Goal: Task Accomplishment & Management: Use online tool/utility

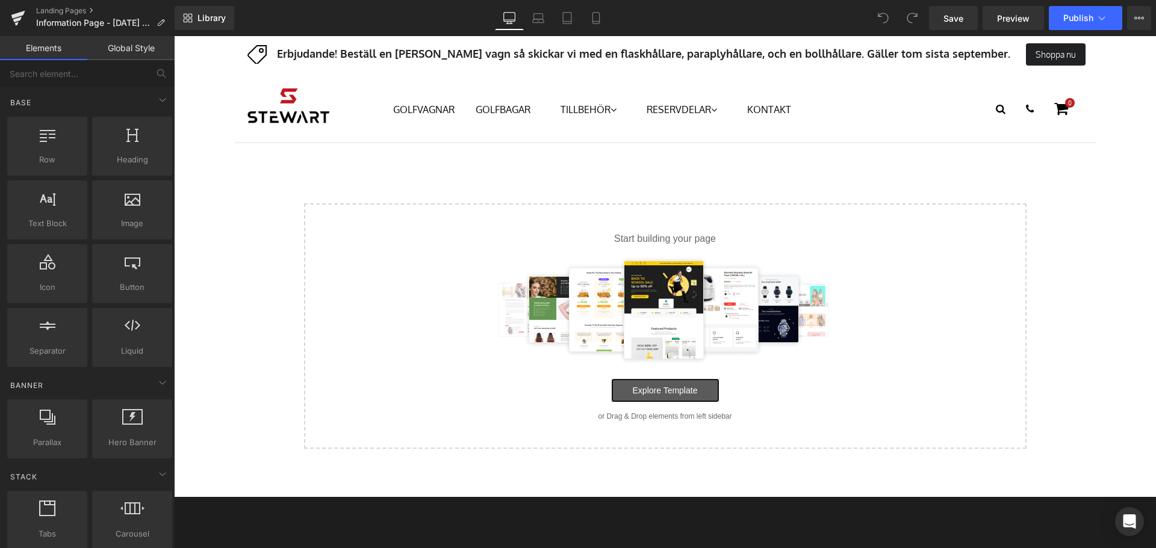
click at [683, 389] on link "Explore Template" at bounding box center [665, 391] width 108 height 24
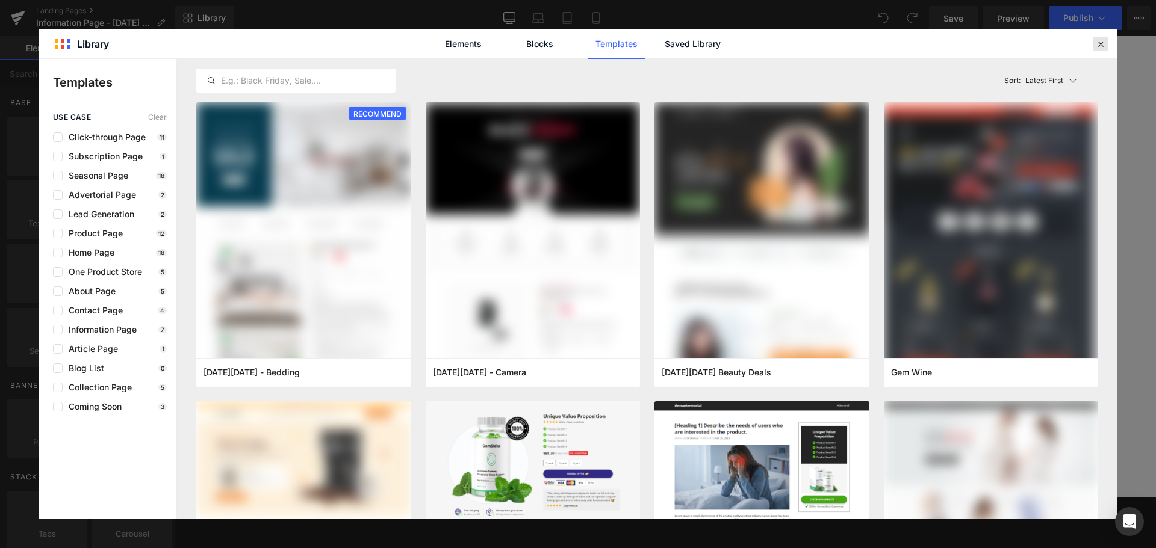
click at [1105, 44] on icon at bounding box center [1100, 44] width 11 height 11
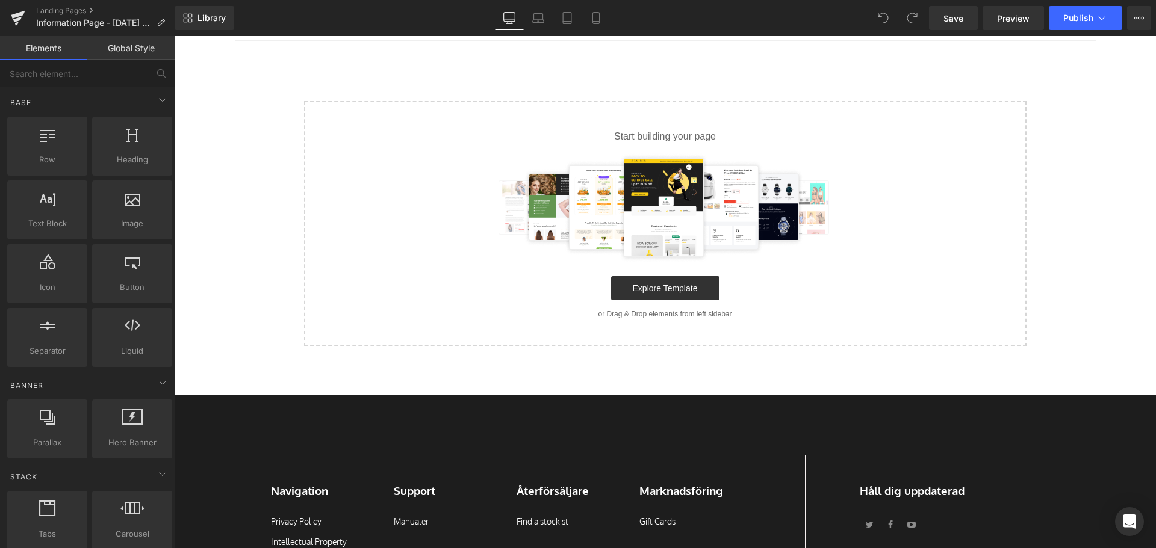
scroll to position [60, 0]
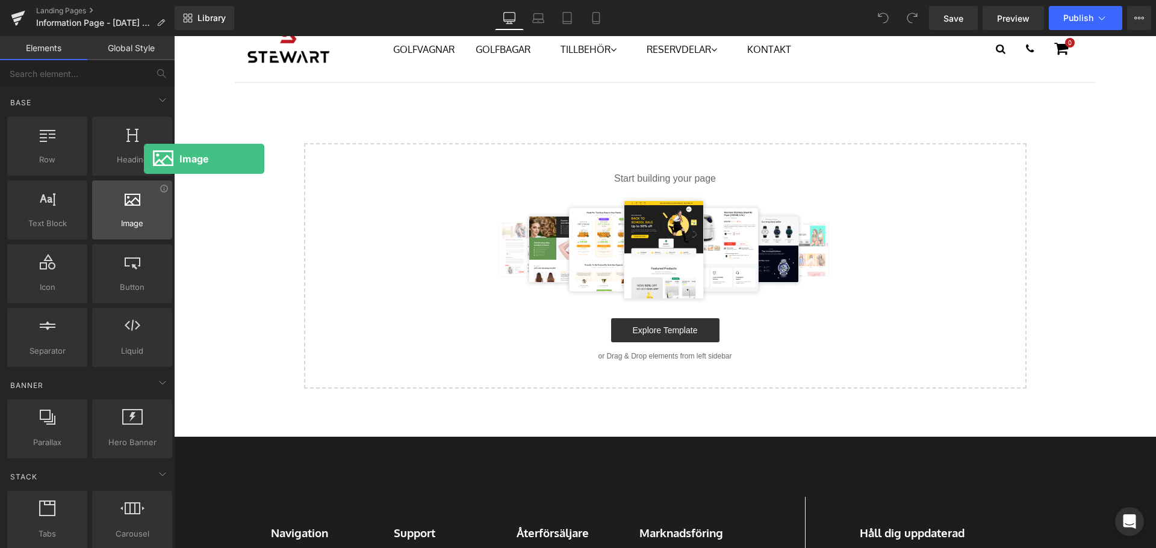
click at [144, 219] on span "Image" at bounding box center [132, 223] width 73 height 13
click at [142, 206] on div at bounding box center [132, 203] width 73 height 27
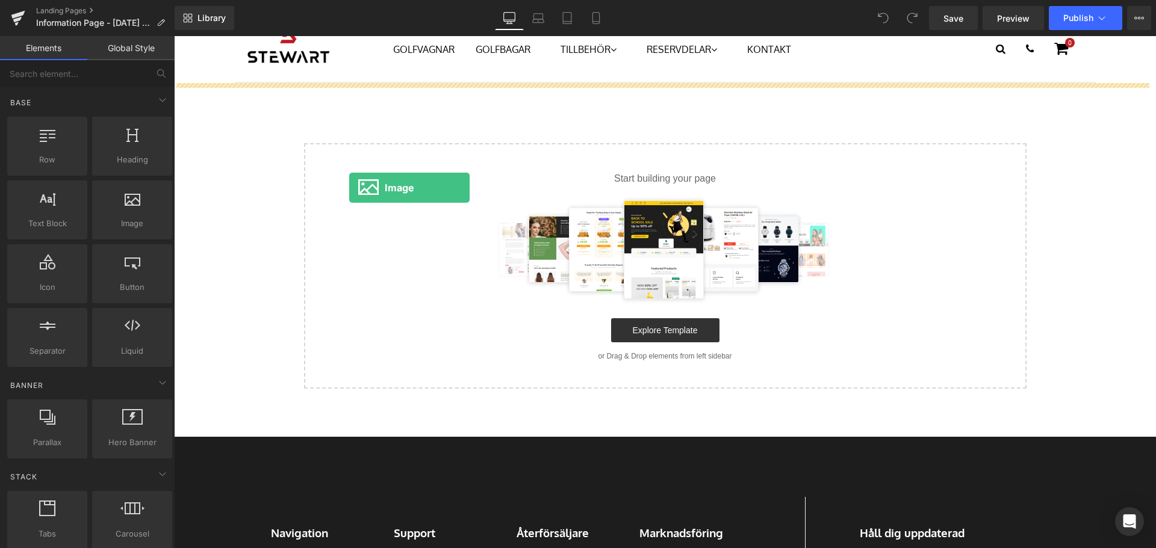
drag, startPoint x: 316, startPoint y: 243, endPoint x: 349, endPoint y: 188, distance: 64.0
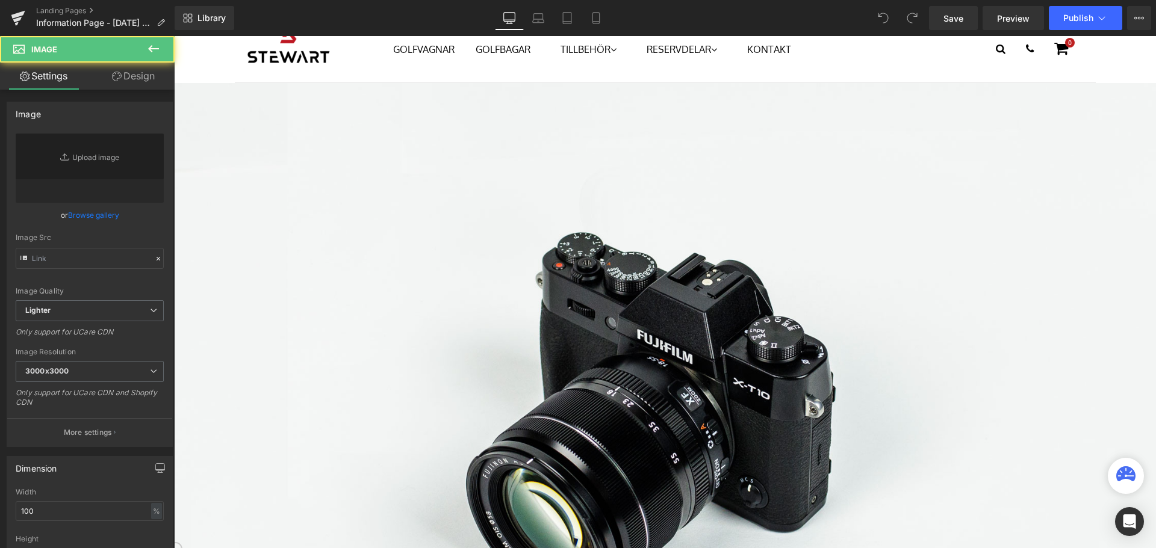
scroll to position [0, 0]
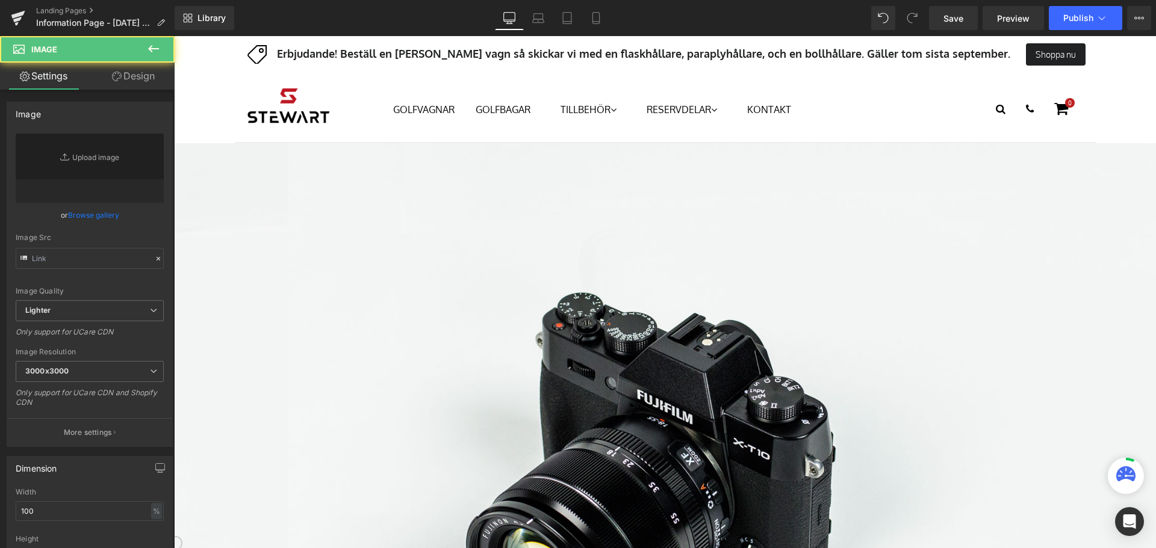
type input "//d1um8515vdn9kb.cloudfront.net/images/parallax.jpg"
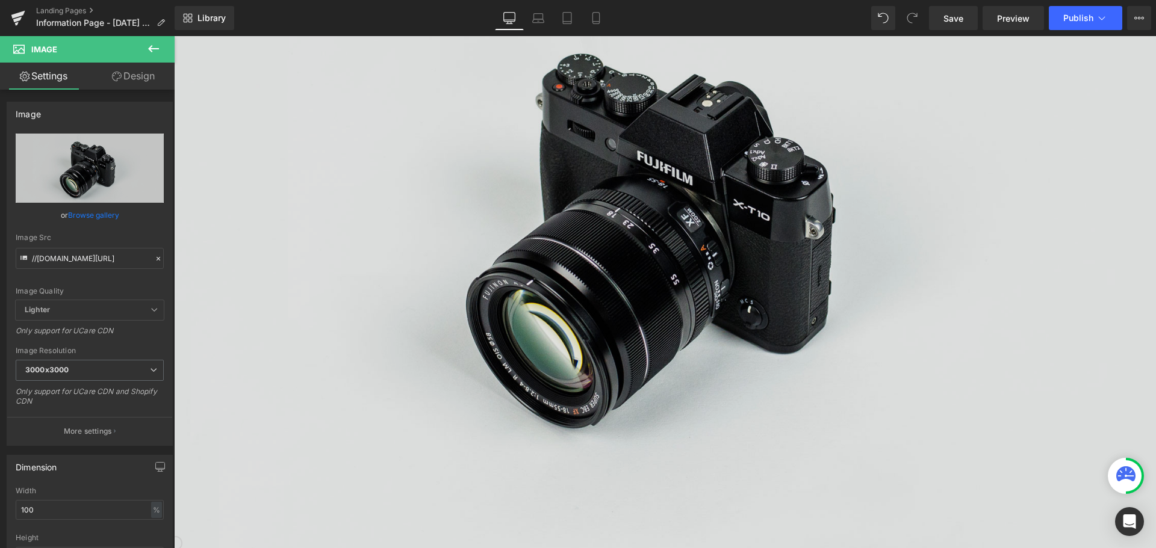
scroll to position [241, 0]
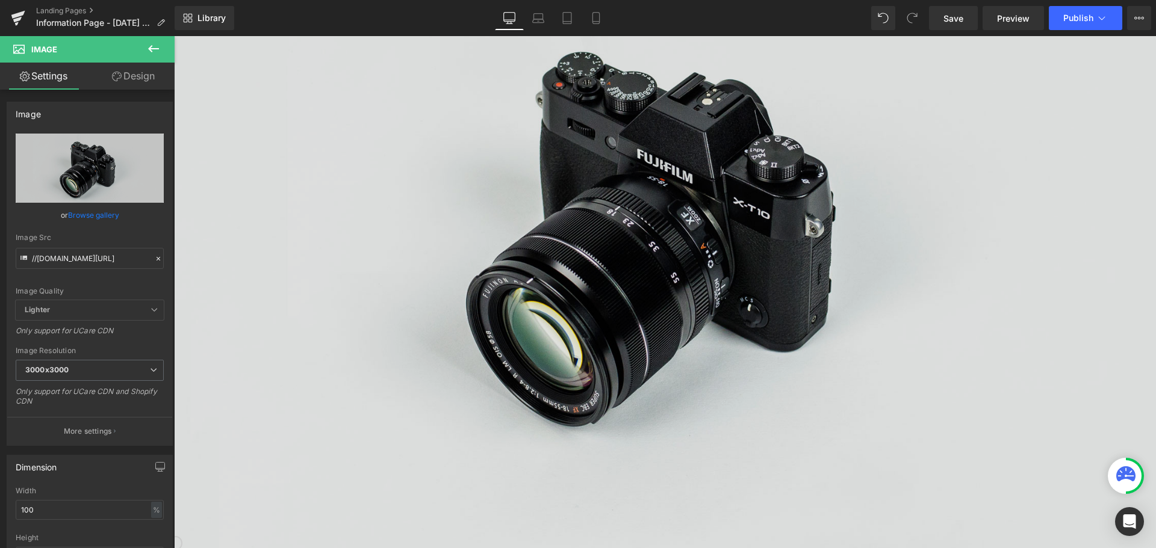
drag, startPoint x: 379, startPoint y: 220, endPoint x: 535, endPoint y: 36, distance: 240.9
click at [380, 220] on img at bounding box center [665, 227] width 982 height 651
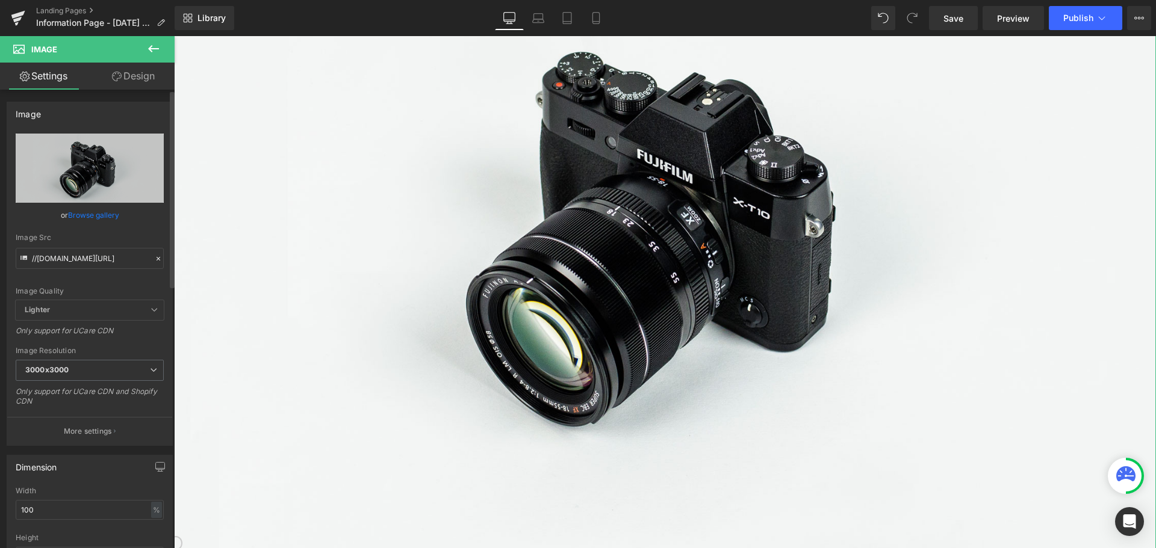
click at [94, 213] on link "Browse gallery" at bounding box center [93, 215] width 51 height 21
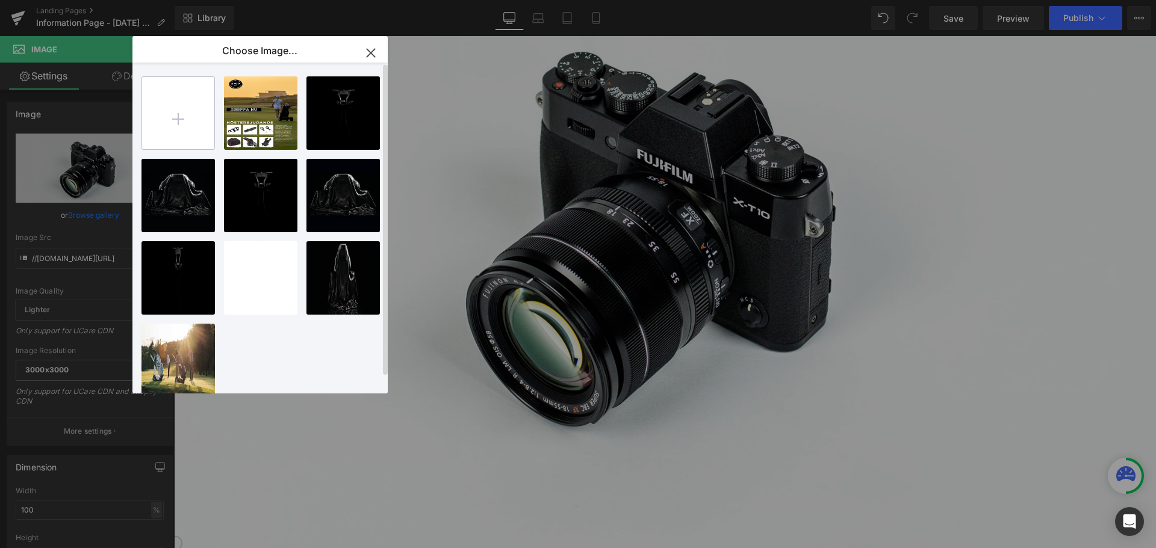
click at [178, 111] on input "file" at bounding box center [178, 113] width 72 height 72
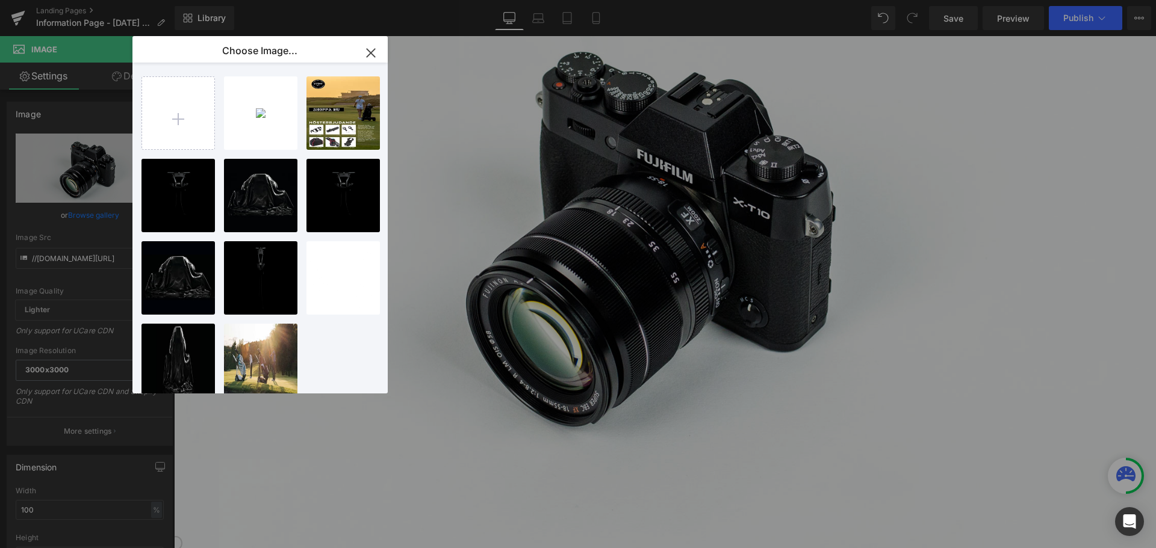
click at [0, 0] on div "q follo...te 1.png 1.46 MB" at bounding box center [0, 0] width 0 height 0
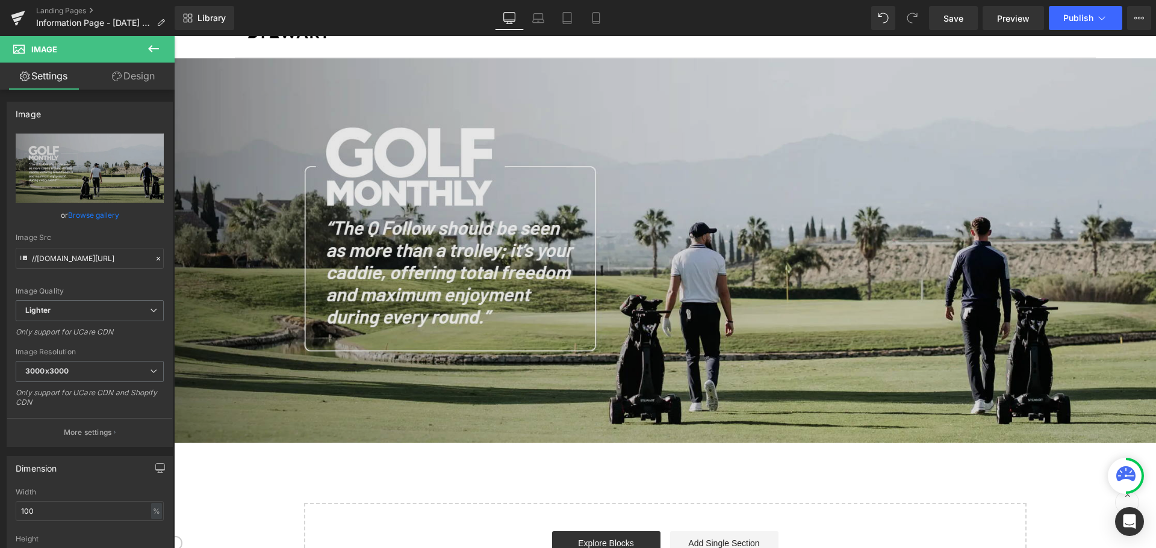
scroll to position [0, 0]
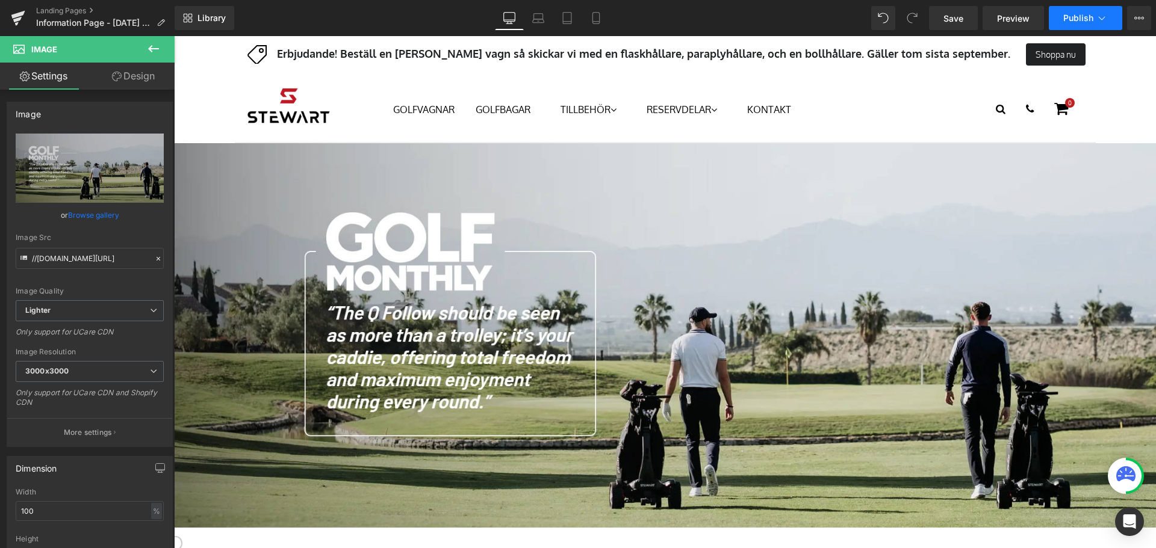
click at [1098, 18] on icon at bounding box center [1102, 18] width 12 height 12
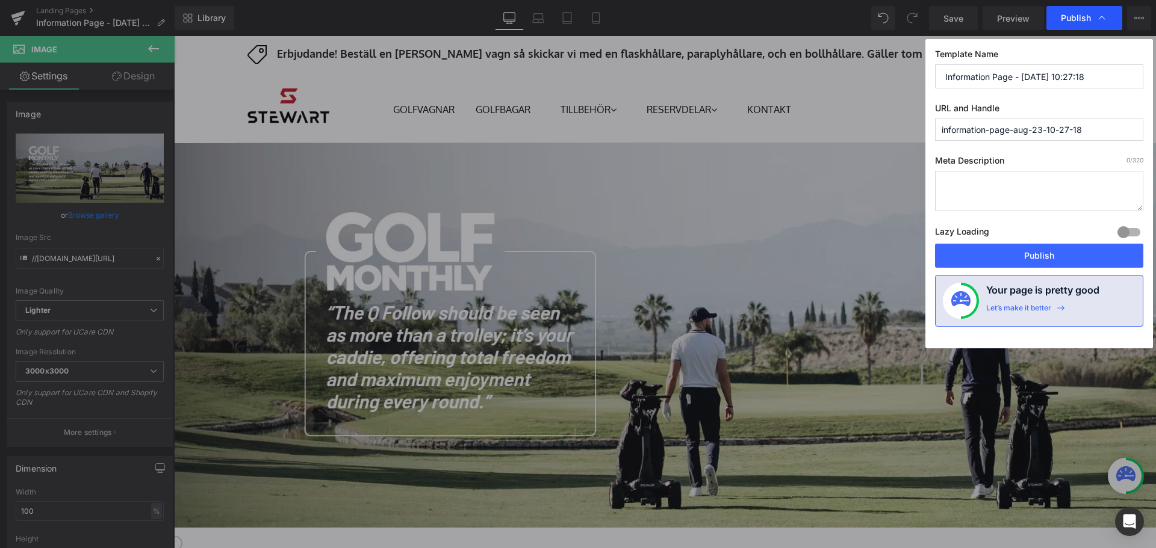
click at [1103, 18] on icon at bounding box center [1102, 18] width 12 height 12
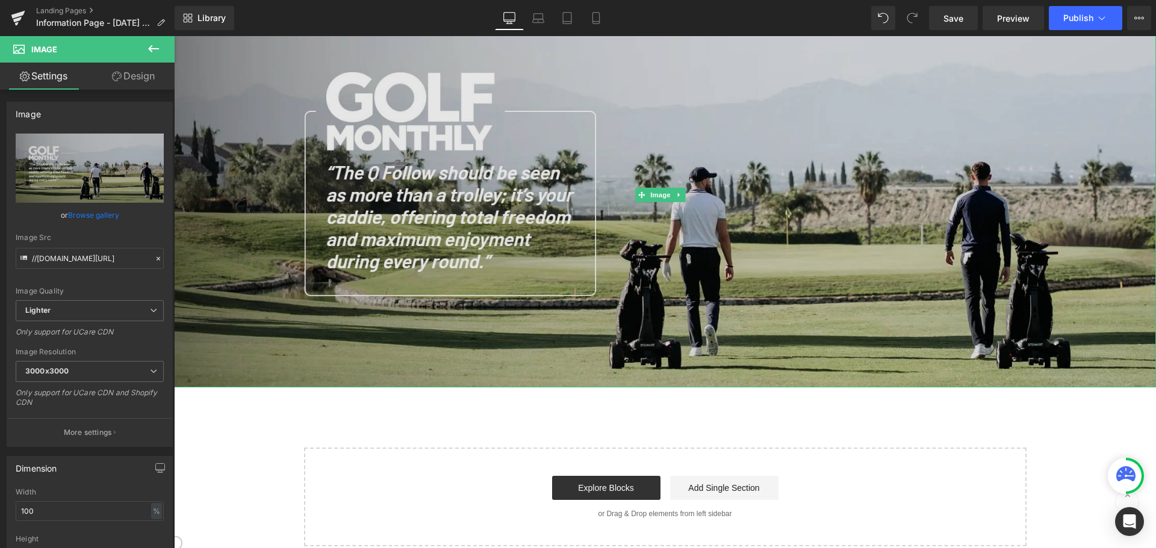
scroll to position [181, 0]
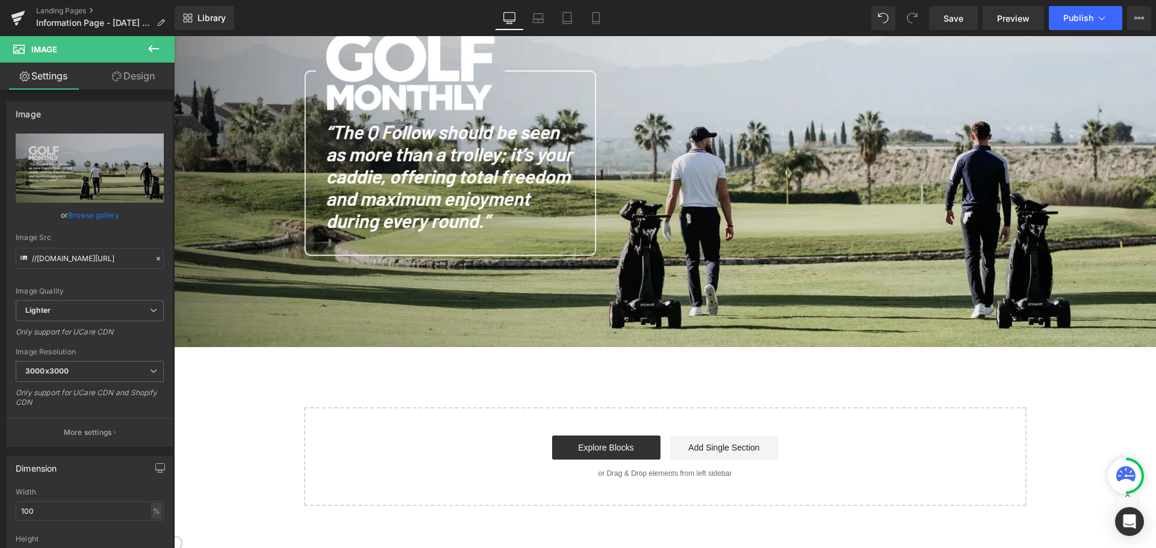
click at [155, 51] on icon at bounding box center [153, 49] width 14 height 14
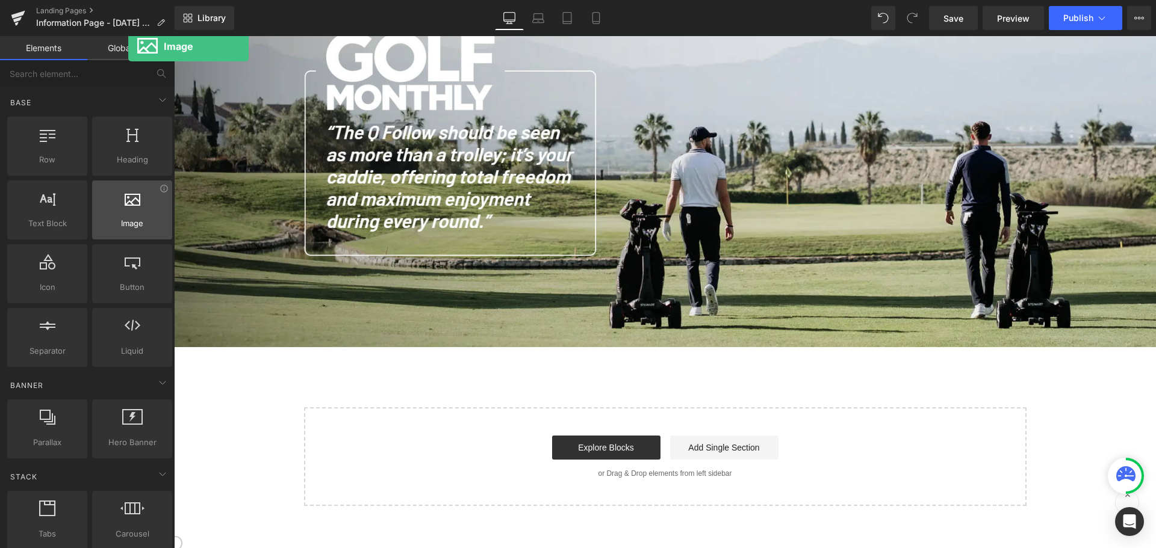
click at [128, 227] on span "Image" at bounding box center [132, 223] width 73 height 13
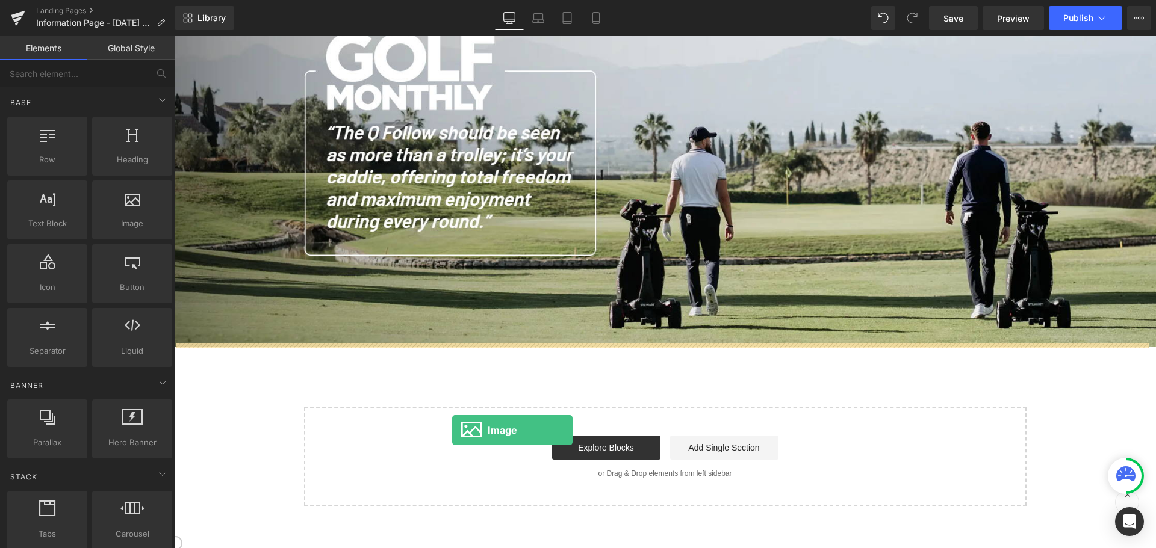
drag, startPoint x: 293, startPoint y: 254, endPoint x: 486, endPoint y: 455, distance: 278.4
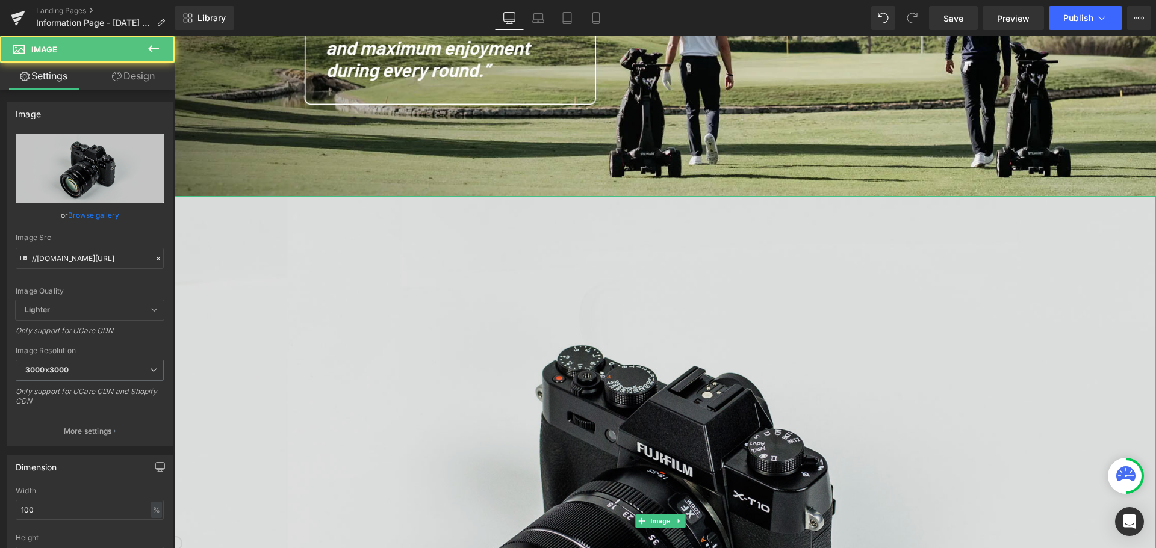
scroll to position [361, 0]
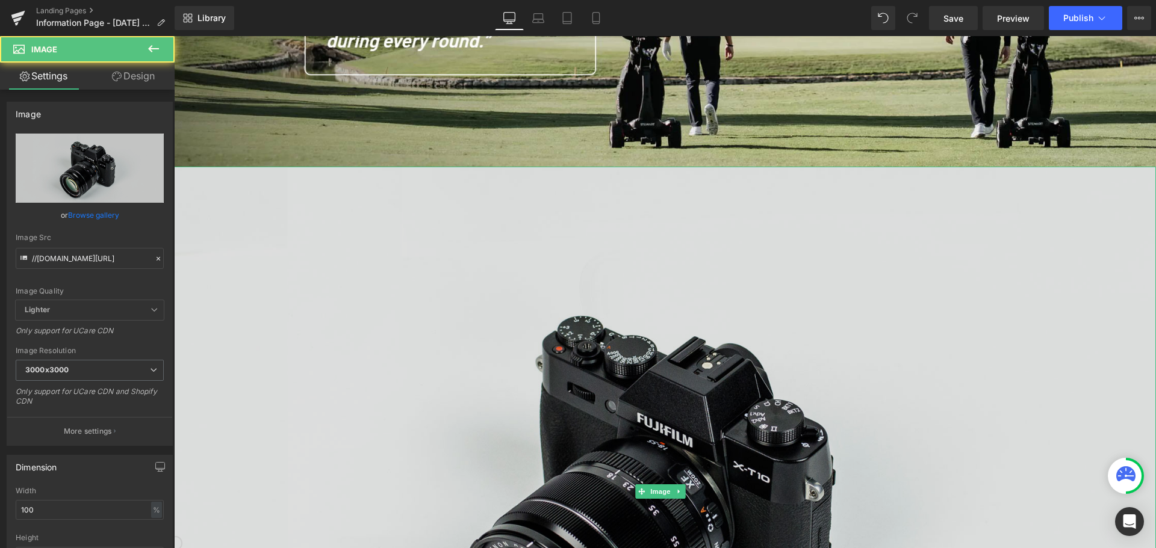
click at [565, 348] on img at bounding box center [665, 492] width 982 height 651
click at [532, 258] on img at bounding box center [665, 492] width 982 height 651
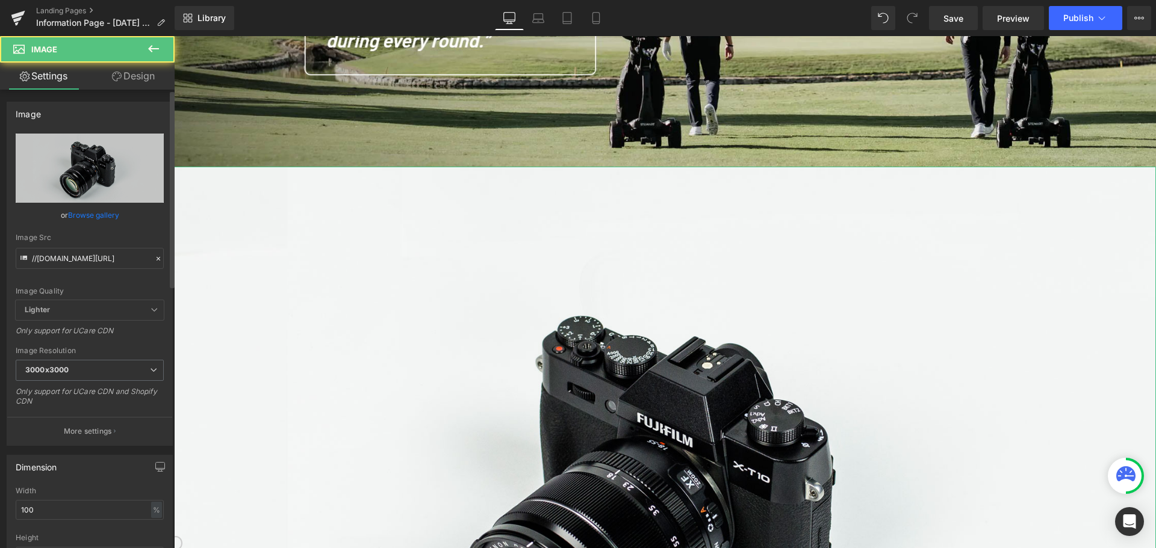
click at [79, 215] on link "Browse gallery" at bounding box center [93, 215] width 51 height 21
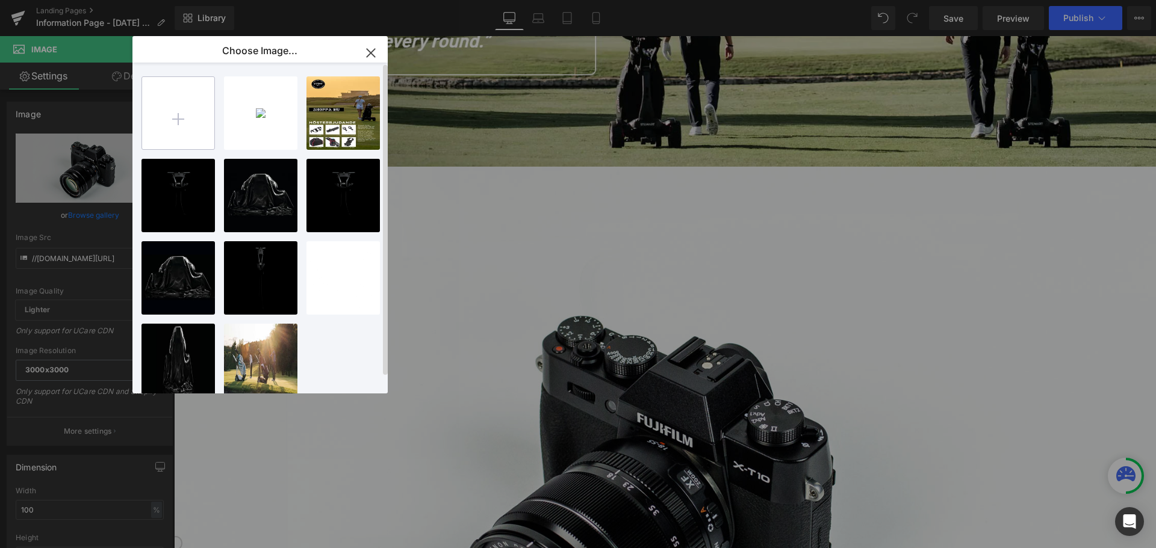
click at [187, 108] on input "file" at bounding box center [178, 113] width 72 height 72
type input "C:\fakepath\Skärmbild 2025-08-23 103136.png"
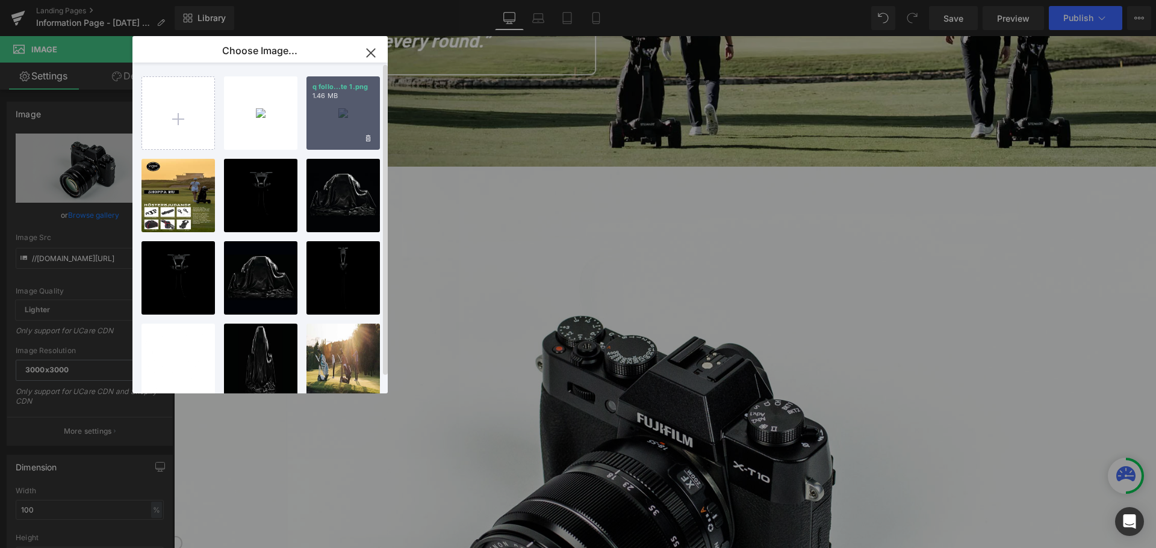
click at [352, 113] on div "q follo...te 1.png 1.46 MB" at bounding box center [342, 112] width 73 height 73
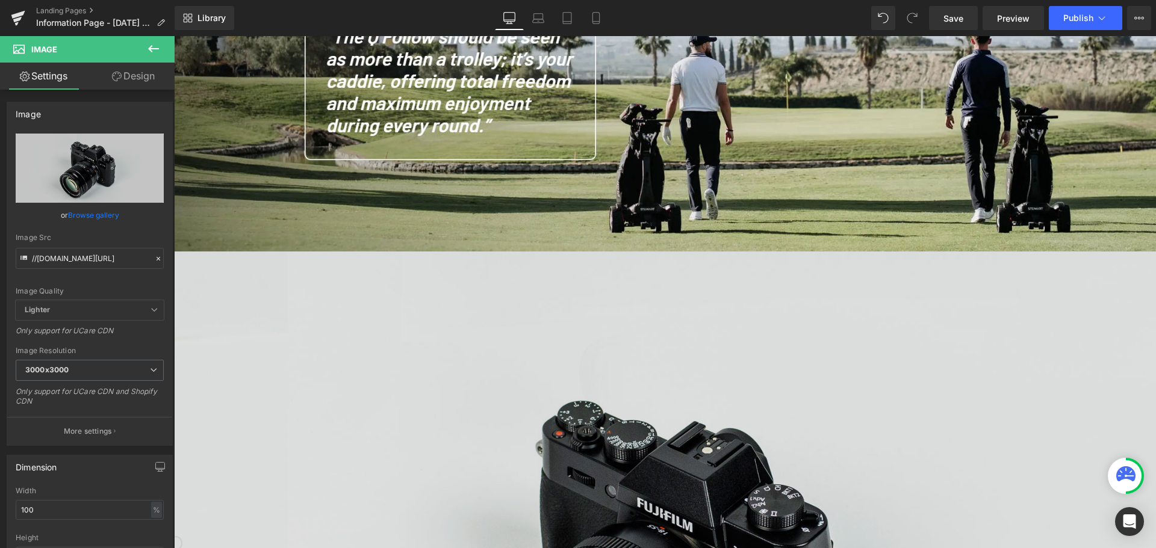
scroll to position [301, 0]
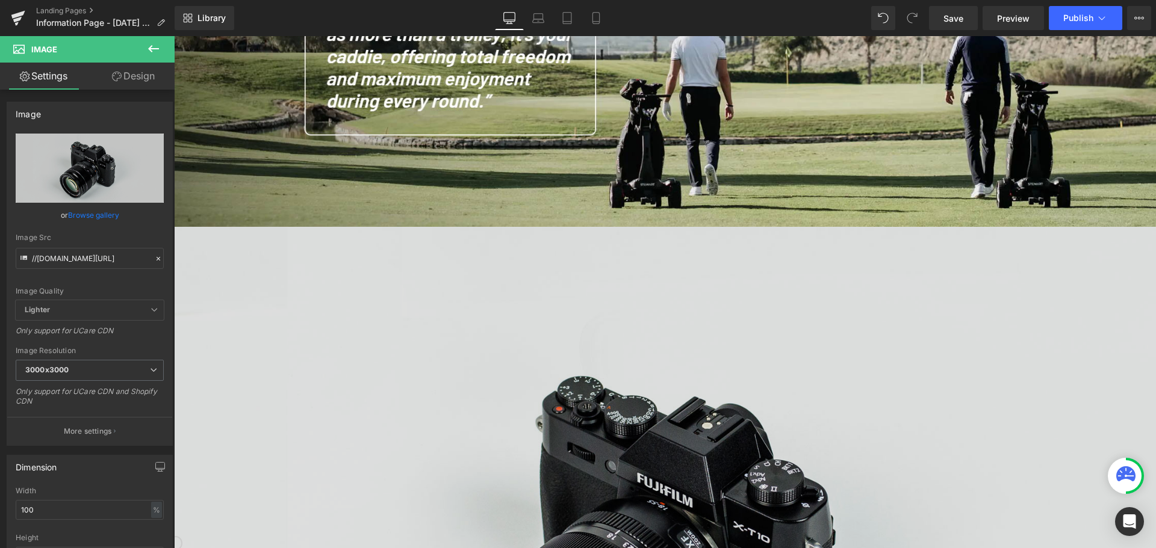
click at [453, 322] on img at bounding box center [665, 552] width 982 height 651
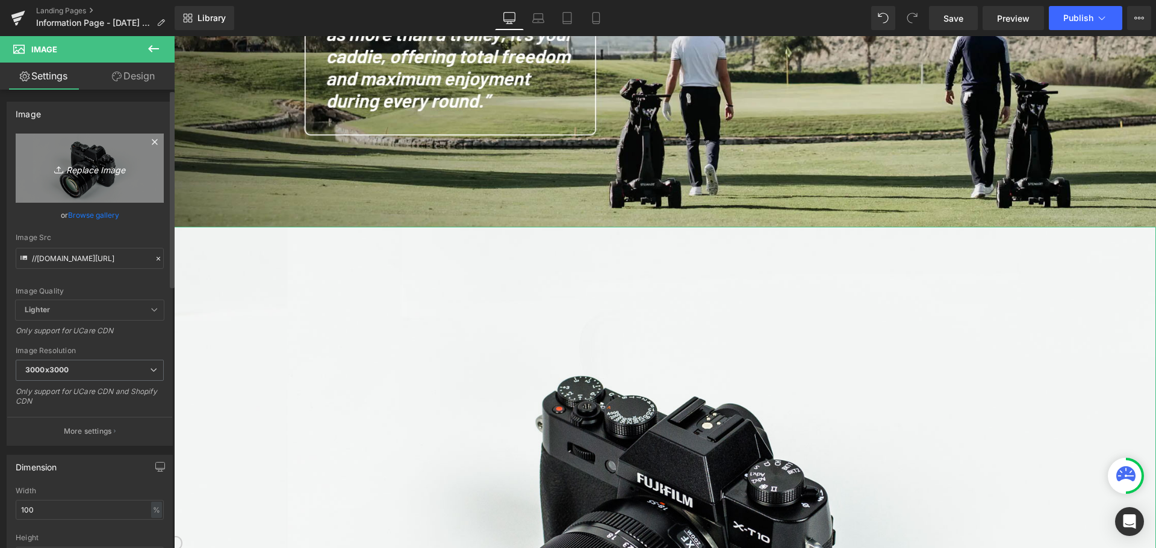
click at [110, 173] on icon "Replace Image" at bounding box center [90, 168] width 96 height 15
type input "C:\fakepath\Skärmbild 2025-08-23 103136.png"
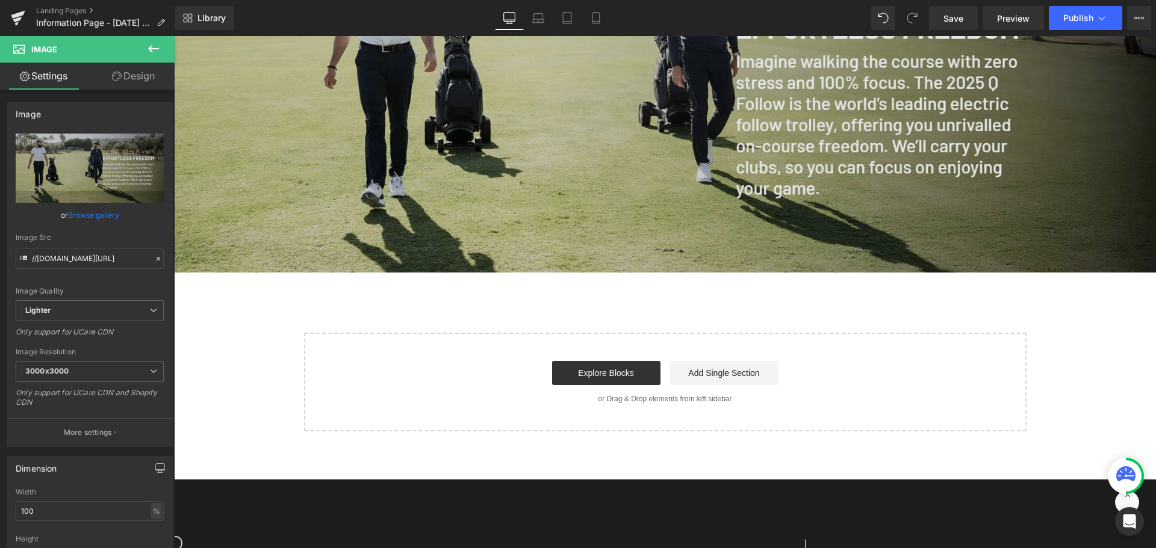
scroll to position [662, 0]
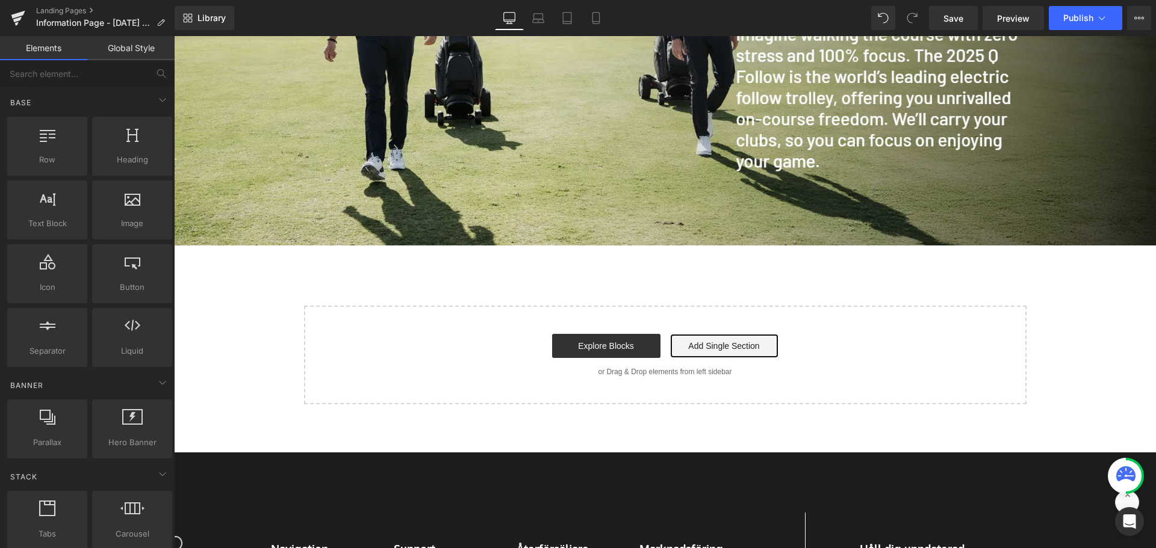
click at [706, 340] on link "Add Single Section" at bounding box center [724, 346] width 108 height 24
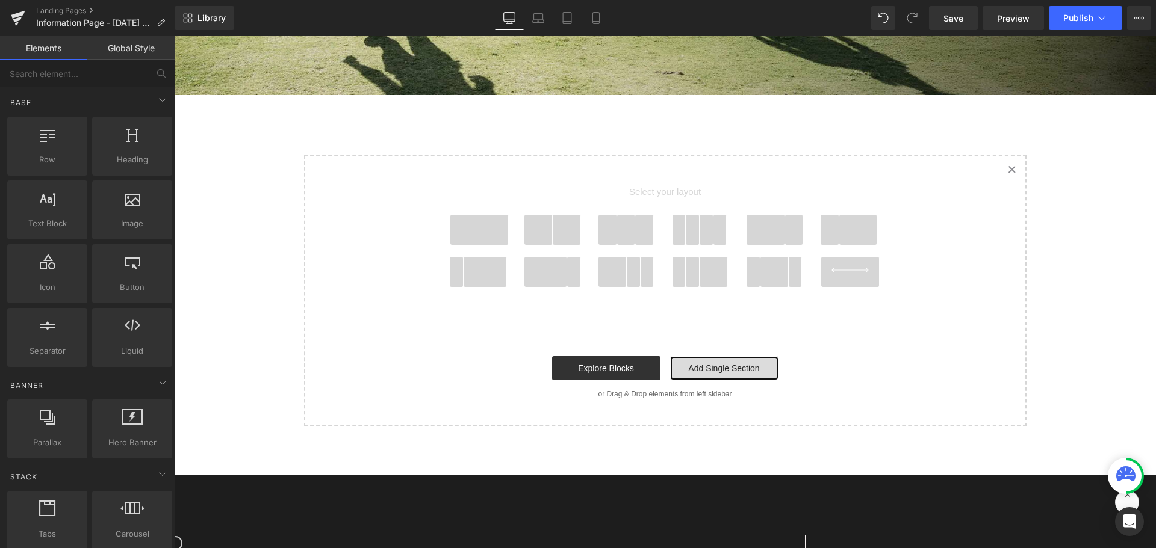
scroll to position [843, 0]
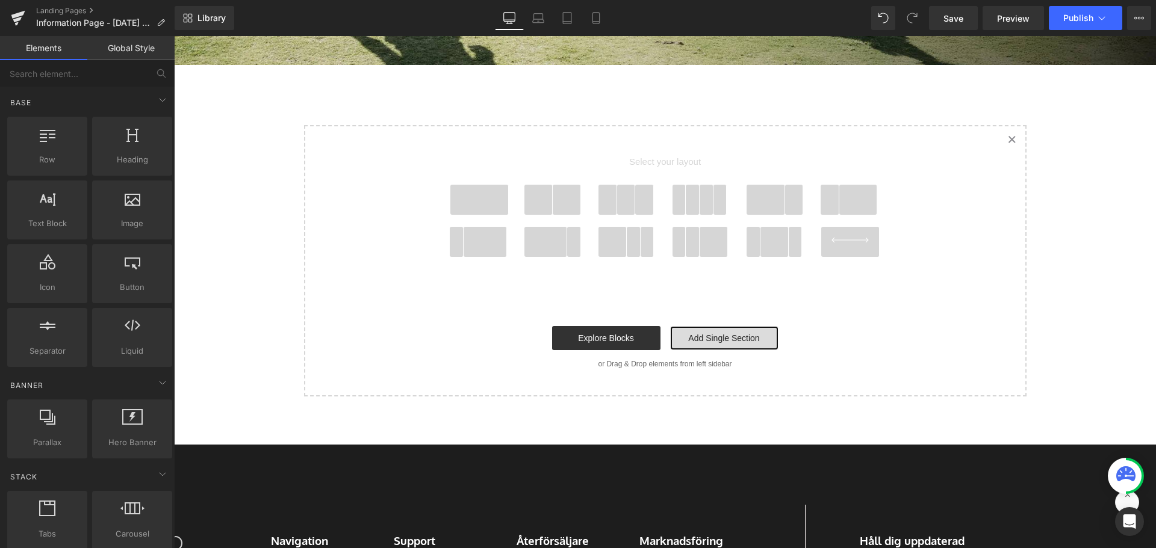
click at [724, 332] on link "Add Single Section" at bounding box center [724, 338] width 108 height 24
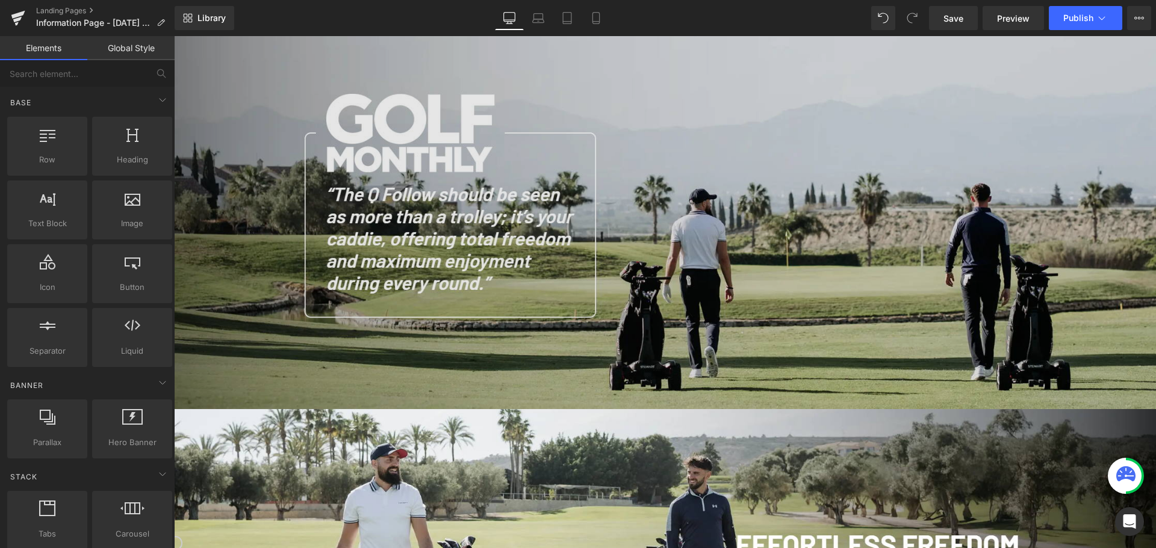
scroll to position [60, 0]
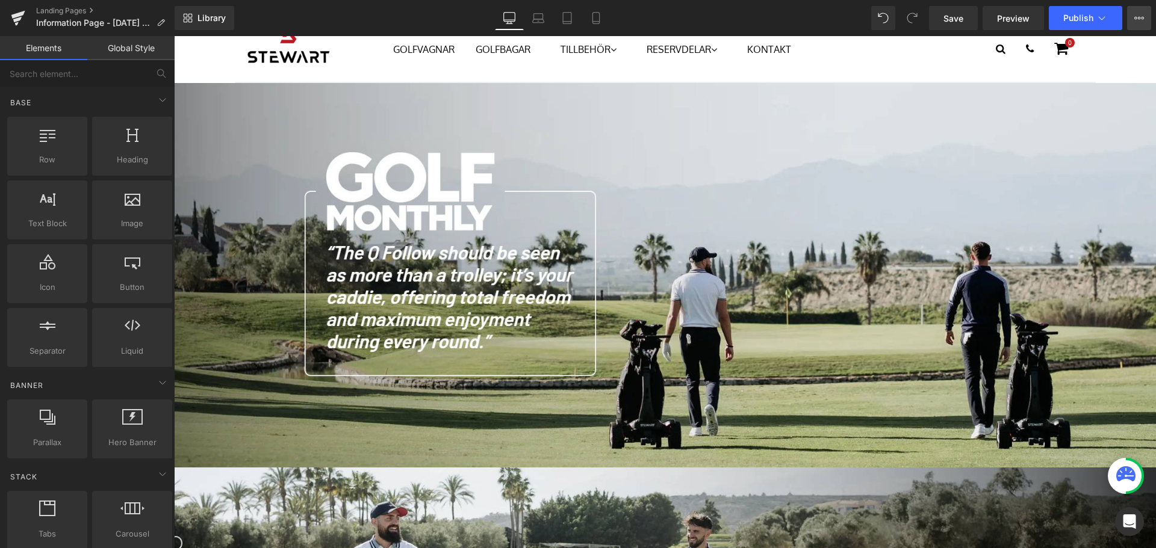
click at [1143, 13] on icon at bounding box center [1139, 18] width 10 height 10
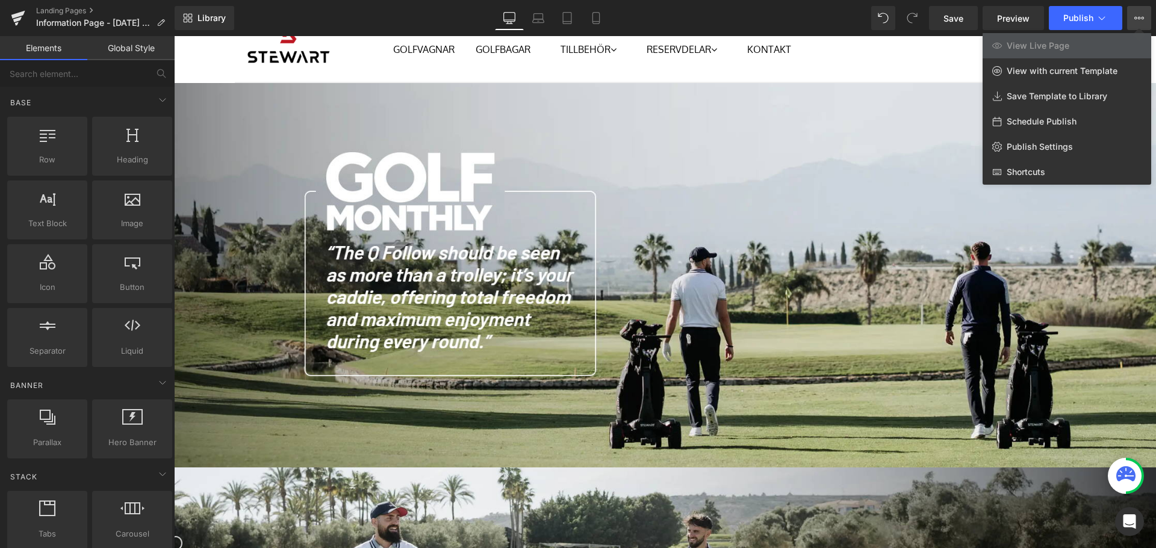
click at [901, 49] on div at bounding box center [665, 292] width 982 height 512
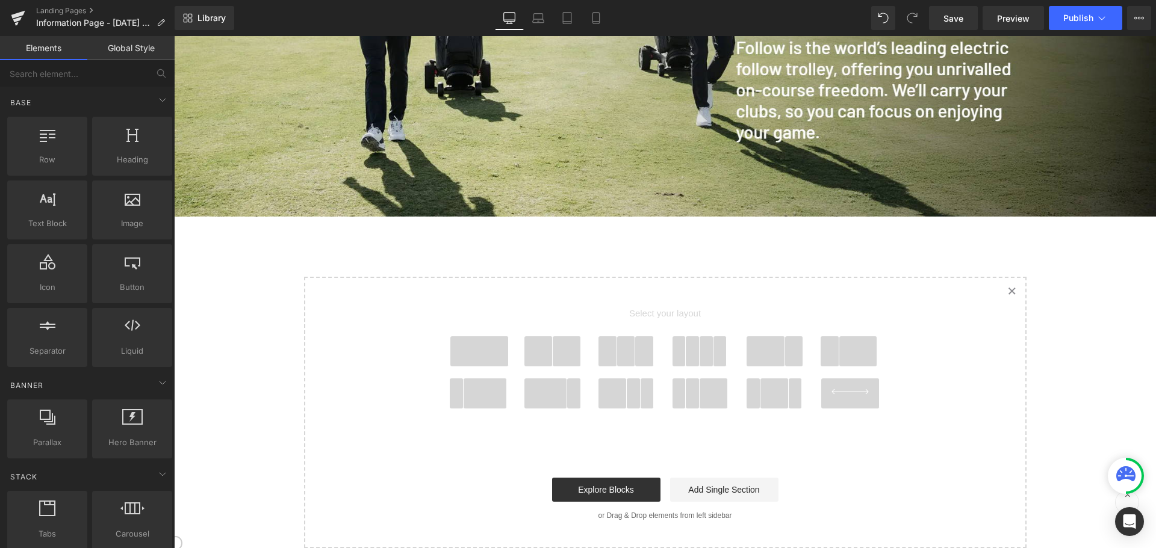
scroll to position [722, 0]
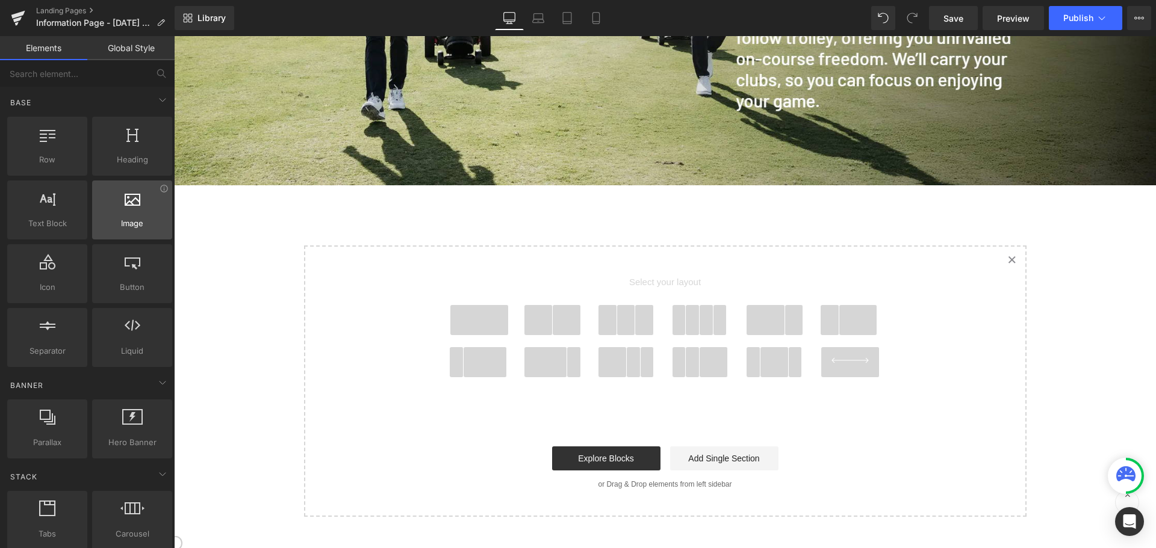
click at [133, 225] on span "Image" at bounding box center [132, 223] width 73 height 13
click at [131, 209] on div at bounding box center [132, 203] width 73 height 27
click at [1131, 16] on button "View Live Page View with current Template Save Template to Library Schedule Pub…" at bounding box center [1139, 18] width 24 height 24
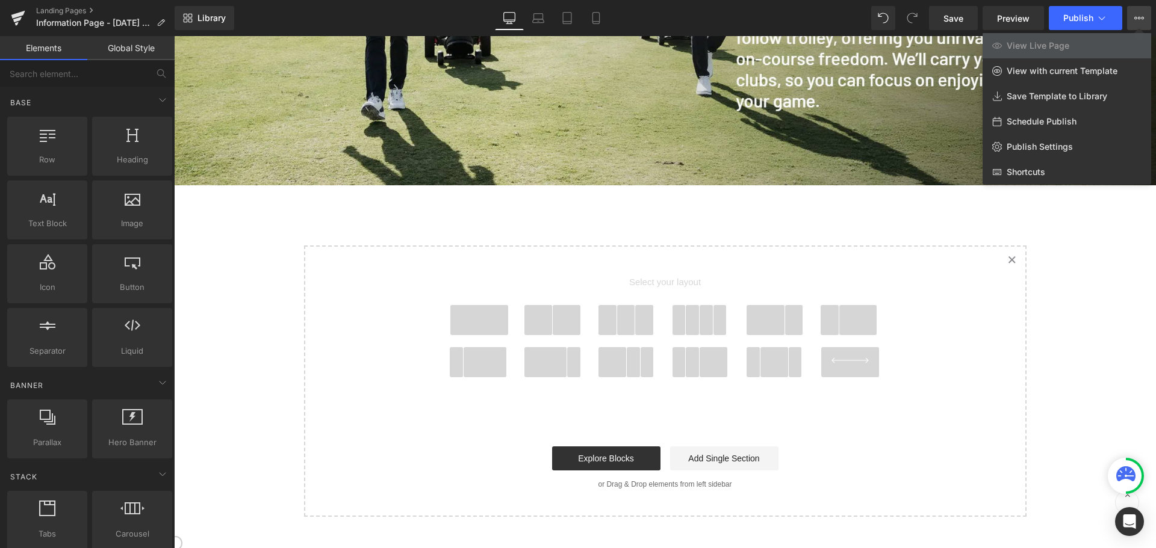
click at [976, 211] on div at bounding box center [665, 292] width 982 height 512
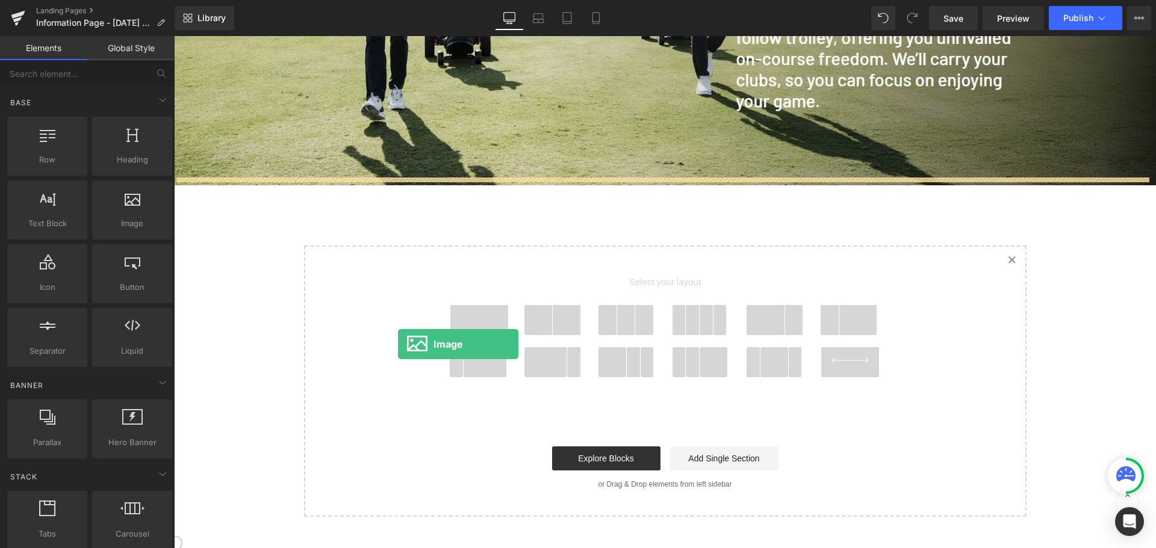
drag, startPoint x: 308, startPoint y: 239, endPoint x: 400, endPoint y: 344, distance: 139.9
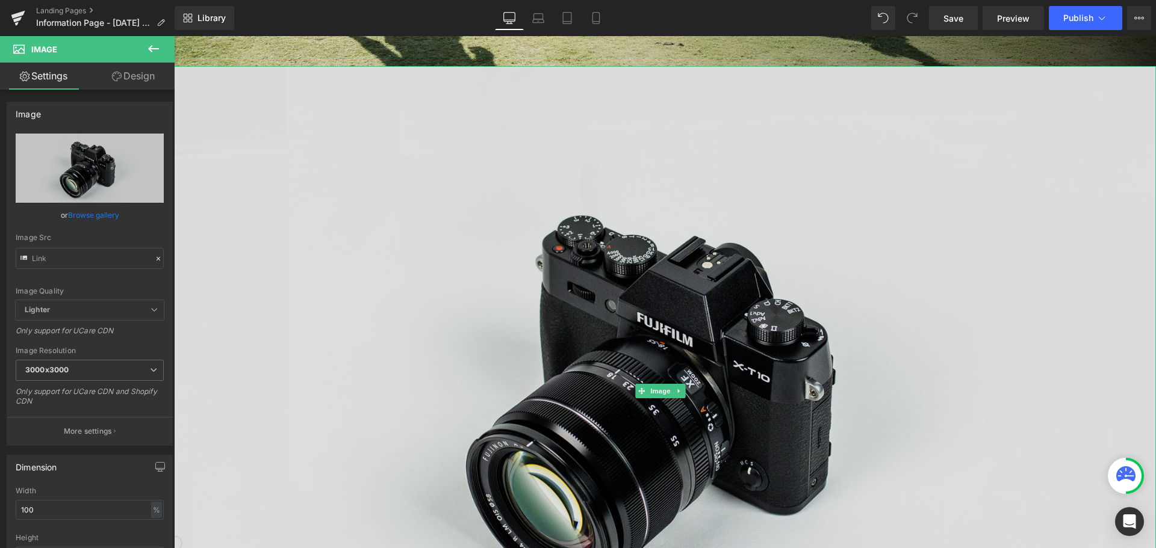
scroll to position [843, 0]
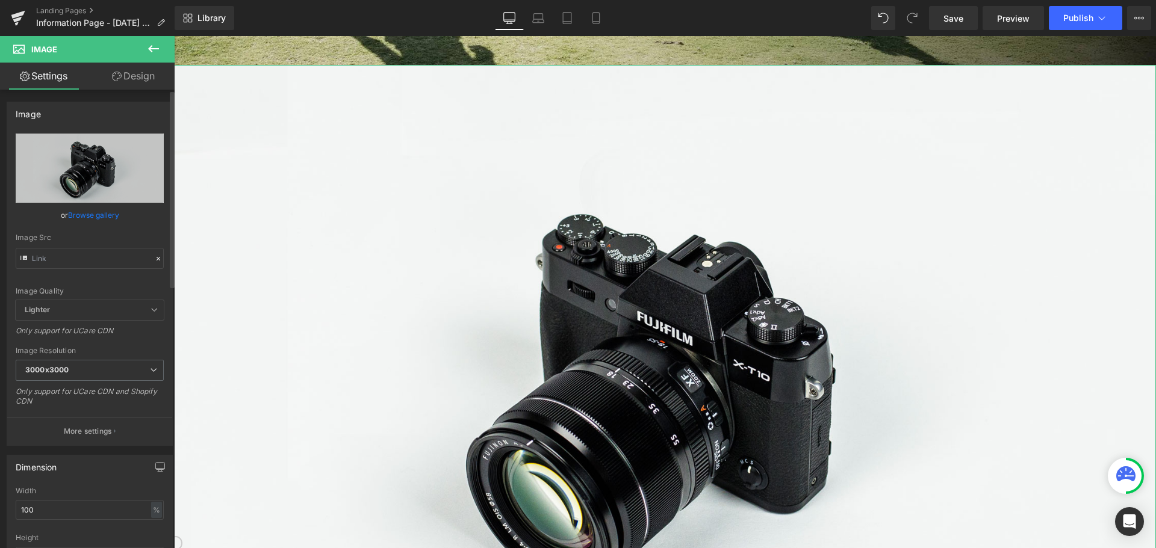
click at [104, 214] on link "Browse gallery" at bounding box center [93, 215] width 51 height 21
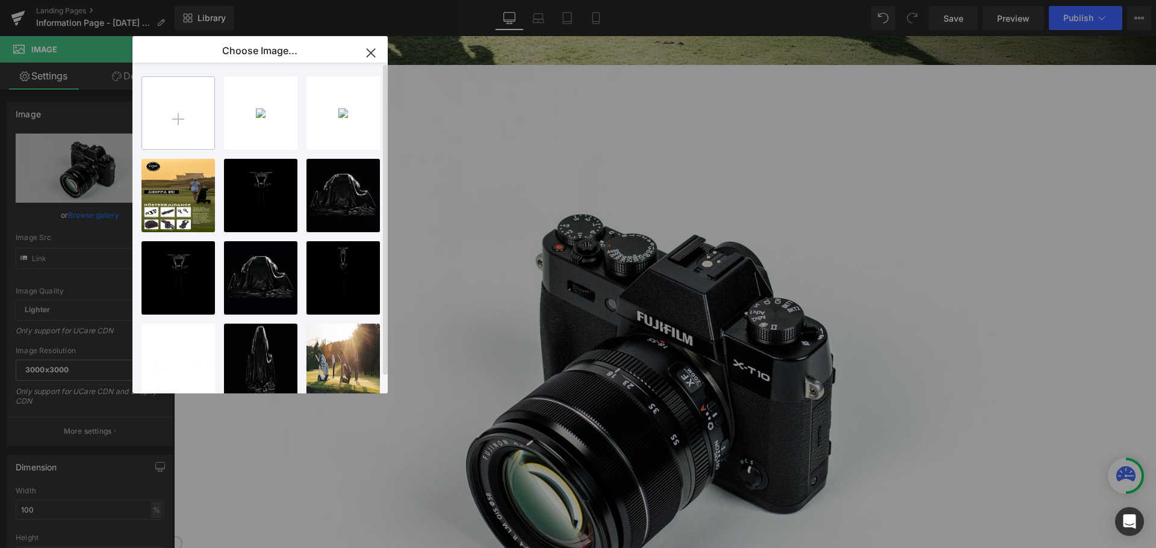
click at [178, 101] on input "file" at bounding box center [178, 113] width 72 height 72
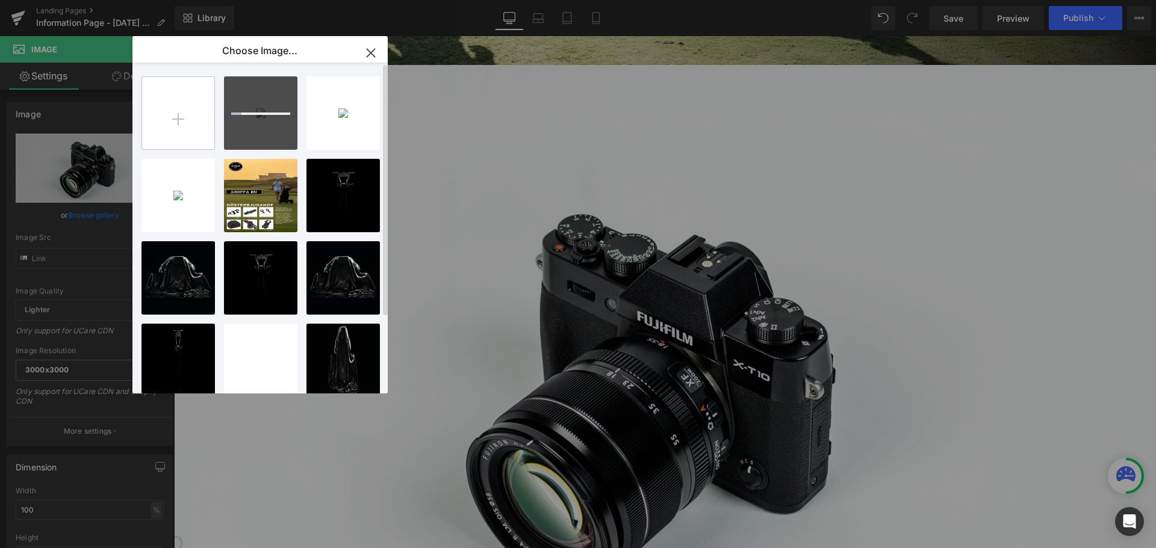
click at [176, 115] on input "file" at bounding box center [178, 113] width 72 height 72
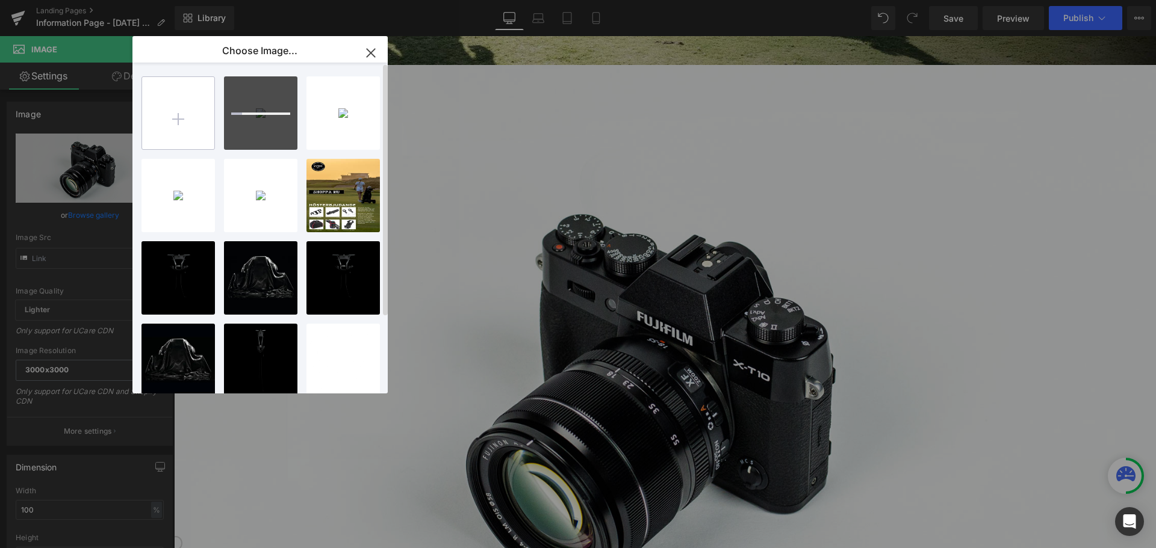
click at [188, 117] on input "file" at bounding box center [178, 113] width 72 height 72
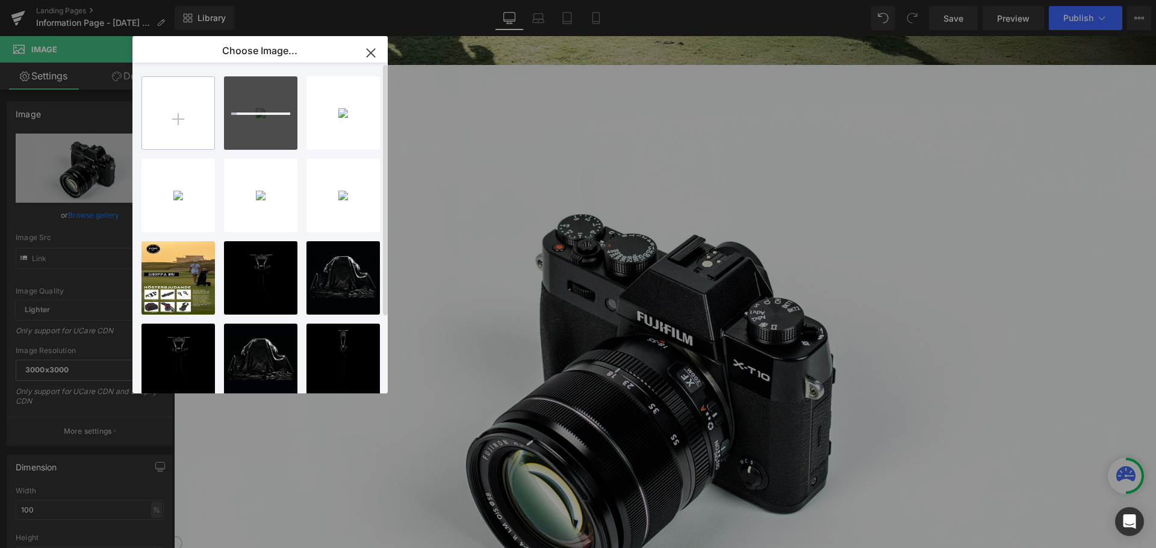
click at [187, 100] on input "file" at bounding box center [178, 113] width 72 height 72
type input "C:\fakepath\Skärmbild [DATE] 103656.png"
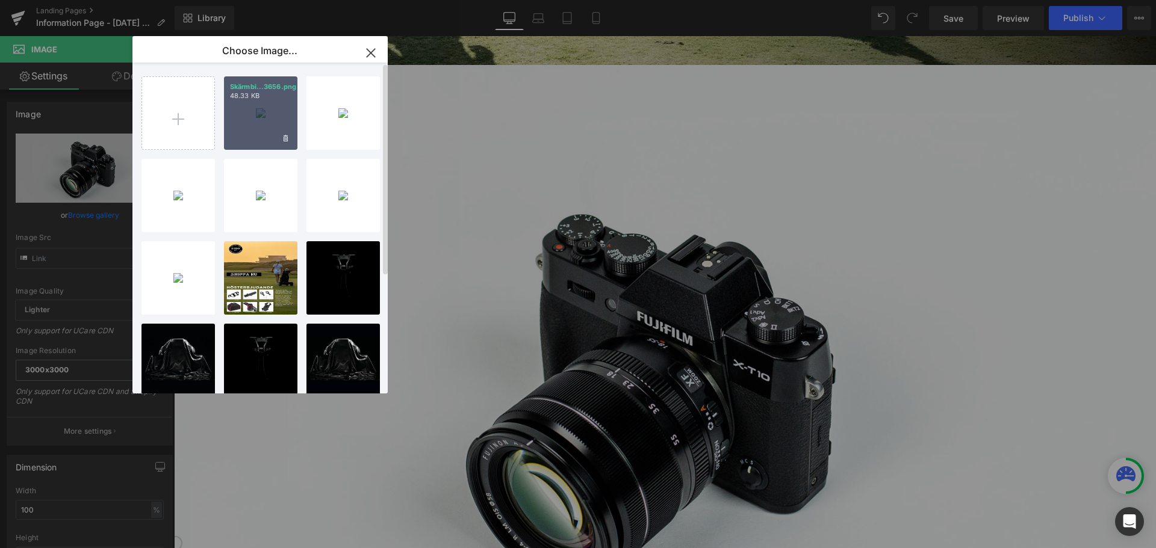
click at [253, 116] on div "Skärmbi...3656.png 48.33 KB" at bounding box center [260, 112] width 73 height 73
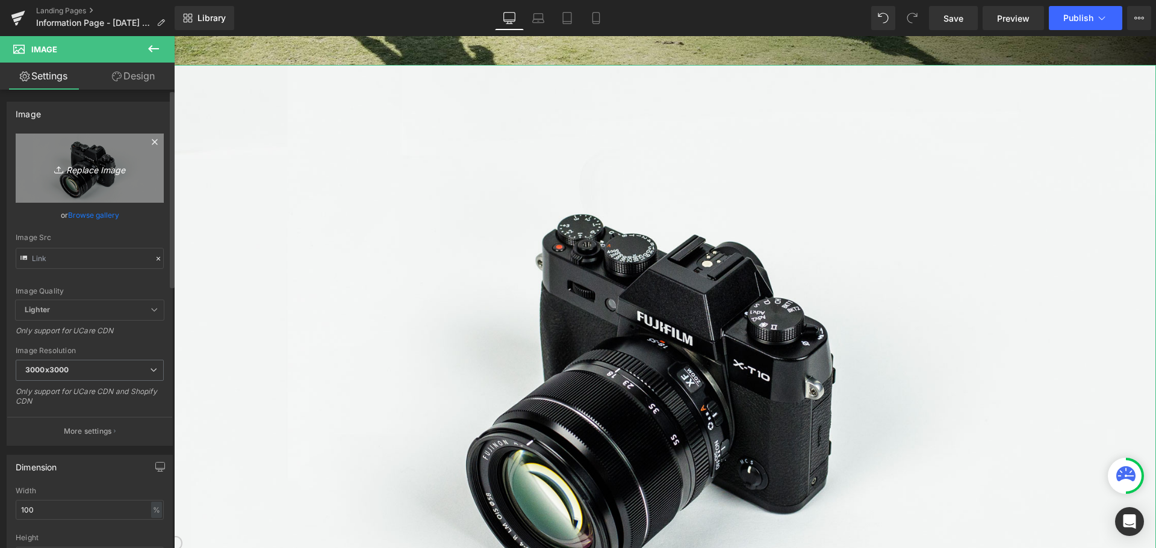
click at [104, 179] on link "Replace Image" at bounding box center [90, 168] width 148 height 69
type input "C:\fakepath\Skärmbild [DATE] 103656.png"
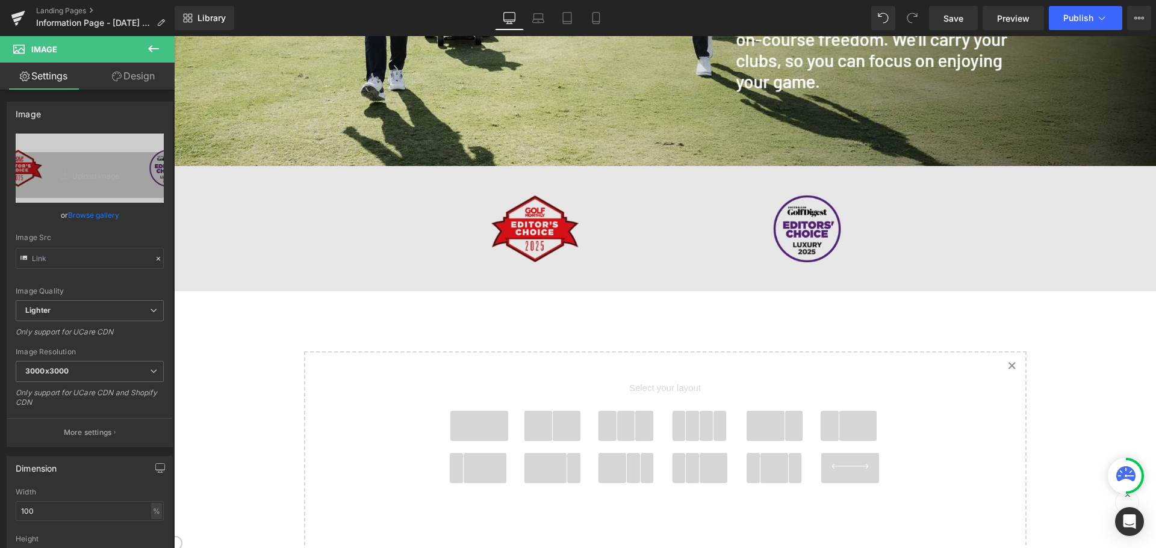
scroll to position [722, 0]
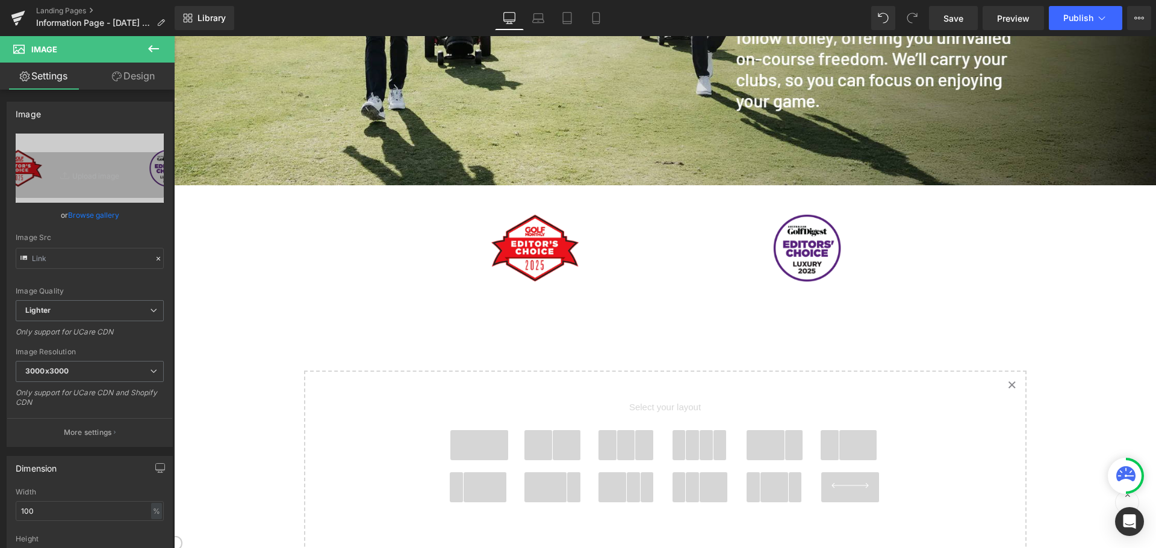
click at [376, 337] on div "Image Image Image Select your layout" at bounding box center [665, 31] width 982 height 1221
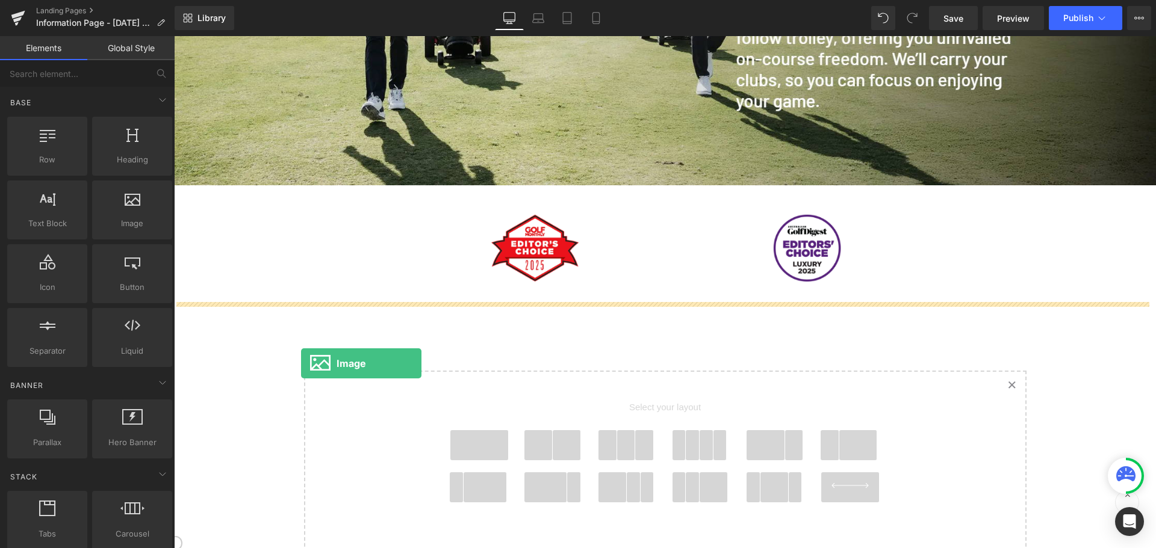
drag, startPoint x: 290, startPoint y: 238, endPoint x: 301, endPoint y: 364, distance: 125.7
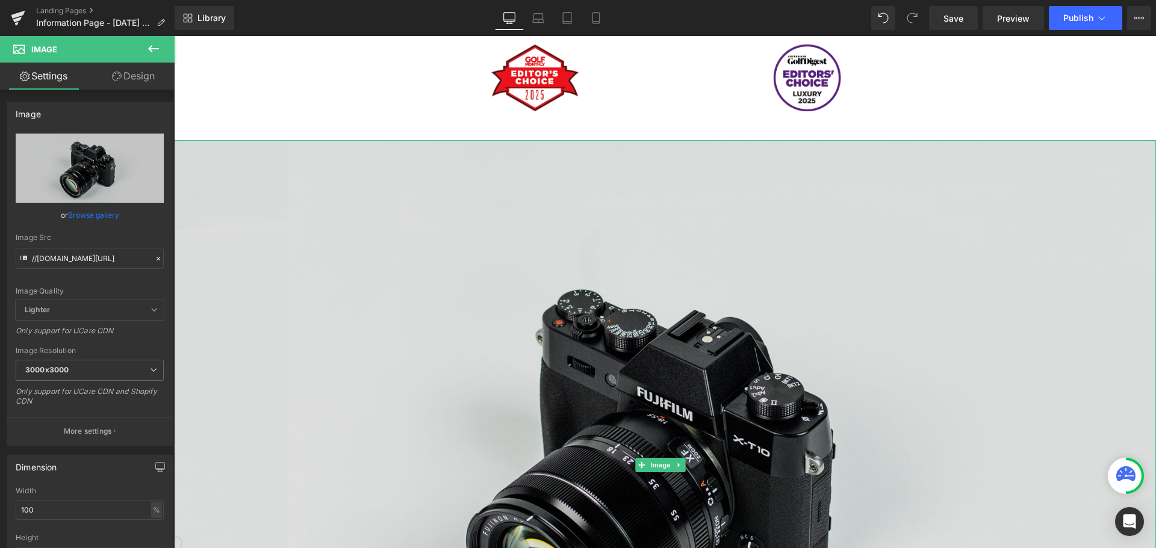
scroll to position [963, 0]
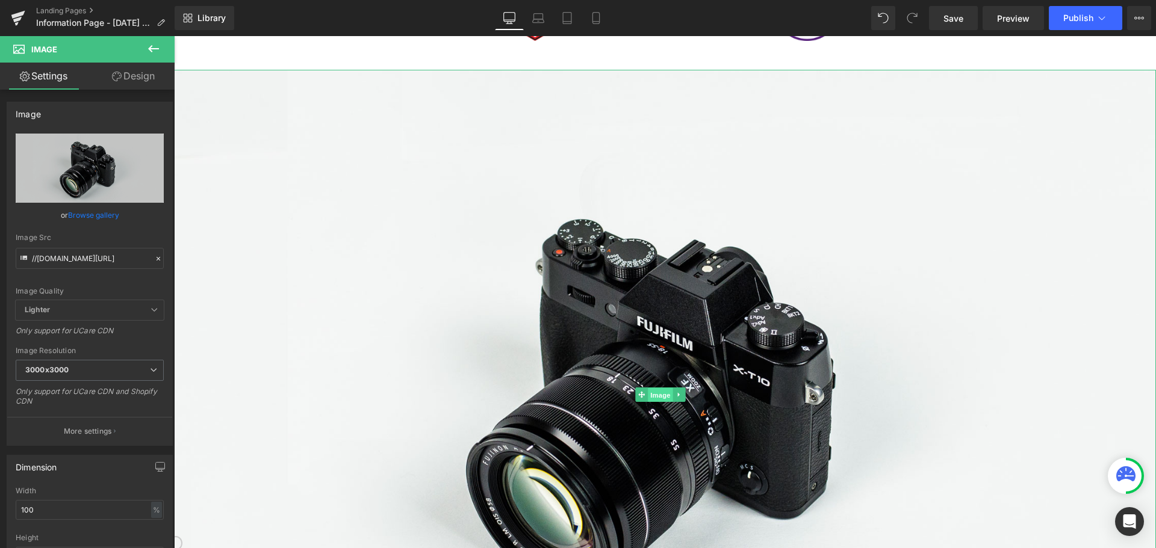
click at [654, 388] on span "Image" at bounding box center [660, 395] width 25 height 14
click at [638, 391] on icon at bounding box center [641, 394] width 7 height 7
click at [681, 391] on icon at bounding box center [679, 394] width 7 height 7
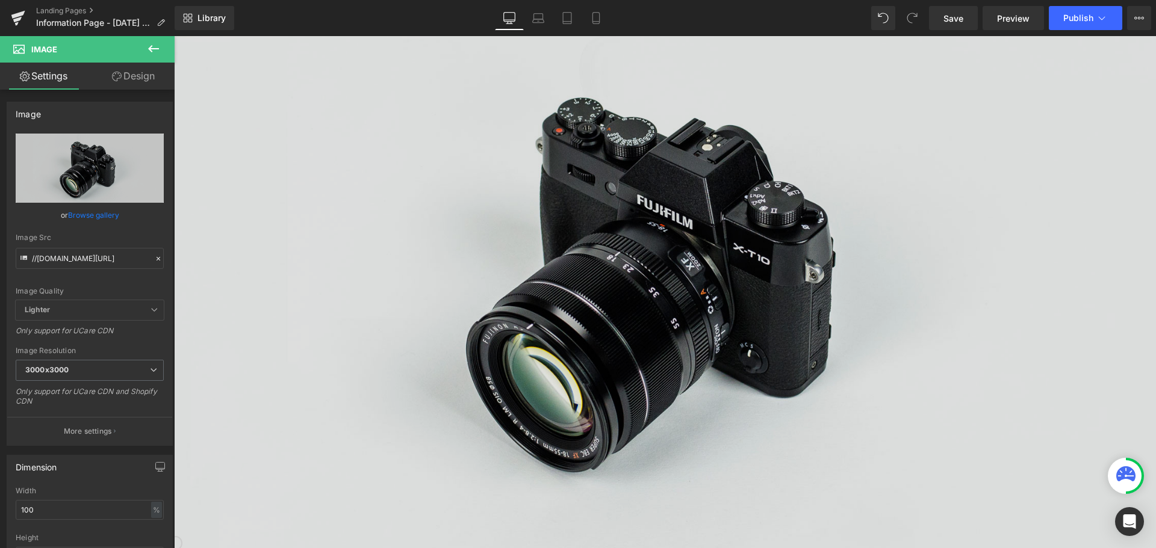
scroll to position [1084, 0]
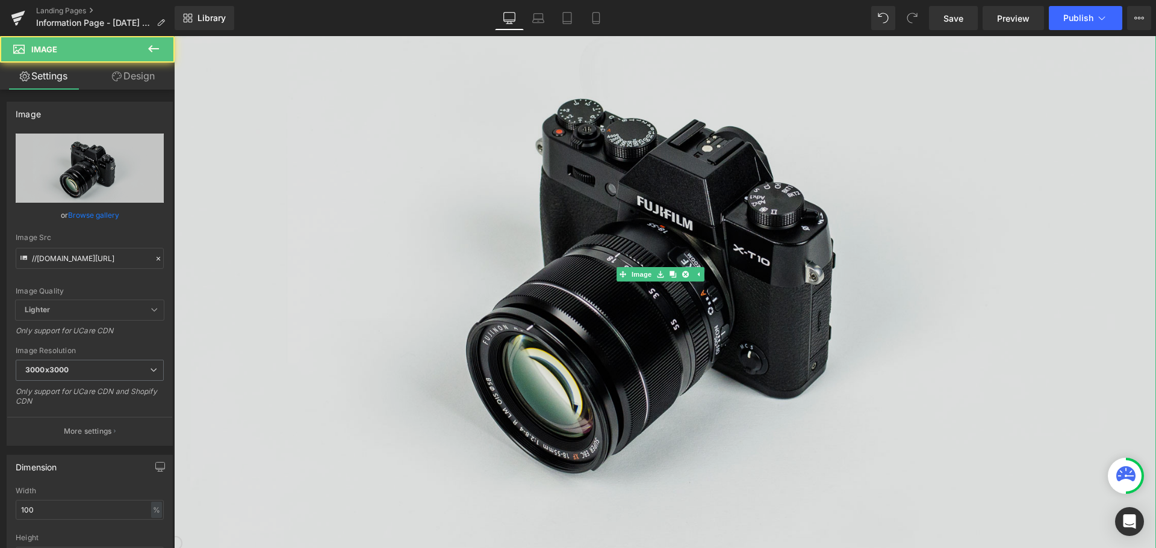
click at [727, 259] on img at bounding box center [665, 274] width 982 height 651
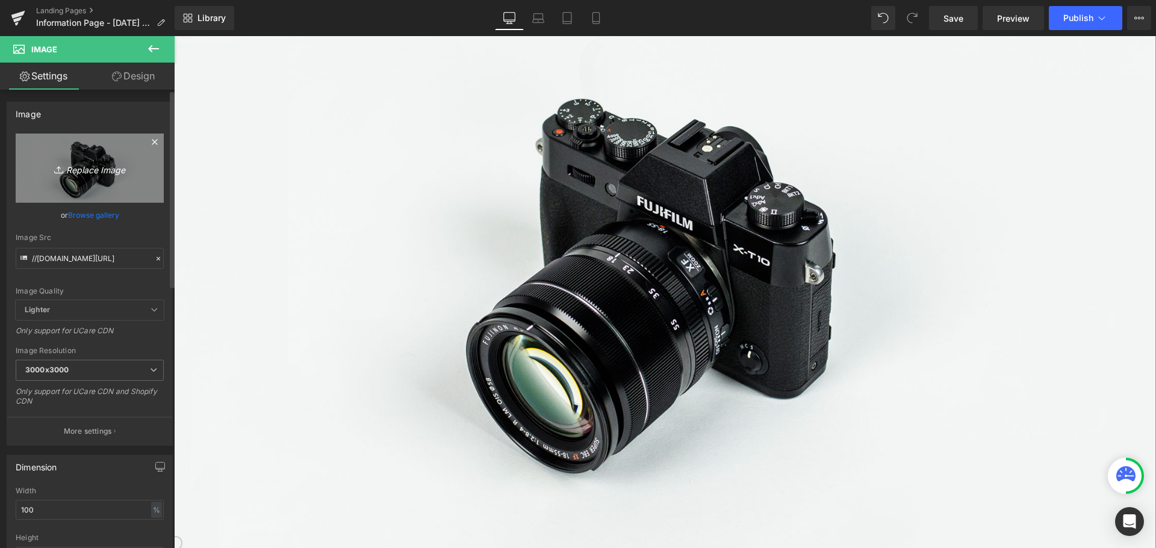
click at [97, 169] on icon "Replace Image" at bounding box center [90, 168] width 96 height 15
type input "C:\fakepath\Skärmbild 2025-08-23 103818.png"
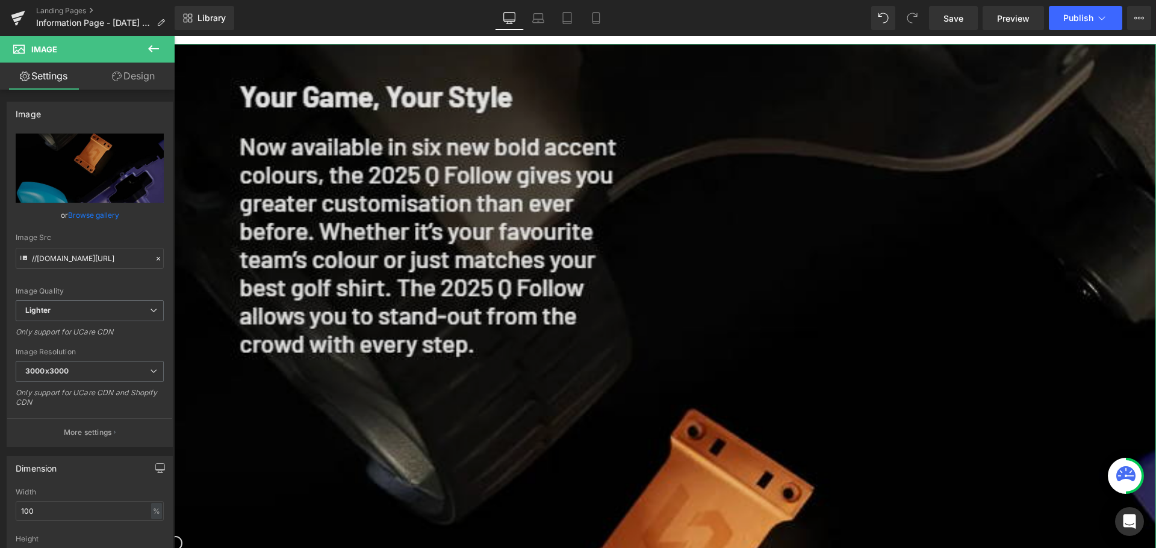
scroll to position [963, 0]
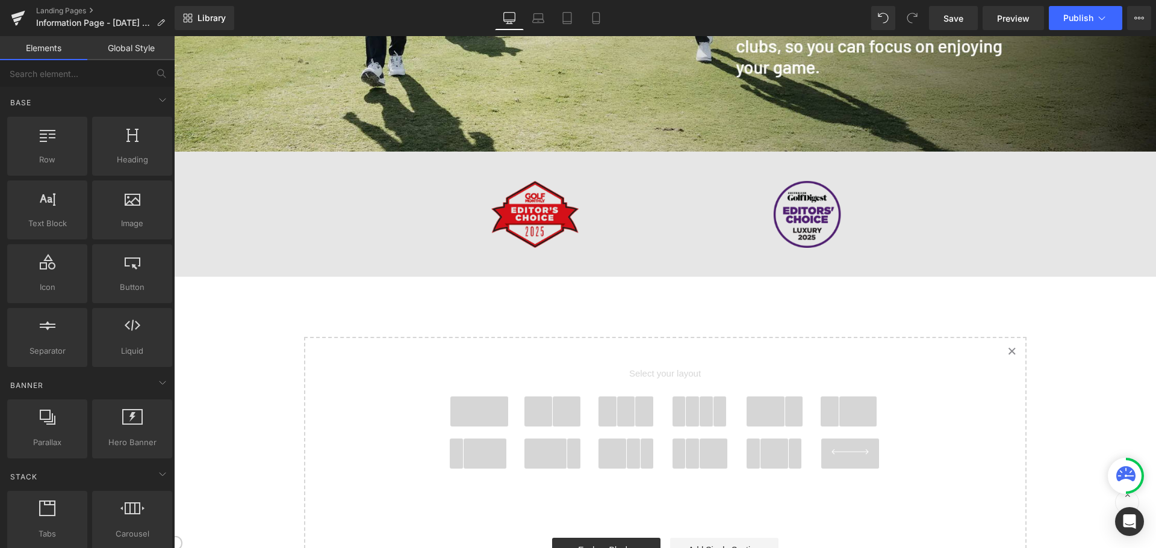
scroll to position [783, 0]
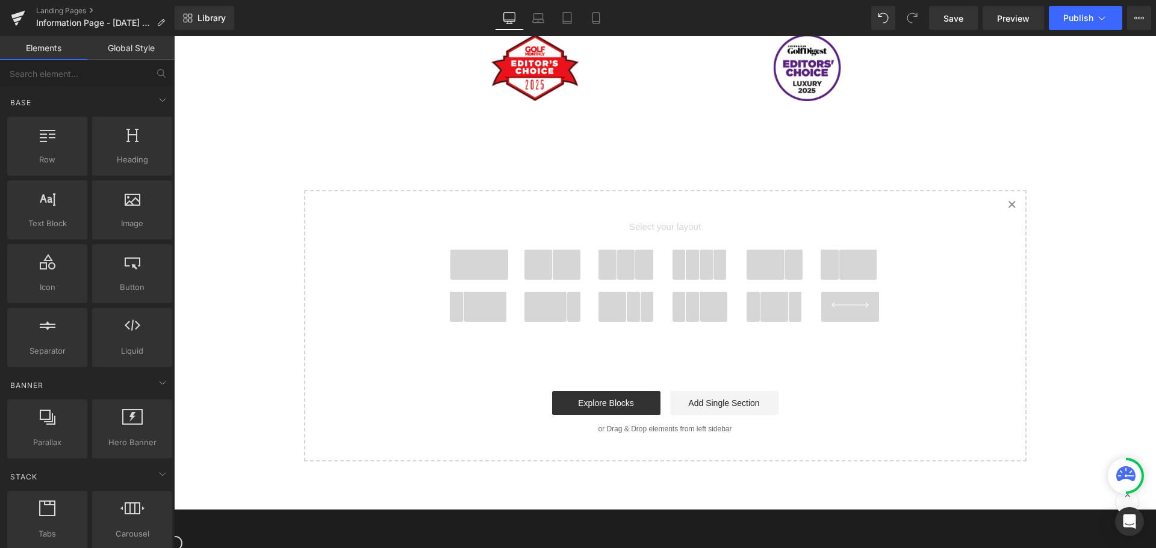
click at [674, 252] on span at bounding box center [679, 265] width 14 height 30
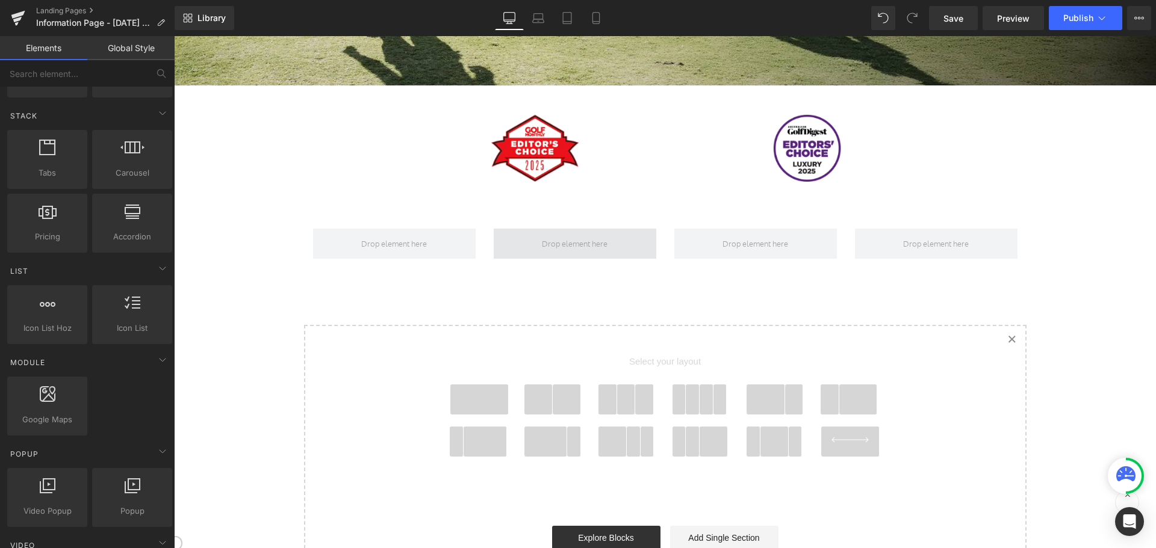
scroll to position [821, 0]
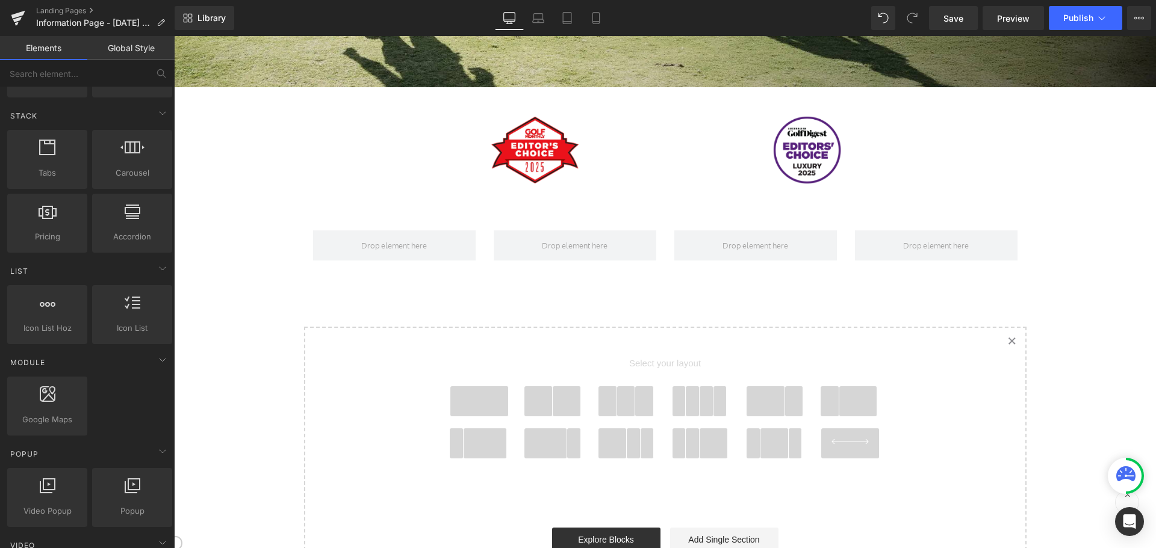
click at [690, 390] on span at bounding box center [693, 401] width 14 height 30
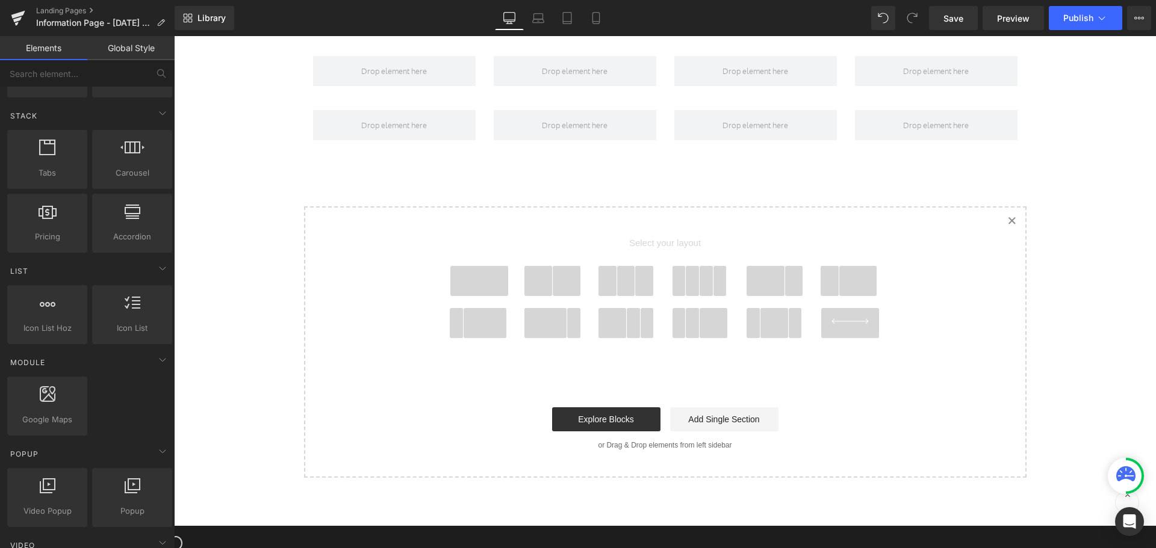
click at [718, 308] on span at bounding box center [714, 323] width 28 height 30
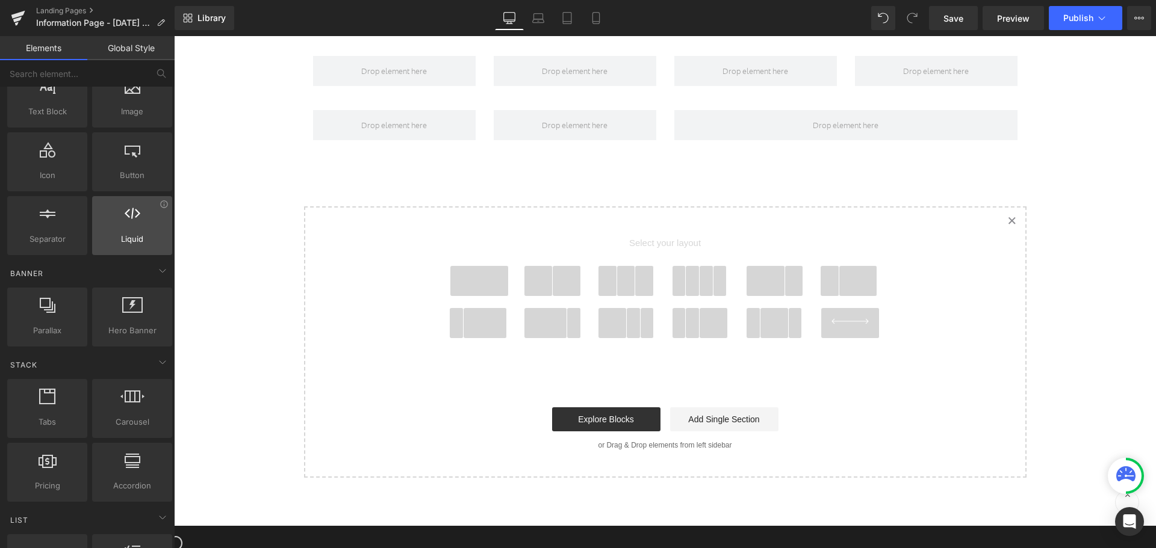
scroll to position [60, 0]
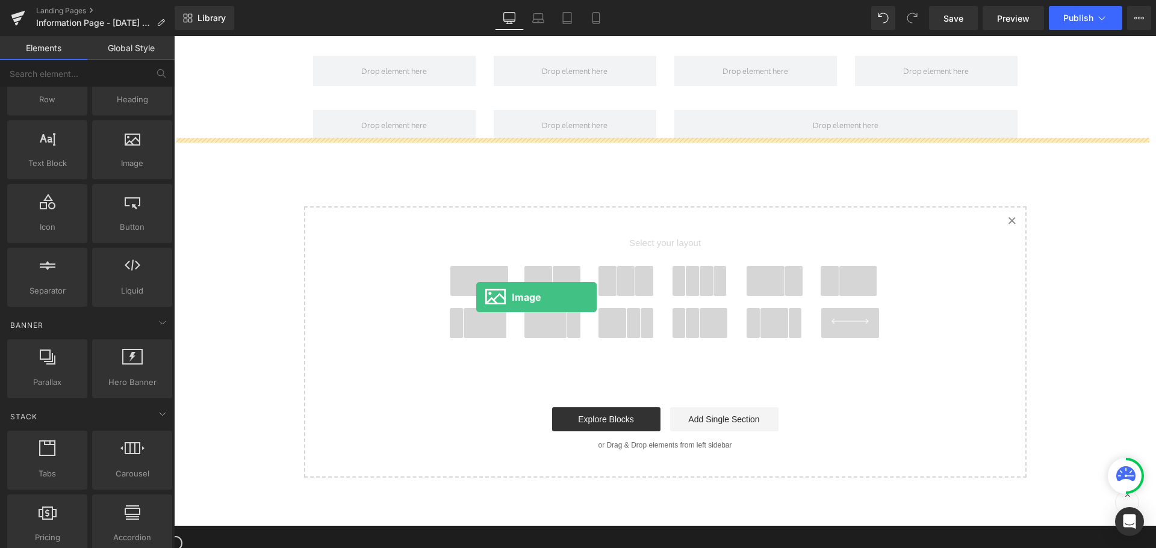
drag, startPoint x: 312, startPoint y: 195, endPoint x: 495, endPoint y: 299, distance: 210.0
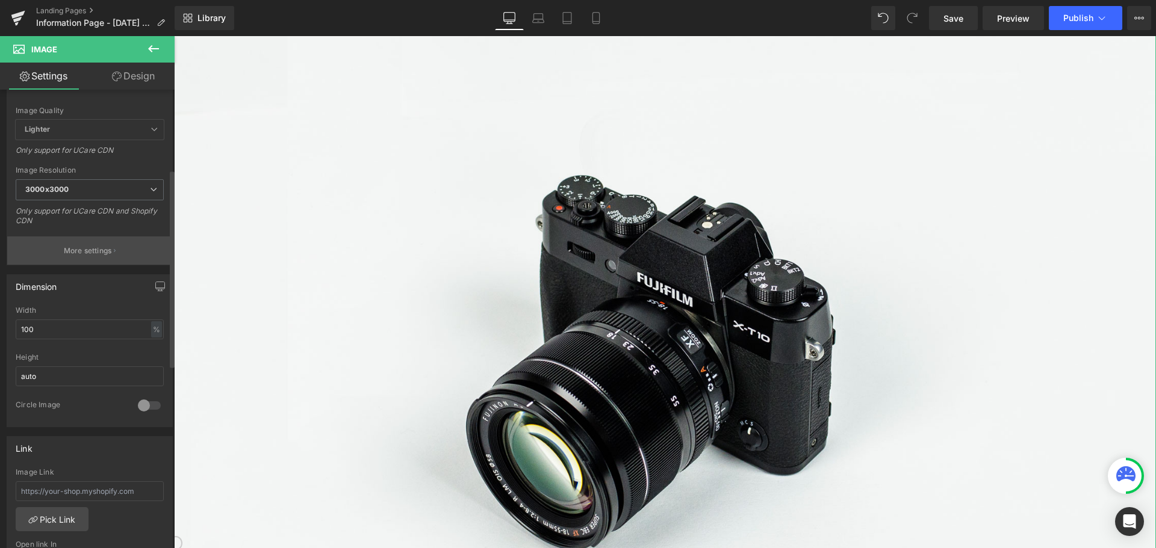
scroll to position [241, 0]
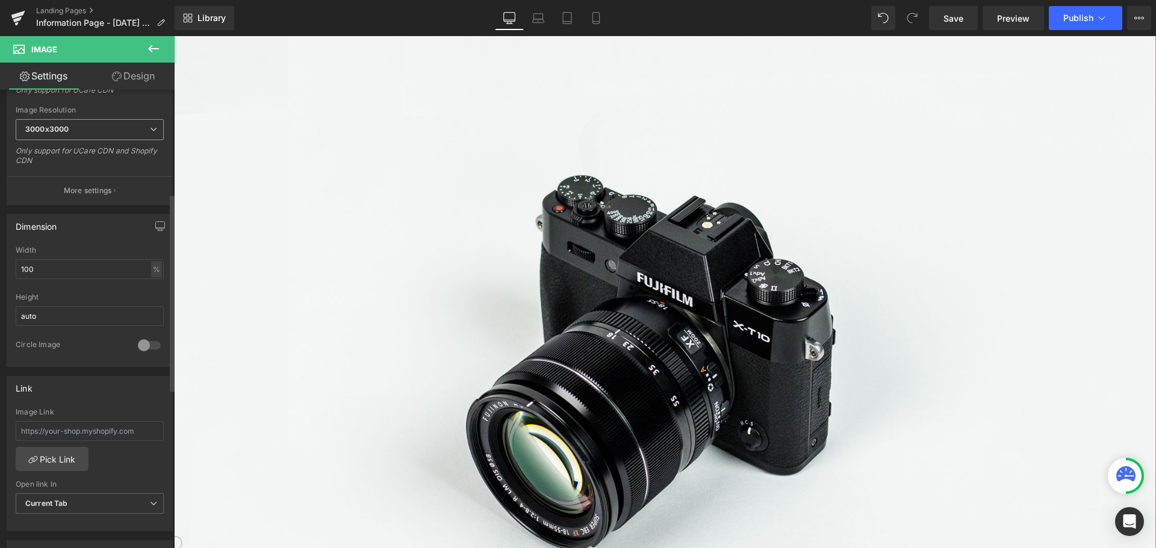
click at [115, 129] on span "3000x3000" at bounding box center [90, 129] width 148 height 21
click at [181, 298] on body "Menu GOLFVAGNAR GOLFBAGAR TILLBEHÖR RESERVDELAR KONTAKT TILLBEHÖR Q Series X Se…" at bounding box center [665, 150] width 982 height 2569
click at [143, 269] on input "100" at bounding box center [90, 269] width 148 height 20
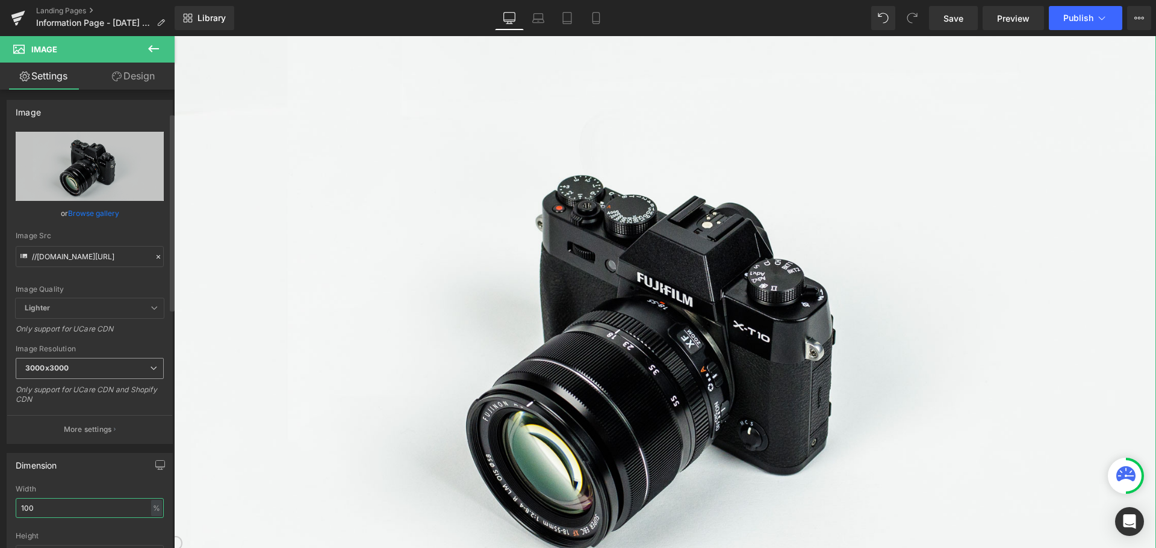
scroll to position [0, 0]
click at [140, 73] on link "Design" at bounding box center [133, 76] width 87 height 27
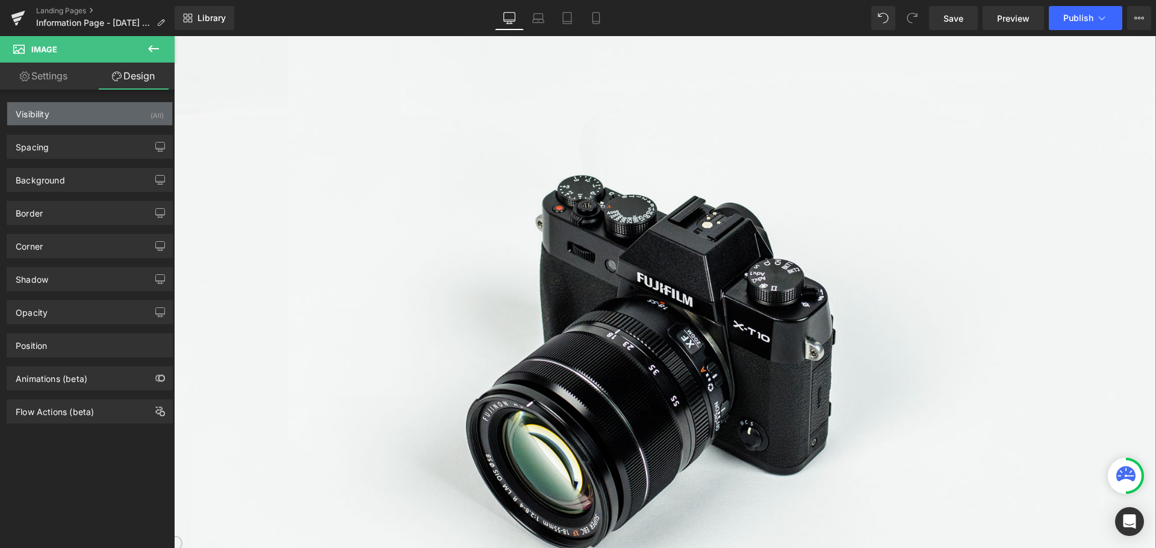
click at [101, 111] on div "Visibility (All)" at bounding box center [89, 113] width 165 height 23
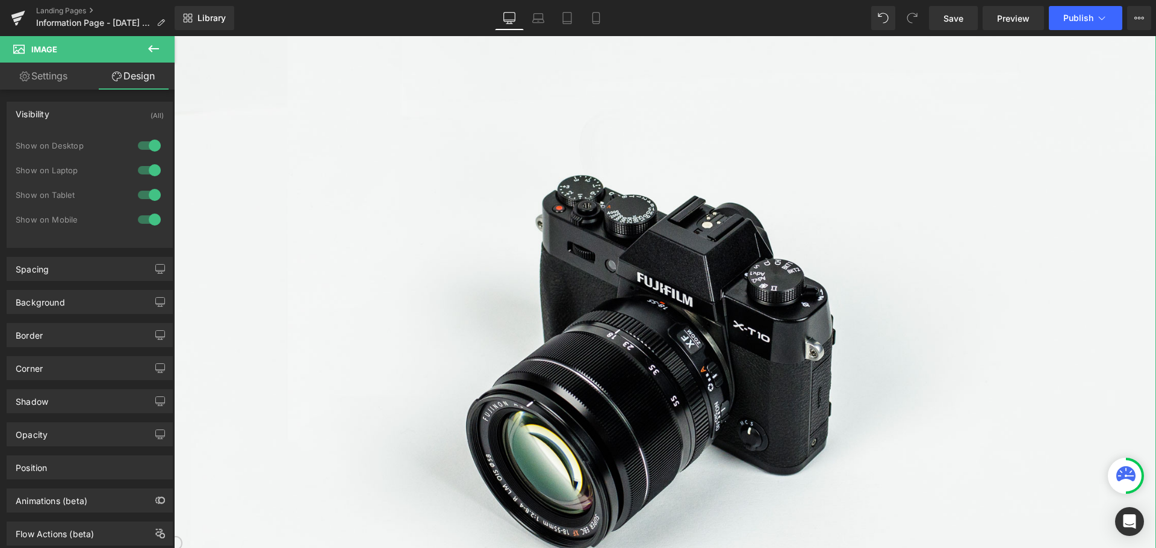
click at [101, 111] on div "Visibility (All)" at bounding box center [89, 113] width 165 height 23
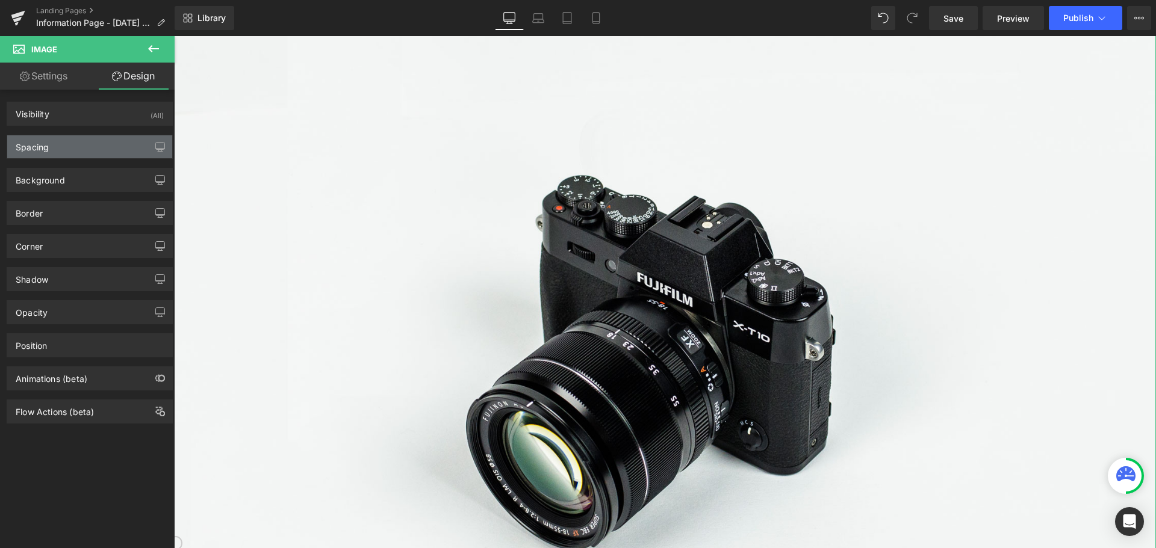
click at [85, 153] on div "Spacing" at bounding box center [89, 146] width 165 height 23
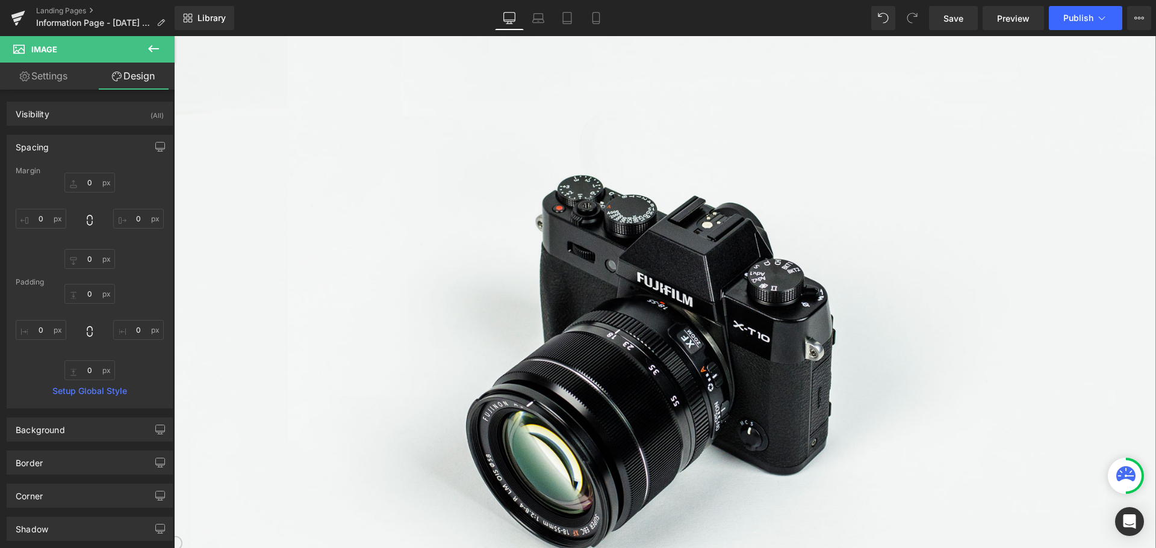
click at [93, 143] on div "Spacing" at bounding box center [89, 146] width 165 height 23
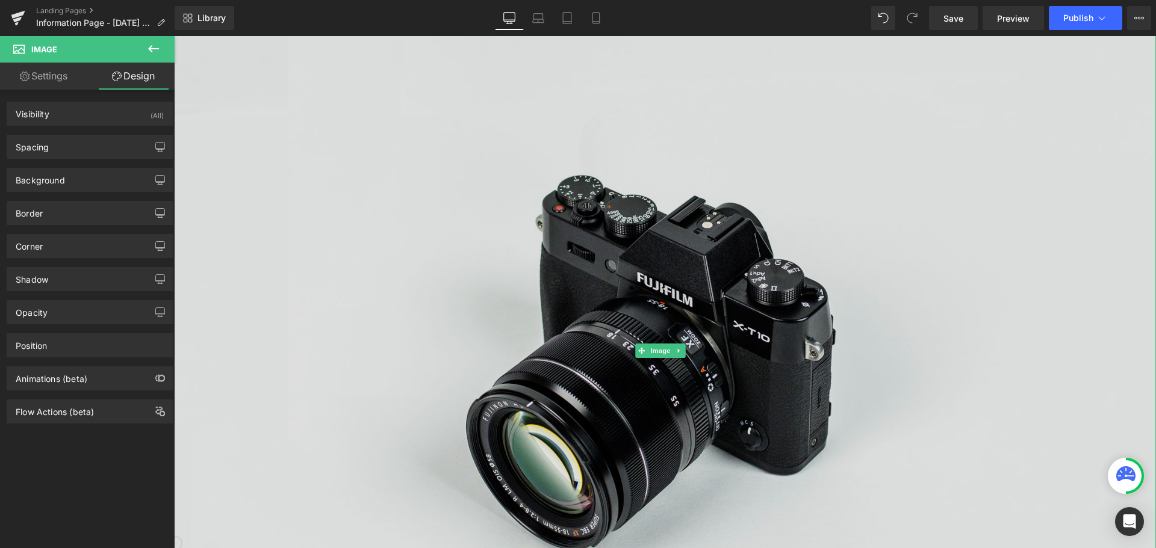
click at [566, 279] on img at bounding box center [665, 351] width 982 height 651
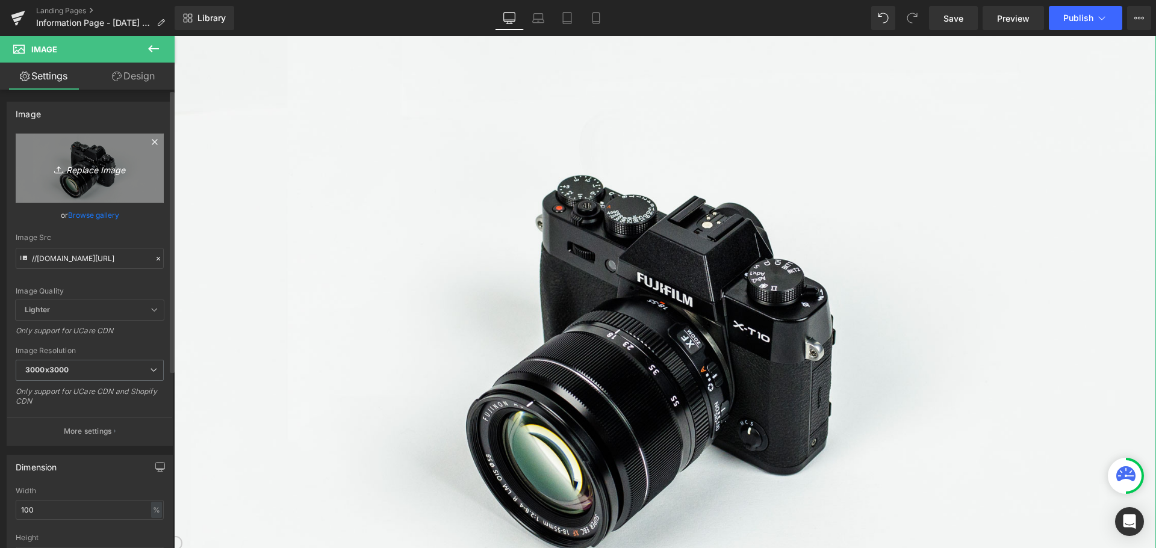
click at [126, 163] on icon "Replace Image" at bounding box center [90, 168] width 96 height 15
type input "C:\fakepath\Skärmbild [DATE] 104241.png"
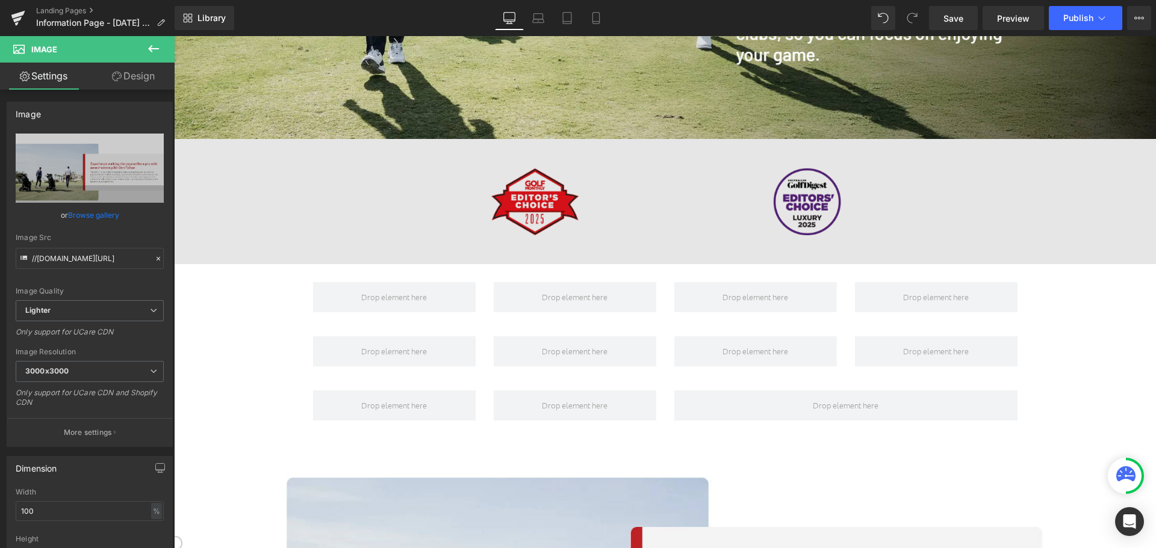
scroll to position [748, 0]
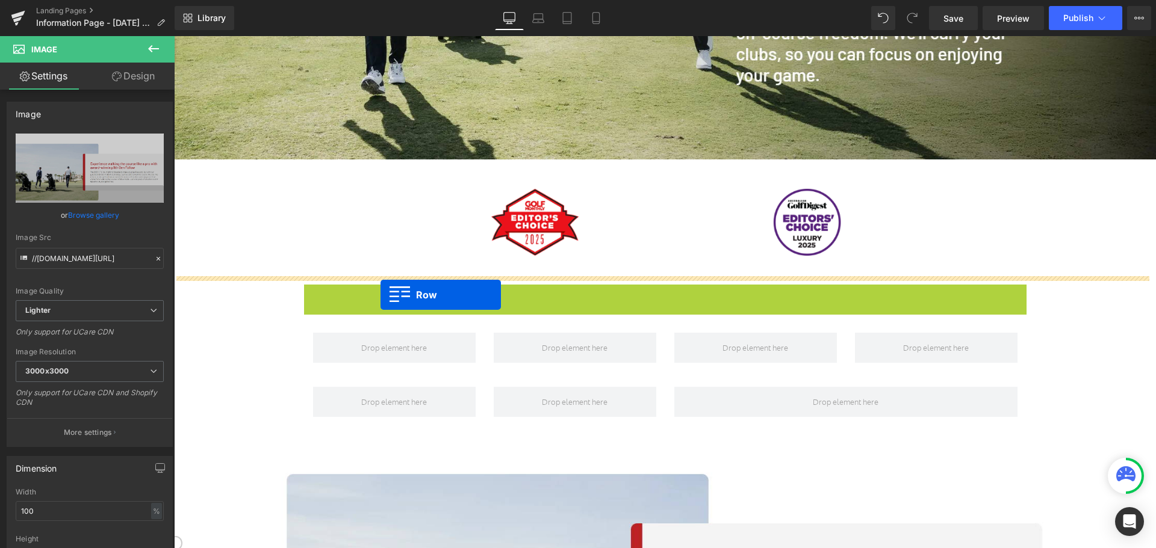
drag, startPoint x: 306, startPoint y: 287, endPoint x: 380, endPoint y: 295, distance: 75.1
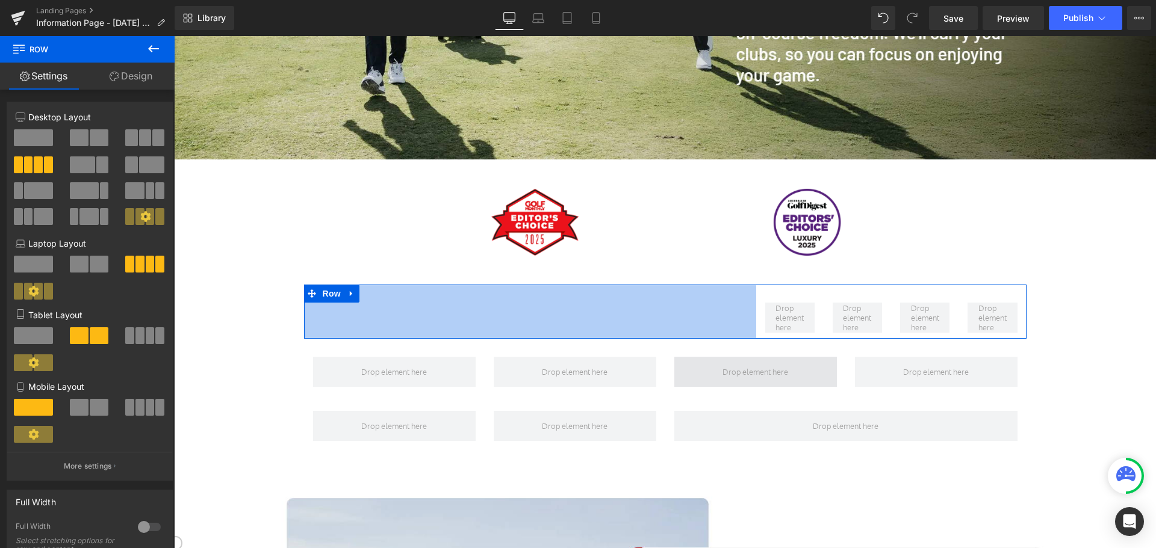
drag, startPoint x: 300, startPoint y: 300, endPoint x: 752, endPoint y: 351, distance: 454.9
click at [752, 351] on div "Image Image Image Row 751px Row Row Image Select your layout" at bounding box center [665, 259] width 982 height 1729
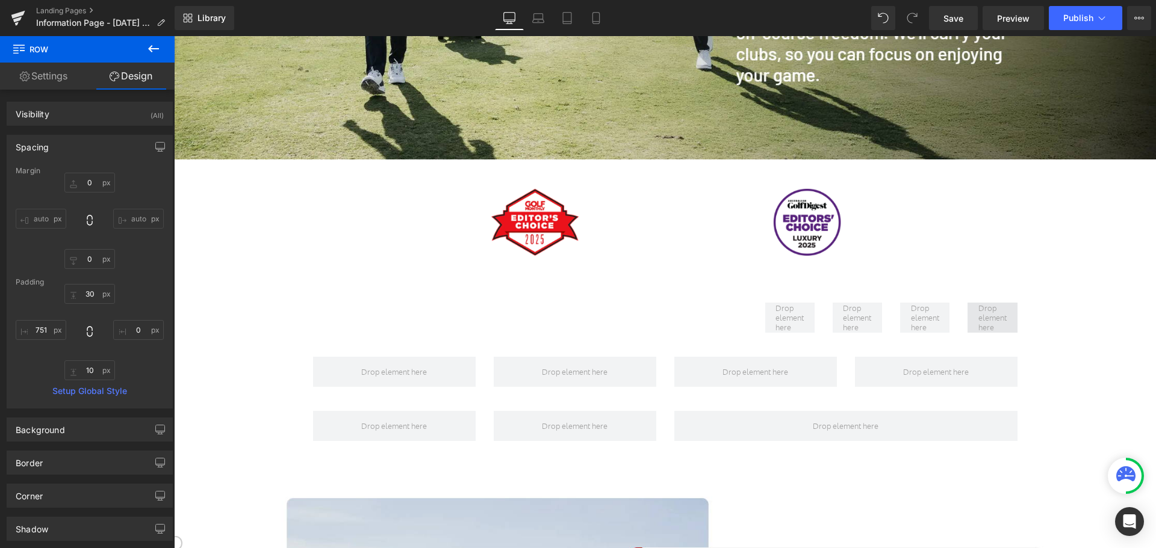
drag, startPoint x: 1047, startPoint y: 299, endPoint x: 992, endPoint y: 314, distance: 57.0
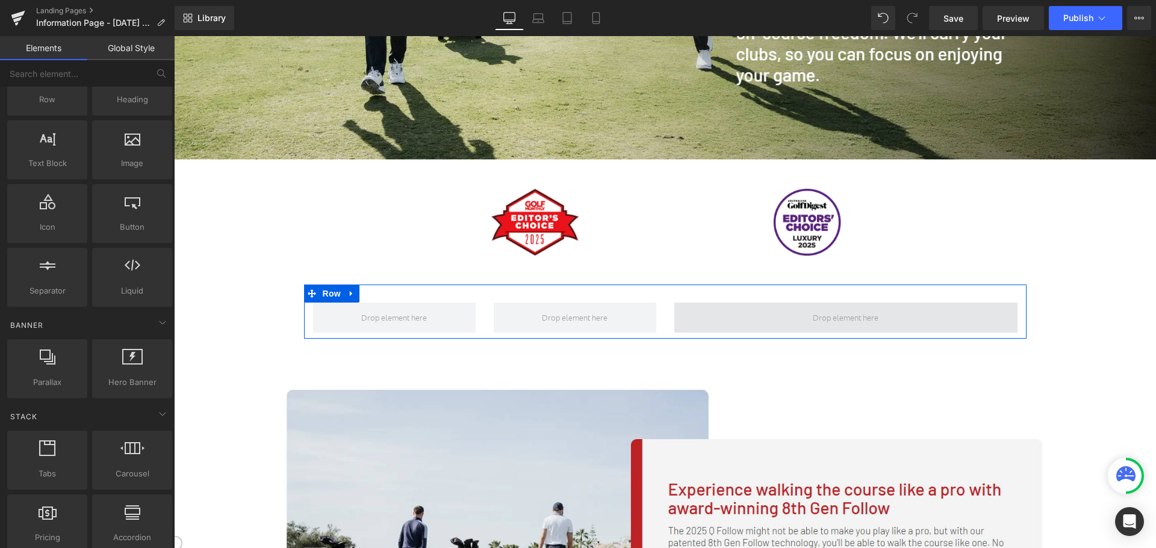
click at [841, 315] on span at bounding box center [845, 318] width 74 height 16
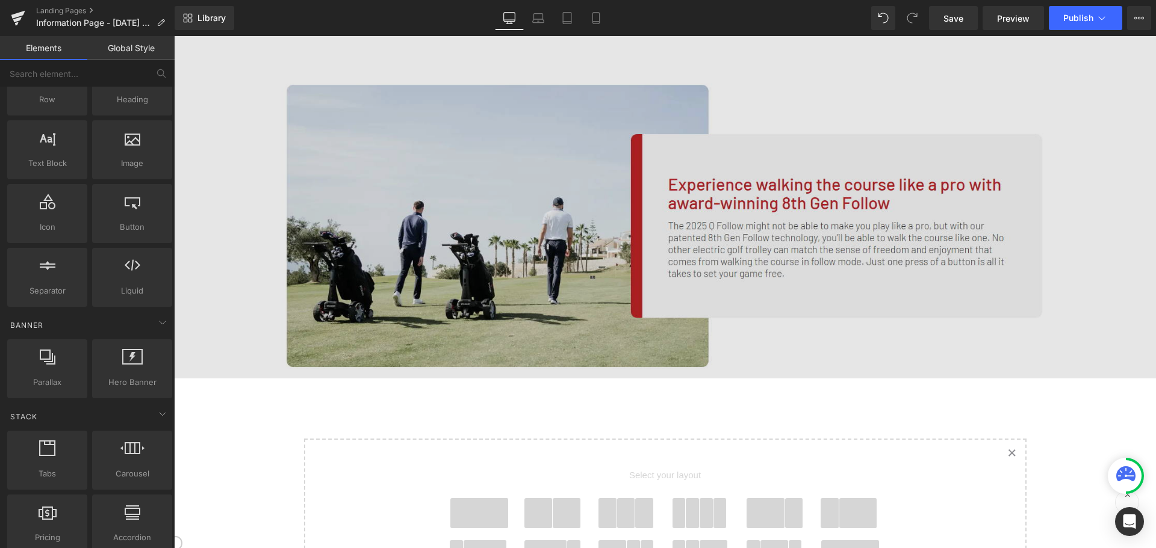
scroll to position [989, 0]
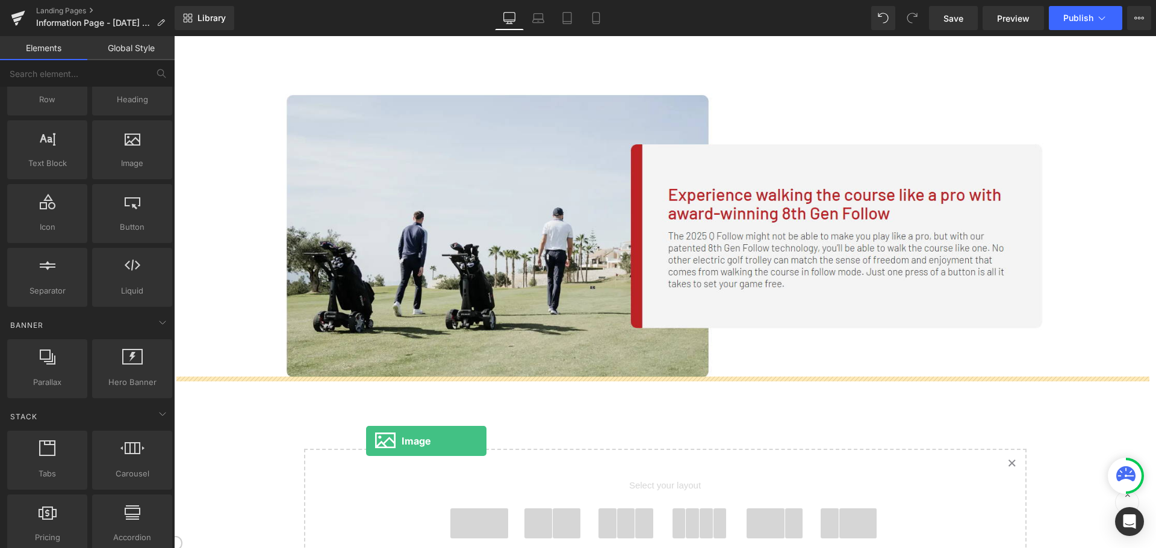
drag, startPoint x: 308, startPoint y: 184, endPoint x: 373, endPoint y: 441, distance: 264.4
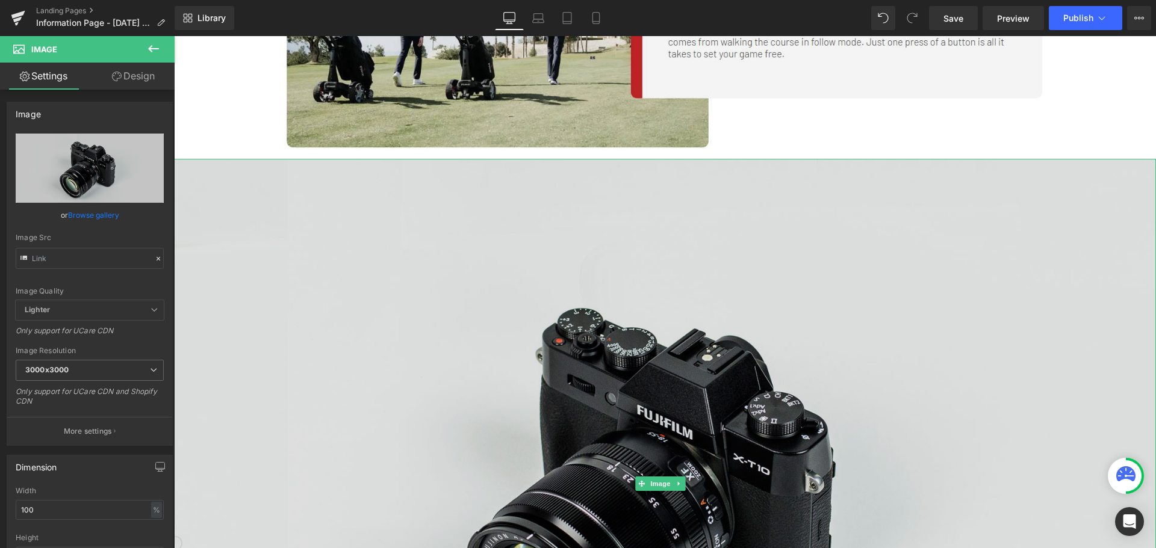
scroll to position [1230, 0]
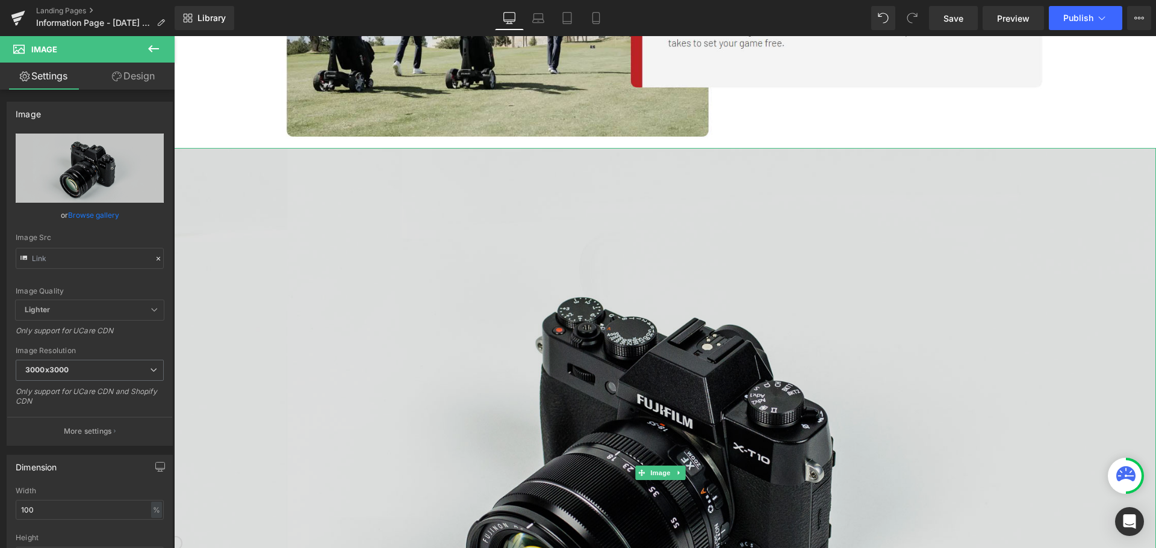
click at [613, 367] on img at bounding box center [665, 473] width 982 height 651
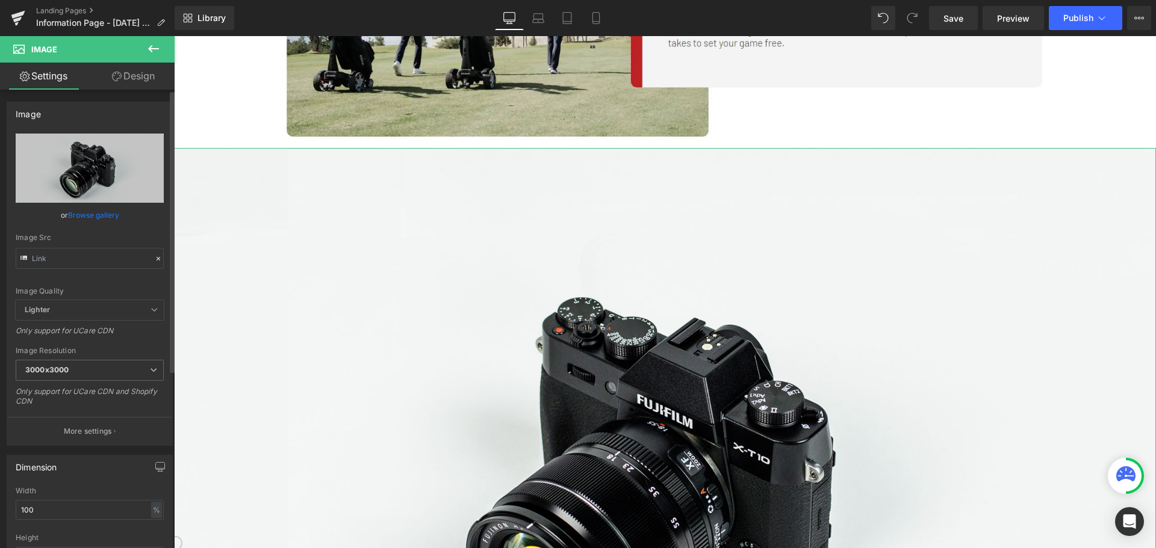
click at [85, 214] on link "Browse gallery" at bounding box center [93, 215] width 51 height 21
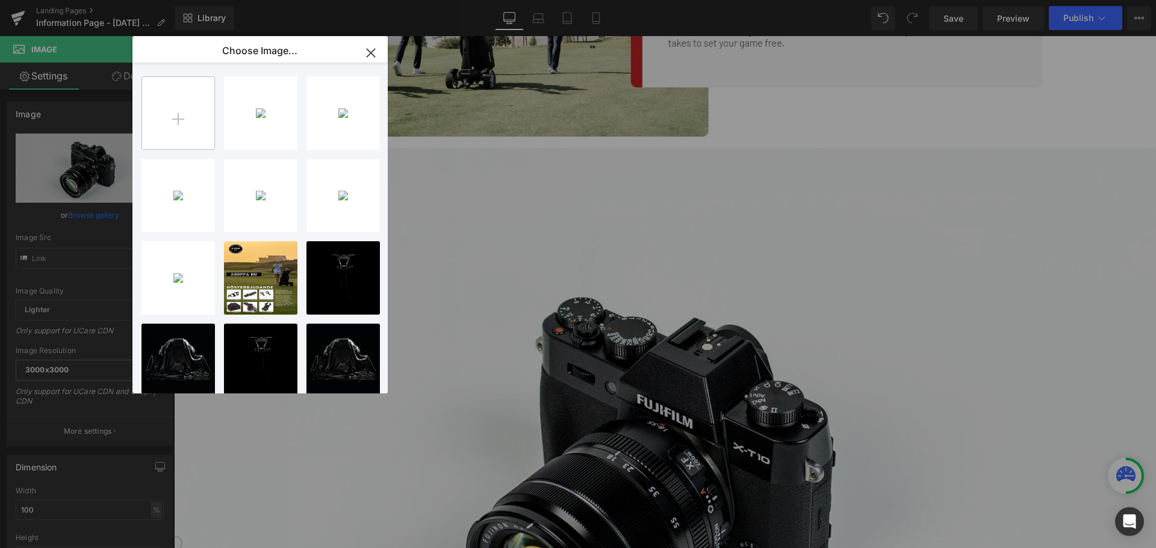
click at [198, 109] on input "file" at bounding box center [178, 113] width 72 height 72
type input "C:\fakepath\Skärmbild [DATE] 104339.png"
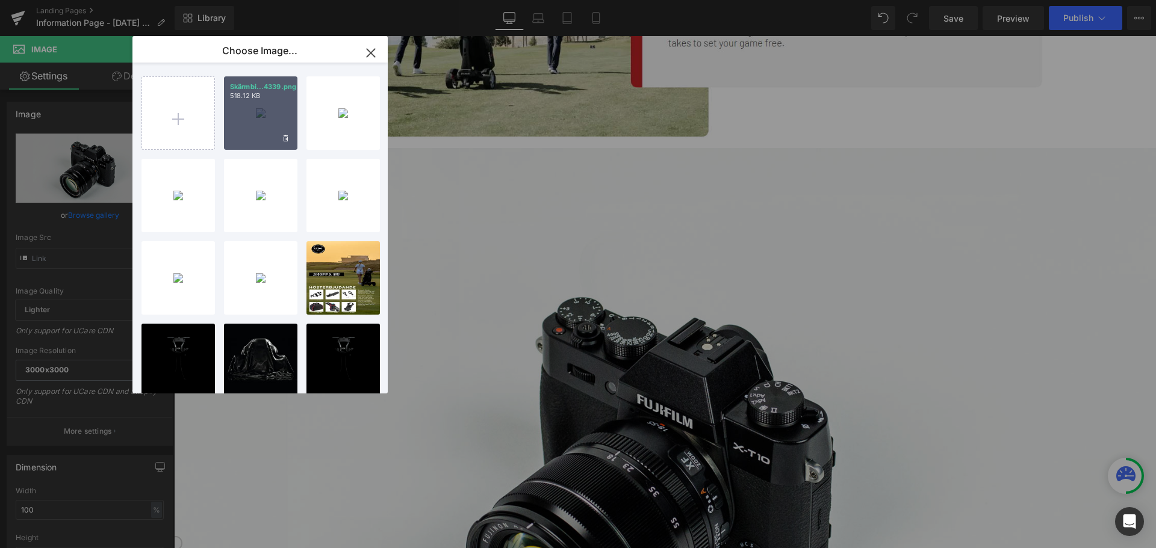
click at [258, 110] on div "Skärmbi...4339.png 518.12 KB" at bounding box center [260, 112] width 73 height 73
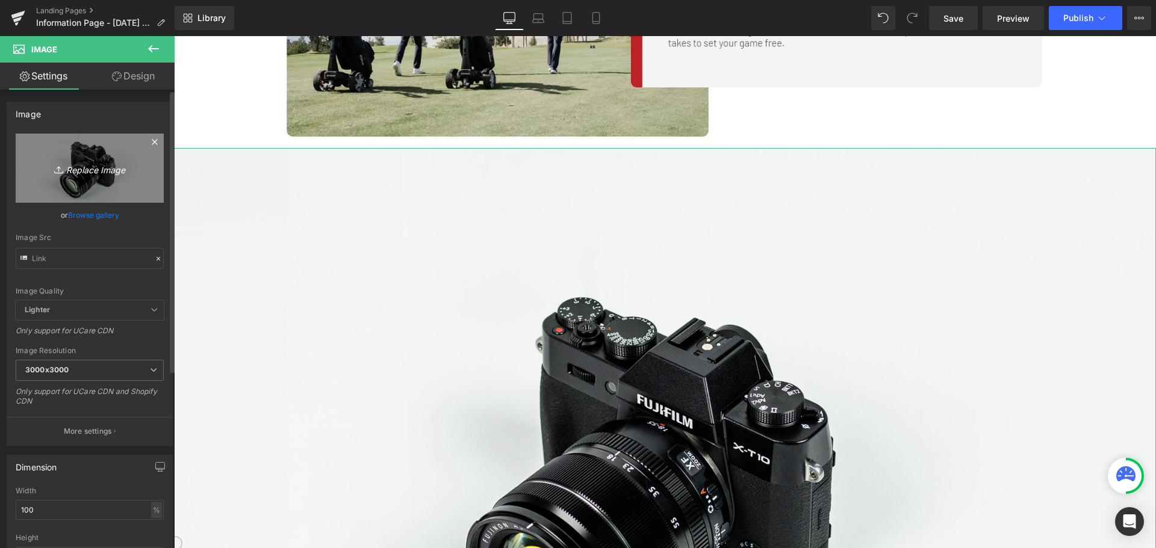
click at [119, 152] on link "Replace Image" at bounding box center [90, 168] width 148 height 69
type input "C:\fakepath\Skärmbild [DATE] 104339.png"
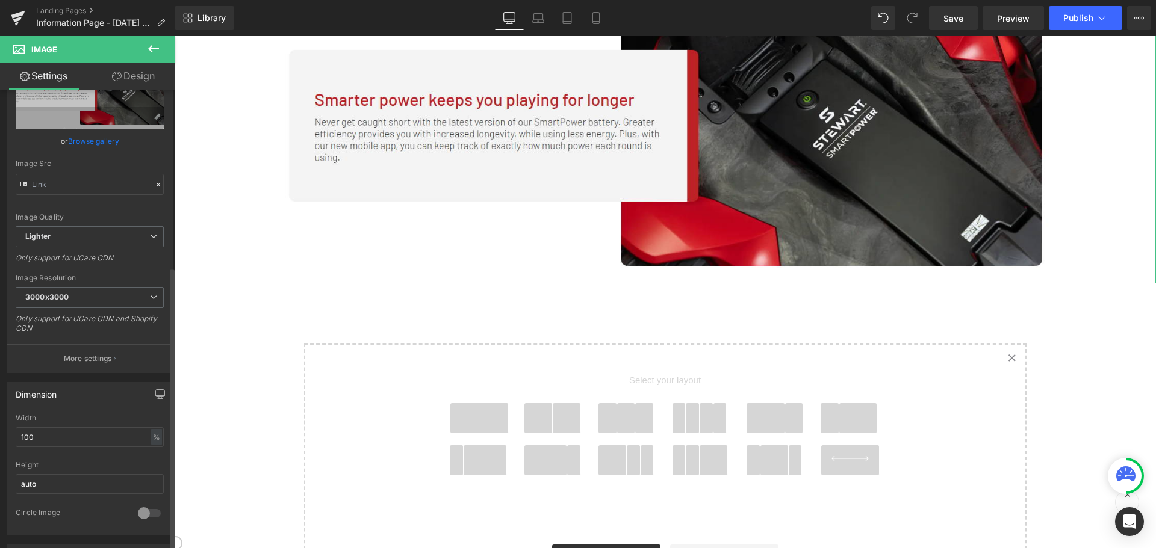
scroll to position [0, 0]
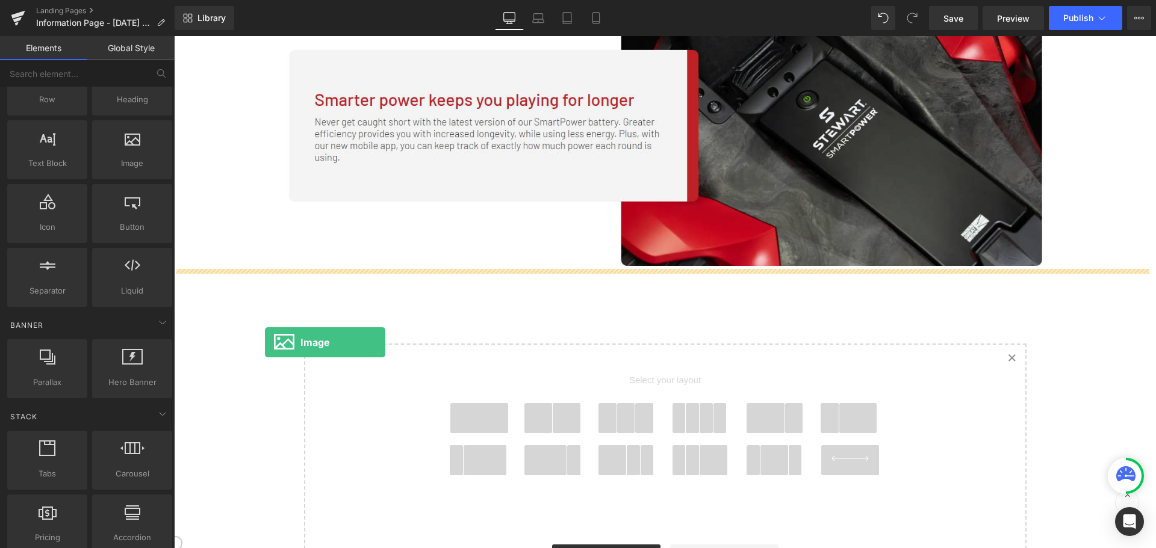
drag, startPoint x: 309, startPoint y: 196, endPoint x: 267, endPoint y: 346, distance: 155.9
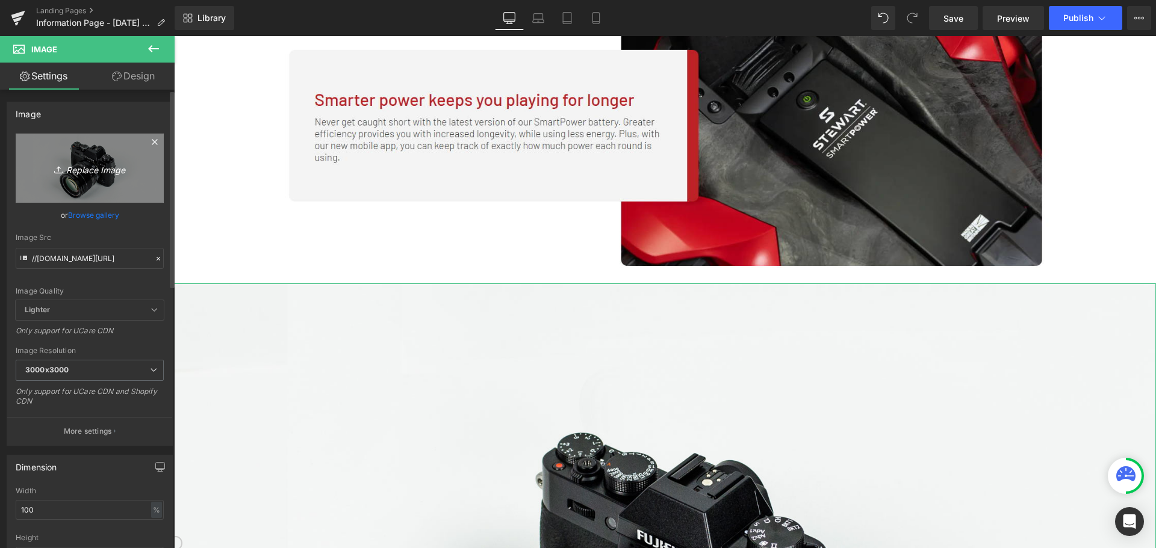
click at [93, 167] on icon "Replace Image" at bounding box center [90, 168] width 96 height 15
type input "C:\fakepath\Skärmbild [DATE] 104404.png"
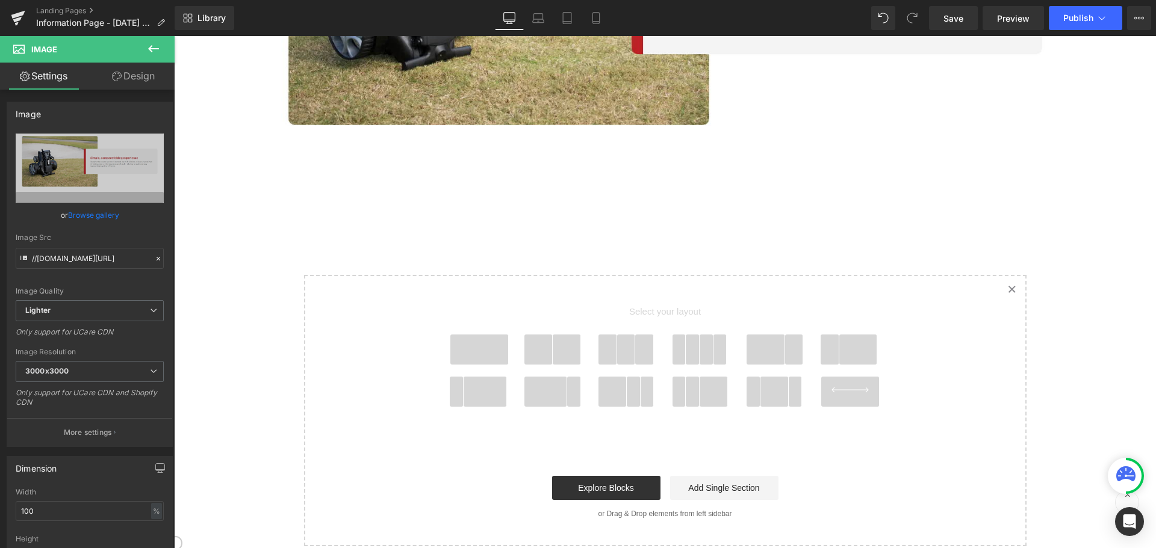
scroll to position [1952, 0]
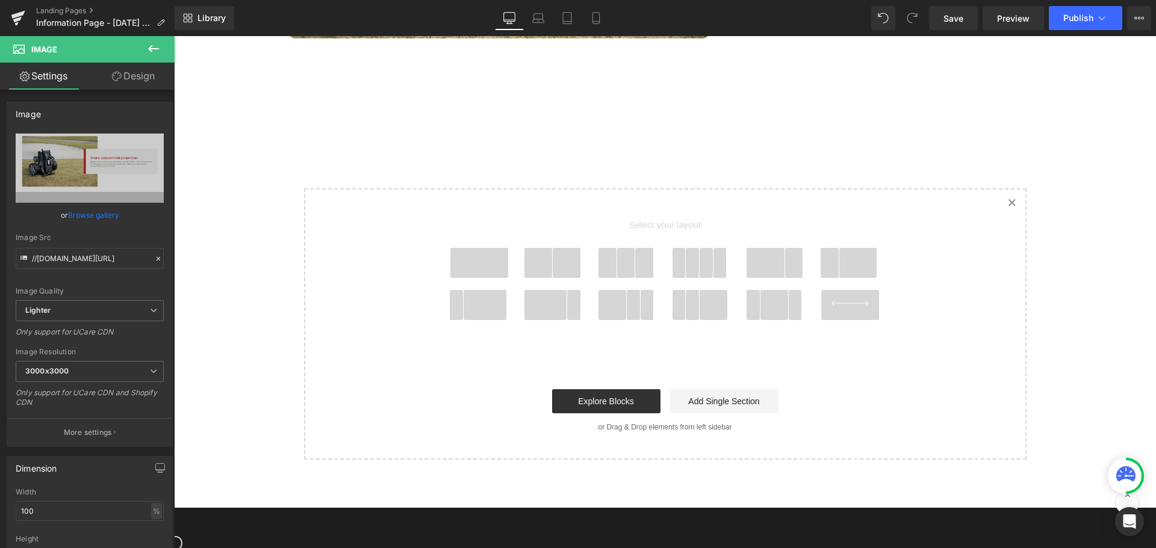
click at [1134, 473] on icon at bounding box center [1125, 474] width 19 height 15
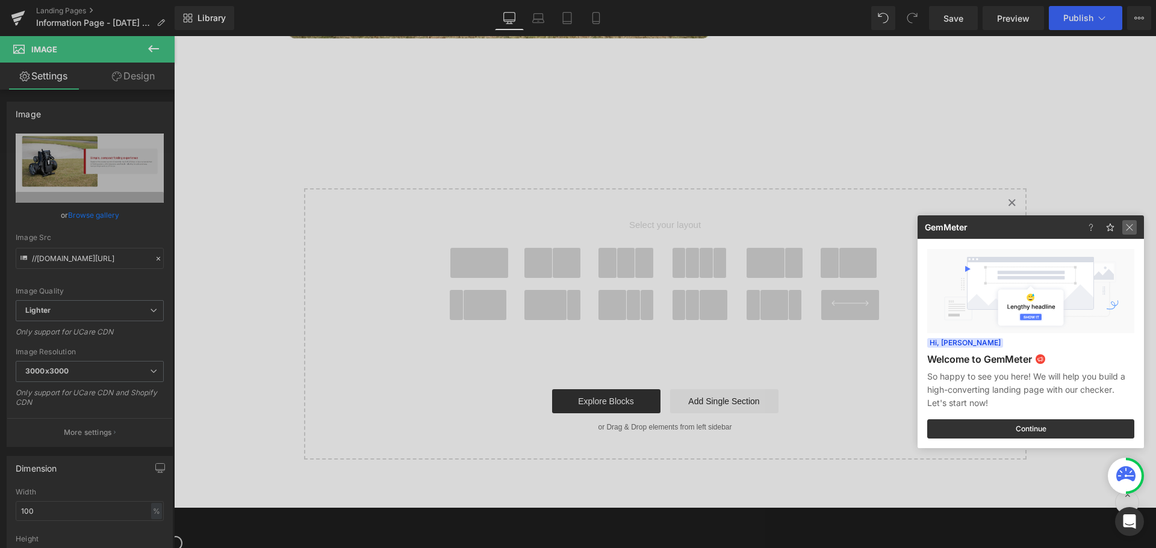
click at [1129, 232] on img at bounding box center [1129, 227] width 14 height 14
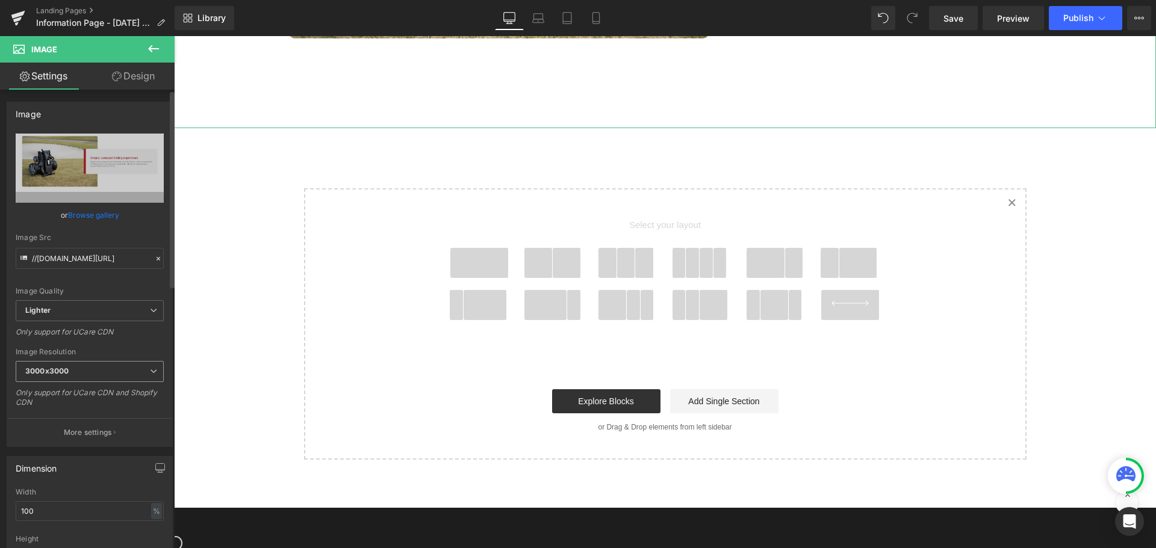
click at [146, 364] on span "3000x3000" at bounding box center [90, 371] width 148 height 21
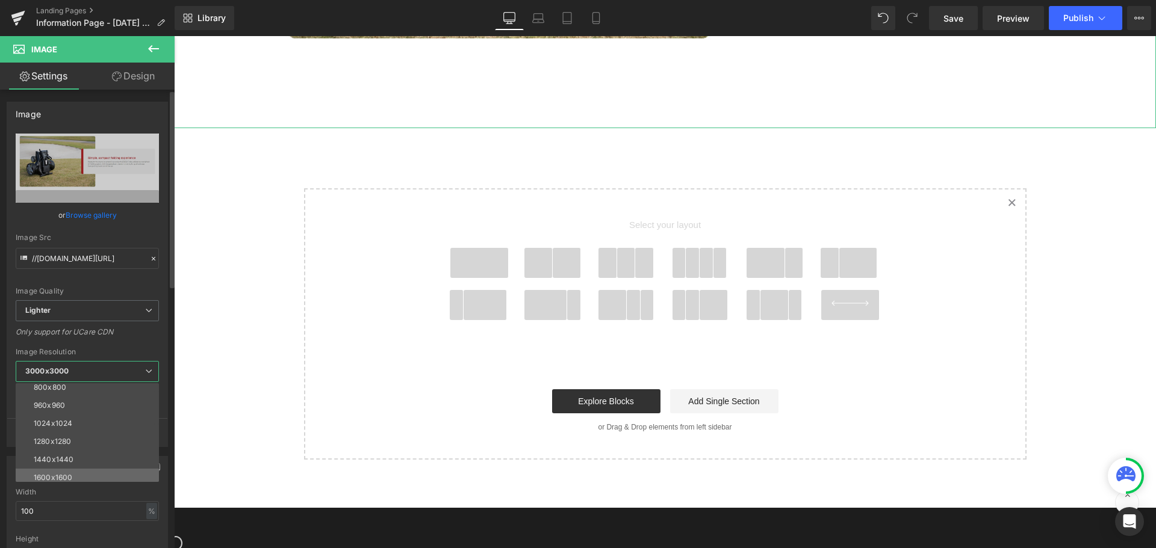
scroll to position [172, 0]
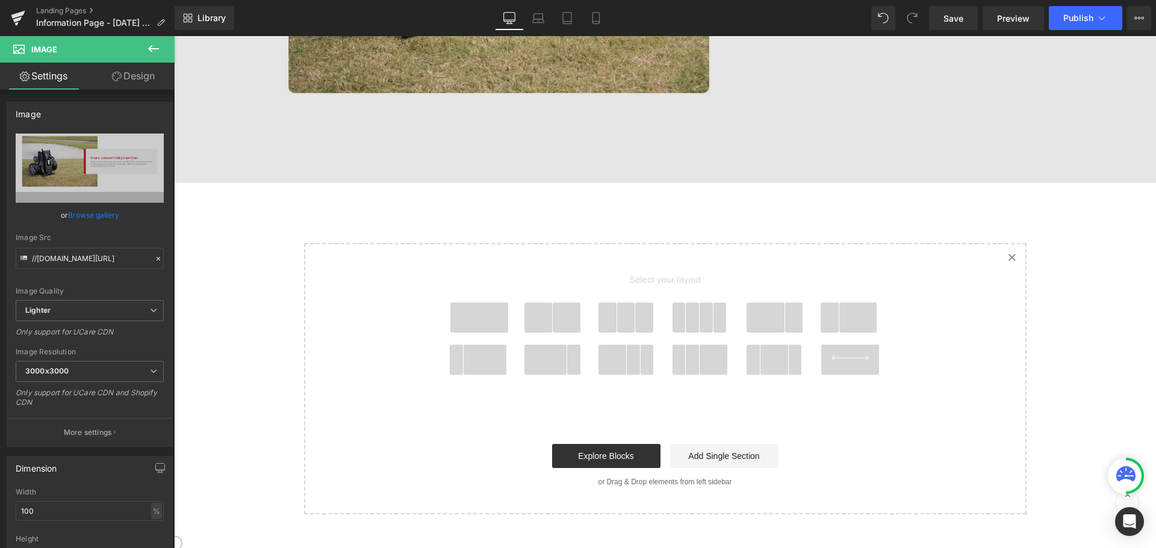
scroll to position [1772, 0]
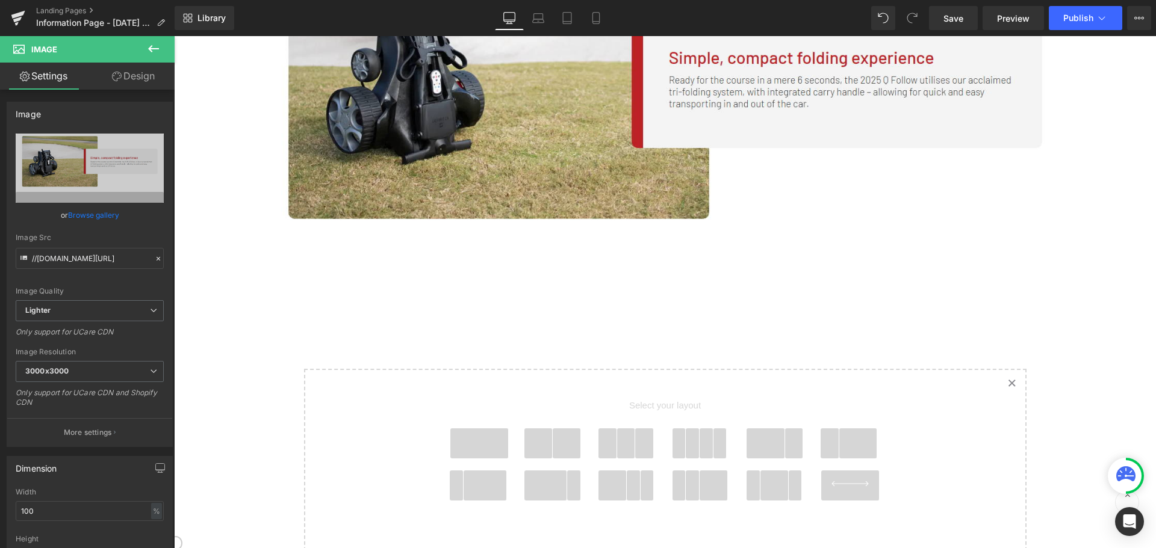
click at [154, 44] on icon at bounding box center [153, 49] width 14 height 14
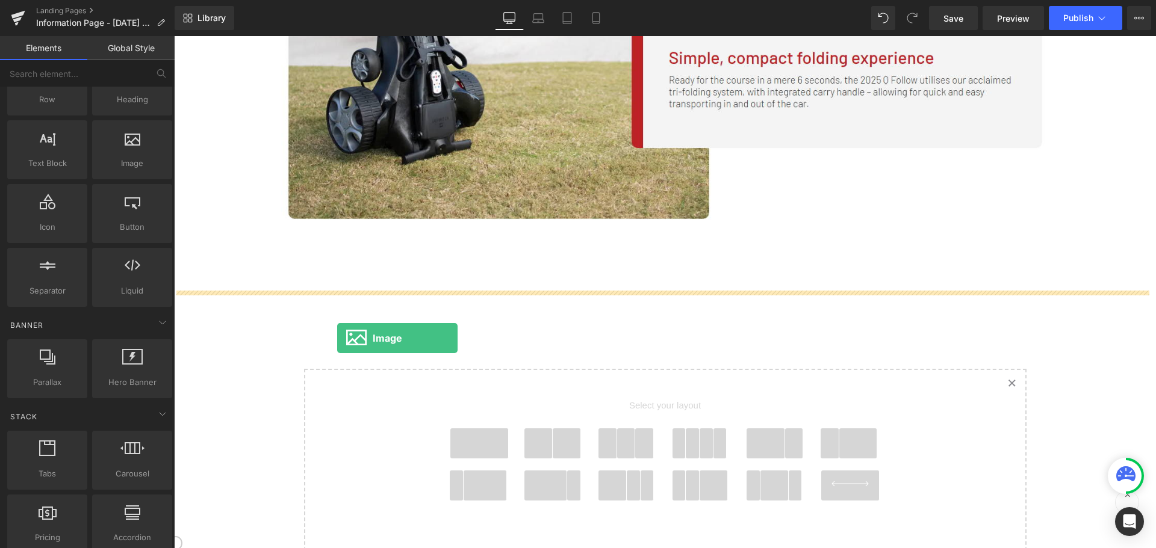
drag, startPoint x: 290, startPoint y: 192, endPoint x: 442, endPoint y: 392, distance: 251.3
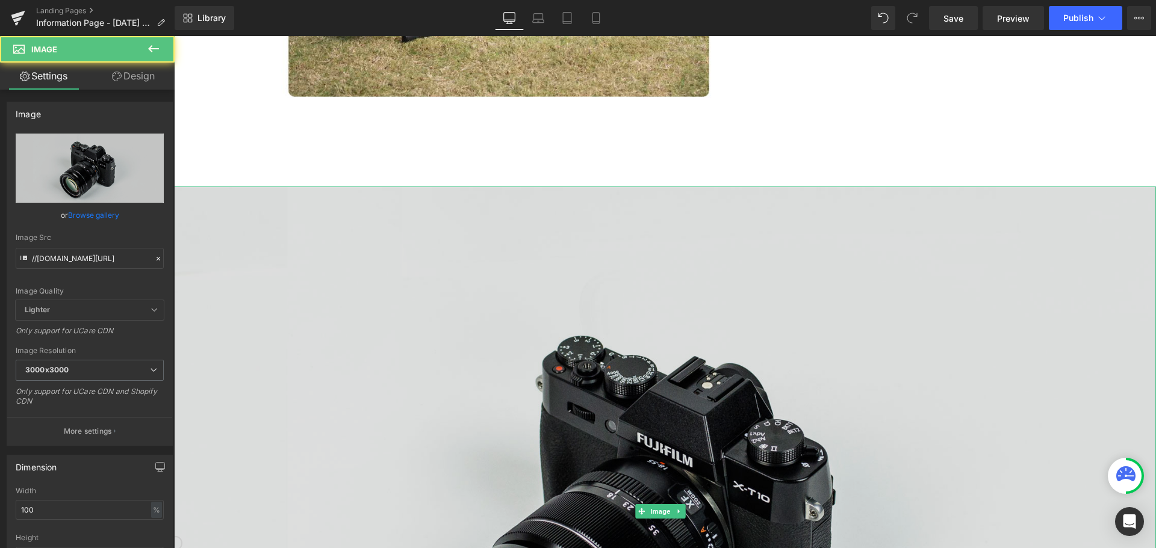
scroll to position [1952, 0]
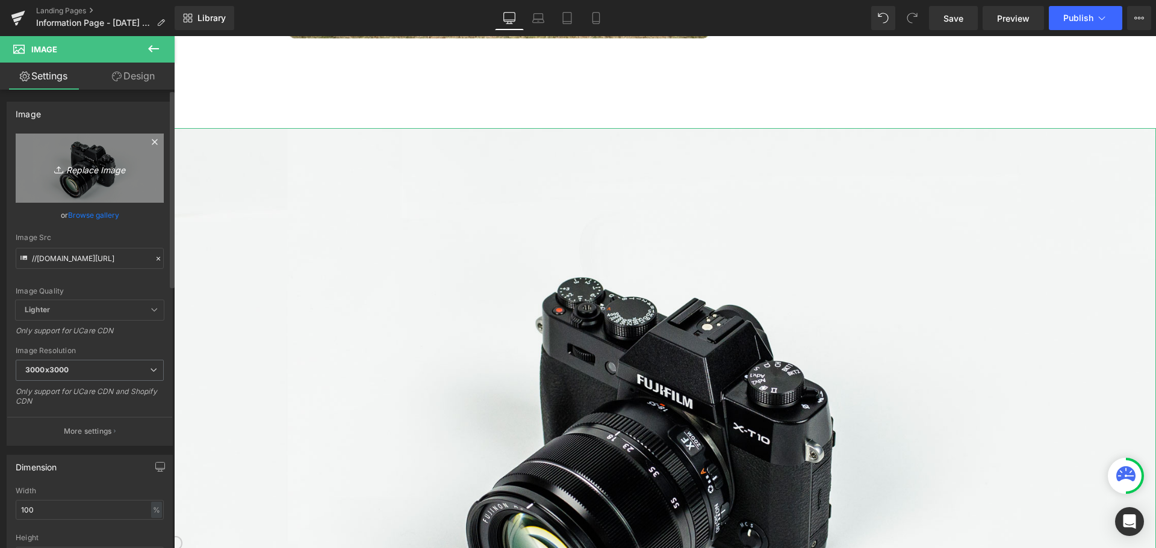
click at [109, 169] on icon "Replace Image" at bounding box center [90, 168] width 96 height 15
type input "C:\fakepath\Skärmbild [DATE] 104645.png"
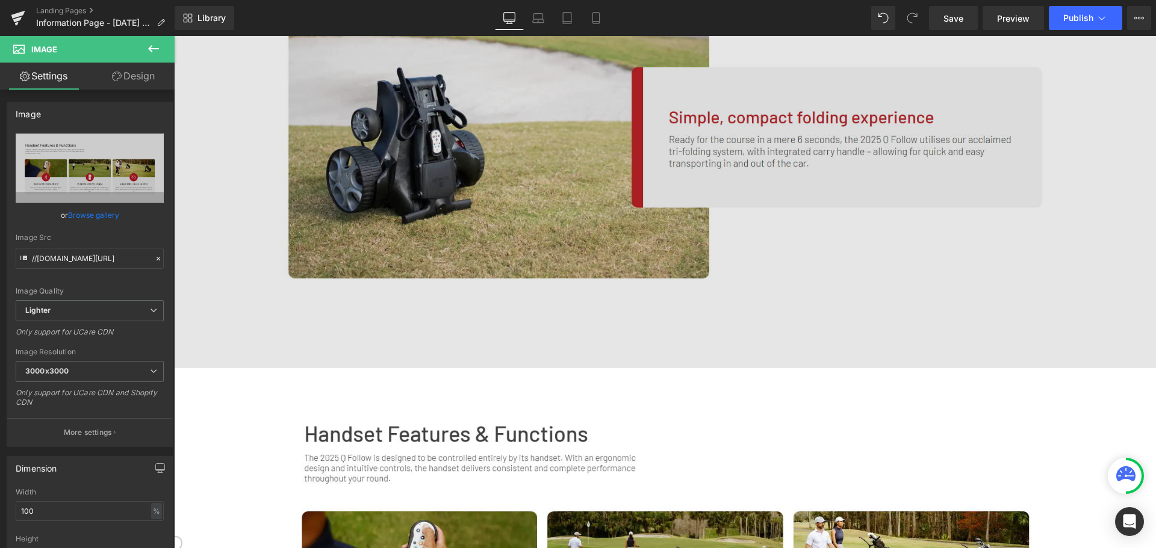
scroll to position [1711, 0]
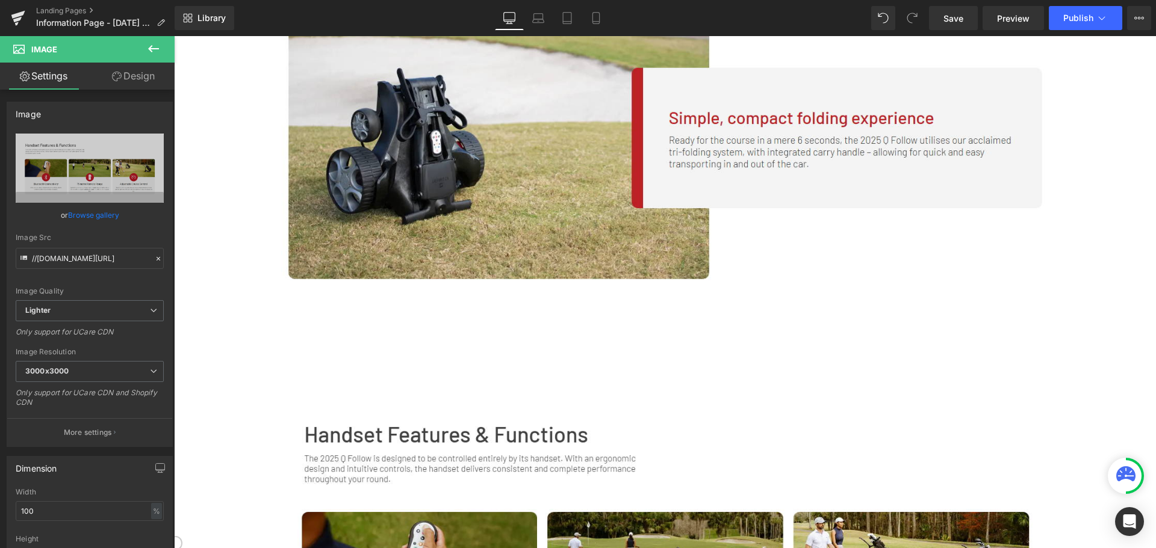
click at [154, 45] on icon at bounding box center [153, 49] width 14 height 14
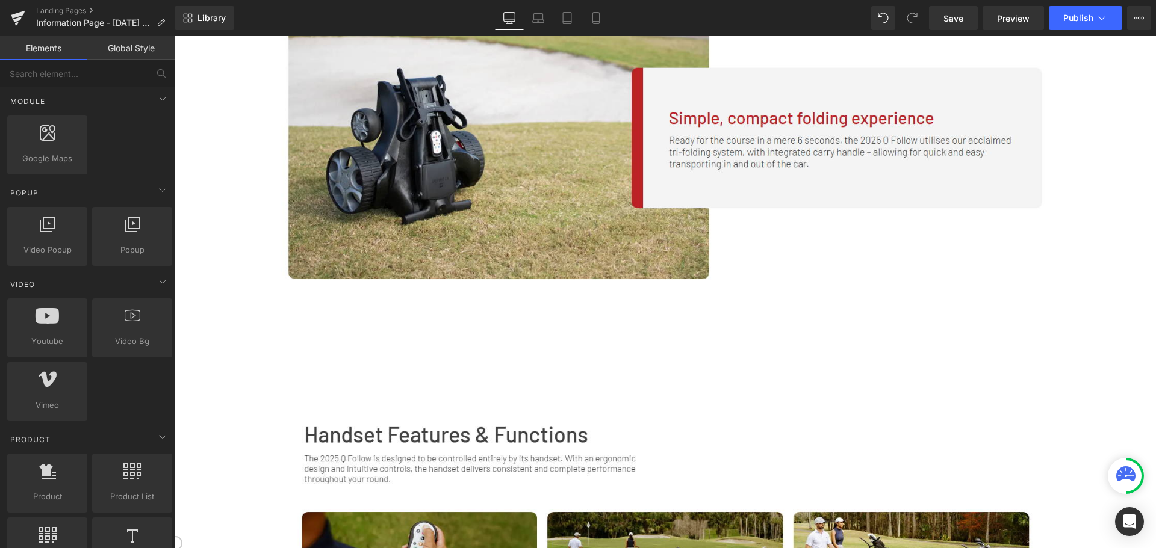
scroll to position [662, 0]
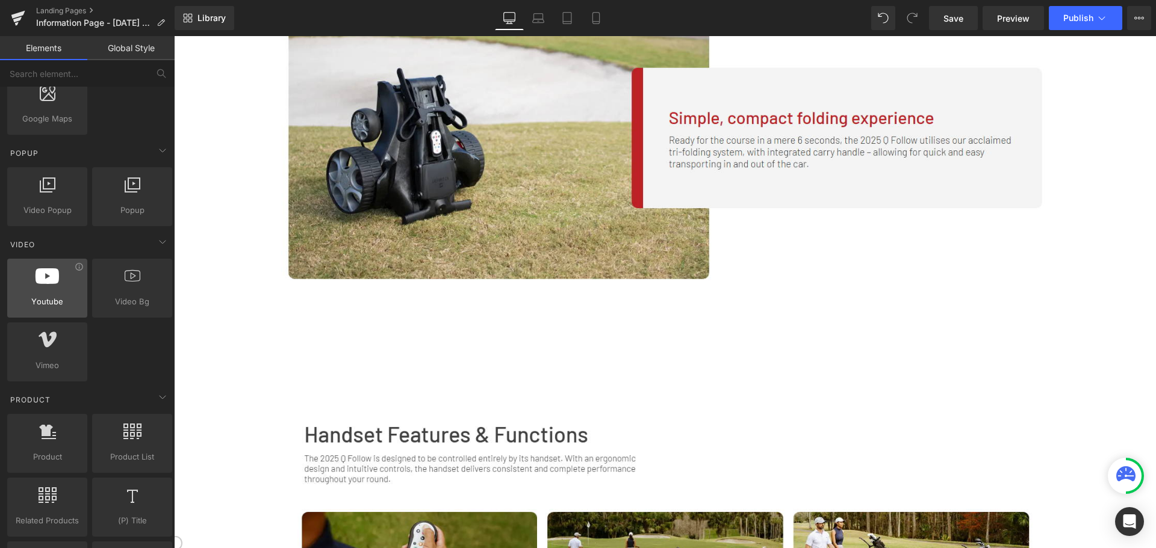
click at [63, 279] on div at bounding box center [47, 281] width 73 height 27
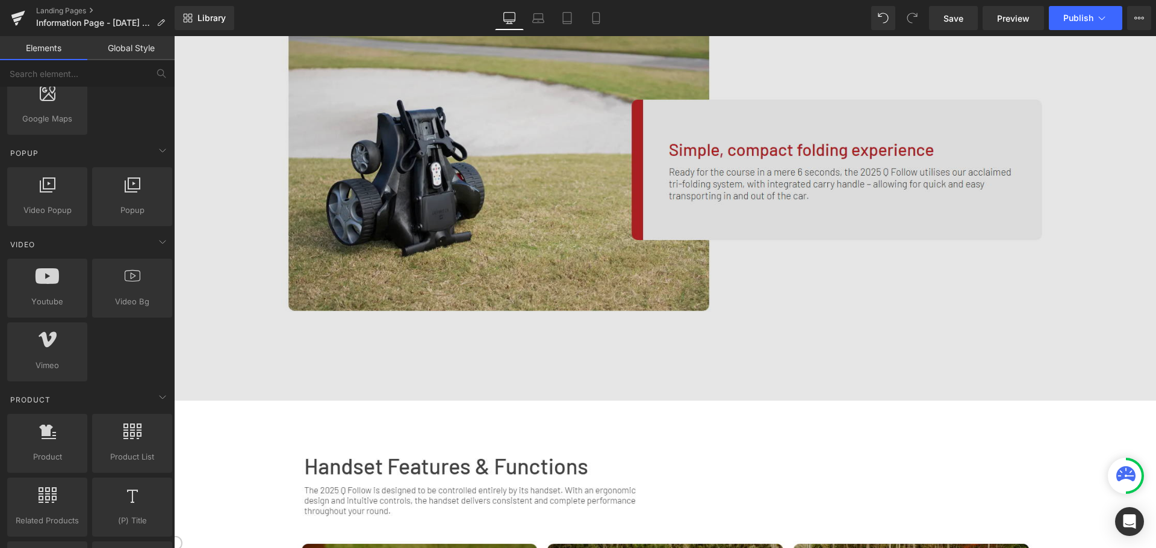
scroll to position [1651, 0]
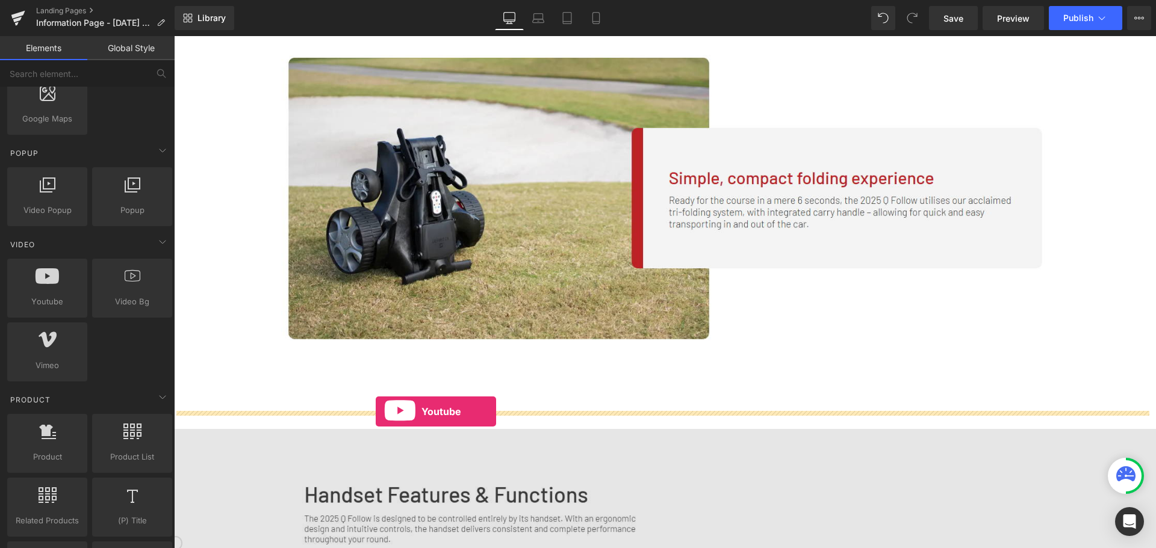
drag, startPoint x: 233, startPoint y: 323, endPoint x: 376, endPoint y: 412, distance: 168.2
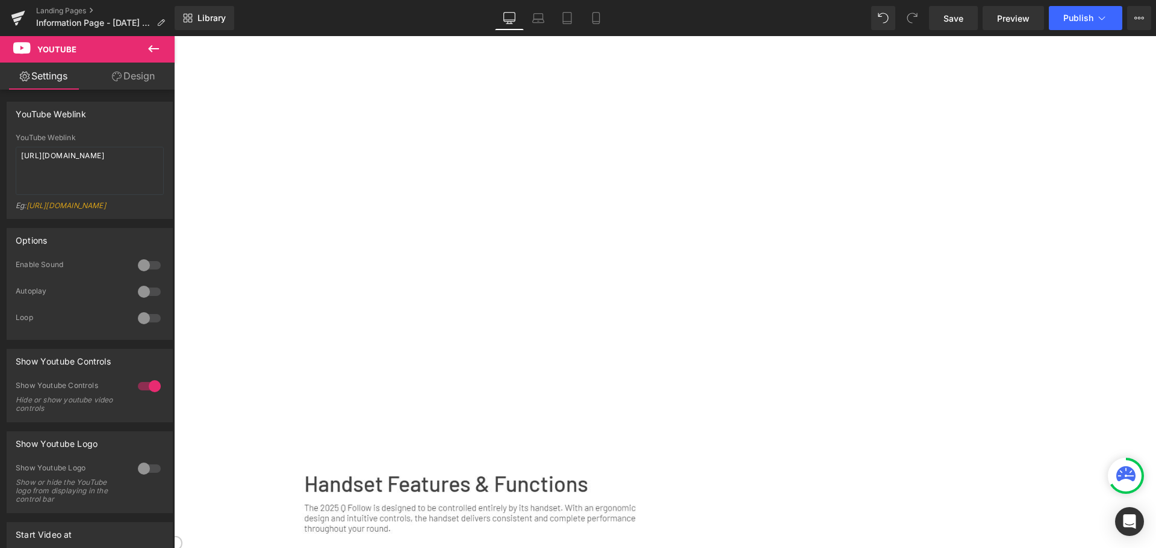
scroll to position [2193, 0]
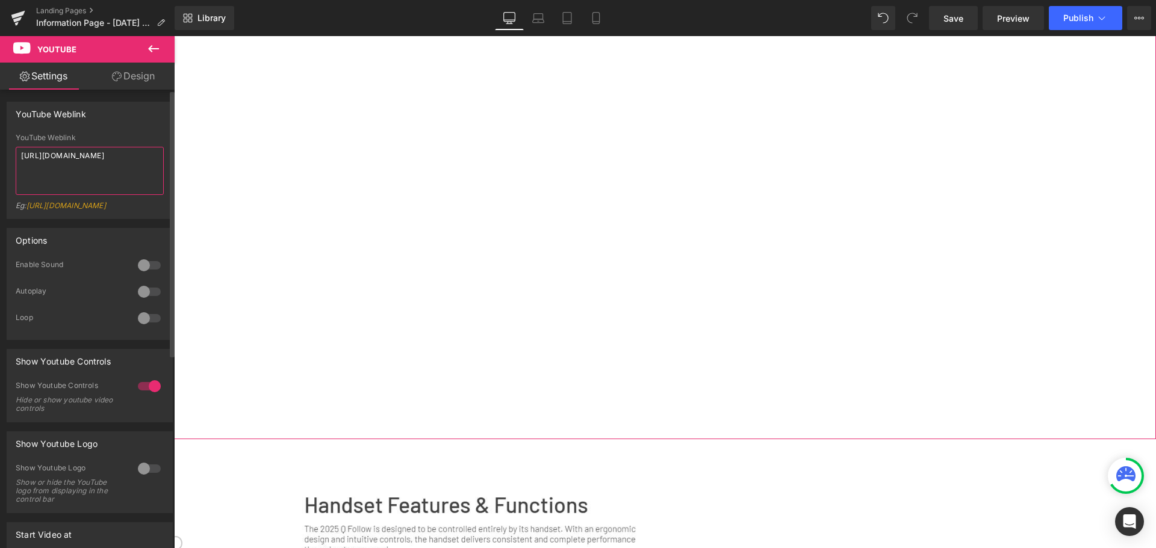
click at [134, 178] on textarea "https://www.youtube.com/watch?v=OQBlWco72c4" at bounding box center [90, 171] width 148 height 48
drag, startPoint x: 132, startPoint y: 175, endPoint x: 0, endPoint y: 134, distance: 137.9
click at [0, 134] on div "YouTube Weblink YouTube Weblink https://www.youtube.com/watch?v=OQBlWco72c4 Eg:…" at bounding box center [90, 156] width 180 height 126
paste textarea "UoFHgSrcxnw"
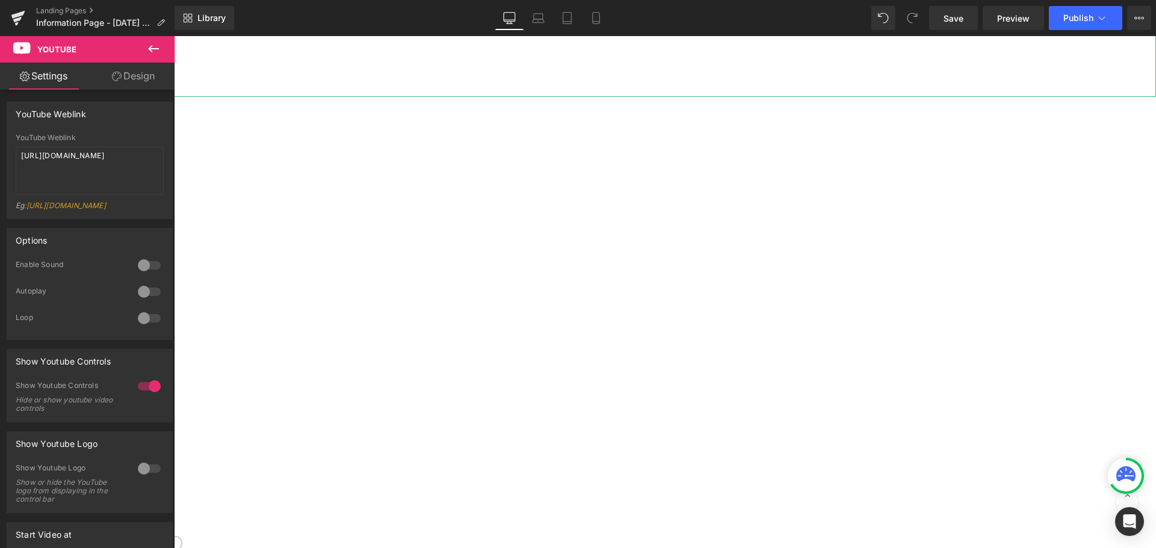
scroll to position [2012, 0]
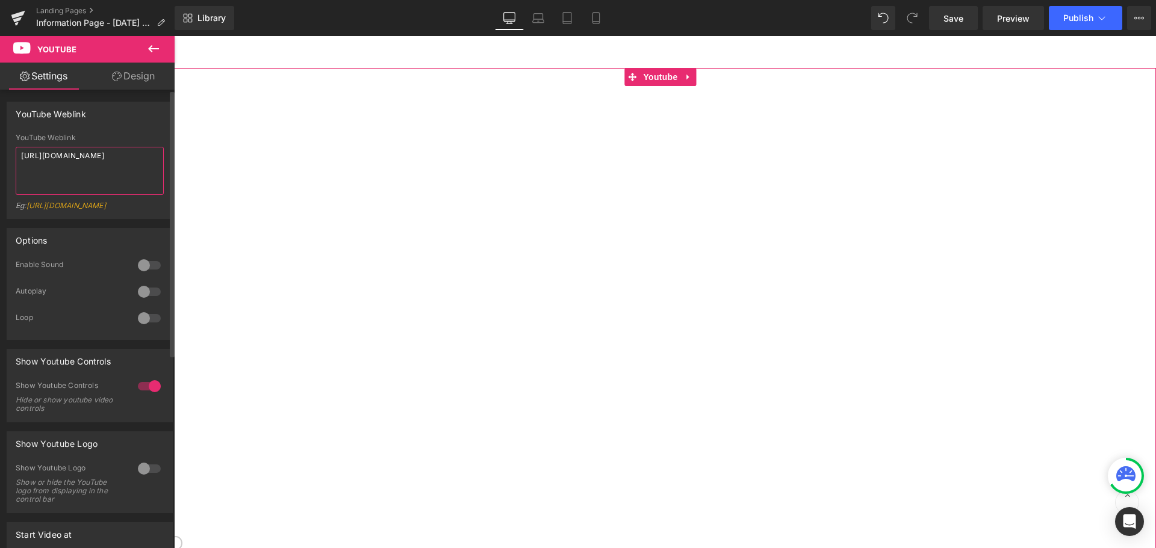
drag, startPoint x: 106, startPoint y: 186, endPoint x: 1, endPoint y: 155, distance: 109.9
click at [0, 156] on div "YouTube Weblink YouTube Weblink https://www.youtube.com/watch?v=UoFHgSrcxnw Eg:…" at bounding box center [90, 156] width 180 height 126
paste textarea "MKg_8QfeIno"
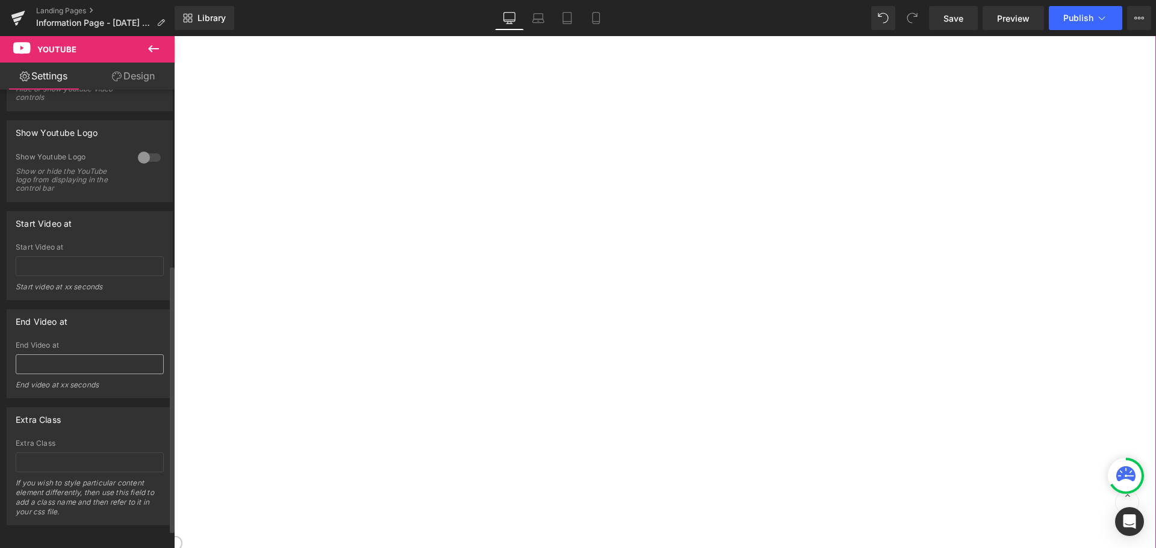
scroll to position [332, 0]
type textarea "https://www.youtube.com/watch?v=MKg_8QfeIno"
click at [93, 258] on input "text" at bounding box center [90, 265] width 148 height 20
type input "2"
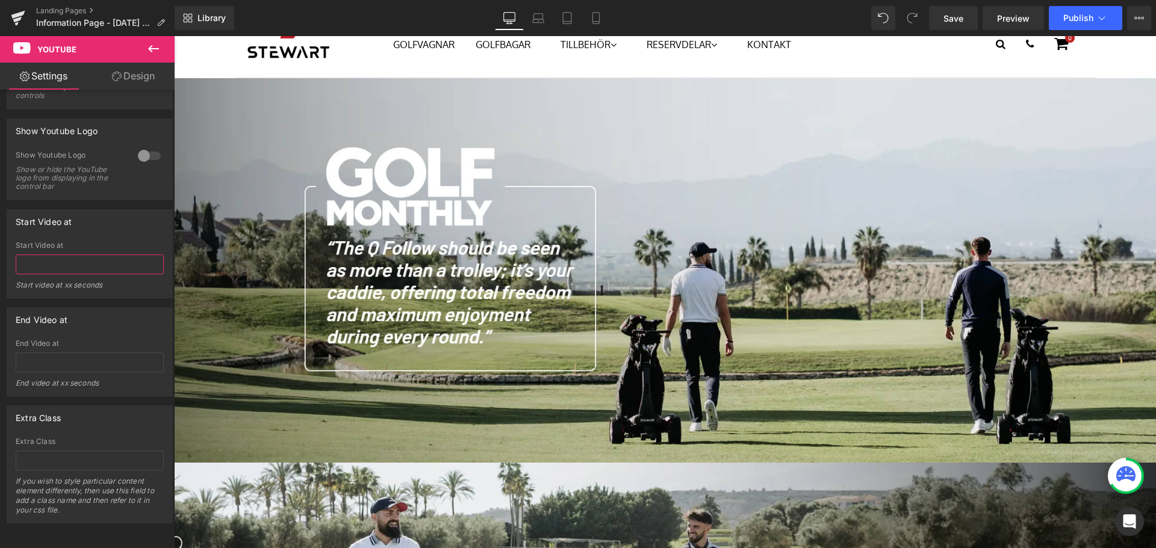
scroll to position [0, 0]
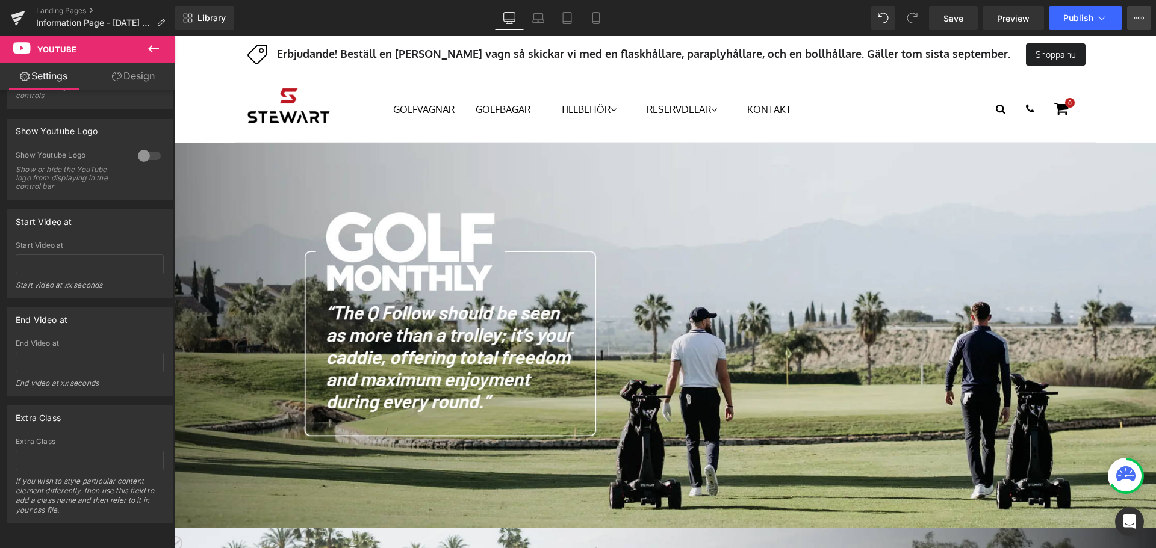
click at [1145, 13] on button "View Live Page View with current Template Save Template to Library Schedule Pub…" at bounding box center [1139, 18] width 24 height 24
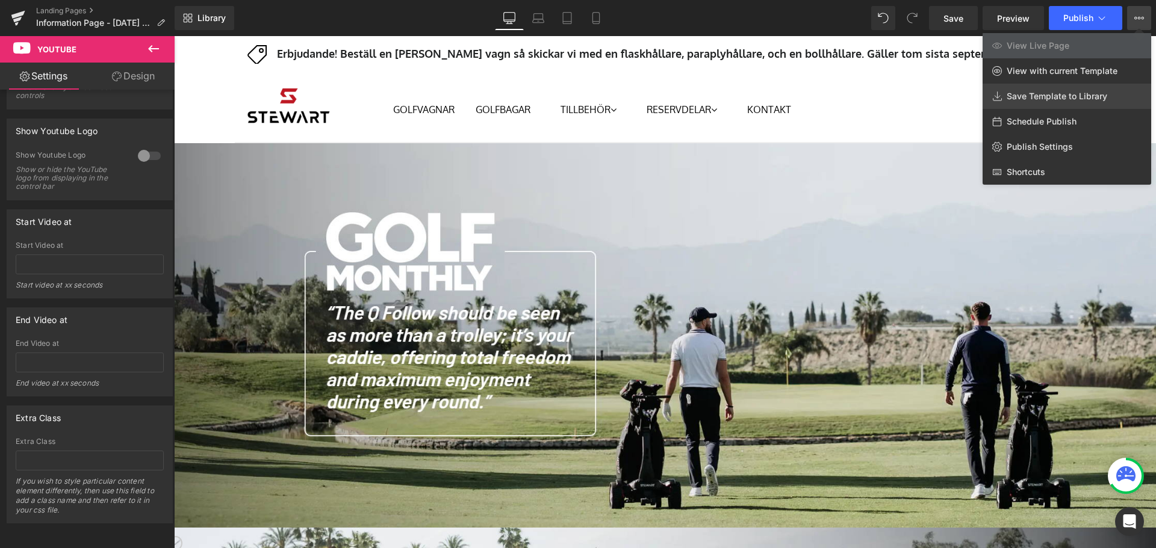
click at [1079, 97] on span "Save Template to Library" at bounding box center [1057, 96] width 101 height 11
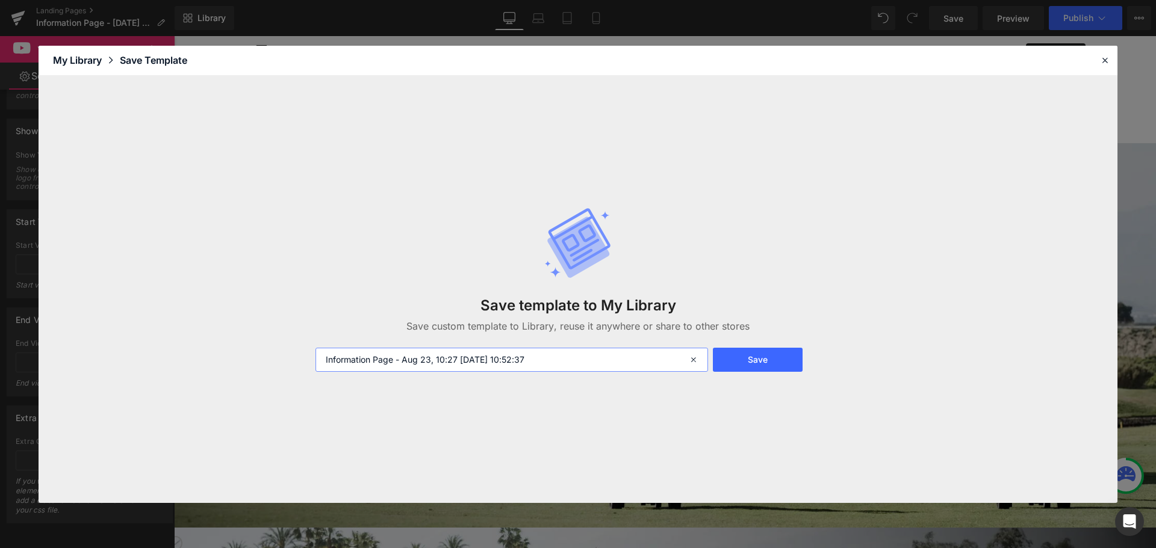
click at [595, 364] on input "Information Page - Aug 23, 10:27 2025-08-23 10:52:37" at bounding box center [511, 360] width 393 height 24
drag, startPoint x: 598, startPoint y: 361, endPoint x: 305, endPoint y: 346, distance: 293.6
click at [305, 346] on div "Save template to My Library Save custom template to Library, reuse it anywhere …" at bounding box center [578, 289] width 1079 height 427
type input "q follow 2025"
click at [753, 365] on button "Save" at bounding box center [758, 360] width 90 height 24
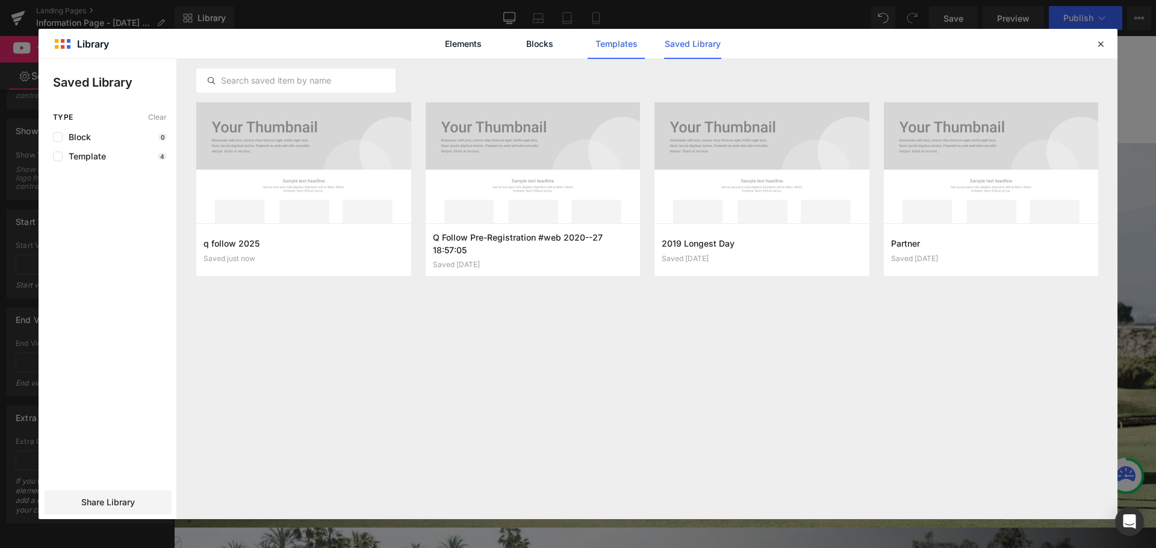
click at [612, 45] on link "Templates" at bounding box center [616, 44] width 57 height 30
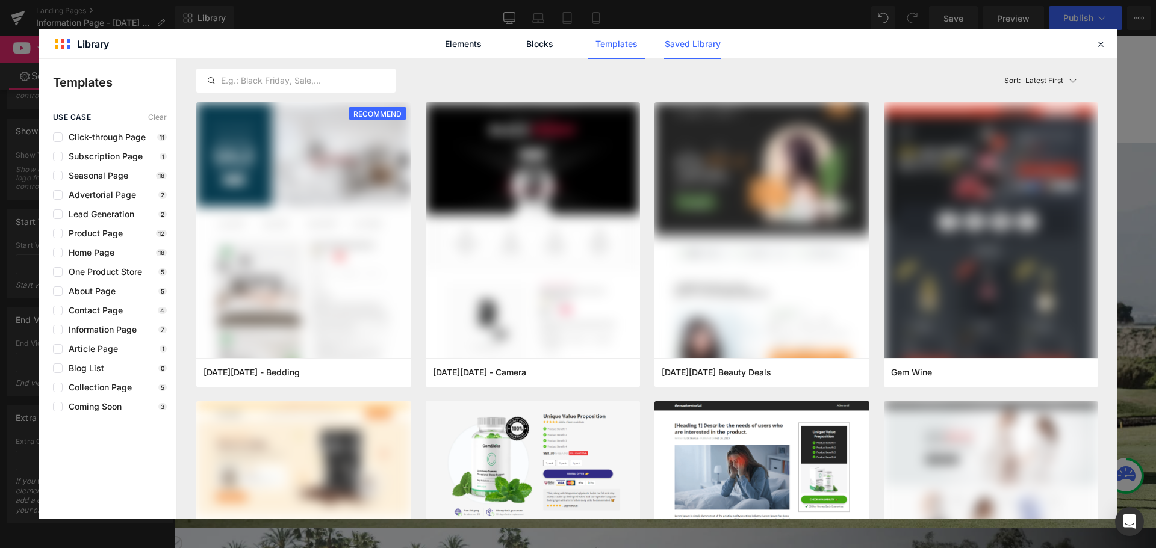
click at [678, 43] on link "Saved Library" at bounding box center [692, 44] width 57 height 30
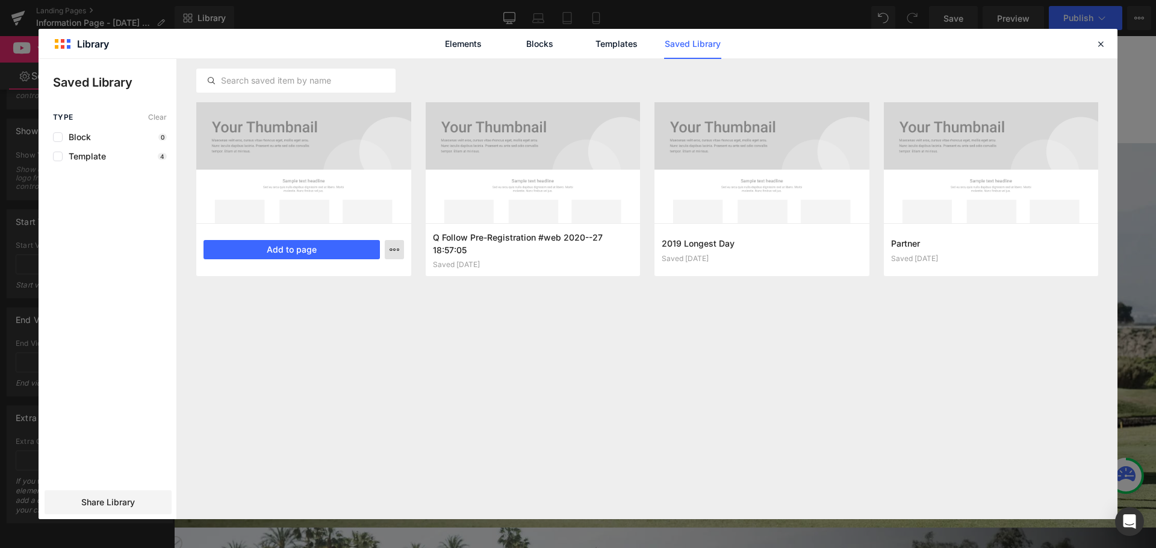
click at [399, 255] on icon "button" at bounding box center [394, 250] width 10 height 10
click at [432, 349] on div at bounding box center [578, 289] width 1079 height 461
click at [306, 252] on button "Add to page" at bounding box center [291, 249] width 176 height 19
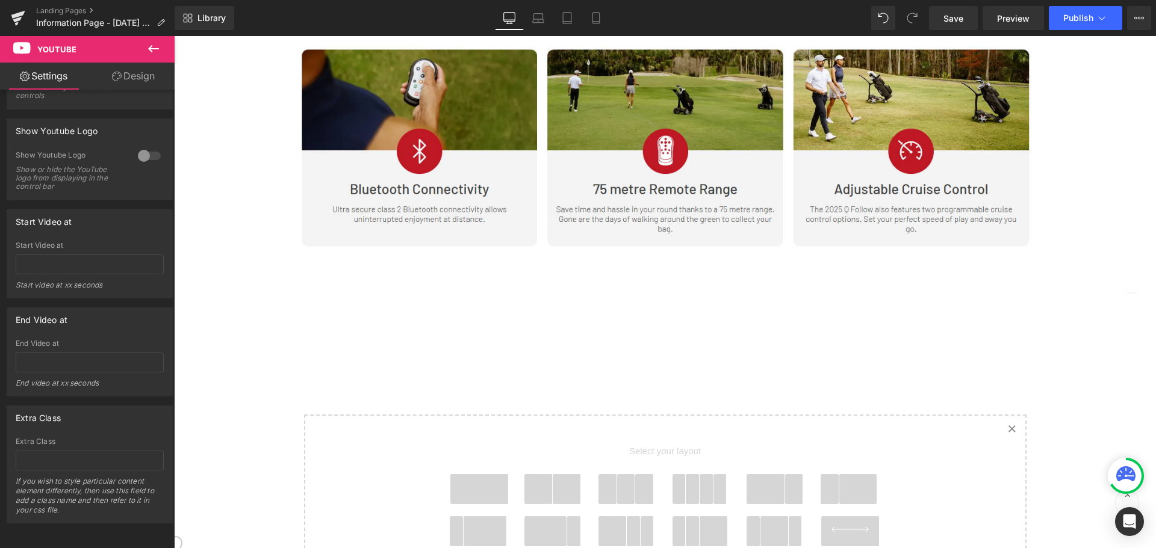
scroll to position [2898, 0]
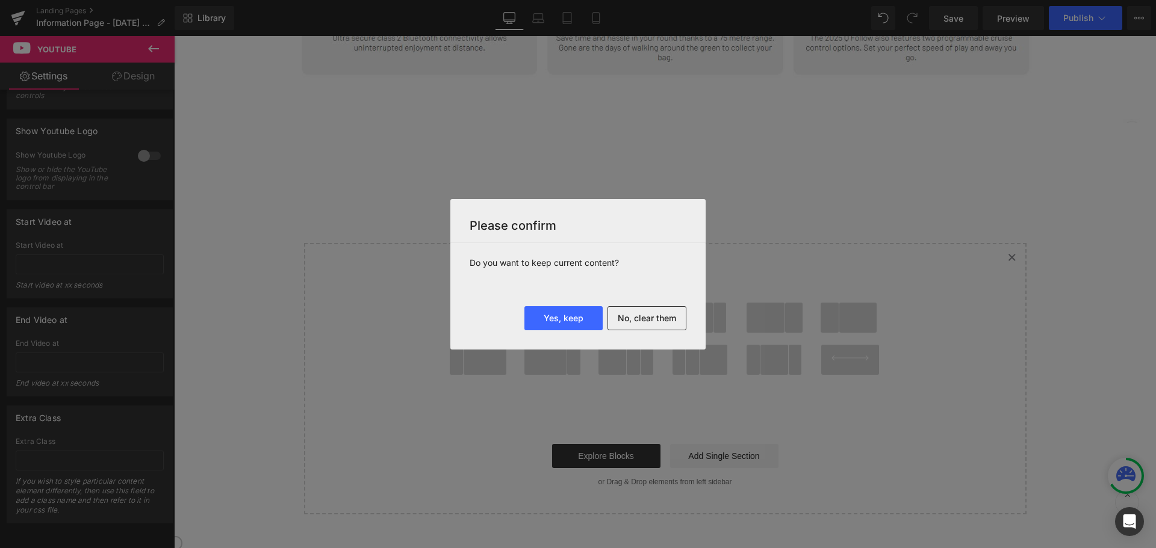
click at [838, 161] on div at bounding box center [578, 274] width 1156 height 548
click at [669, 321] on button "No, clear them" at bounding box center [646, 318] width 79 height 24
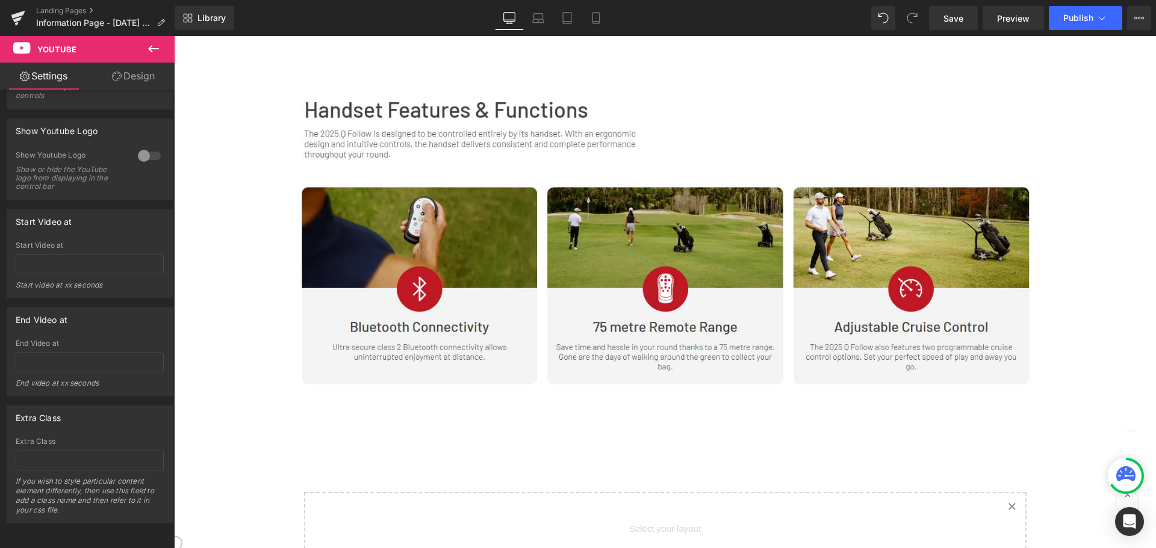
scroll to position [2950, 0]
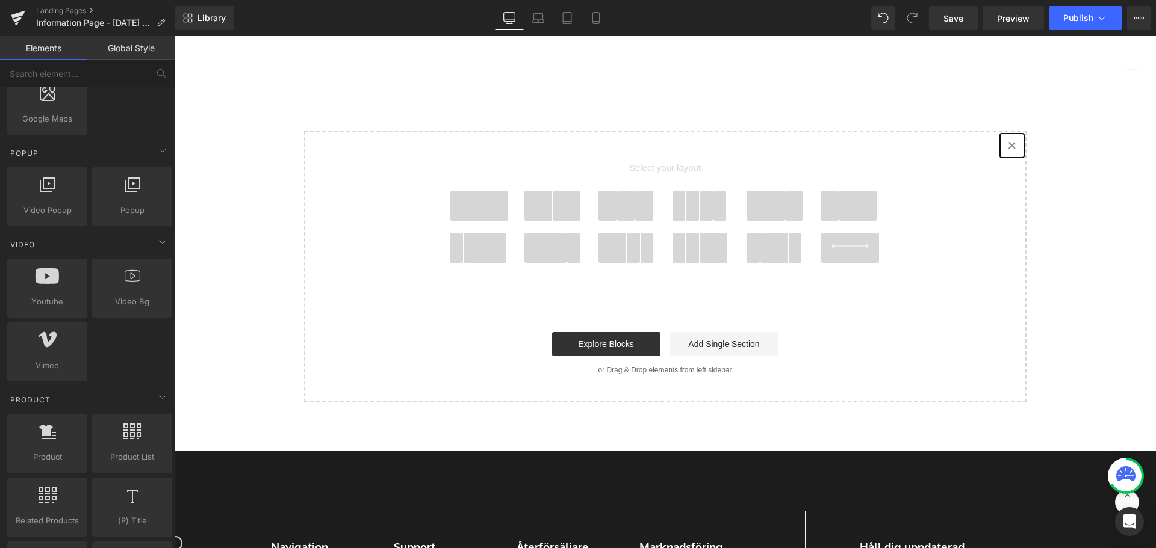
click at [1007, 132] on link "Created with Sketch." at bounding box center [1012, 145] width 26 height 26
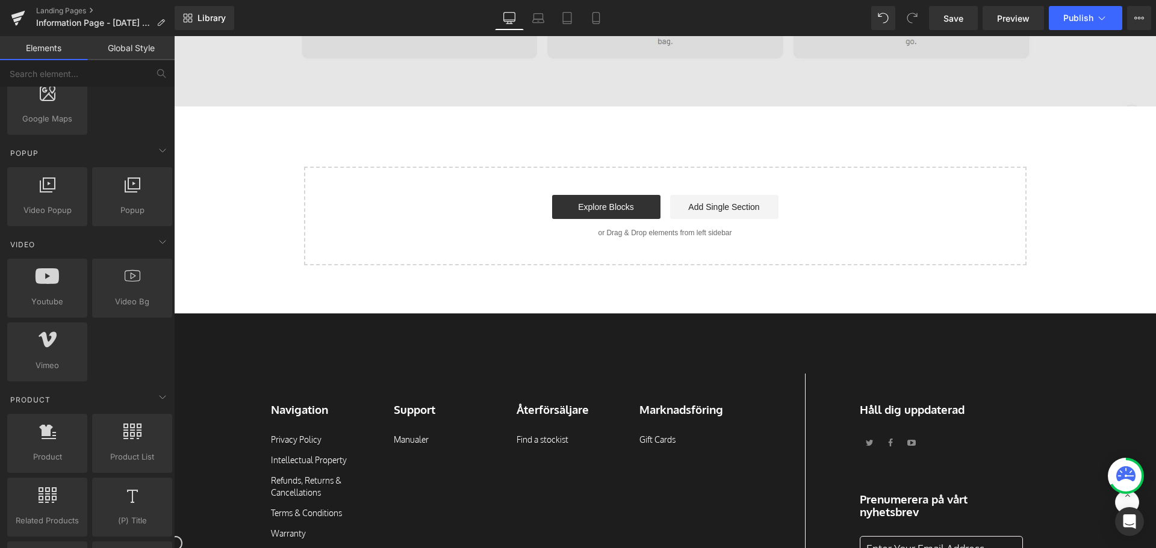
scroll to position [2709, 0]
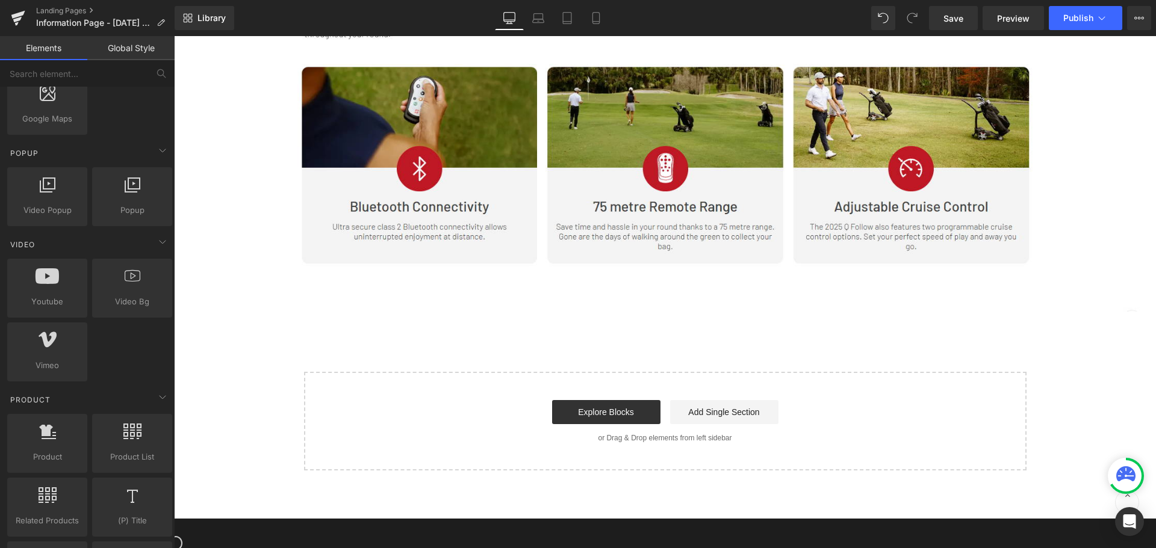
click at [938, 400] on div "Explore Blocks Add Single Section" at bounding box center [665, 412] width 684 height 24
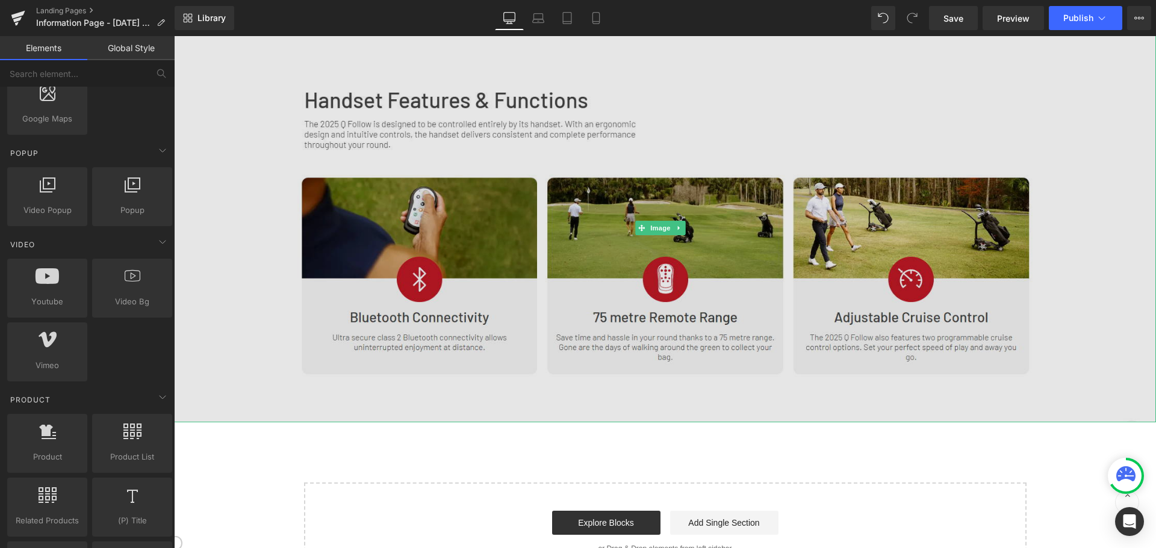
scroll to position [2589, 0]
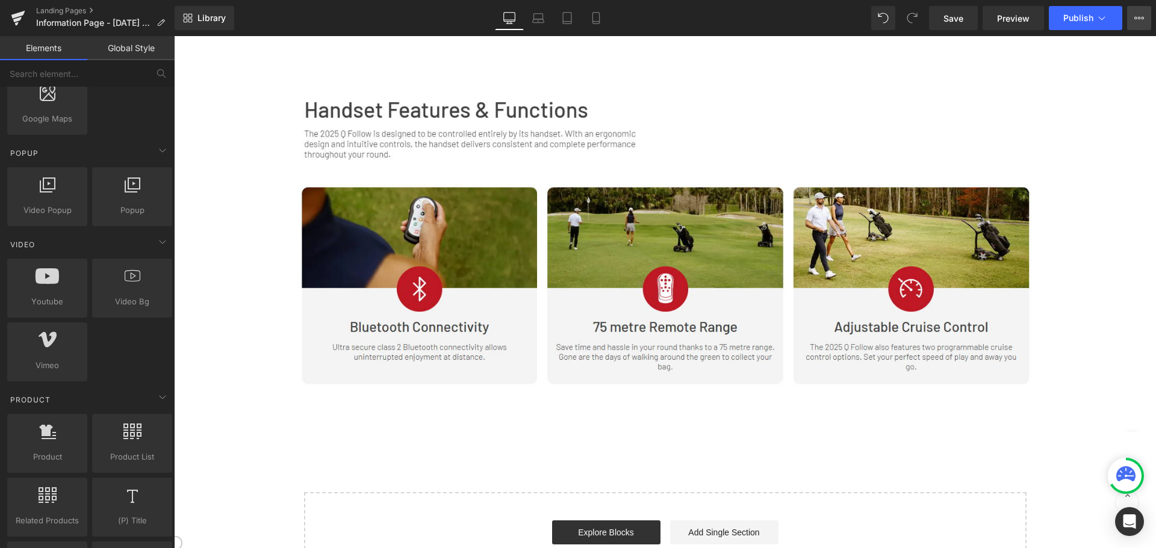
click at [1134, 14] on button "View Live Page View with current Template Save Template to Library Schedule Pub…" at bounding box center [1139, 18] width 24 height 24
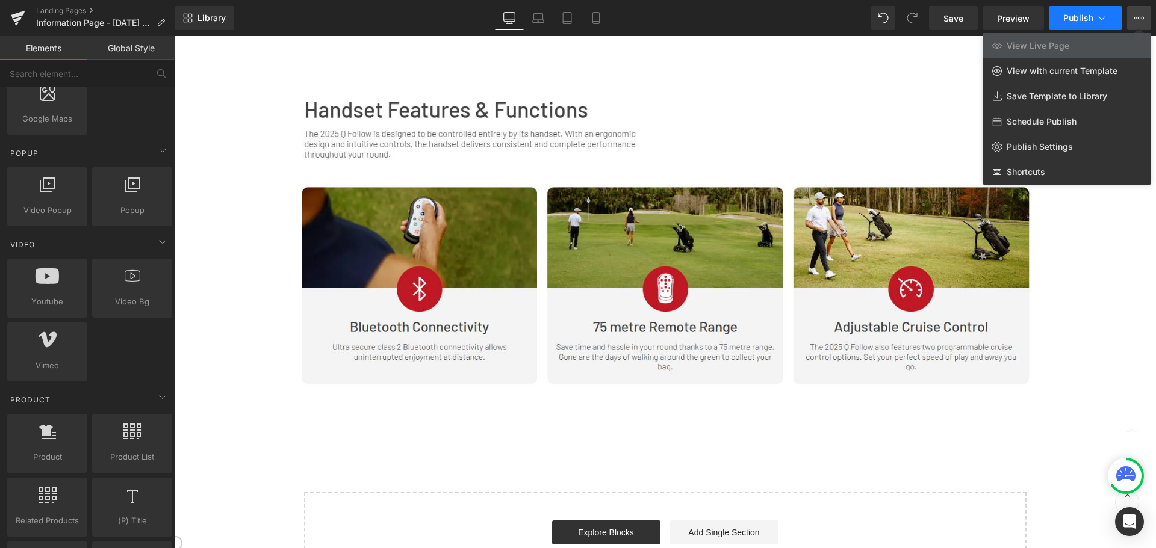
click at [1097, 19] on icon at bounding box center [1102, 18] width 12 height 12
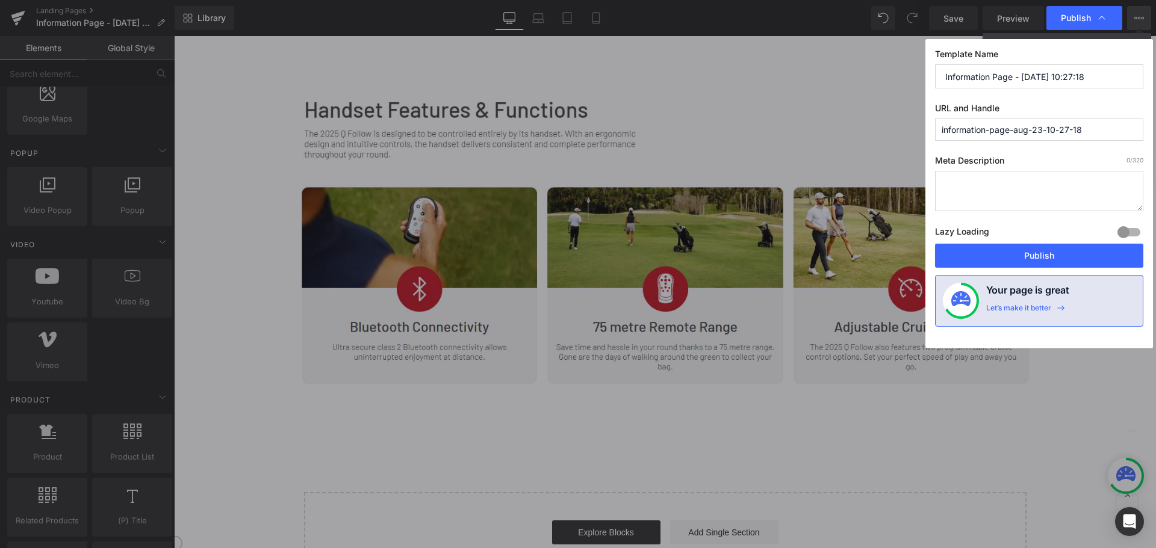
click at [1100, 74] on input "Information Page - Aug 23, 10:27:18" at bounding box center [1039, 76] width 208 height 24
click at [1029, 185] on textarea at bounding box center [1039, 191] width 208 height 40
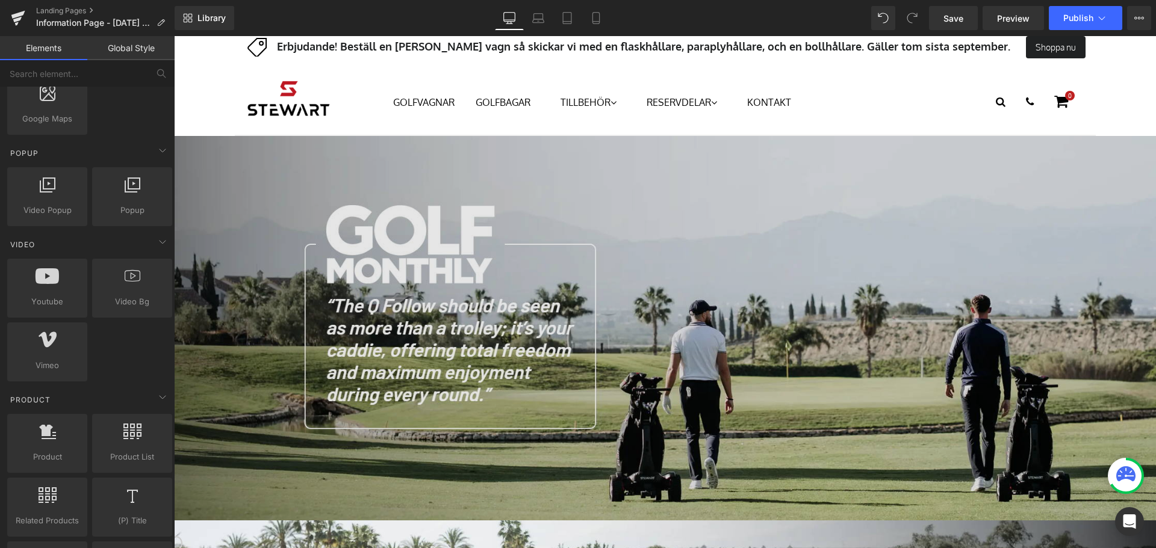
scroll to position [0, 0]
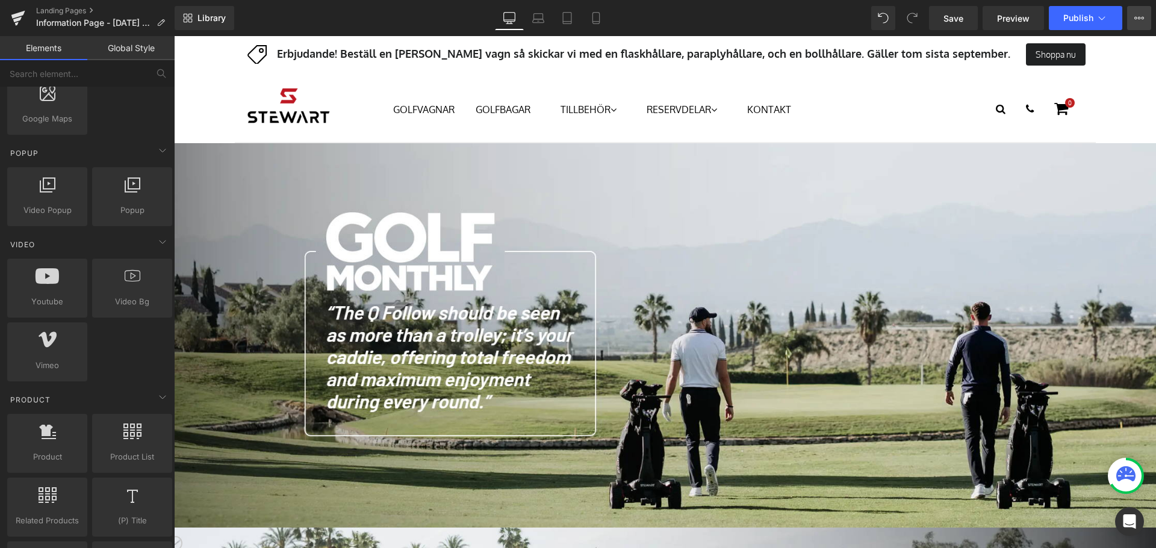
click at [1135, 25] on button "View Live Page View with current Template Save Template to Library Schedule Pub…" at bounding box center [1139, 18] width 24 height 24
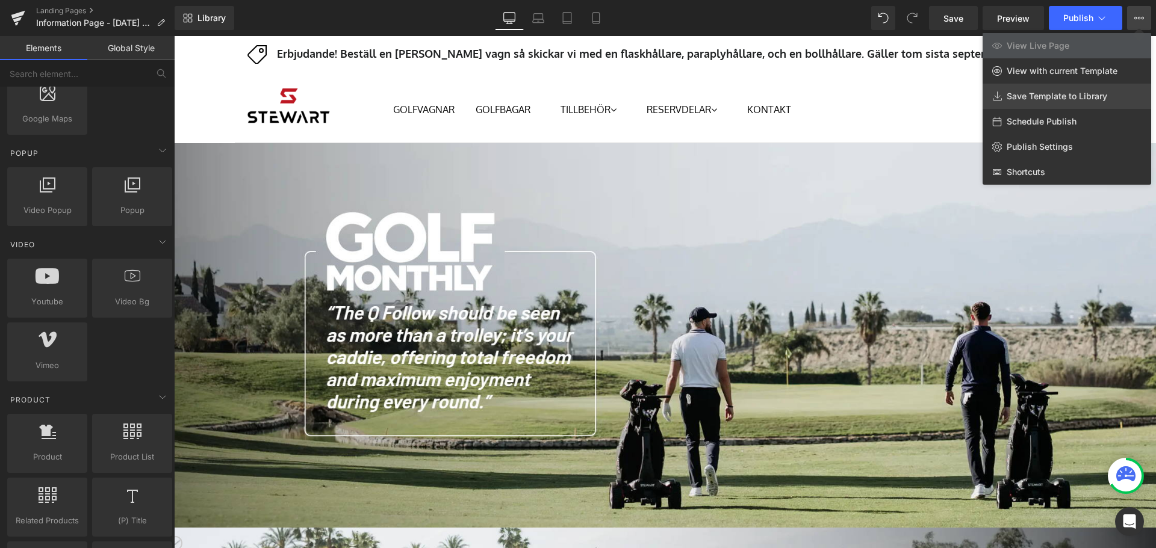
click at [1066, 101] on span "Save Template to Library" at bounding box center [1057, 96] width 101 height 11
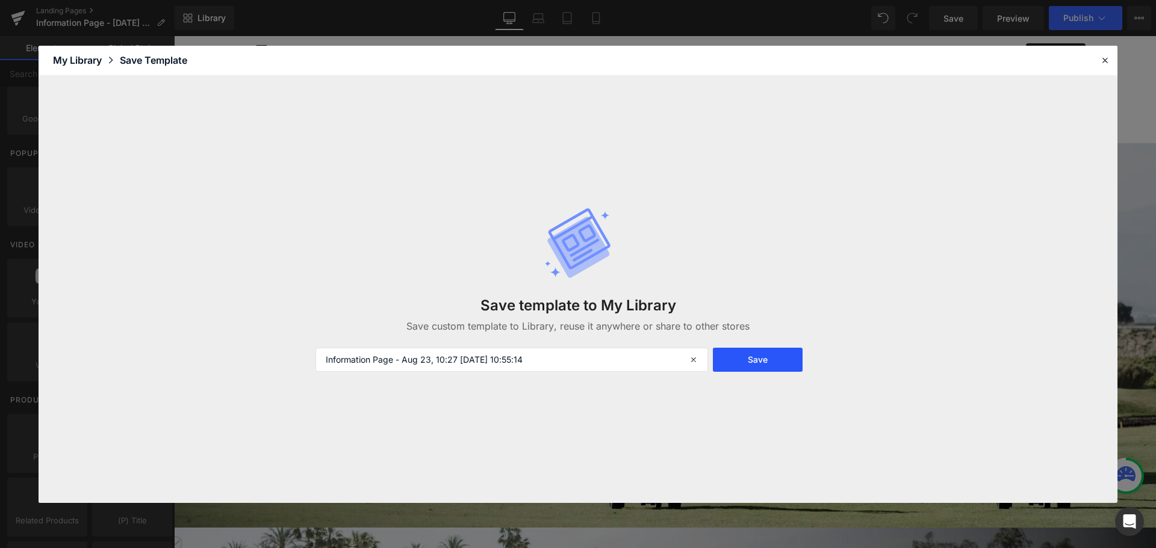
click at [772, 362] on button "Save" at bounding box center [758, 360] width 90 height 24
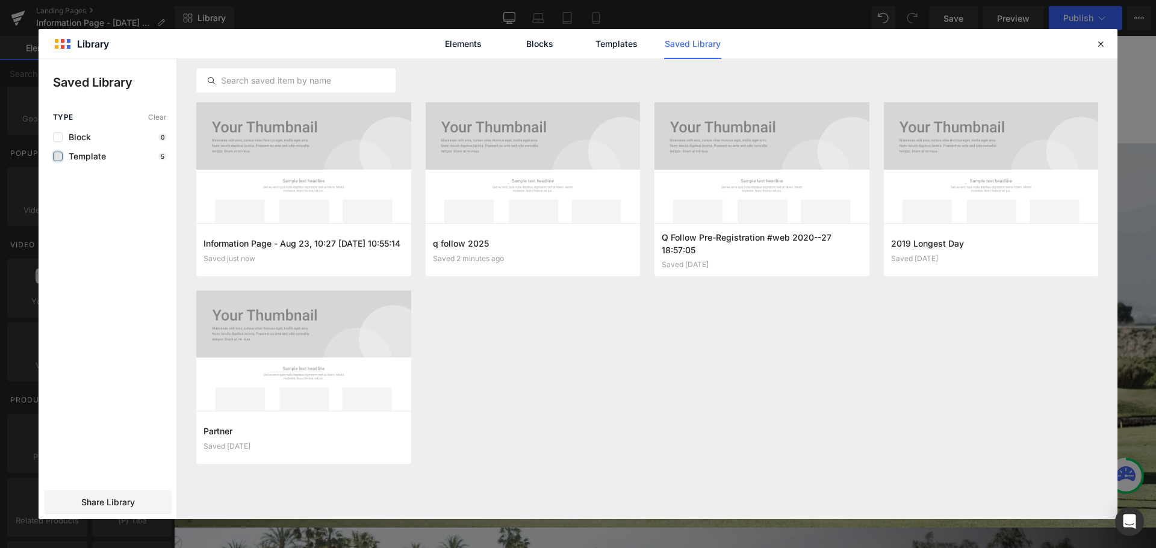
click at [60, 154] on label at bounding box center [58, 157] width 10 height 10
click at [58, 157] on input "checkbox" at bounding box center [58, 157] width 0 height 0
click at [1101, 48] on icon at bounding box center [1100, 44] width 11 height 11
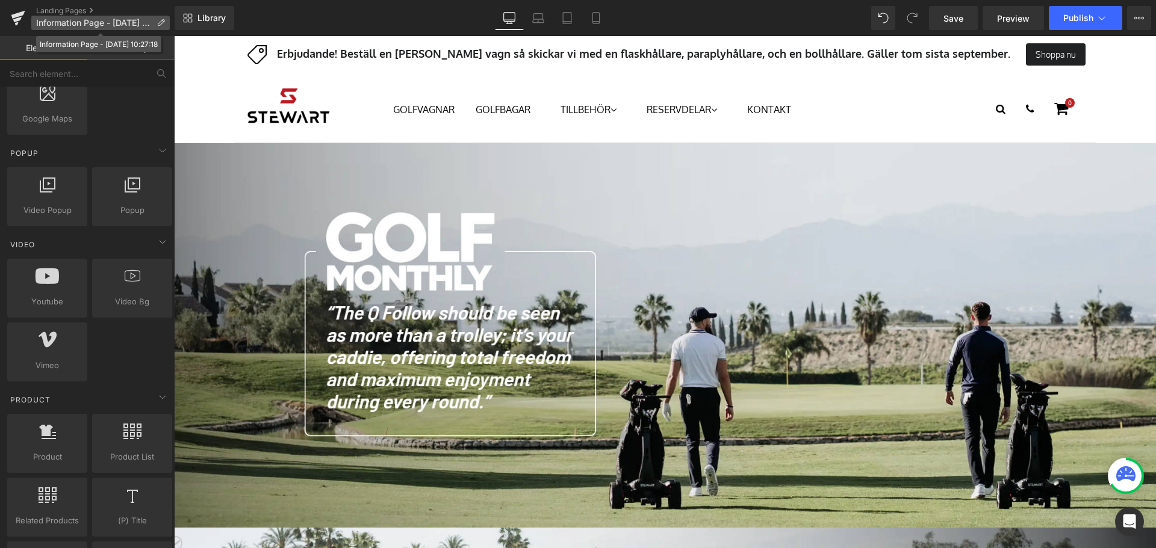
click at [115, 17] on p "Information Page - Aug 23, 10:27:18" at bounding box center [100, 23] width 138 height 14
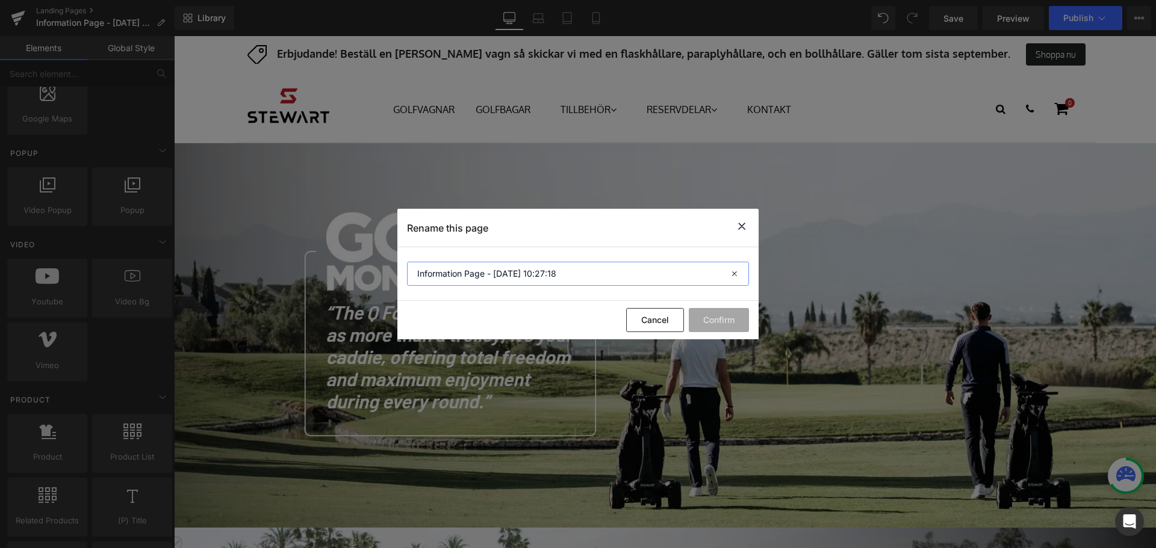
drag, startPoint x: 633, startPoint y: 275, endPoint x: 306, endPoint y: 248, distance: 328.6
click at [309, 248] on div "Rename this page Information Page - Aug 23, 10:27:18 Cancel Confirm" at bounding box center [578, 274] width 1156 height 548
type input "Q"
click at [739, 225] on icon at bounding box center [741, 226] width 14 height 15
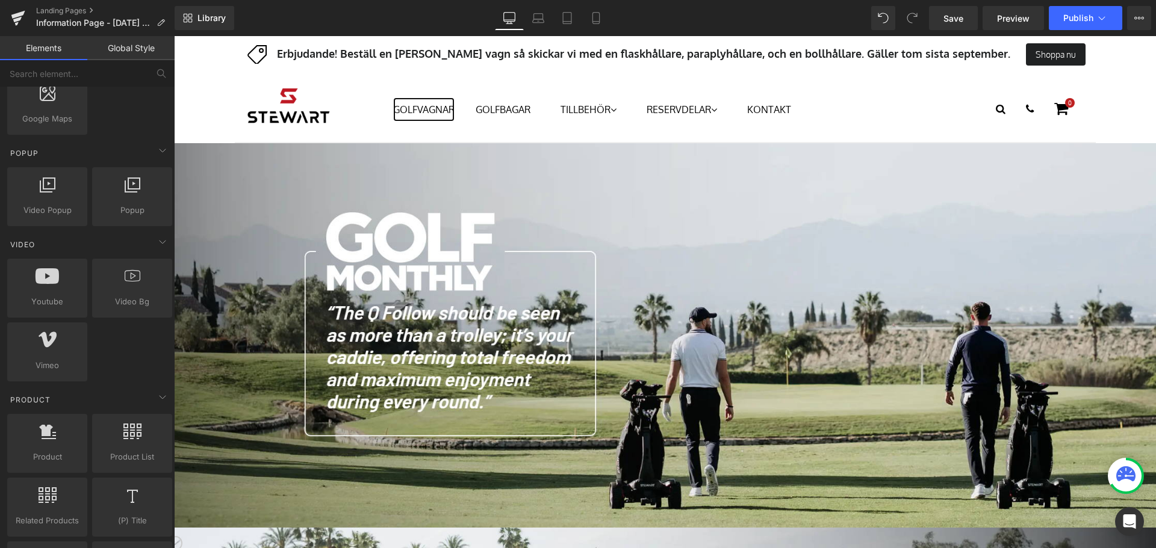
click at [427, 110] on link "GOLFVAGNAR" at bounding box center [423, 110] width 61 height 24
click at [1007, 19] on span "Preview" at bounding box center [1013, 18] width 33 height 13
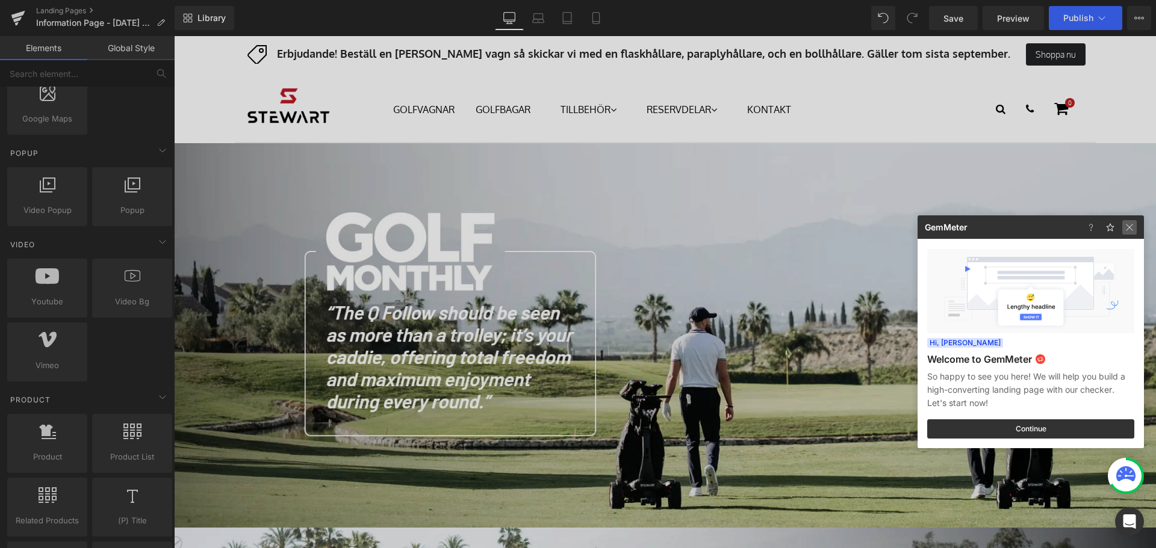
click at [1132, 228] on img at bounding box center [1129, 227] width 14 height 14
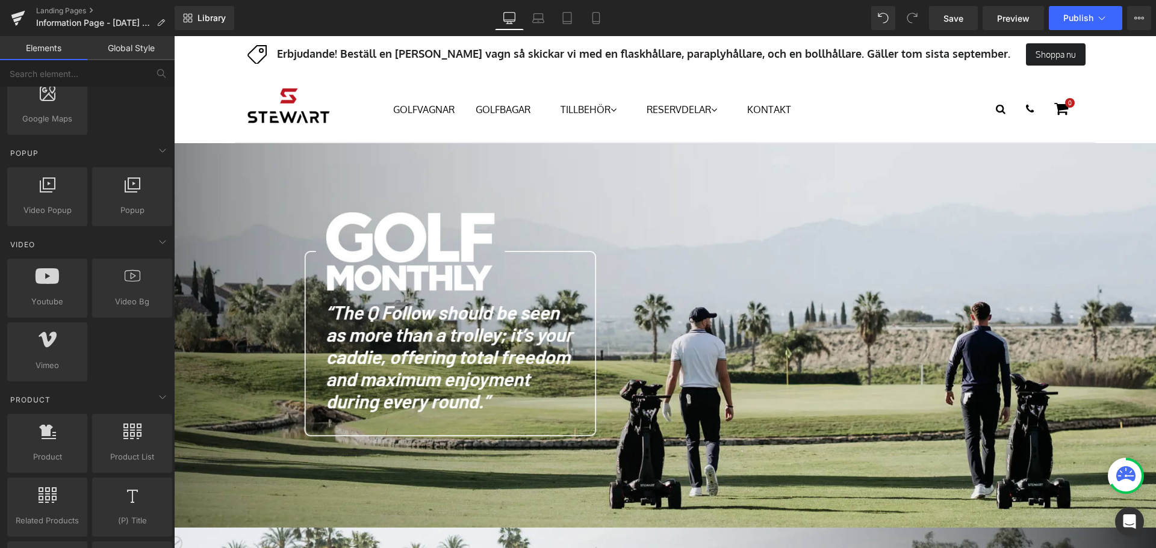
click at [1126, 15] on div "Save Preview Publish Scheduled View Live Page View with current Template Save T…" at bounding box center [1040, 18] width 232 height 24
click at [1135, 16] on icon at bounding box center [1139, 18] width 10 height 10
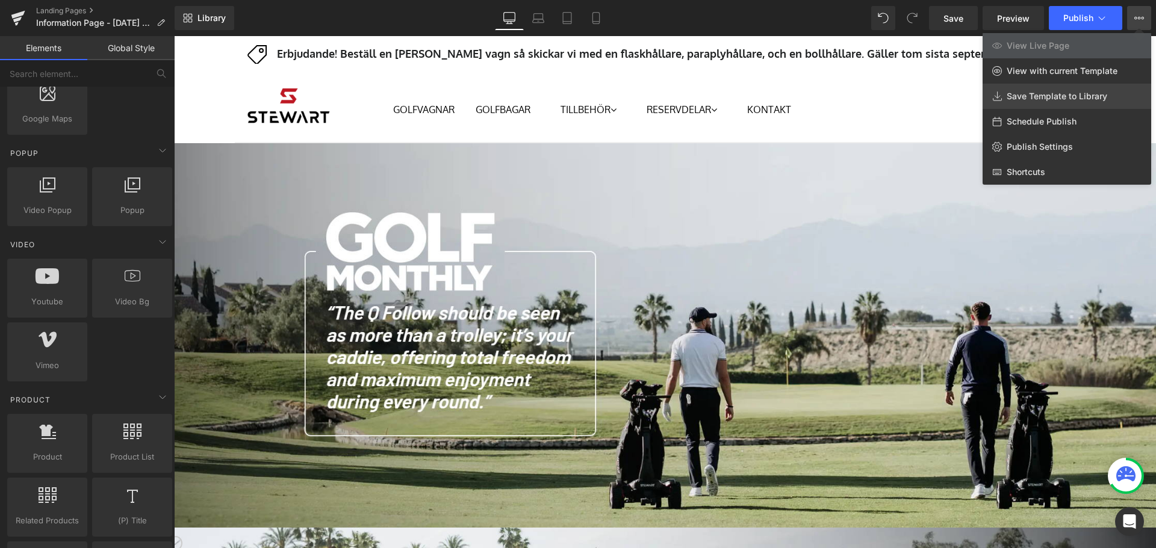
click at [1084, 99] on span "Save Template to Library" at bounding box center [1057, 96] width 101 height 11
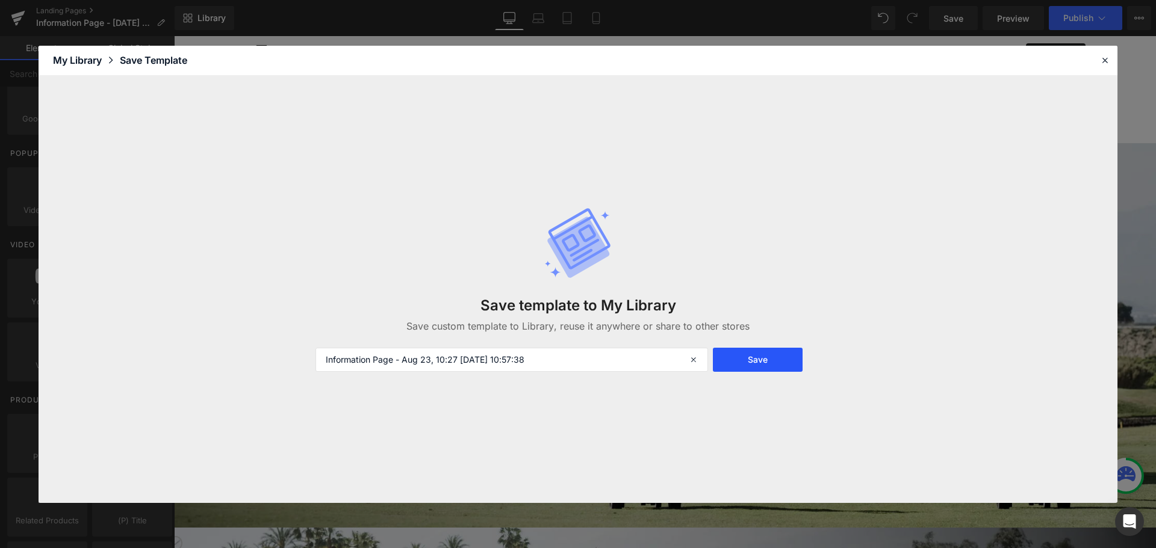
click at [752, 356] on button "Save" at bounding box center [758, 360] width 90 height 24
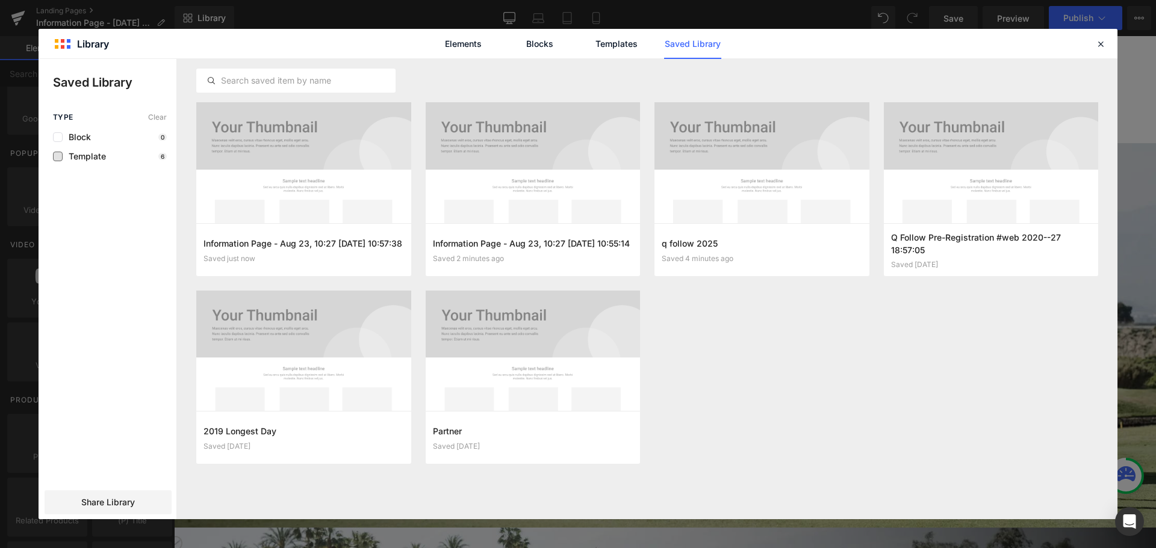
click at [71, 154] on span "Template" at bounding box center [84, 157] width 43 height 10
click at [105, 502] on span "Share Library" at bounding box center [108, 503] width 54 height 12
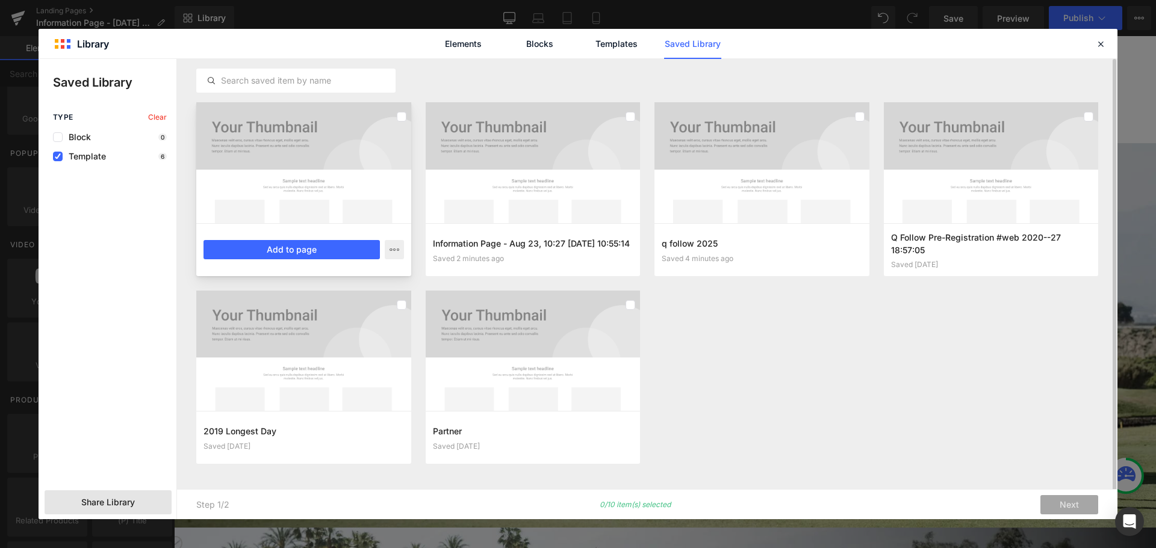
click at [364, 141] on div at bounding box center [303, 162] width 215 height 121
click at [354, 131] on div at bounding box center [303, 162] width 215 height 121
click at [373, 125] on div at bounding box center [303, 162] width 215 height 121
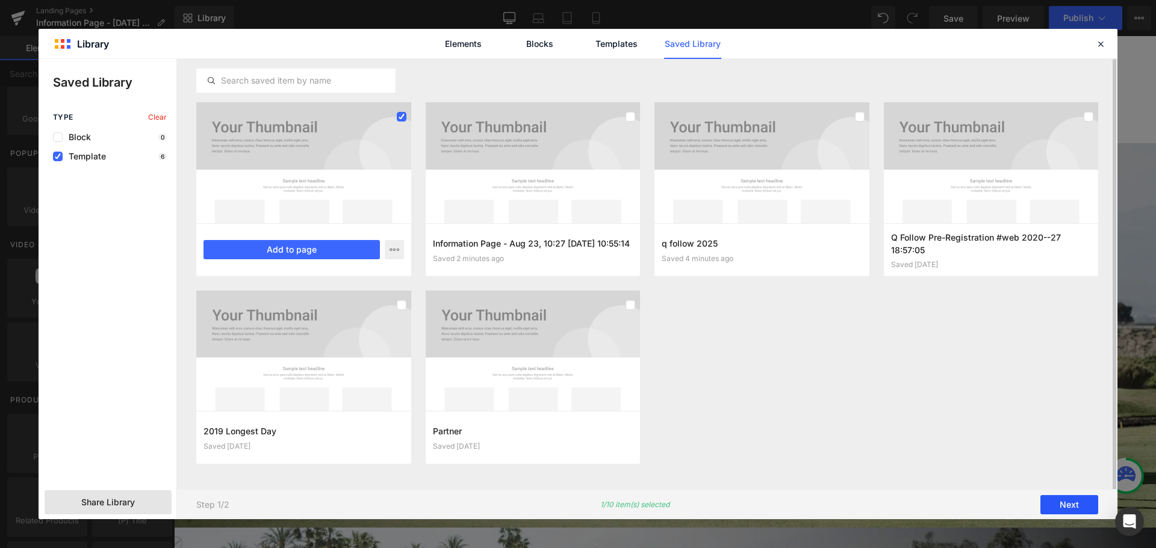
click at [1081, 506] on button "Next" at bounding box center [1069, 504] width 58 height 19
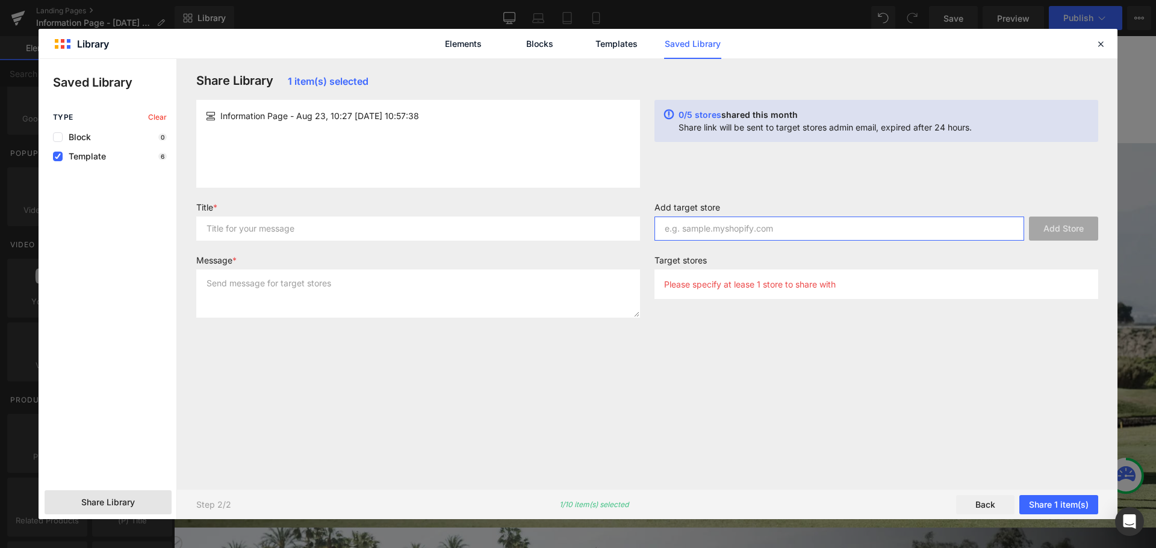
click at [716, 234] on input "text" at bounding box center [839, 229] width 370 height 24
click at [801, 285] on p "Please specify at lease 1 store to share with" at bounding box center [750, 284] width 172 height 10
click at [870, 285] on div "Please specify at lease 1 store to share with" at bounding box center [876, 284] width 444 height 29
click at [856, 232] on input "text" at bounding box center [839, 229] width 370 height 24
click at [624, 46] on link "Templates" at bounding box center [616, 44] width 57 height 30
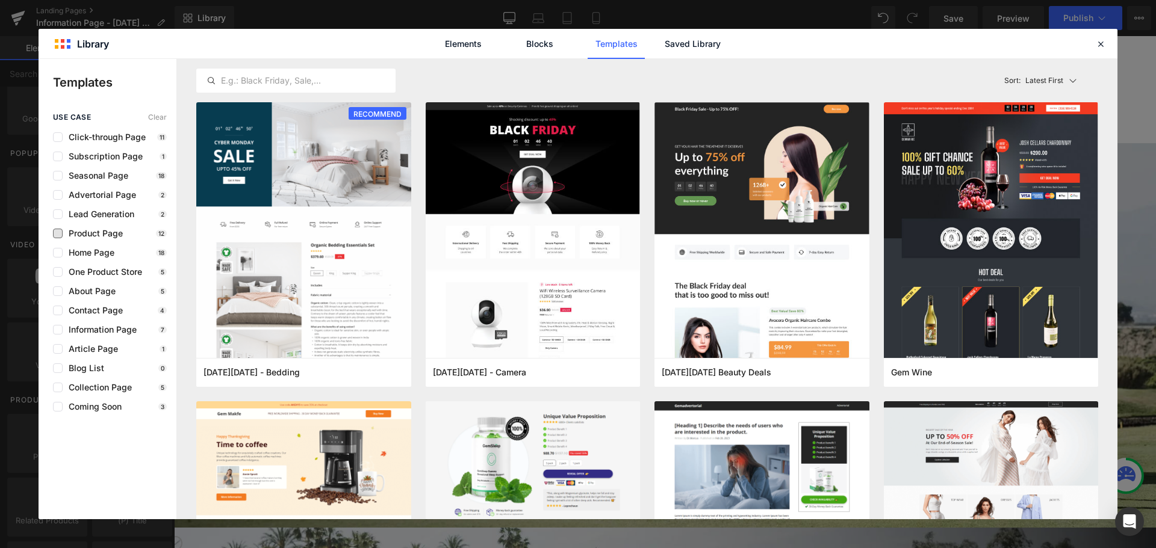
click at [103, 232] on span "Product Page" at bounding box center [93, 234] width 60 height 10
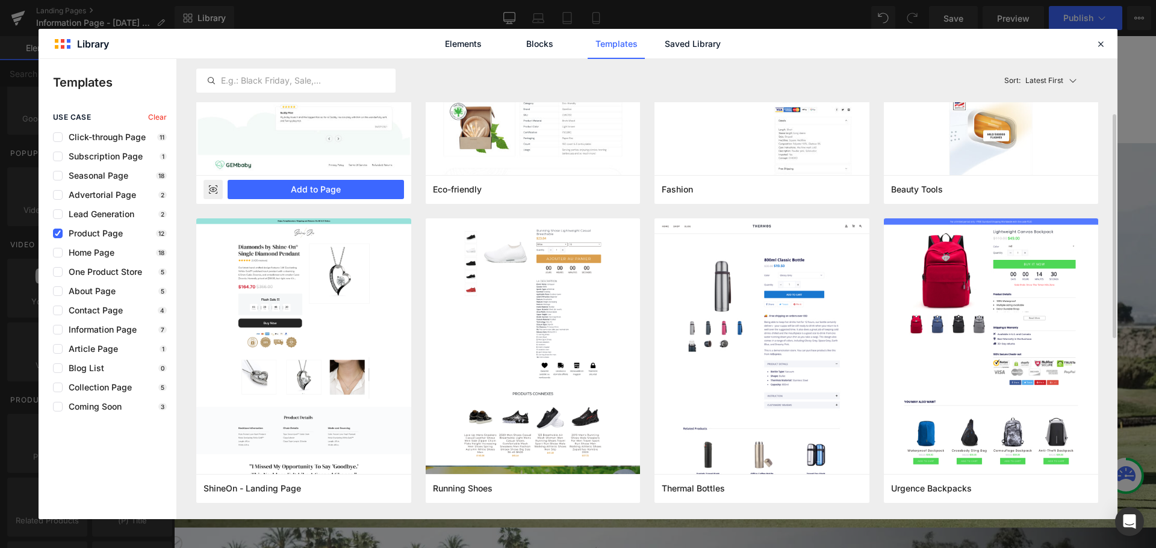
scroll to position [485, 0]
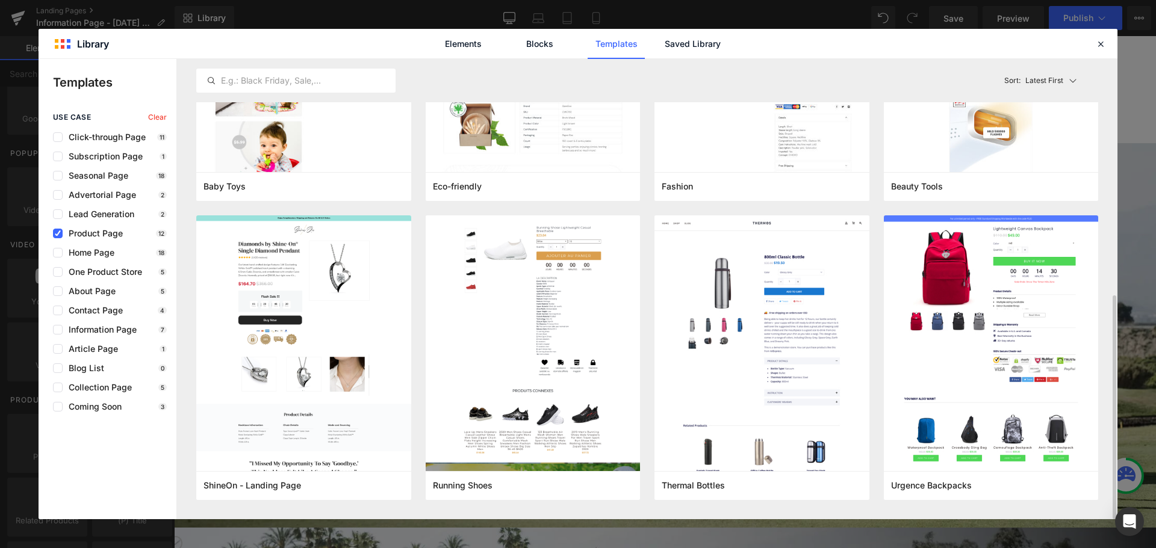
click at [1039, 79] on p "Latest First" at bounding box center [1044, 80] width 38 height 11
click at [1047, 133] on p "Most View" at bounding box center [1047, 134] width 42 height 10
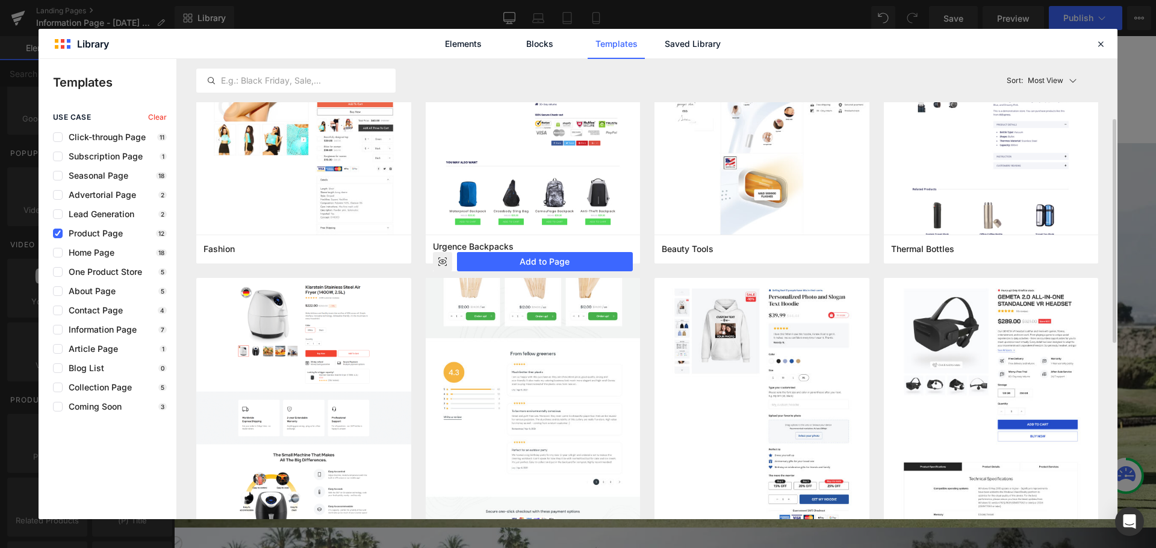
scroll to position [0, 0]
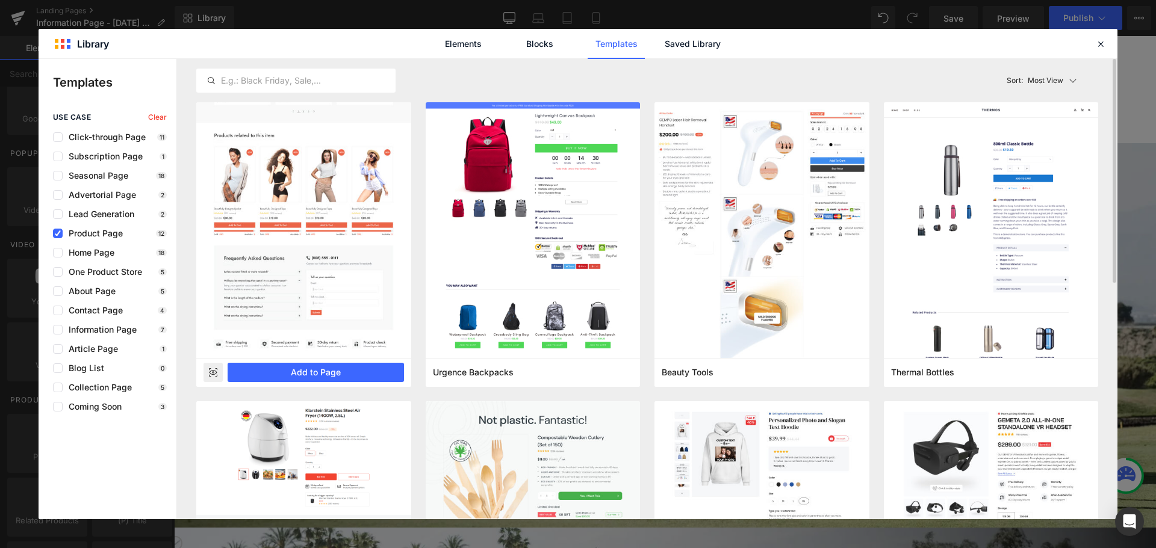
click at [353, 181] on img at bounding box center [303, 19] width 215 height 677
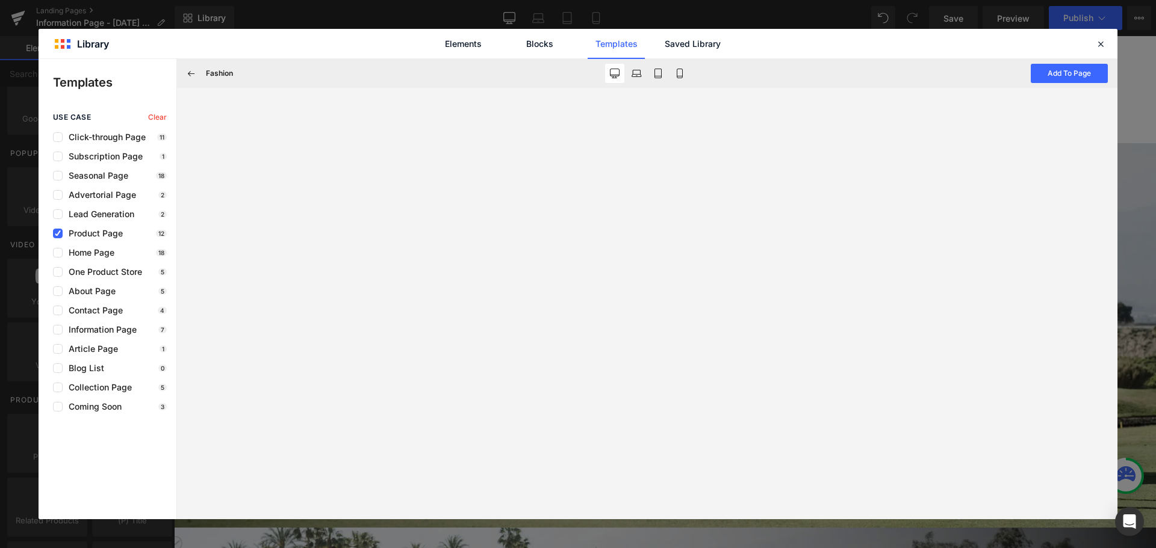
click at [1109, 48] on div "Elements Blocks Templates Saved Library" at bounding box center [578, 43] width 1079 height 29
click at [1105, 45] on icon at bounding box center [1100, 44] width 11 height 11
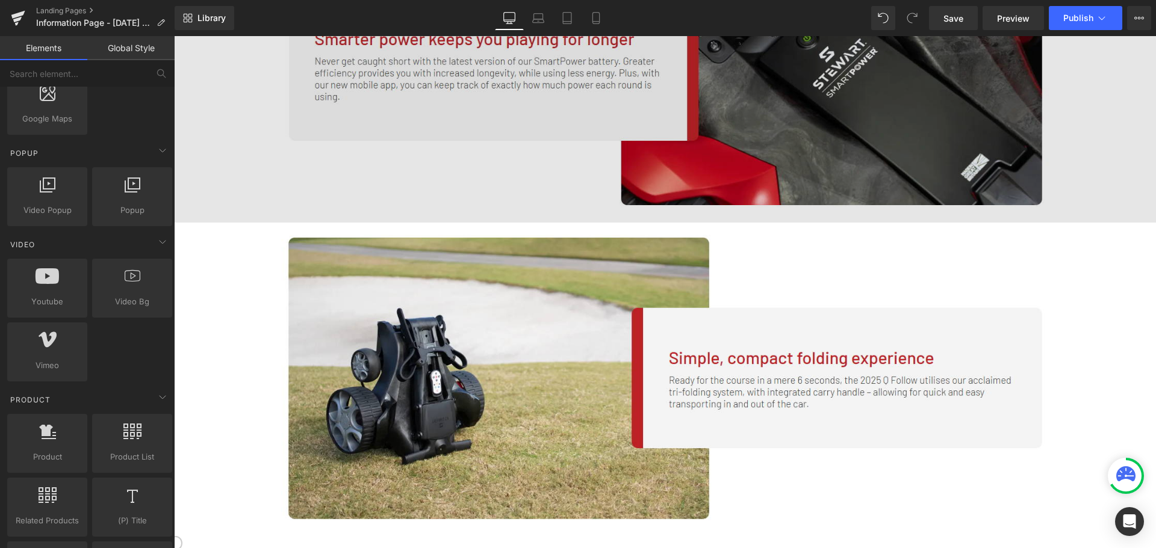
scroll to position [1466, 0]
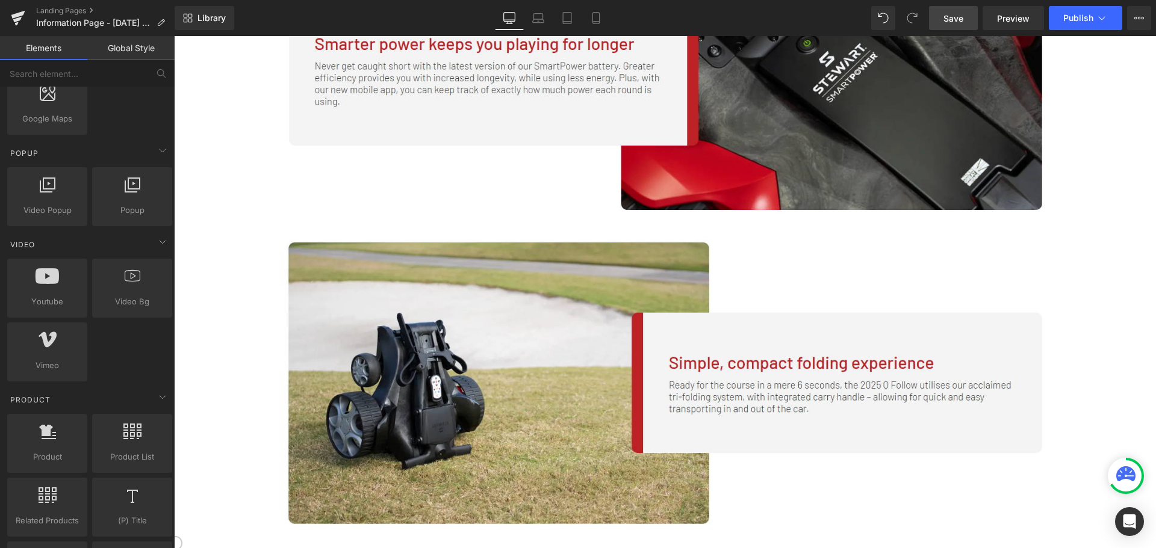
click at [967, 18] on link "Save" at bounding box center [953, 18] width 49 height 24
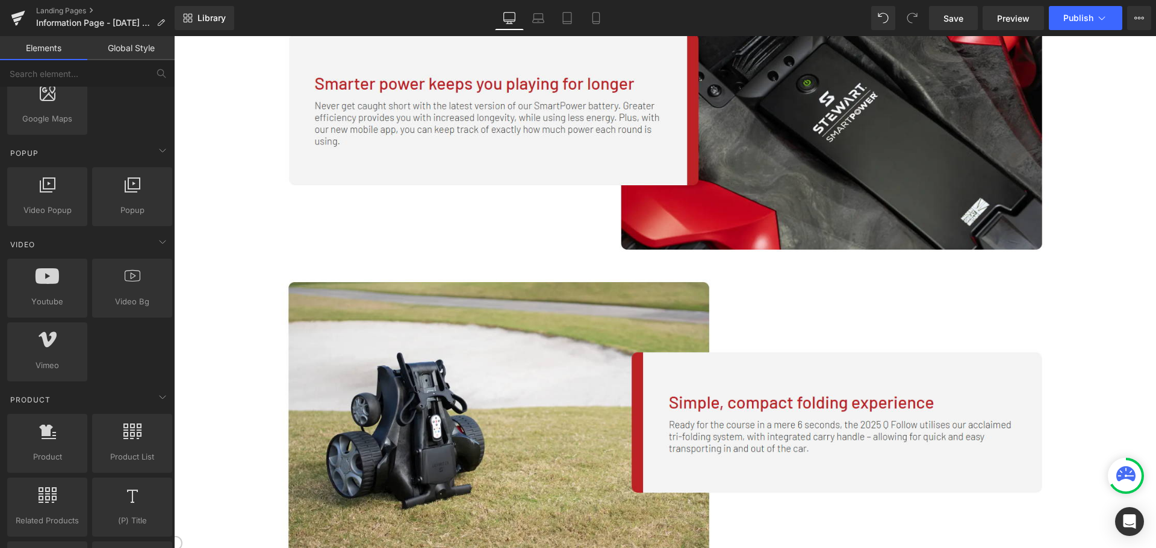
scroll to position [1165, 0]
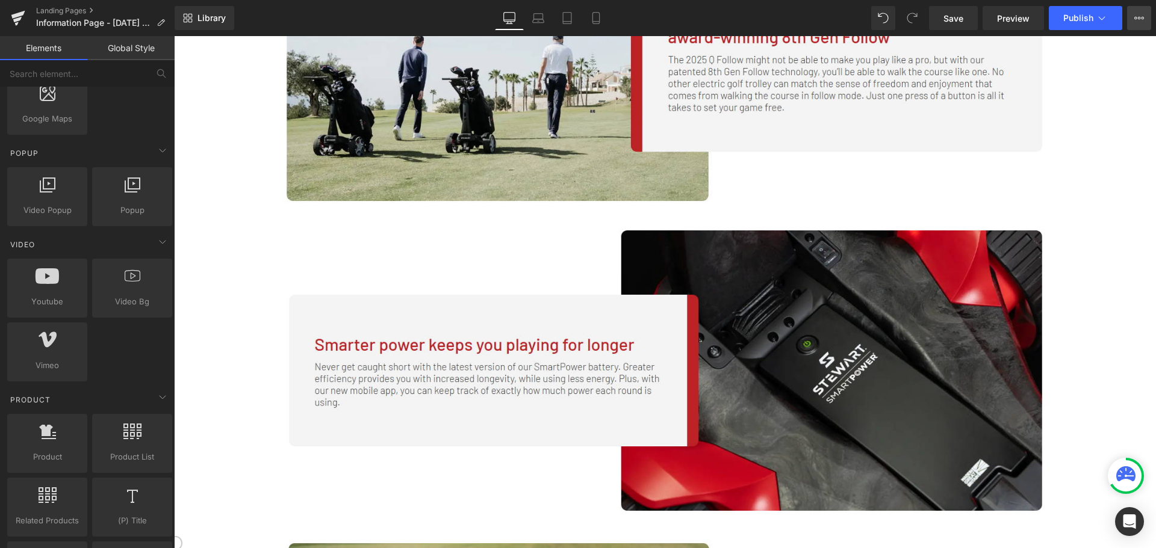
click at [1139, 18] on icon at bounding box center [1139, 18] width 10 height 10
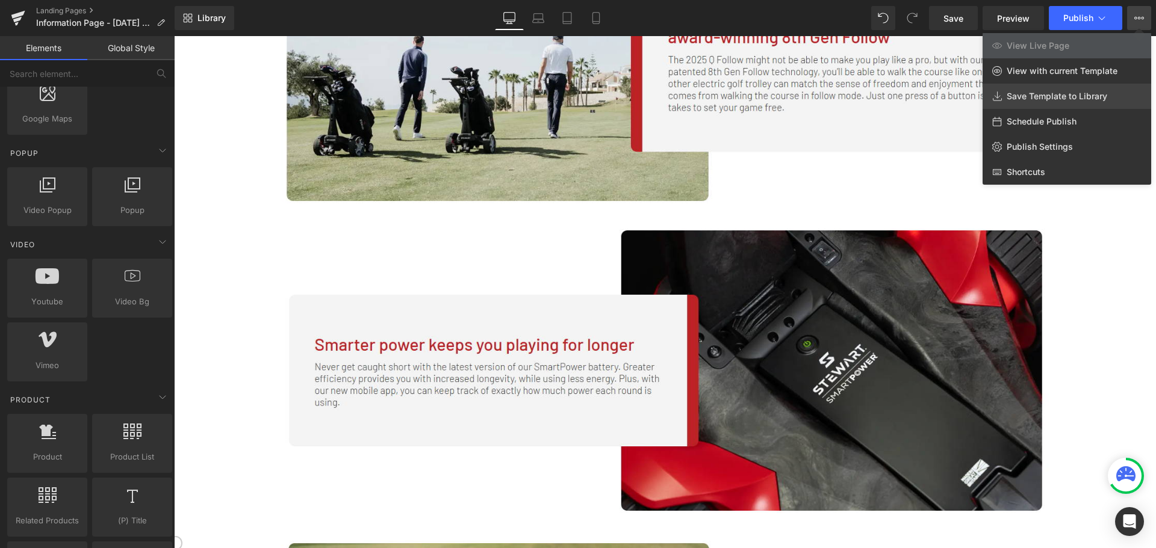
click at [1075, 96] on span "Save Template to Library" at bounding box center [1057, 96] width 101 height 11
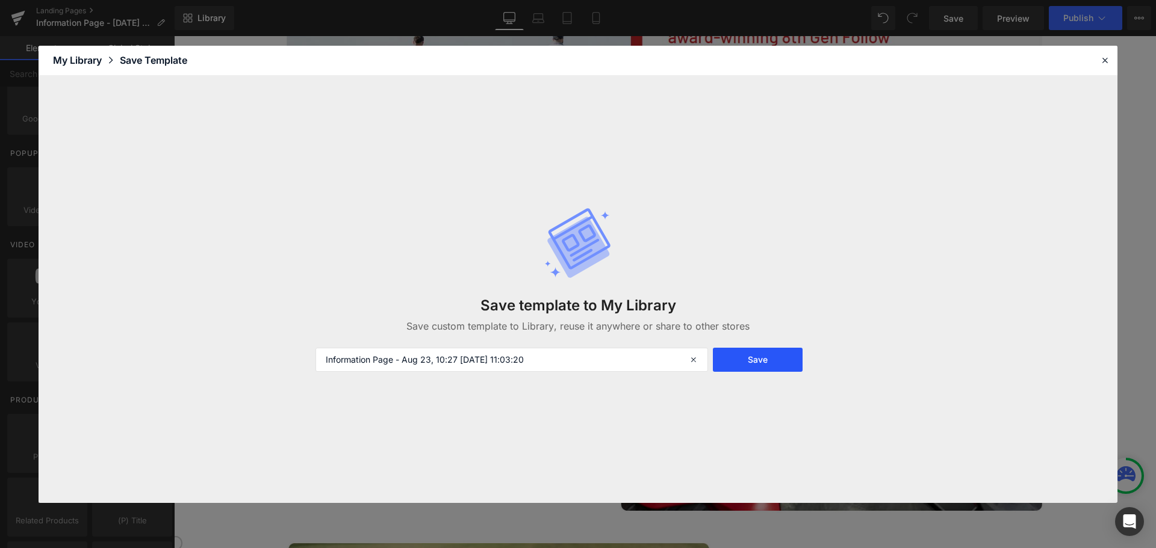
click at [752, 363] on button "Save" at bounding box center [758, 360] width 90 height 24
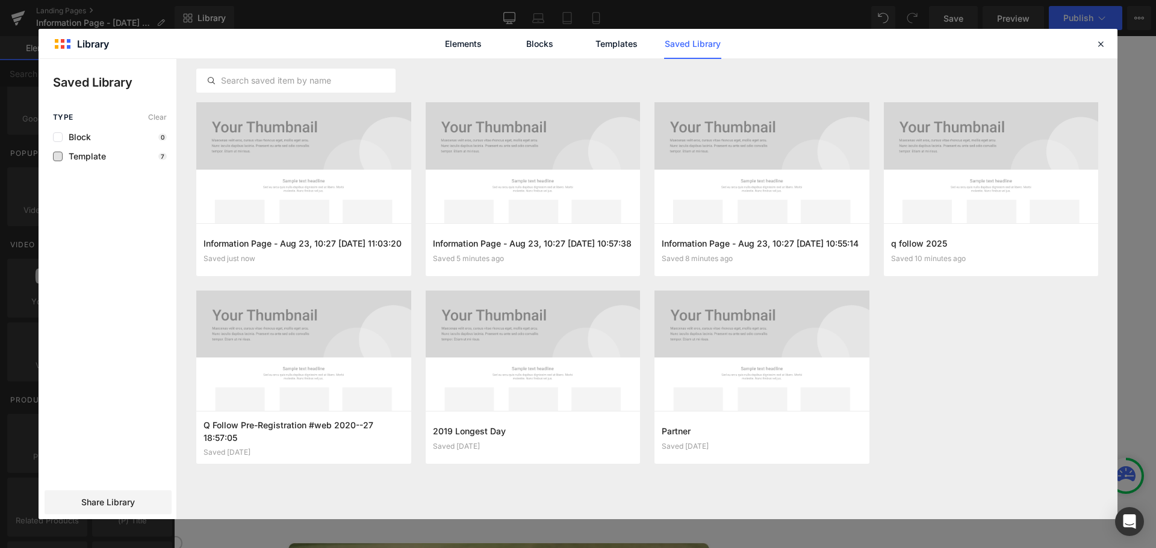
click at [92, 155] on span "Template" at bounding box center [84, 157] width 43 height 10
click at [664, 48] on link "Blocks" at bounding box center [692, 44] width 57 height 30
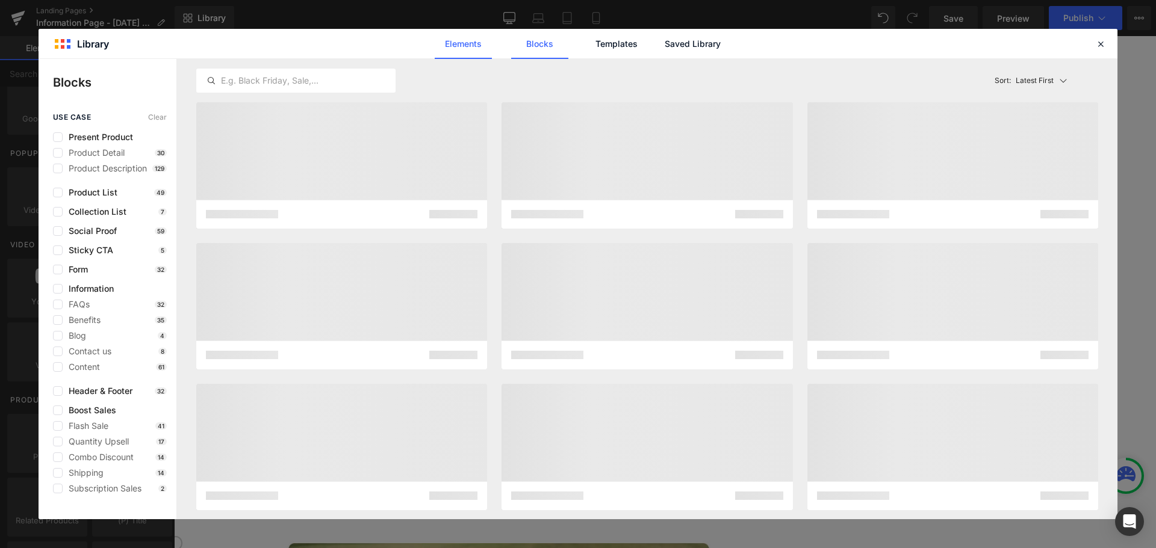
click at [588, 42] on link "Elements" at bounding box center [616, 44] width 57 height 30
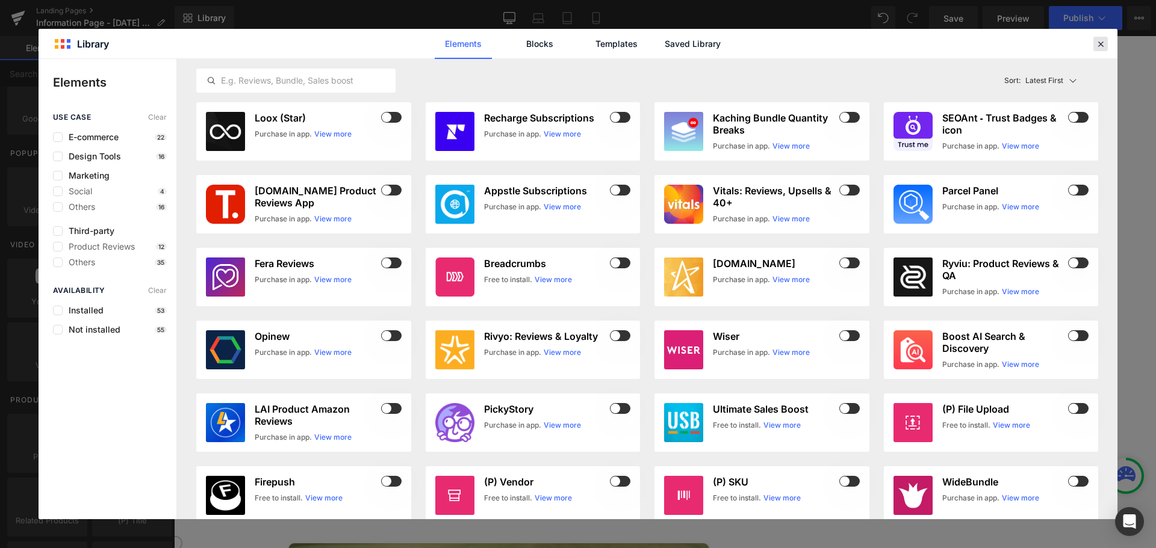
click at [1100, 46] on icon at bounding box center [1100, 44] width 11 height 11
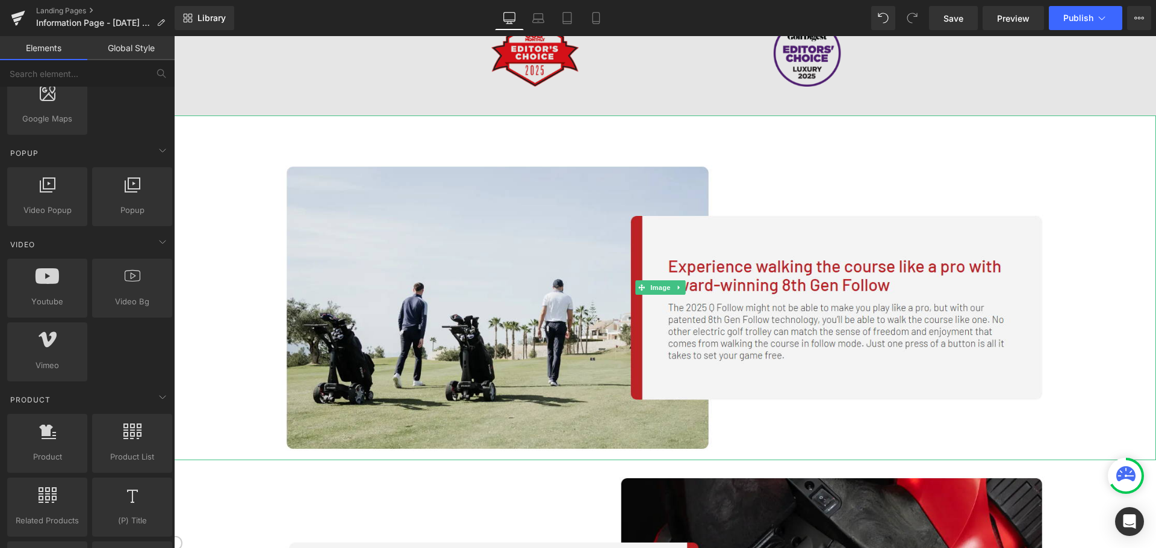
scroll to position [864, 0]
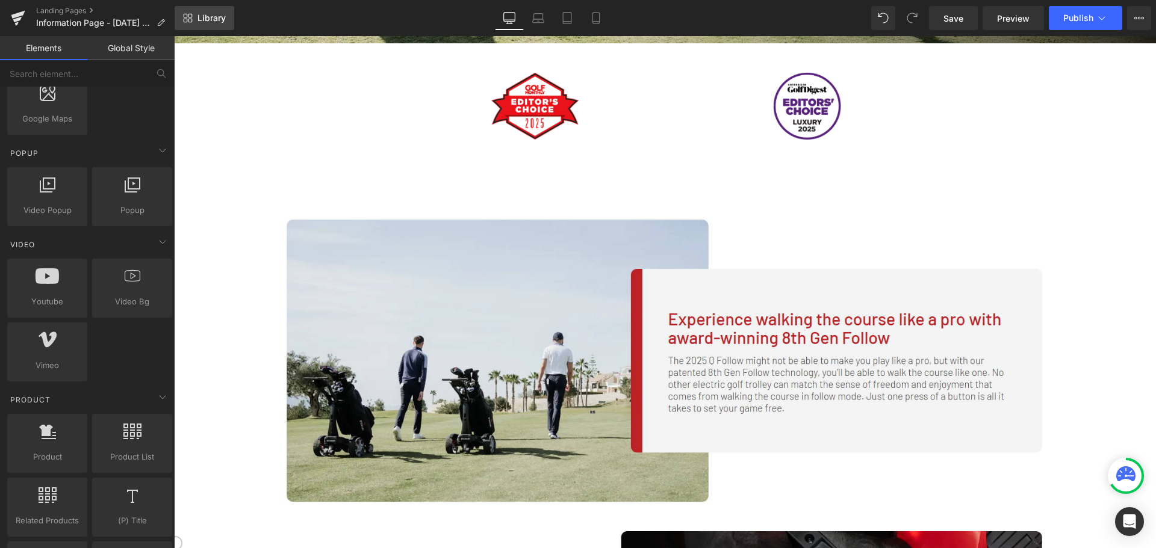
click at [205, 14] on span "Library" at bounding box center [211, 18] width 28 height 11
click at [79, 12] on link "Landing Pages" at bounding box center [105, 11] width 138 height 10
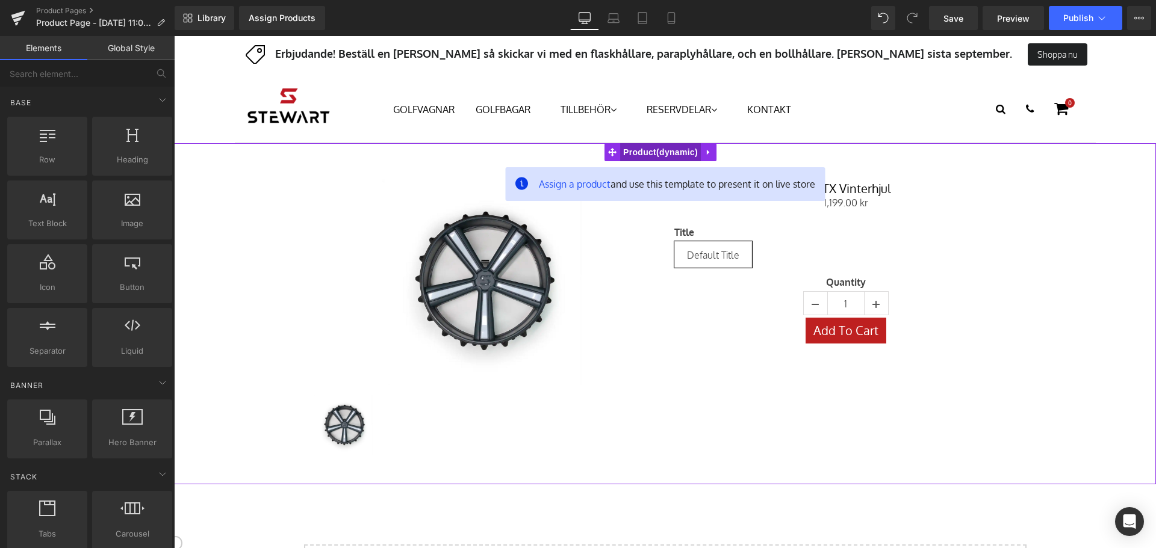
click at [639, 152] on span "Product" at bounding box center [660, 152] width 81 height 18
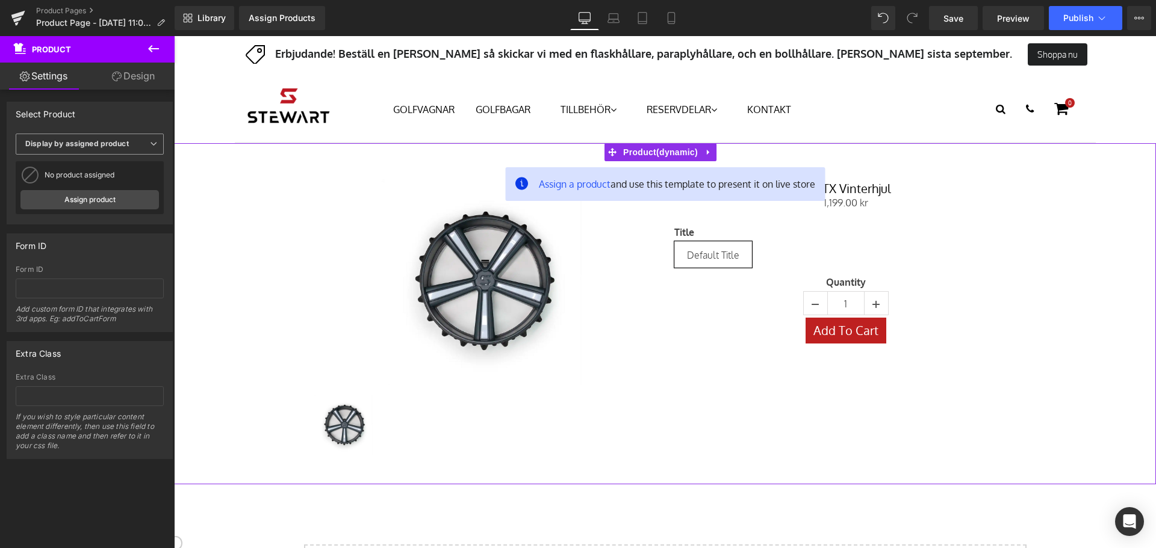
click at [137, 143] on span "Display by assigned product" at bounding box center [90, 144] width 148 height 21
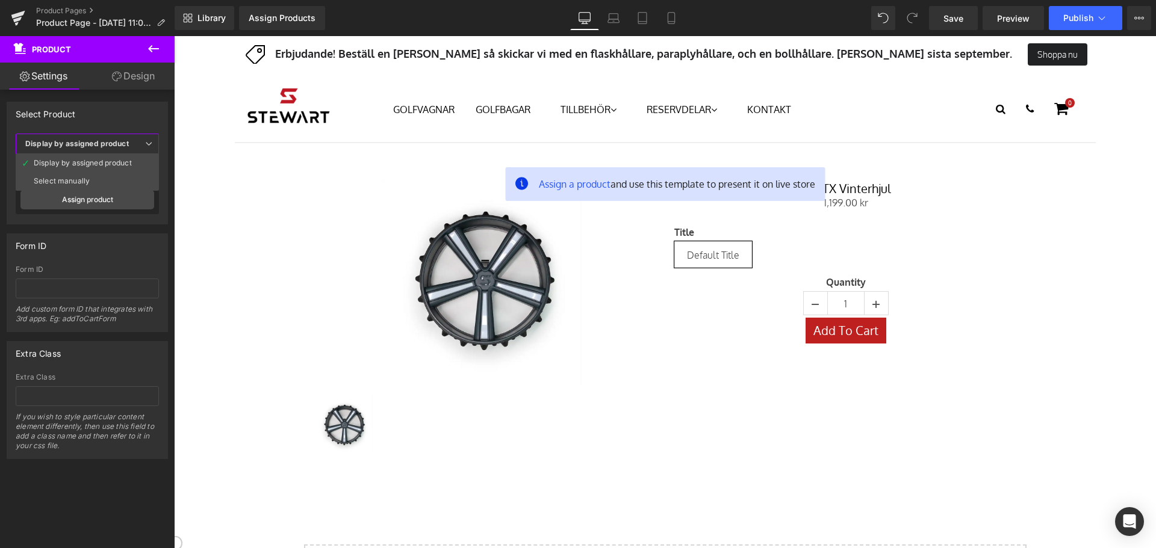
click at [193, 102] on body "Menu GOLFVAGNAR GOLFBAGAR TILLBEHÖR RESERVDELAR KONTAKT TILLBEHÖR Q Series X Se…" at bounding box center [665, 553] width 982 height 1034
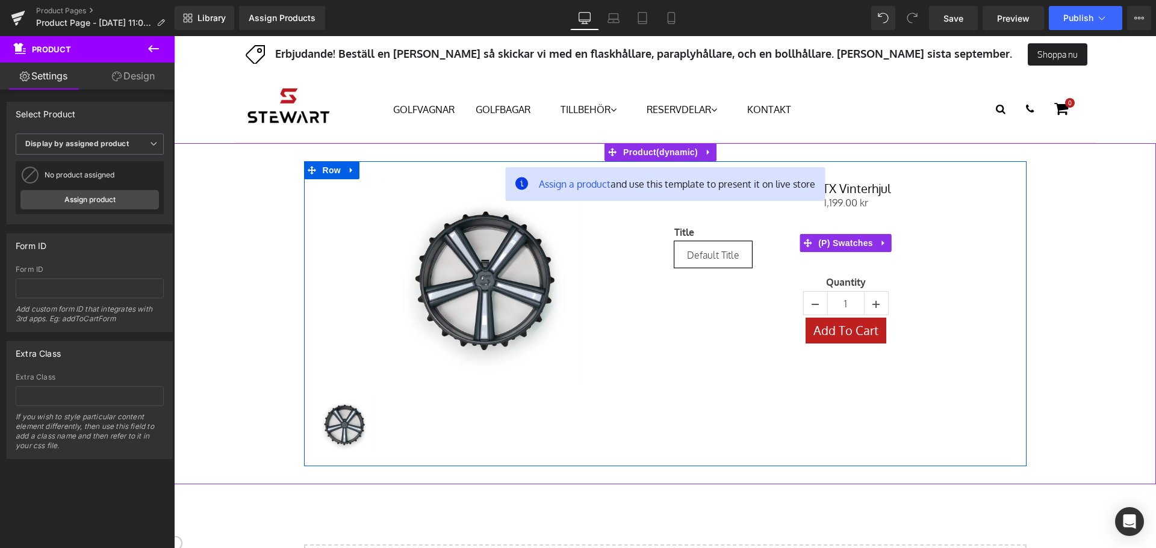
click at [721, 255] on span "Default Title" at bounding box center [713, 254] width 52 height 25
click at [529, 267] on img at bounding box center [485, 282] width 206 height 206
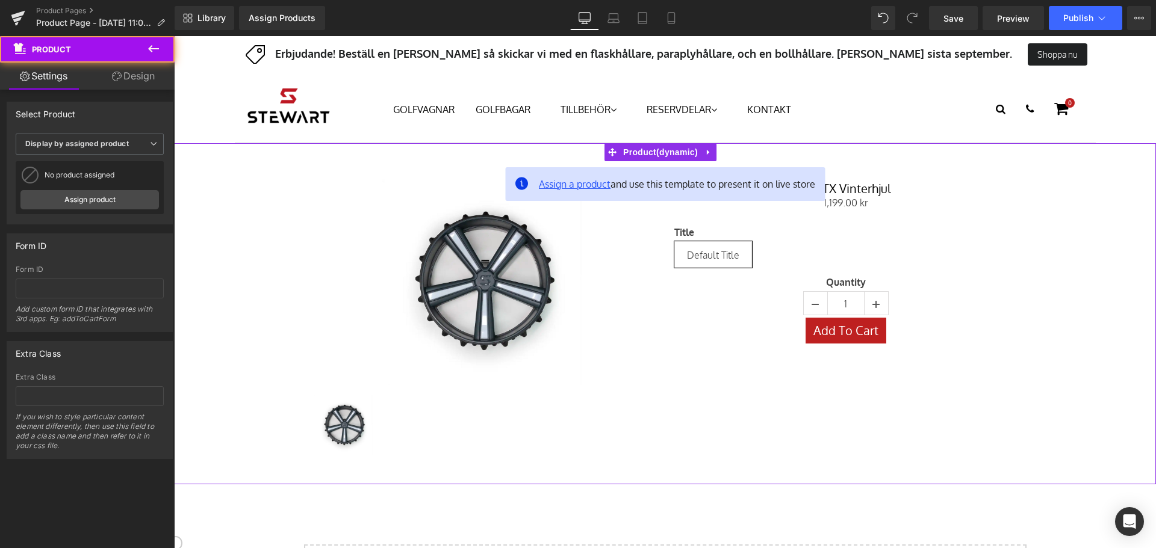
click at [593, 186] on span "Assign a product" at bounding box center [575, 184] width 72 height 12
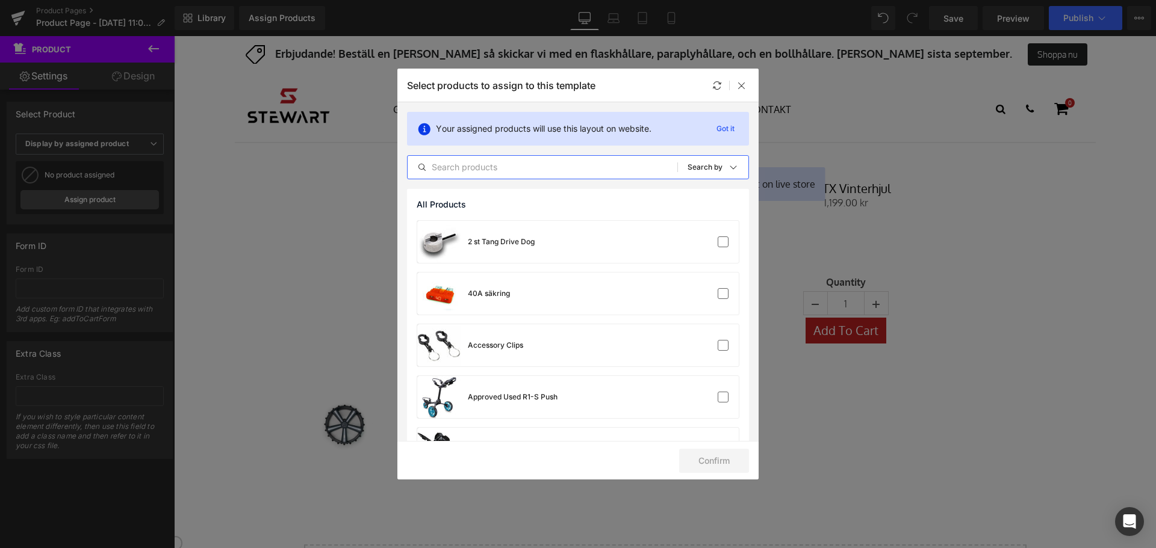
click at [513, 166] on input "text" at bounding box center [543, 167] width 270 height 14
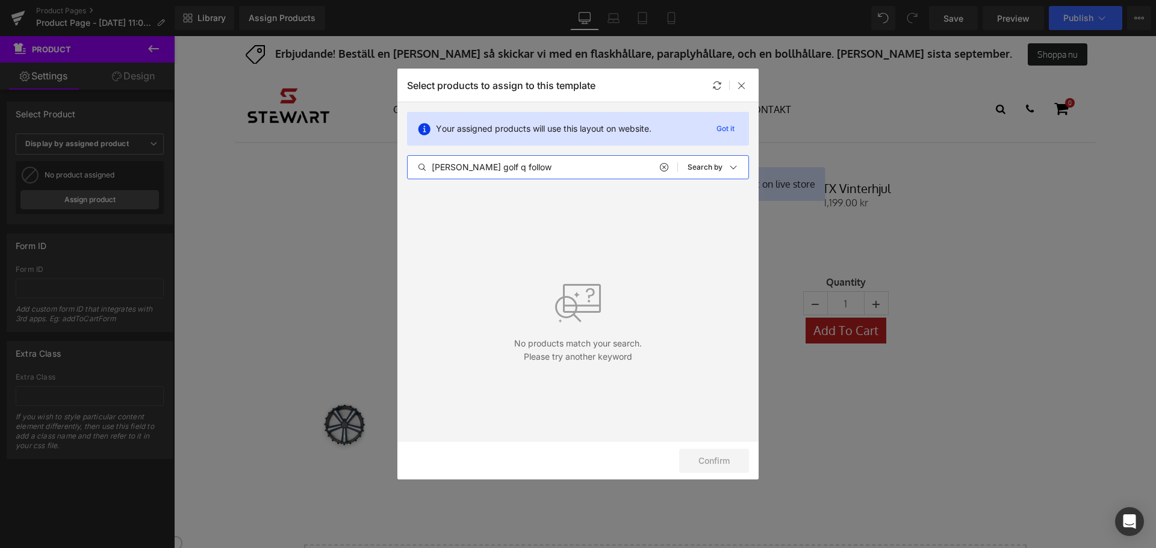
click at [591, 172] on input "stewart golf q follow" at bounding box center [543, 167] width 270 height 14
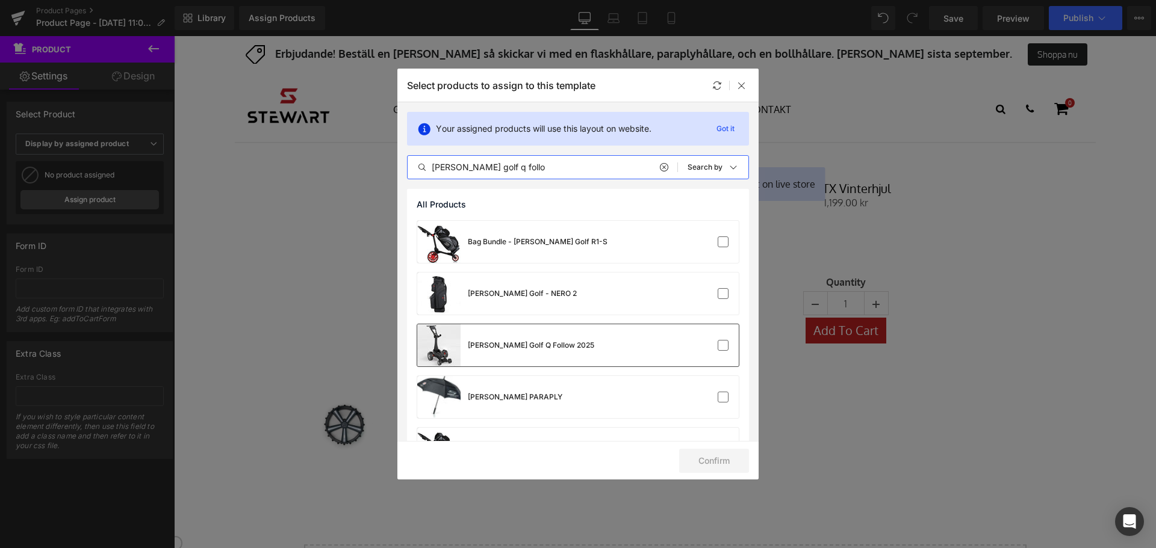
type input "stewart golf q follo"
click at [595, 353] on div "Stewart Golf Q Follow 2025" at bounding box center [577, 345] width 321 height 42
click at [732, 459] on button "Confirm" at bounding box center [714, 461] width 70 height 24
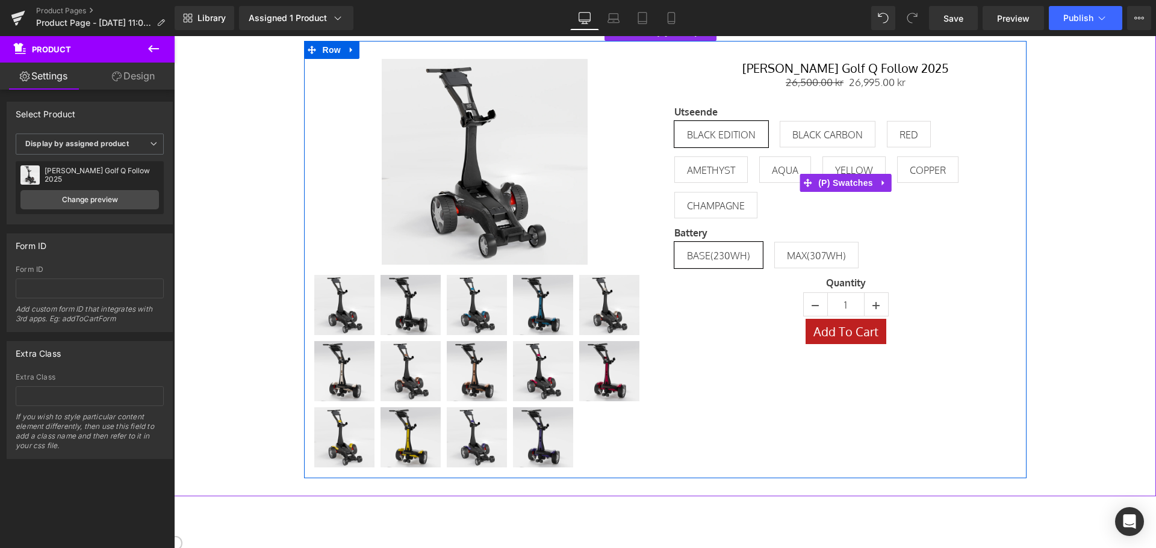
scroll to position [181, 0]
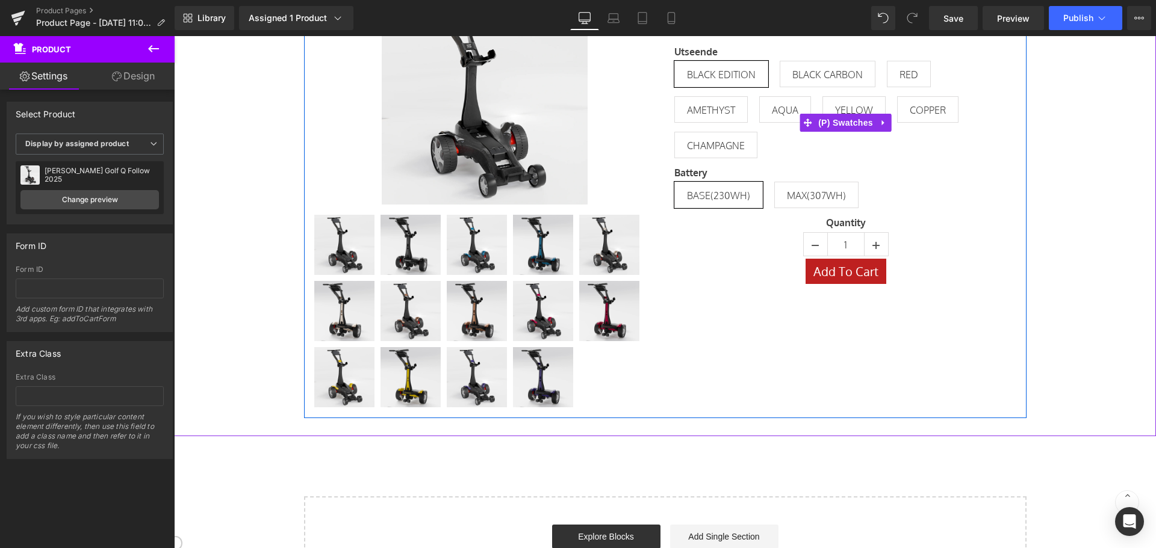
click at [825, 197] on span "MAX(307WH)" at bounding box center [816, 194] width 59 height 25
click at [720, 195] on span "BASE(230WH)" at bounding box center [718, 194] width 63 height 25
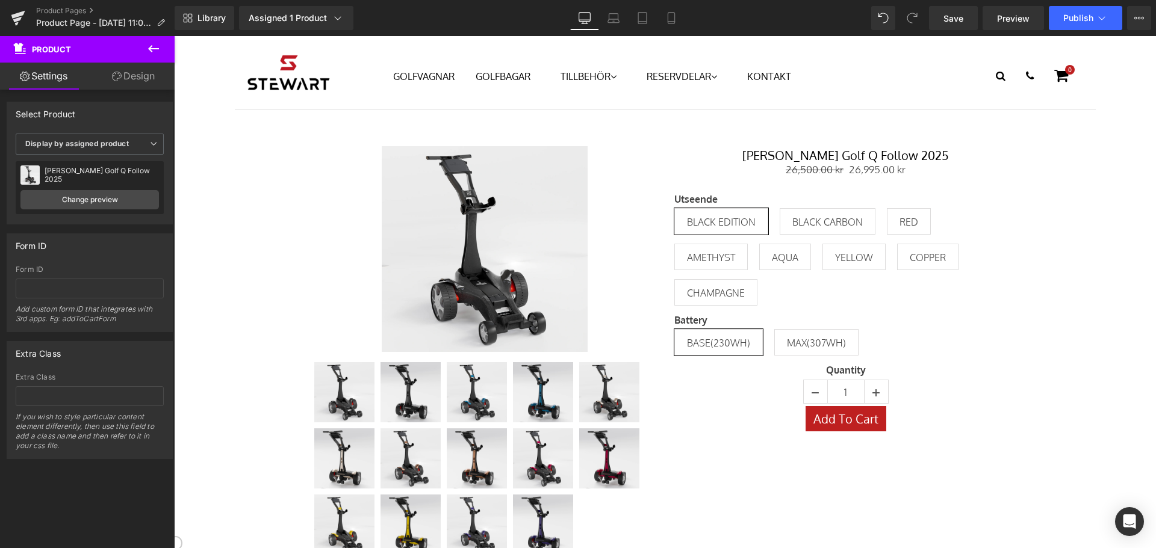
scroll to position [0, 0]
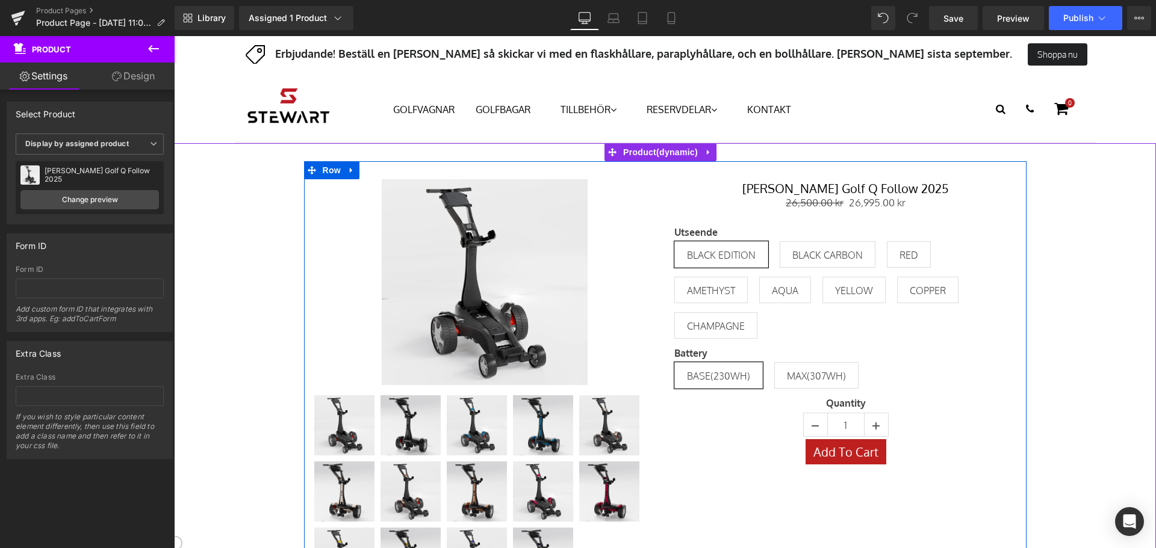
click at [840, 183] on span "(P) Title" at bounding box center [845, 188] width 31 height 14
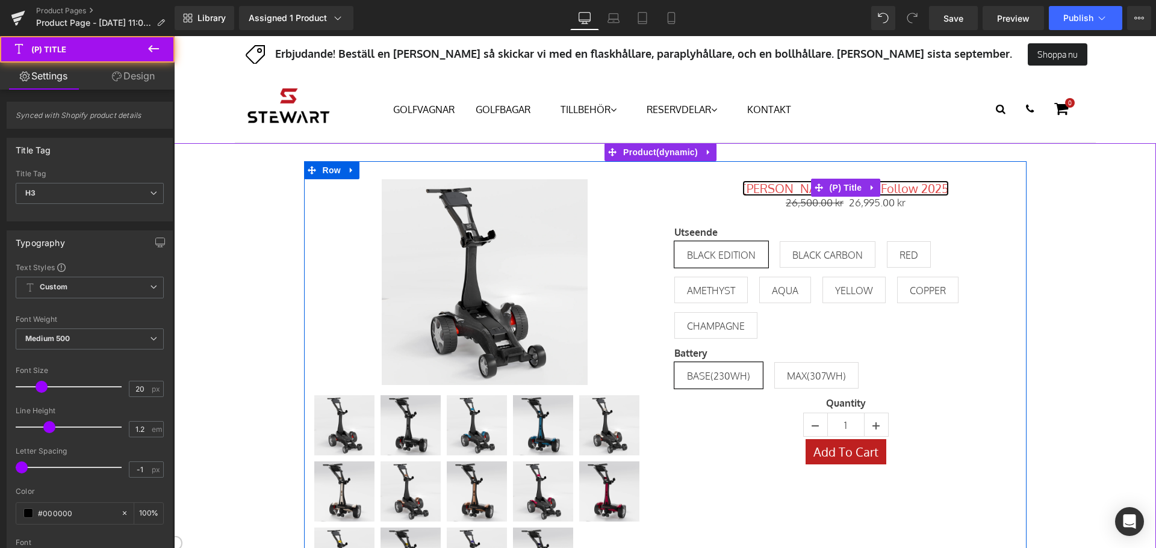
click at [774, 185] on link "Stewart Golf Q Follow 2025" at bounding box center [845, 188] width 206 height 14
drag, startPoint x: 918, startPoint y: 186, endPoint x: 762, endPoint y: 188, distance: 156.5
click at [762, 188] on h3 "Stewart Golf Q Follow 2025" at bounding box center [845, 187] width 343 height 17
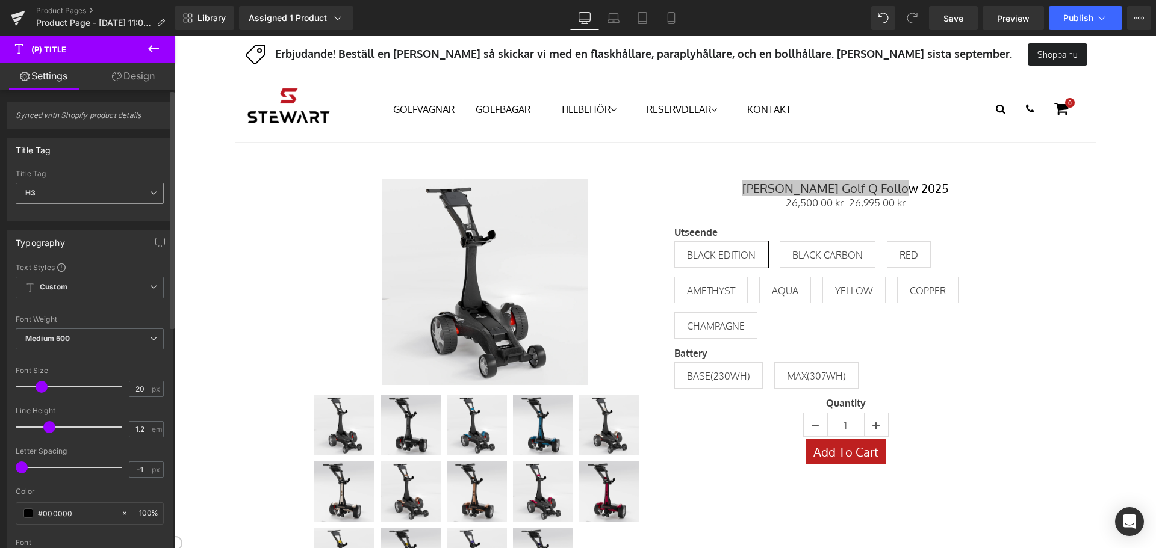
click at [94, 196] on span "H3" at bounding box center [90, 193] width 148 height 21
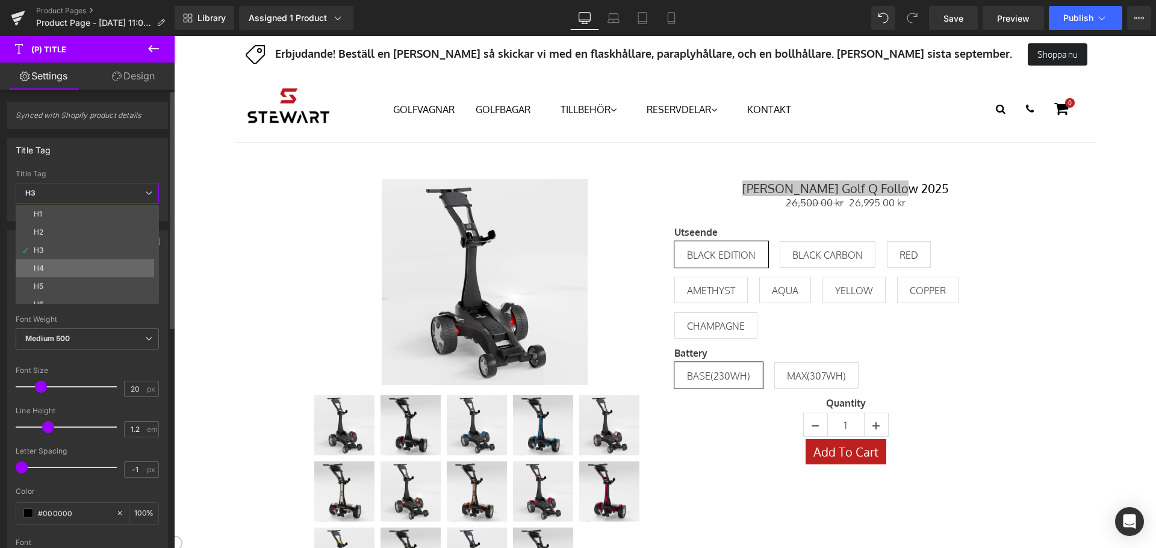
click at [82, 268] on li "H4" at bounding box center [90, 268] width 149 height 18
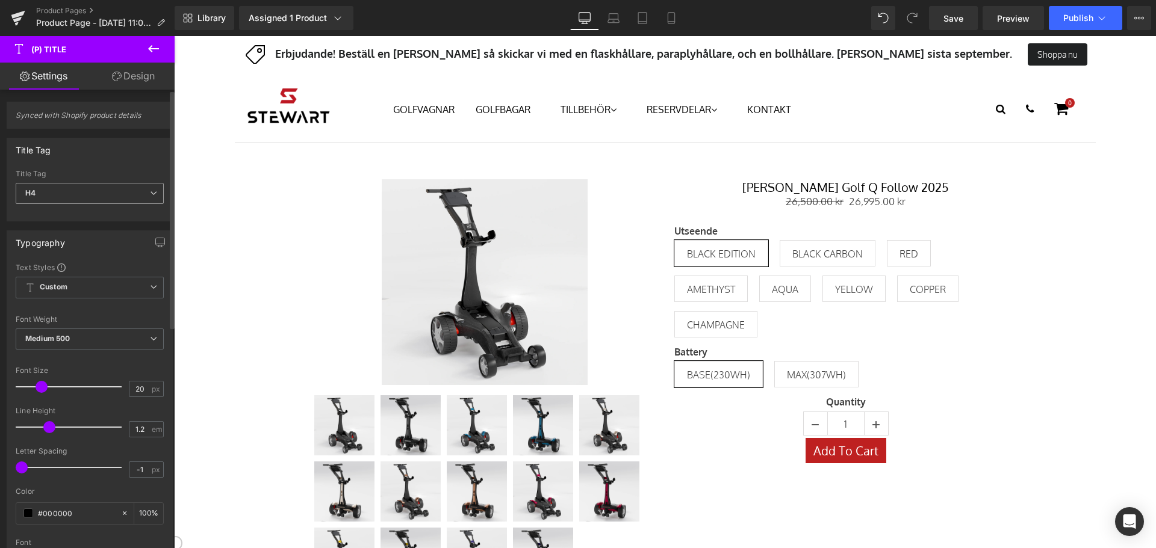
click at [87, 195] on span "H4" at bounding box center [90, 193] width 148 height 21
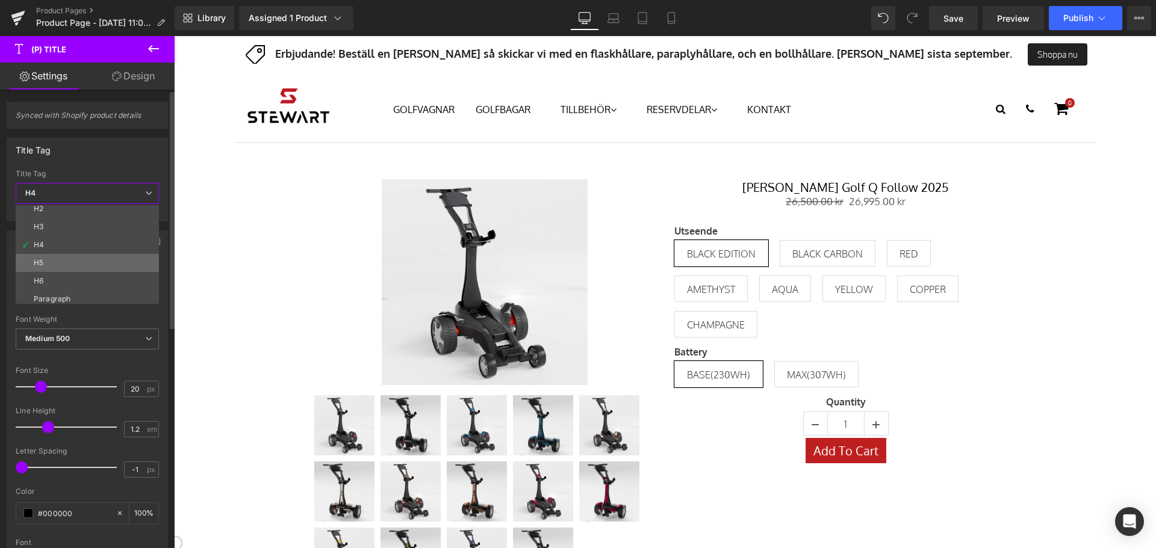
scroll to position [28, 0]
click at [82, 272] on li "H6" at bounding box center [90, 277] width 149 height 18
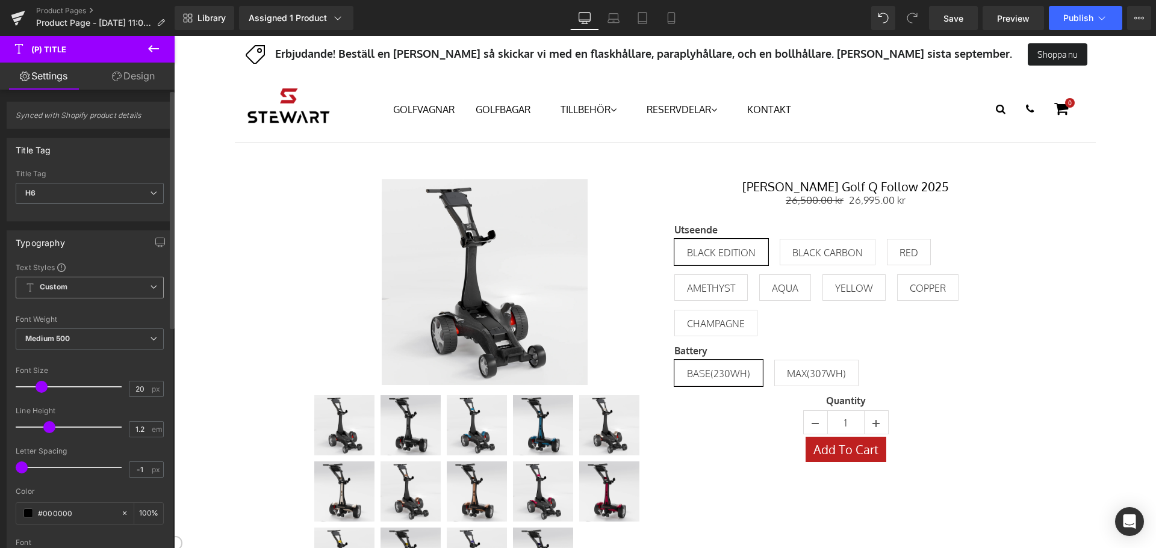
click at [99, 287] on span "Custom Setup Global Style" at bounding box center [90, 288] width 148 height 22
click at [119, 247] on div "Typography" at bounding box center [89, 242] width 165 height 23
click at [101, 288] on span "Custom Setup Global Style" at bounding box center [90, 288] width 148 height 22
click at [102, 335] on div "Setup Global Style" at bounding box center [87, 336] width 143 height 28
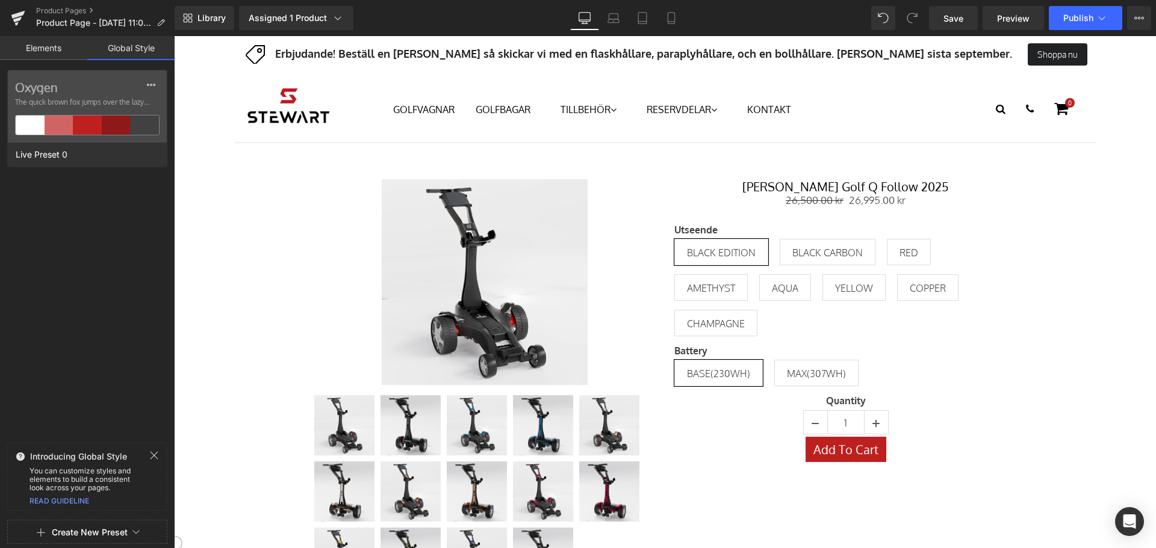
click at [156, 454] on icon at bounding box center [154, 456] width 8 height 8
click at [64, 46] on link "Elements" at bounding box center [43, 48] width 87 height 24
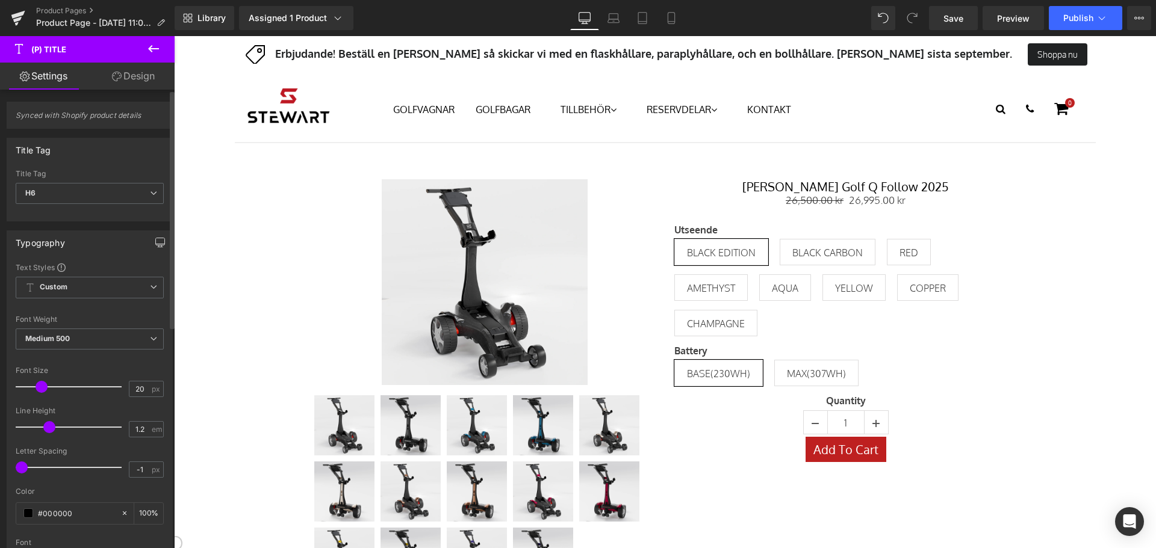
click at [155, 238] on icon "button" at bounding box center [160, 243] width 10 height 10
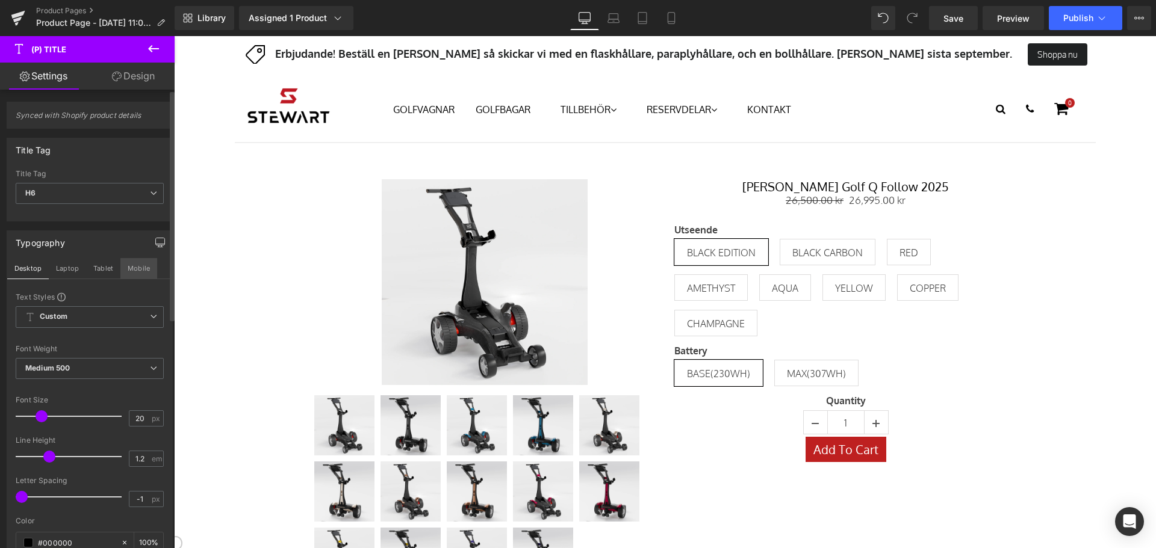
click at [141, 267] on button "Mobile" at bounding box center [138, 268] width 37 height 20
type input "100"
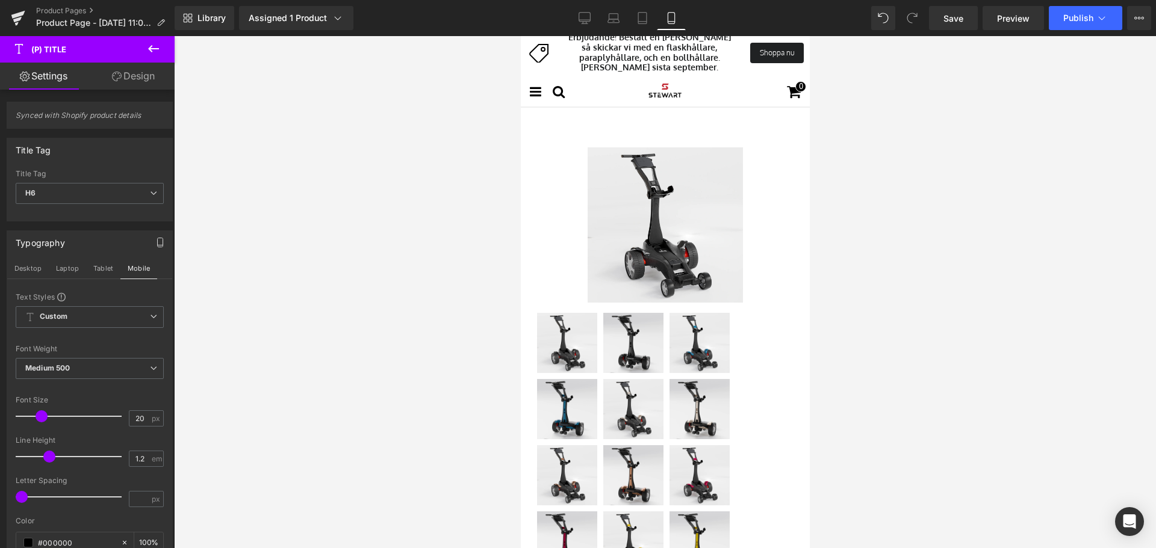
scroll to position [0, 0]
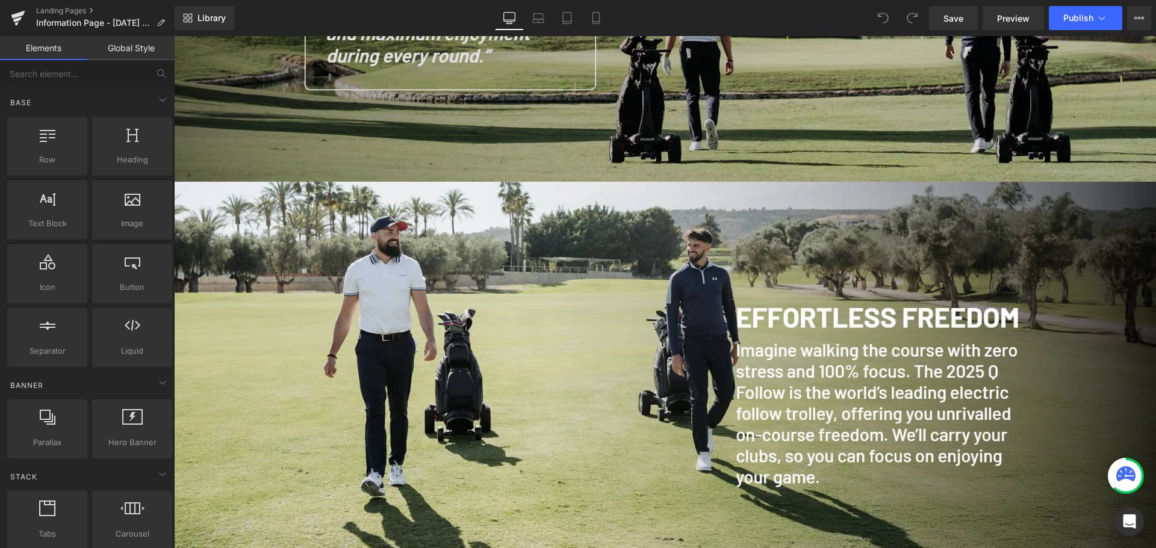
scroll to position [301, 0]
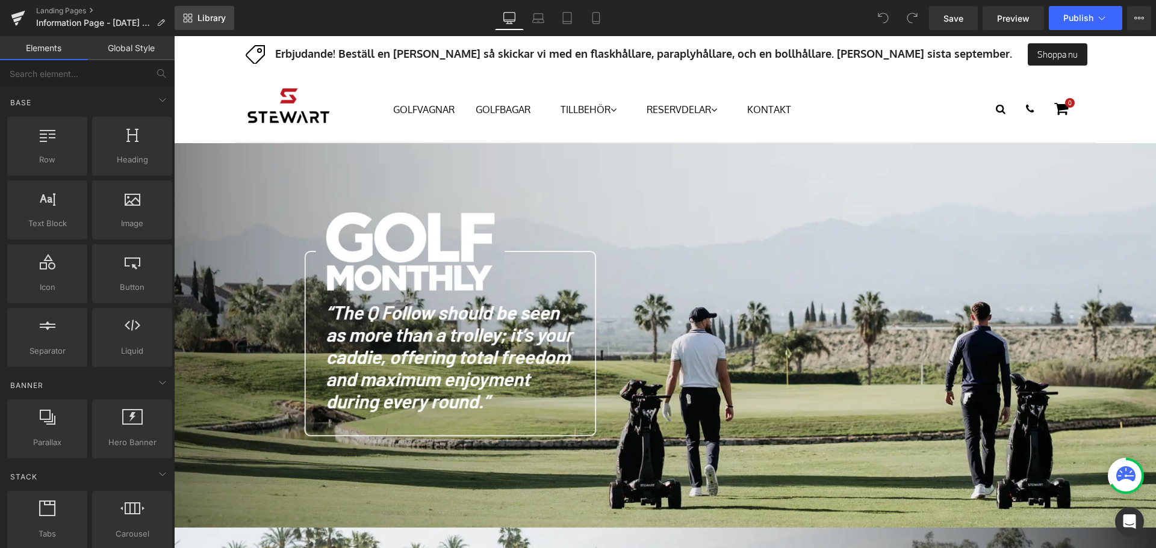
click at [230, 27] on link "Library" at bounding box center [205, 18] width 60 height 24
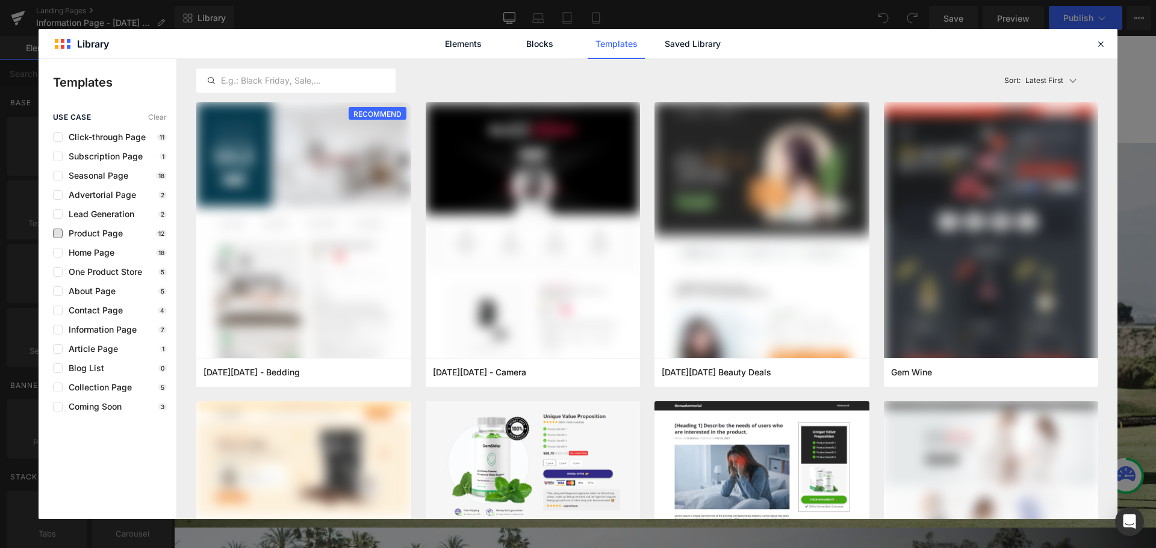
click at [107, 233] on span "Product Page" at bounding box center [93, 234] width 60 height 10
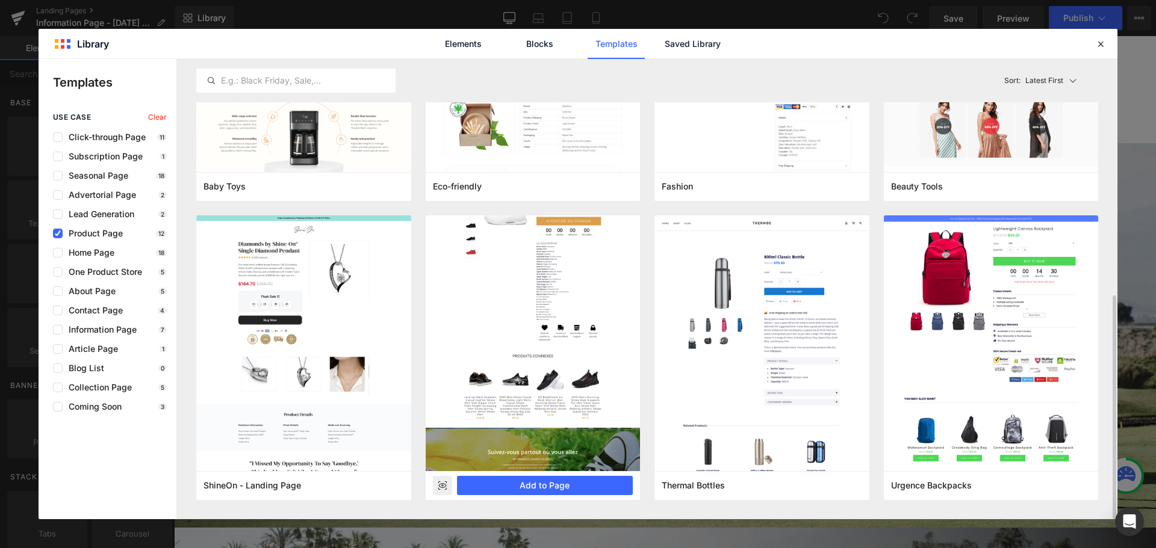
scroll to position [184, 0]
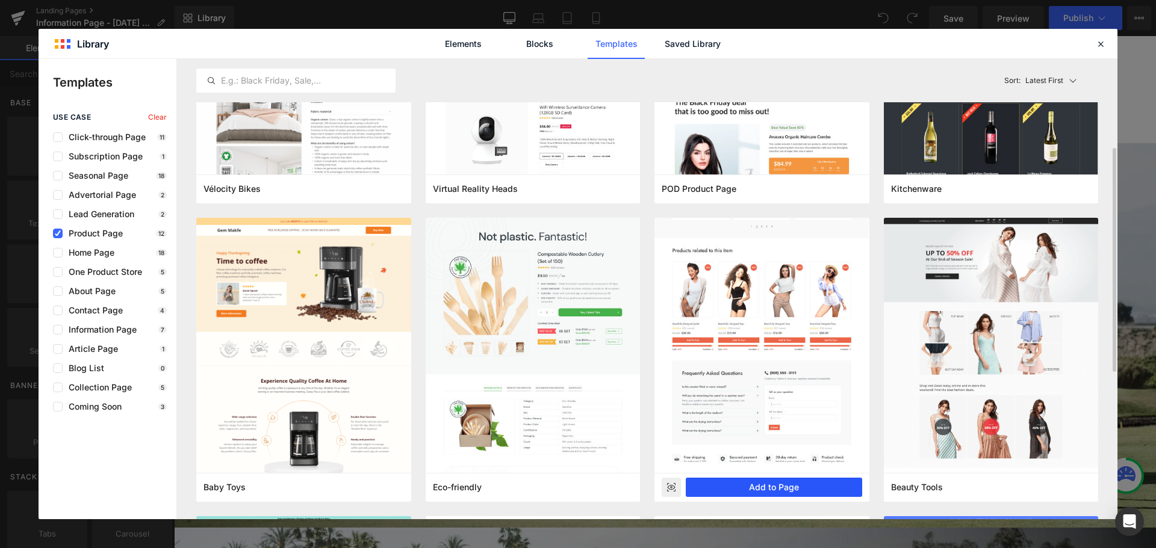
click at [823, 486] on button "Add to Page" at bounding box center [774, 487] width 176 height 19
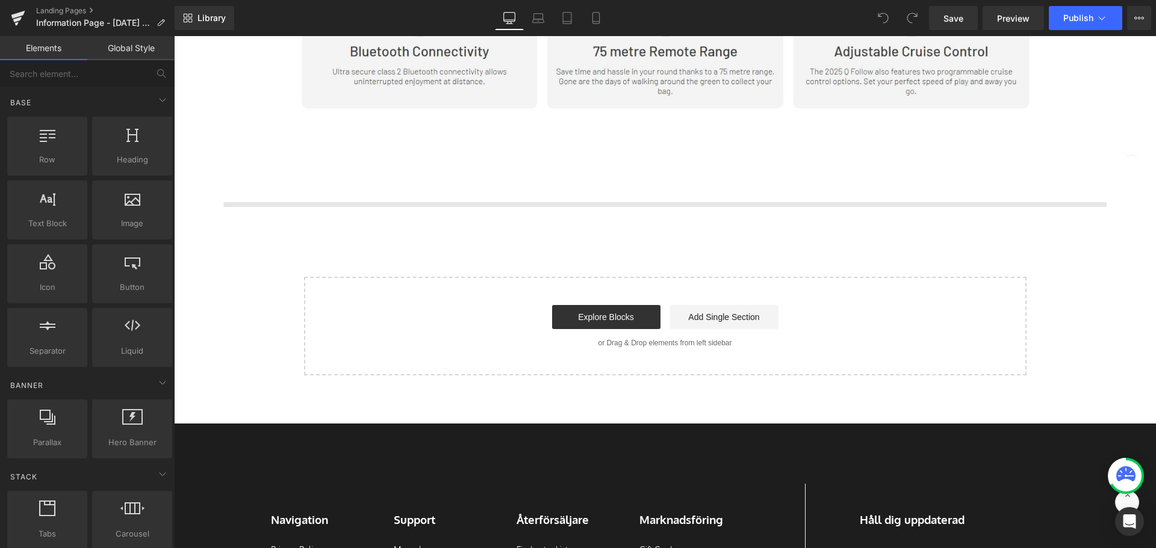
scroll to position [2898, 0]
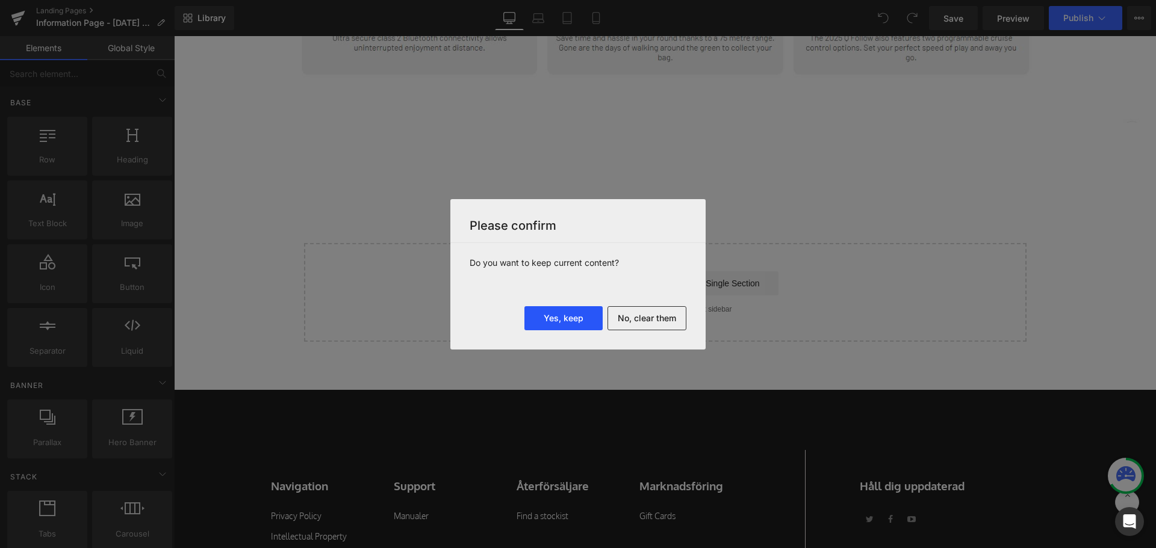
click at [578, 317] on button "Yes, keep" at bounding box center [563, 318] width 78 height 24
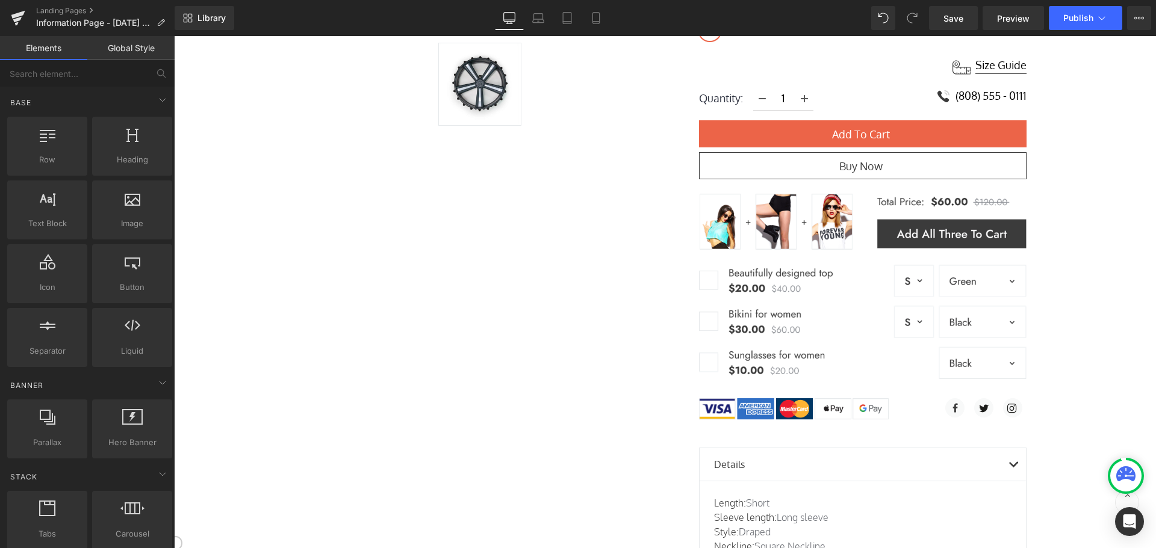
scroll to position [3380, 0]
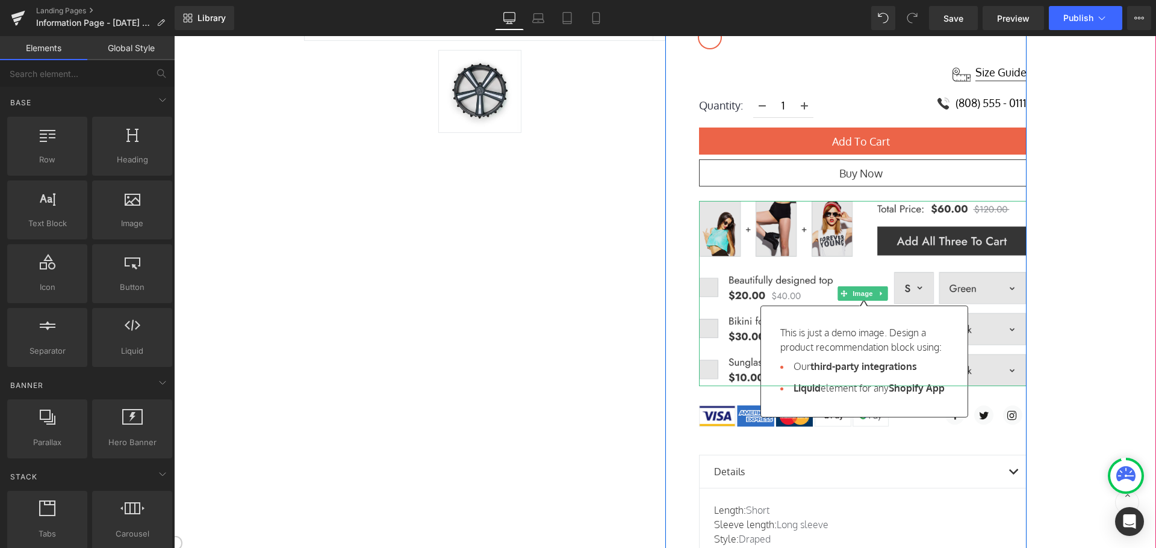
click at [957, 265] on img at bounding box center [862, 293] width 327 height 185
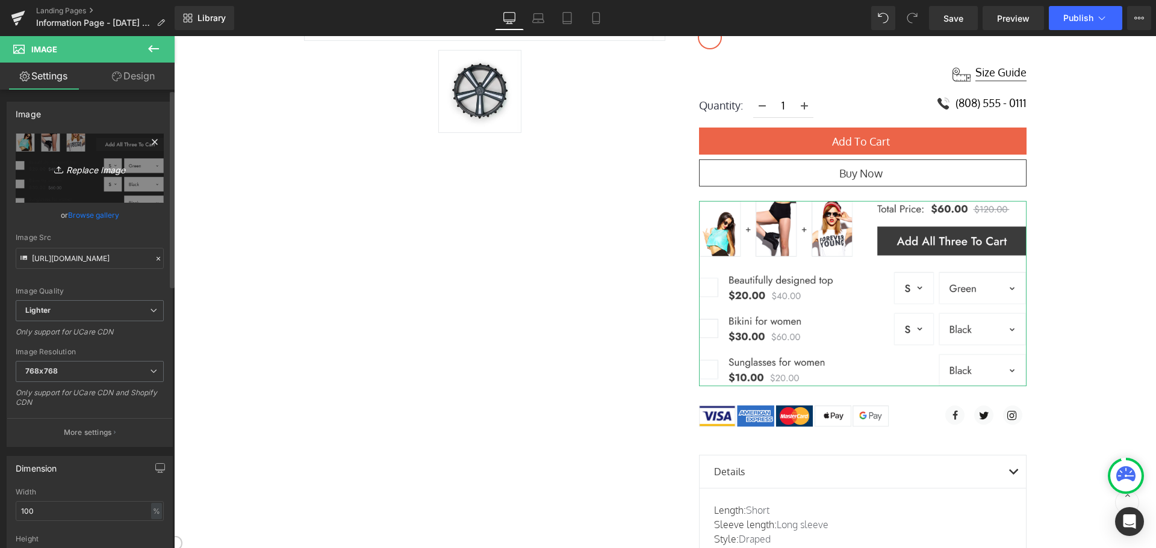
click at [149, 173] on link "Replace Image" at bounding box center [90, 168] width 148 height 69
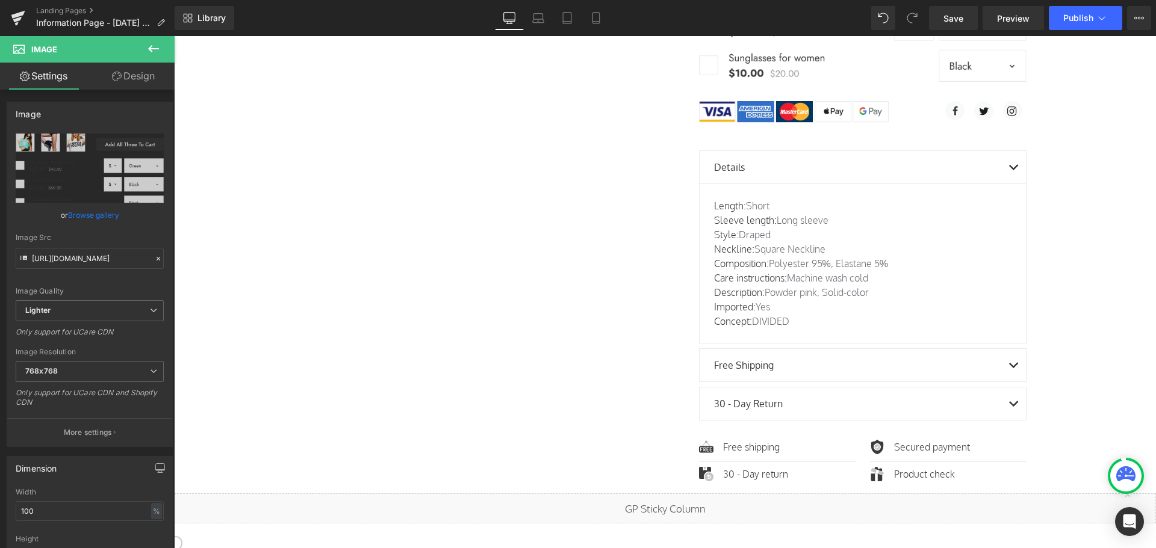
scroll to position [3681, 0]
click at [767, 202] on div "Length: Short Sleeve length: Long sleeve Style: Draped Neckline: Square Necklin…" at bounding box center [862, 267] width 297 height 130
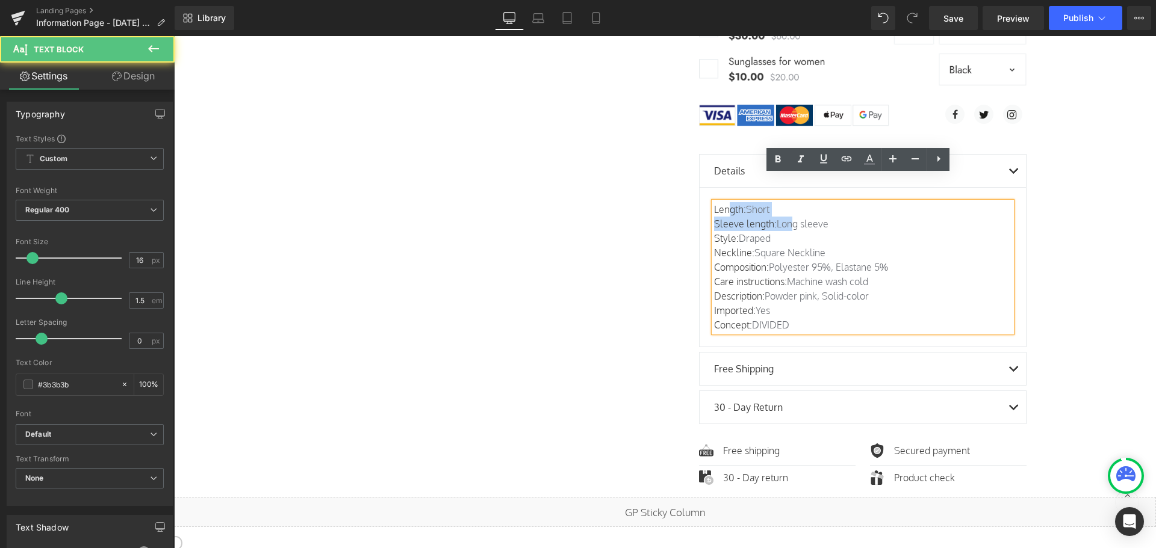
drag, startPoint x: 789, startPoint y: 194, endPoint x: 722, endPoint y: 180, distance: 68.2
click at [722, 202] on div "Length: Short Sleeve length: Long sleeve Style: Draped Neckline: Square Necklin…" at bounding box center [862, 267] width 297 height 130
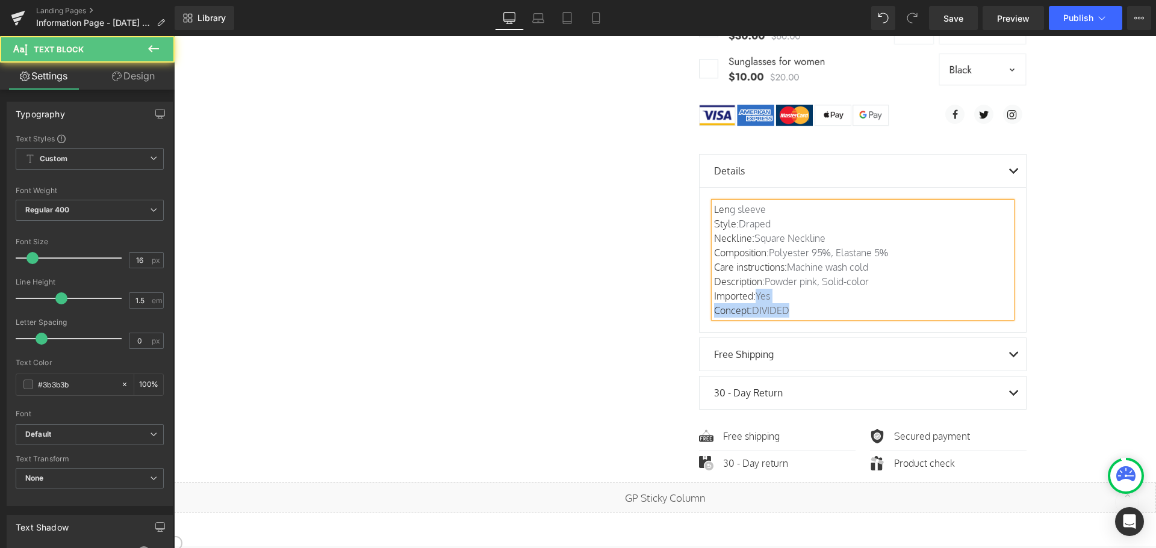
drag, startPoint x: 920, startPoint y: 269, endPoint x: 766, endPoint y: 225, distance: 160.3
click at [714, 202] on div "Len g sleeve Style: Draped Neckline: Square Neckline Composition: Polyester 95%…" at bounding box center [862, 260] width 297 height 116
click at [846, 285] on div "Len g sleeve Style: Draped Neckline: Square Neckline Composition: Polyester 95%…" at bounding box center [862, 260] width 297 height 116
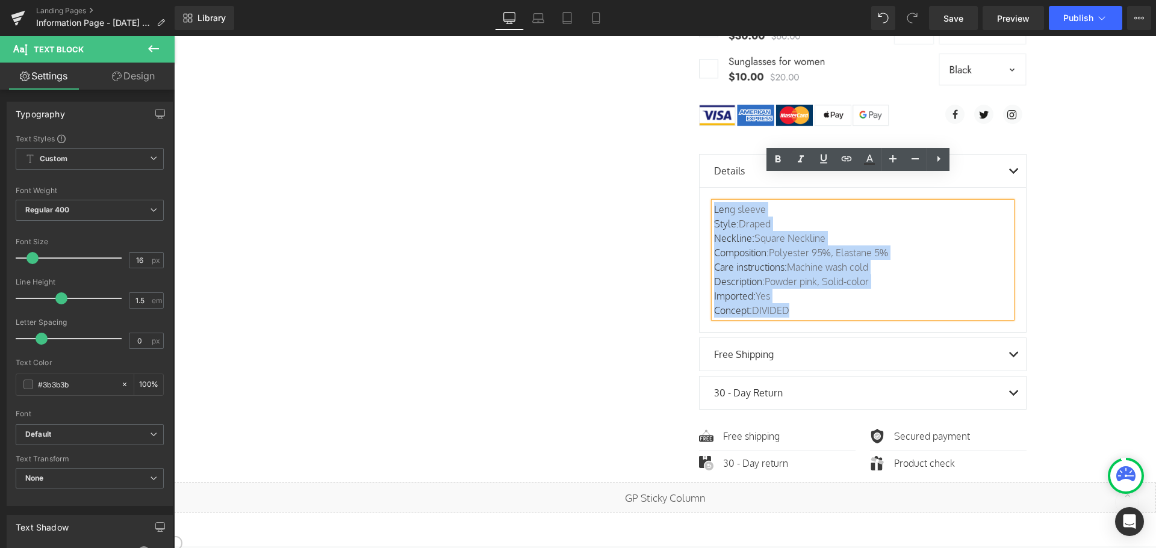
drag, startPoint x: 851, startPoint y: 287, endPoint x: 690, endPoint y: 159, distance: 205.6
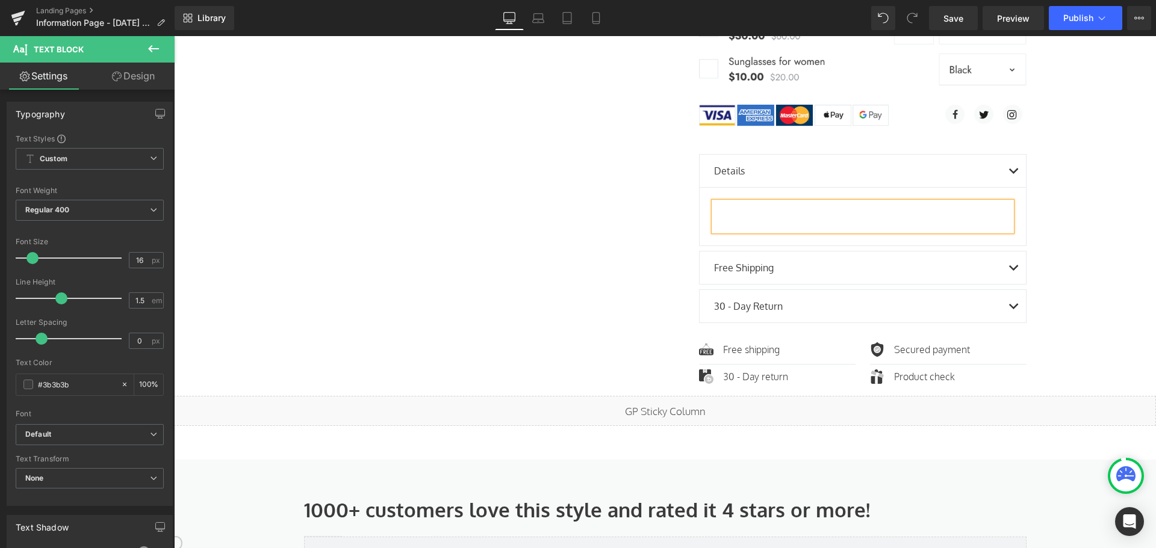
click at [795, 261] on p "Free Shipping" at bounding box center [858, 268] width 288 height 14
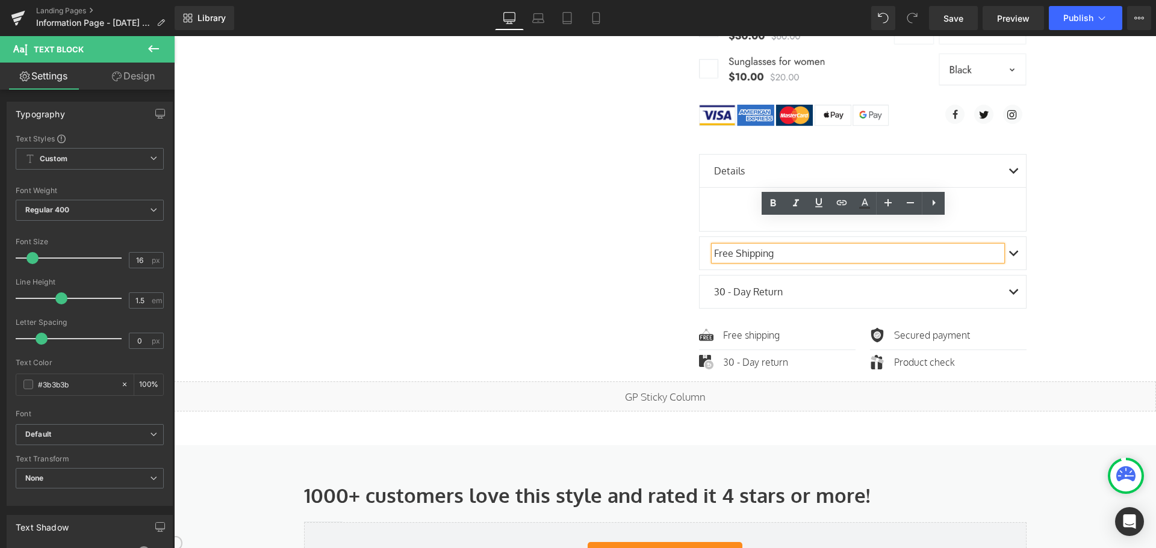
click at [1008, 237] on button "button" at bounding box center [1014, 253] width 24 height 33
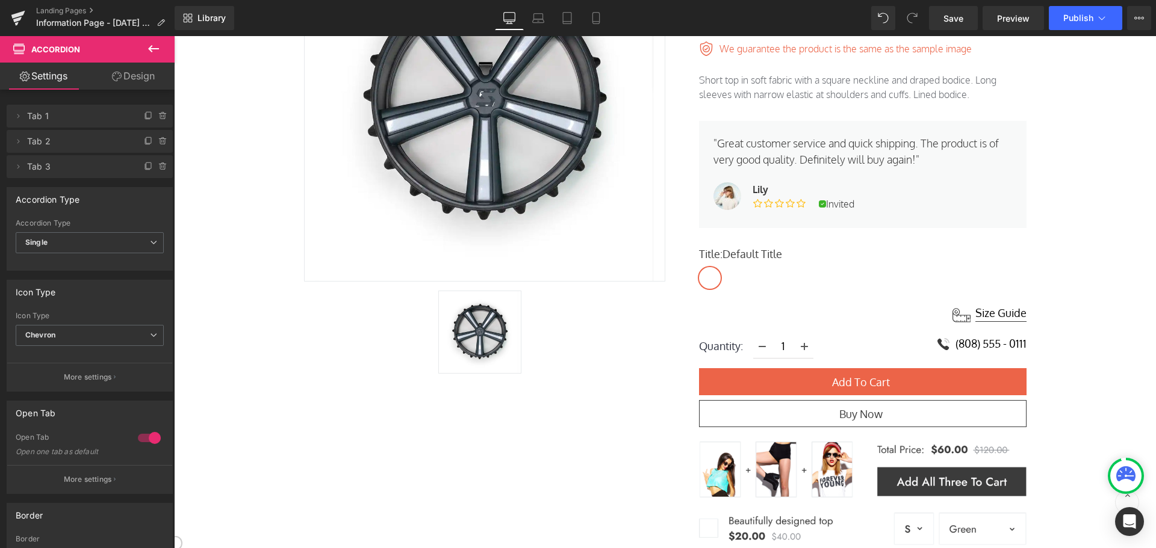
scroll to position [2898, 0]
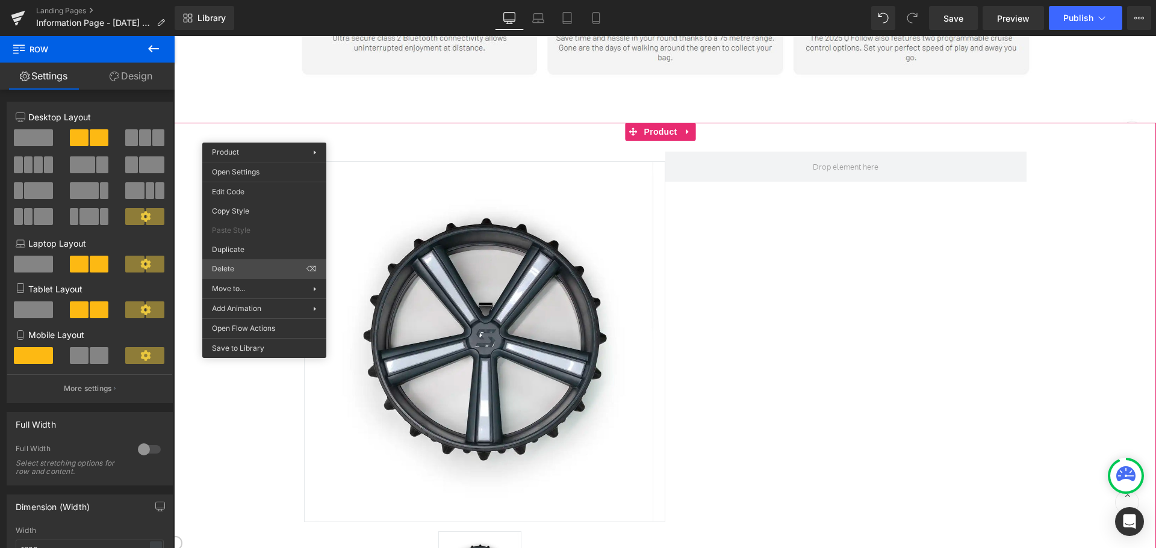
drag, startPoint x: 444, startPoint y: 308, endPoint x: 276, endPoint y: 270, distance: 171.5
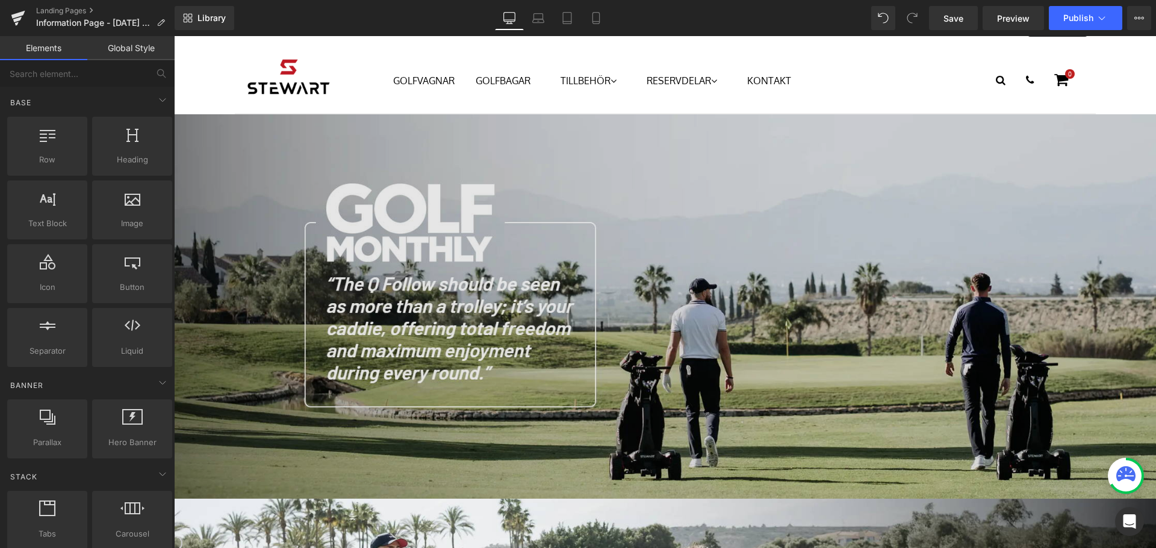
scroll to position [0, 0]
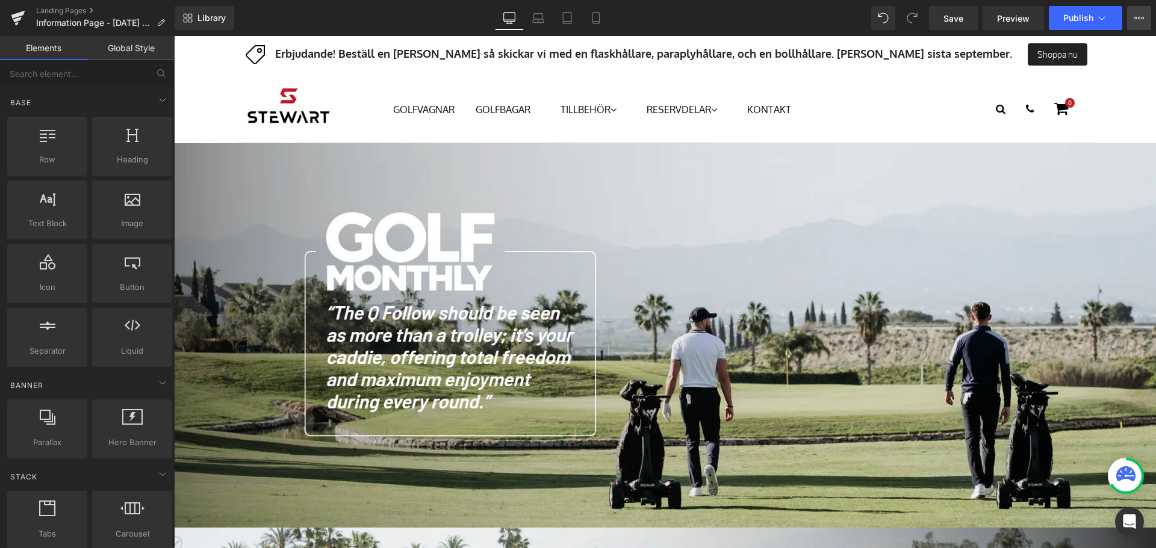
click at [1137, 22] on icon at bounding box center [1139, 18] width 10 height 10
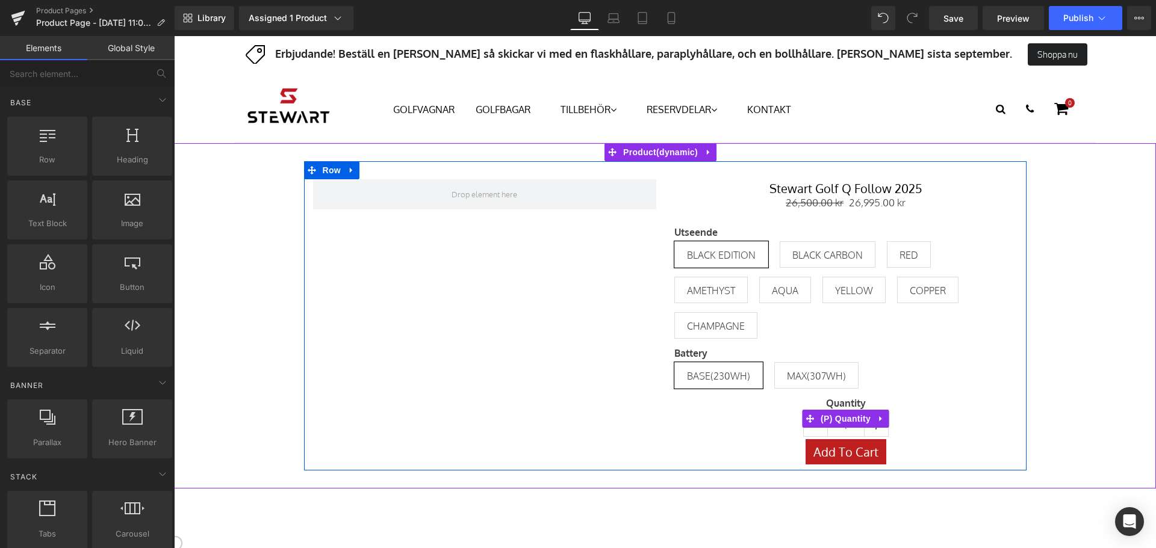
click at [735, 420] on div "Quantity 1" at bounding box center [845, 418] width 343 height 41
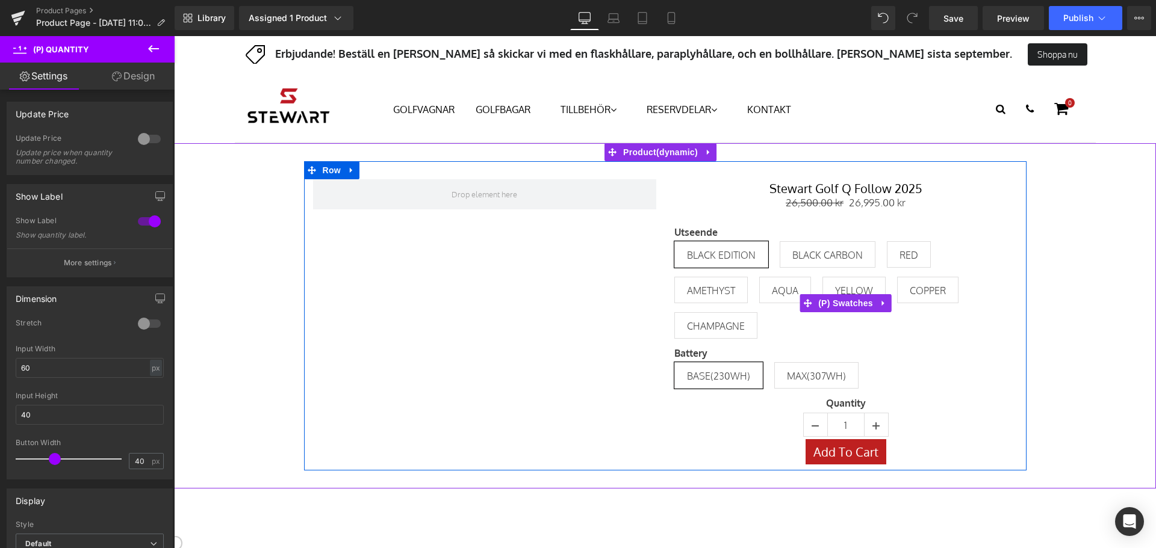
click at [719, 230] on label "Utseende" at bounding box center [845, 234] width 343 height 14
click at [755, 250] on span "BLACK EDITION" at bounding box center [721, 254] width 94 height 26
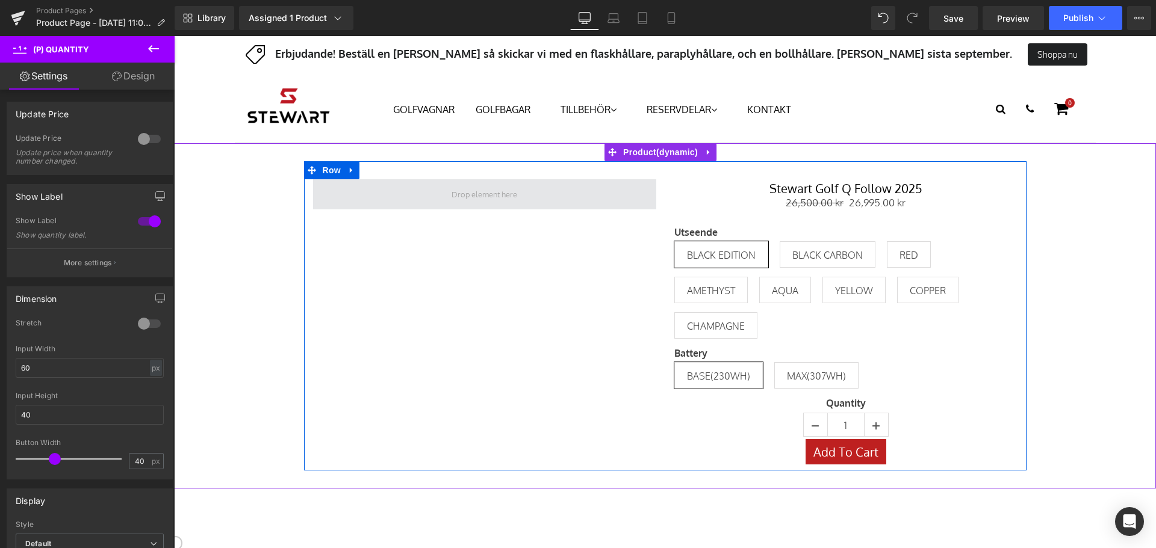
click at [455, 201] on span at bounding box center [484, 195] width 74 height 16
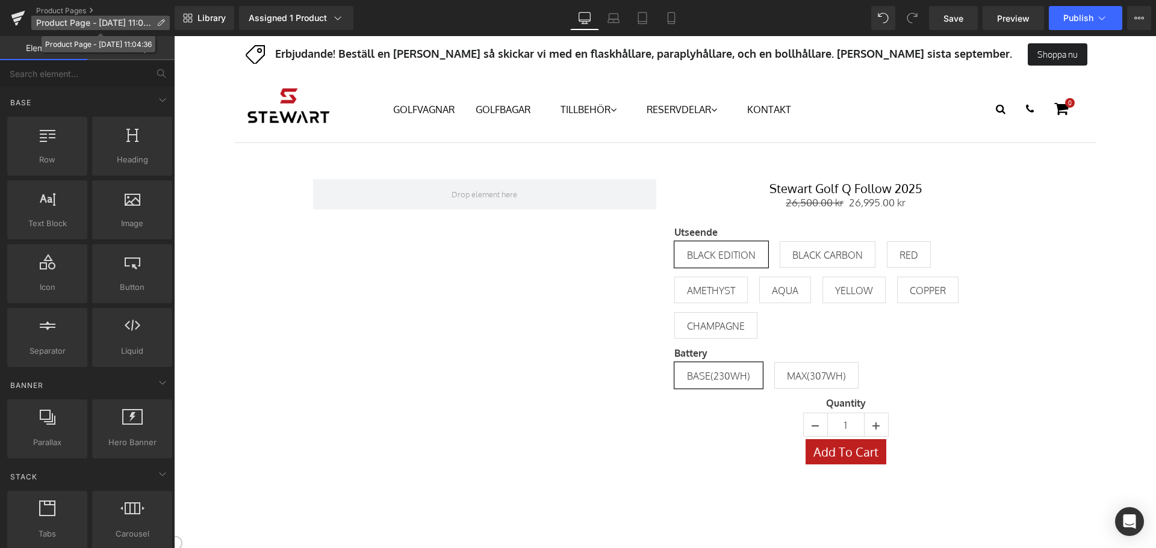
click at [62, 20] on span "Product Page - [DATE] 11:04:36" at bounding box center [94, 23] width 116 height 10
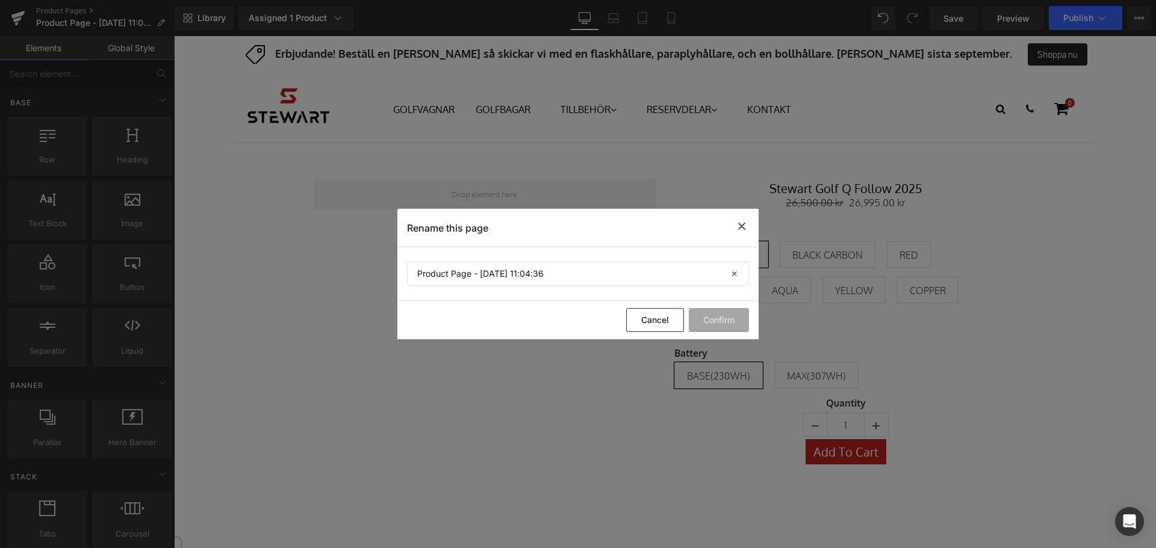
click at [748, 224] on icon at bounding box center [741, 226] width 14 height 15
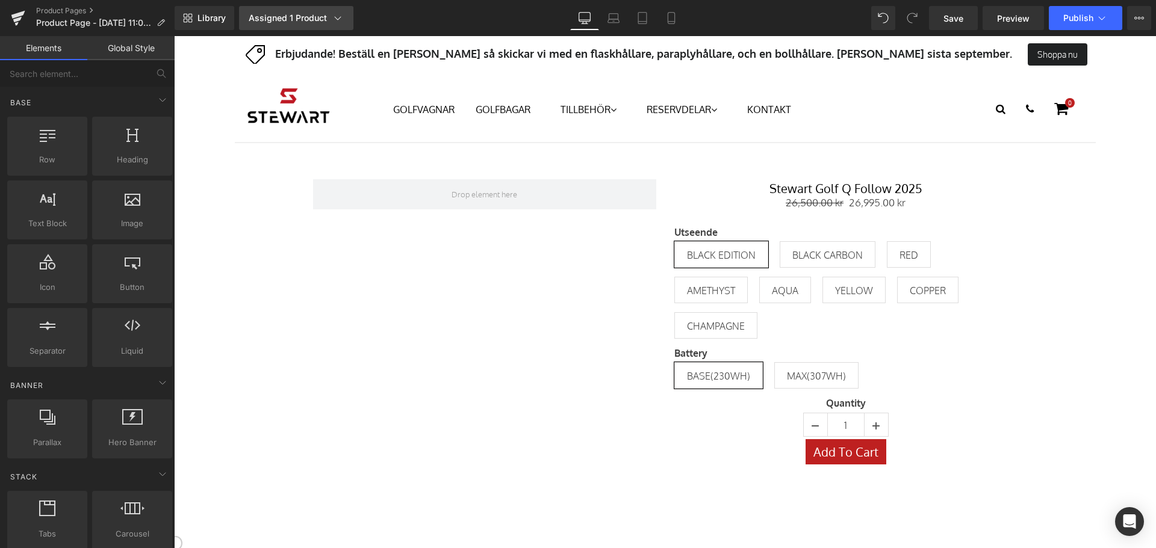
click at [304, 15] on div "Assigned 1 Product" at bounding box center [296, 18] width 95 height 12
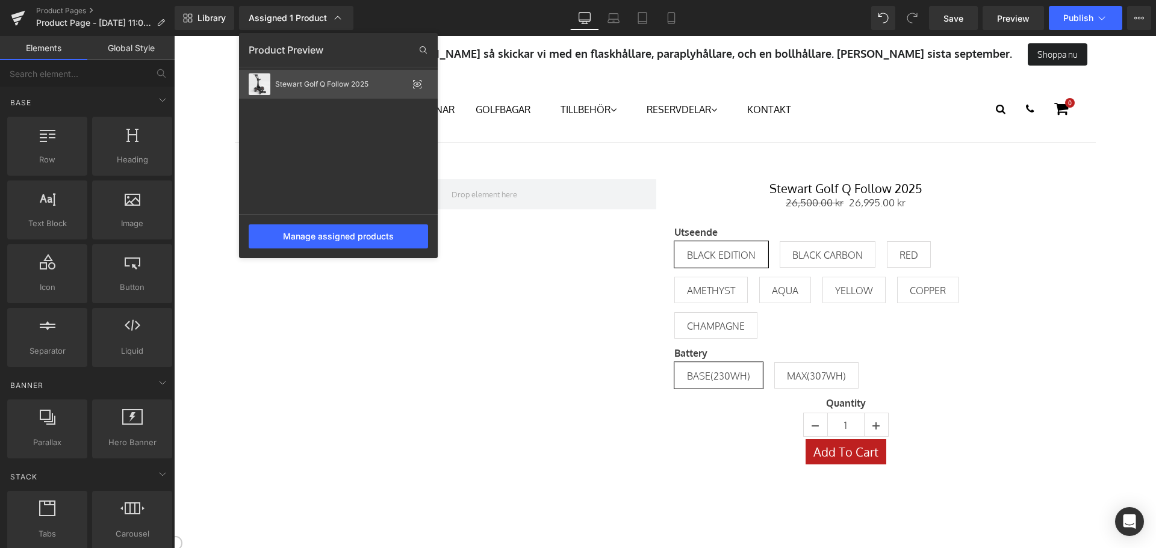
click at [320, 92] on div "Stewart Golf Q Follow 2025" at bounding box center [338, 84] width 199 height 29
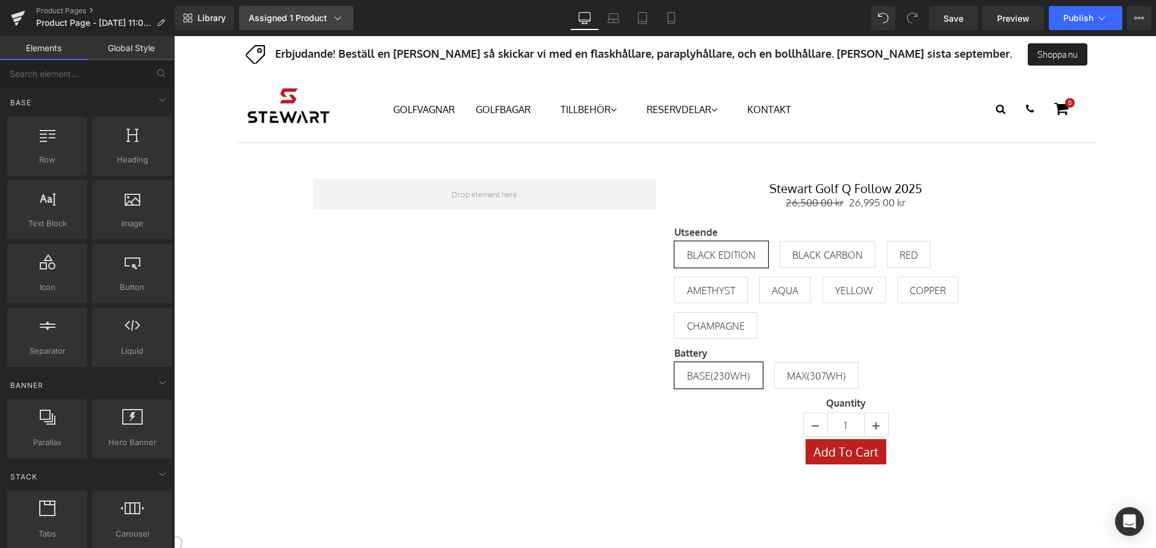
click at [314, 19] on div "Assigned 1 Product" at bounding box center [296, 18] width 95 height 12
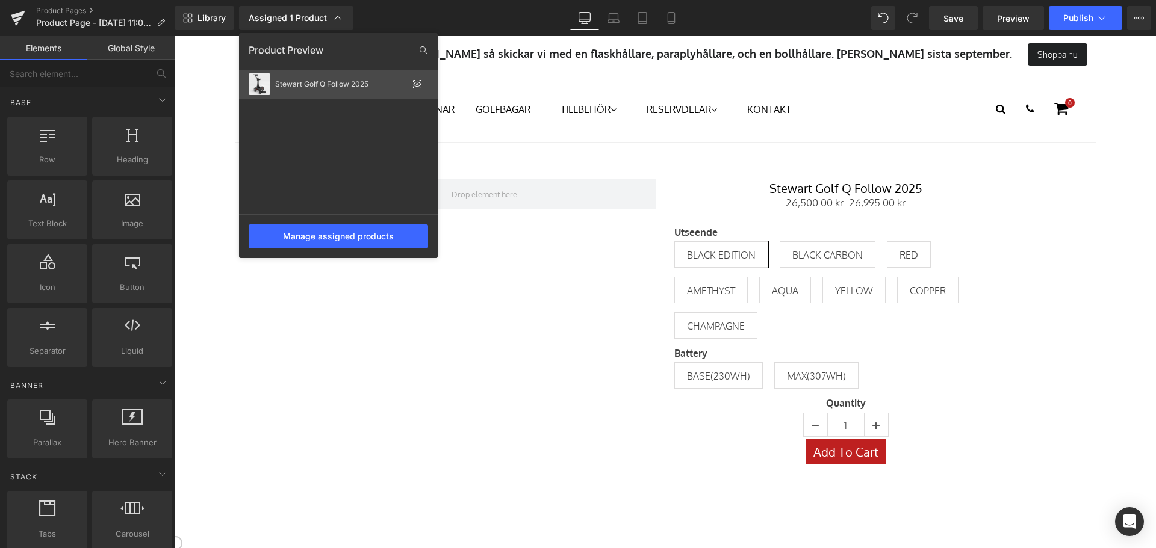
click at [414, 85] on icon at bounding box center [417, 84] width 10 height 10
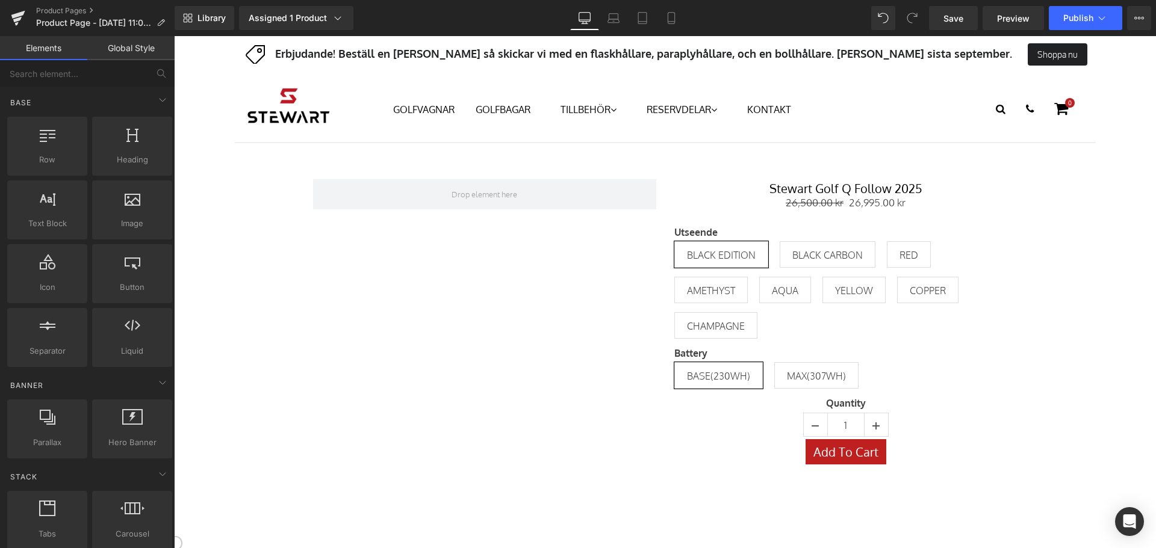
click at [126, 42] on link "Global Style" at bounding box center [130, 48] width 87 height 24
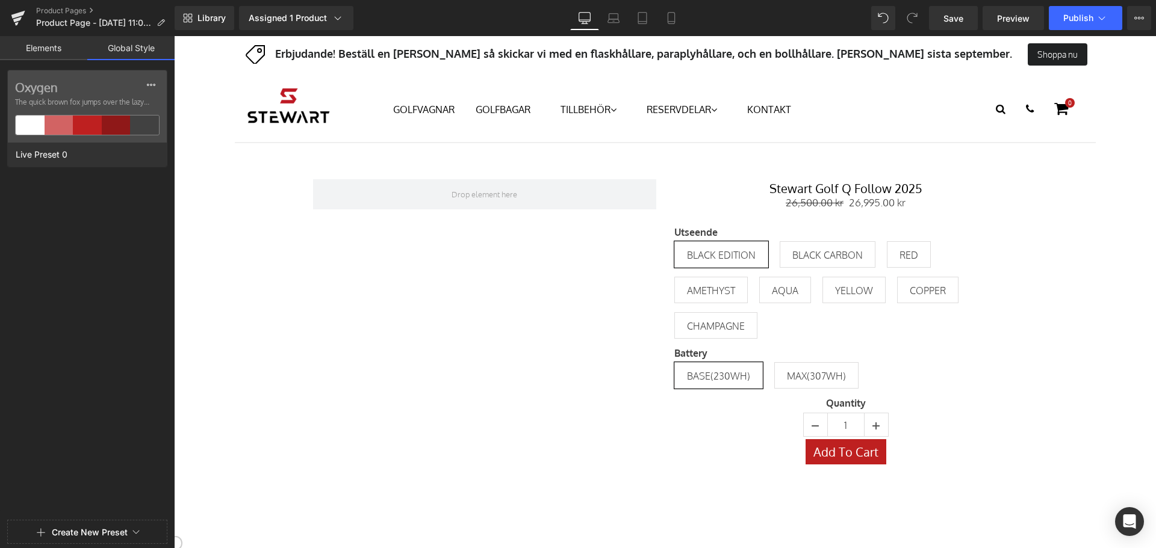
click at [39, 52] on link "Elements" at bounding box center [43, 48] width 87 height 24
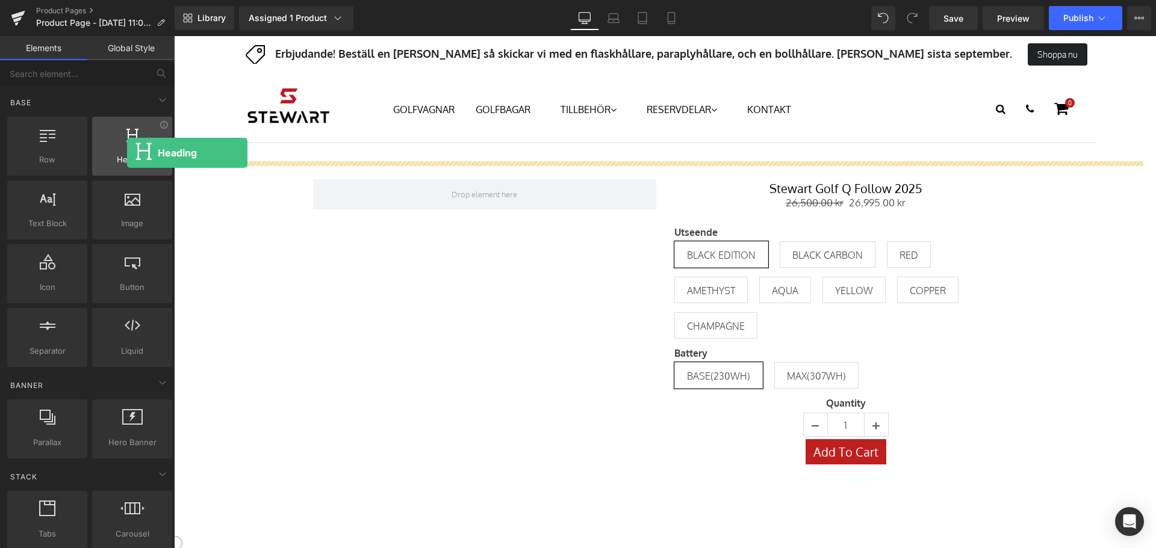
click at [127, 153] on div at bounding box center [132, 139] width 73 height 27
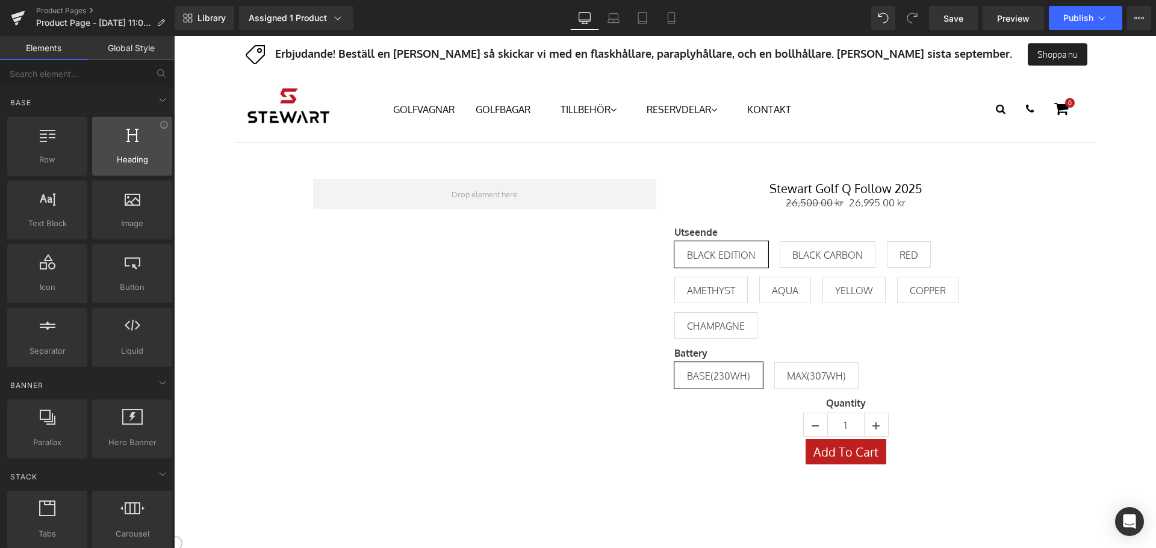
click at [142, 142] on div at bounding box center [132, 139] width 73 height 27
click at [144, 140] on div at bounding box center [132, 139] width 73 height 27
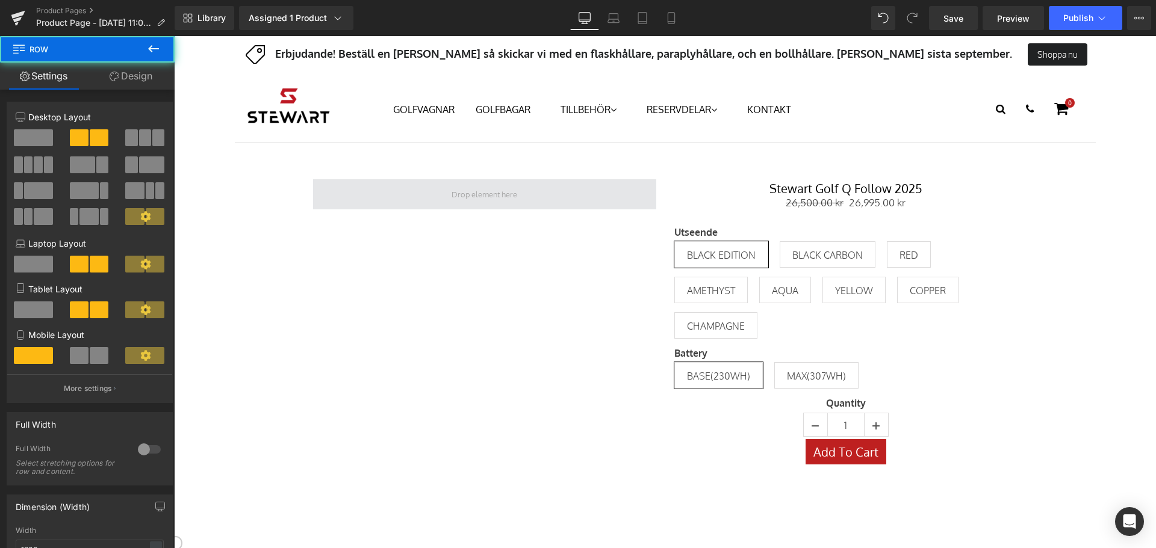
click at [504, 182] on span at bounding box center [484, 194] width 343 height 30
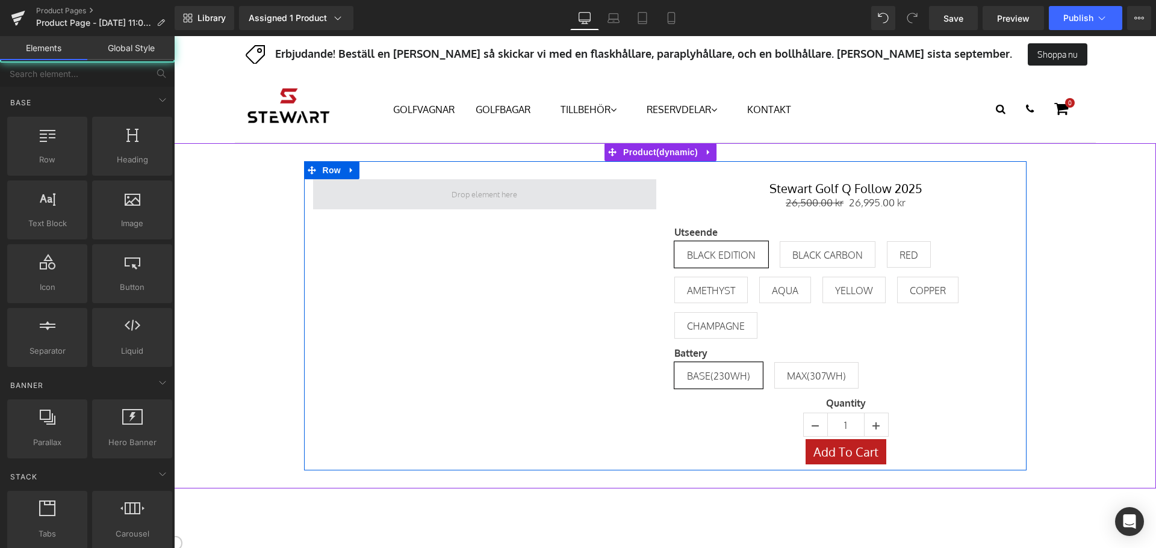
click at [505, 195] on span at bounding box center [484, 195] width 74 height 16
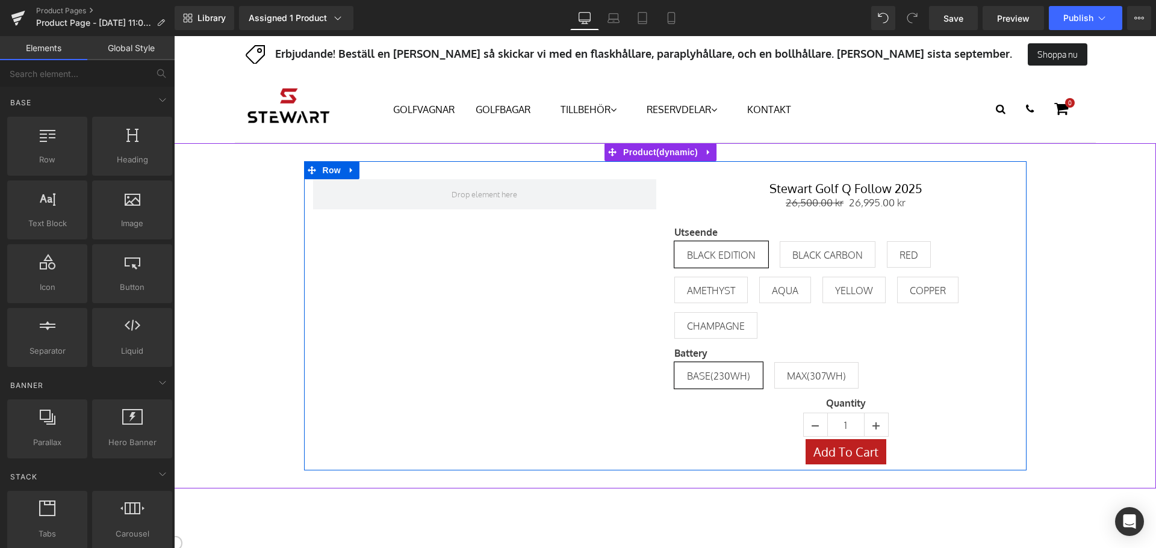
click at [258, 187] on div "Stewart Golf Q Follow 2025 (P) Title 26,500.00 kr 26,995.00 kr (P) Price Utseen…" at bounding box center [665, 315] width 970 height 309
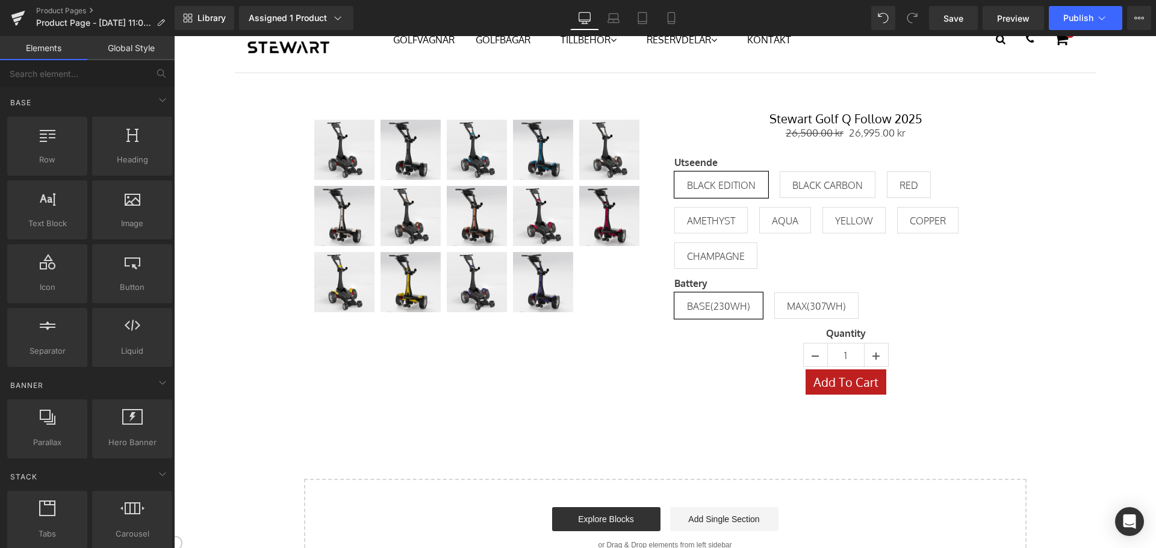
scroll to position [60, 0]
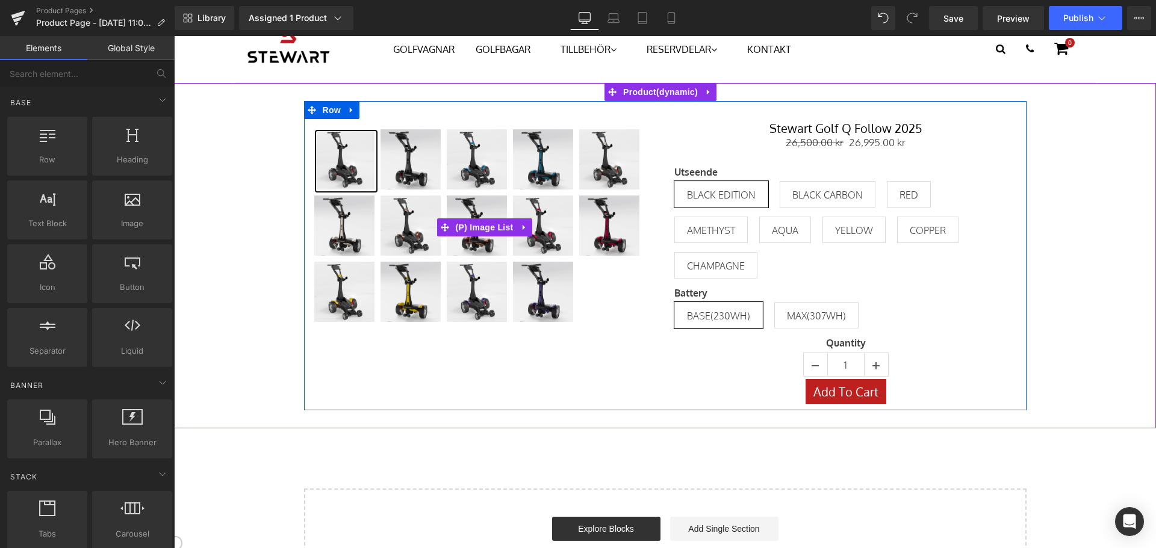
click at [365, 166] on img at bounding box center [344, 159] width 60 height 60
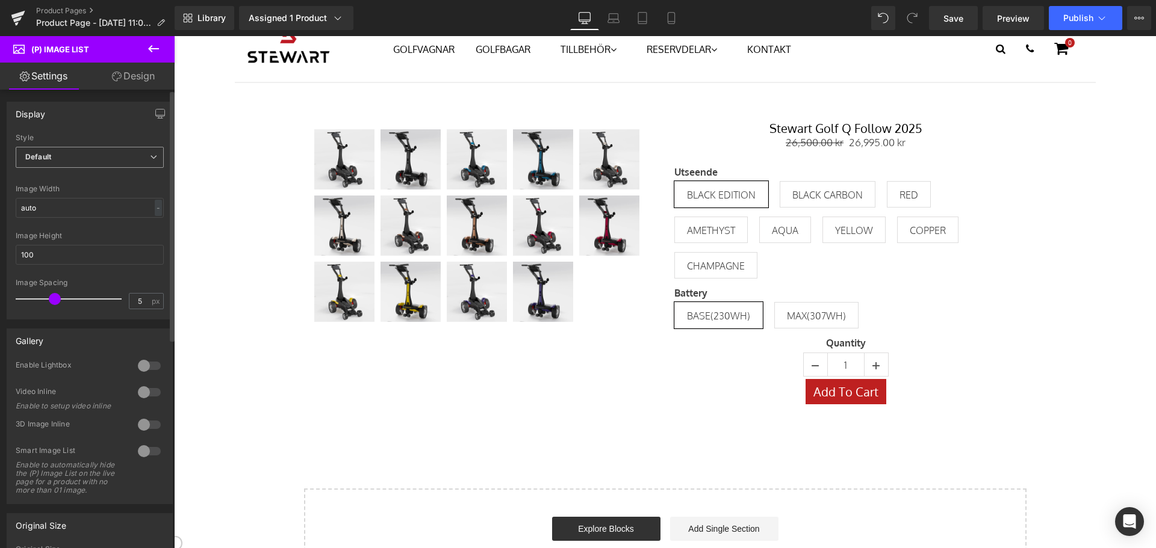
click at [108, 155] on span "Default" at bounding box center [90, 157] width 148 height 21
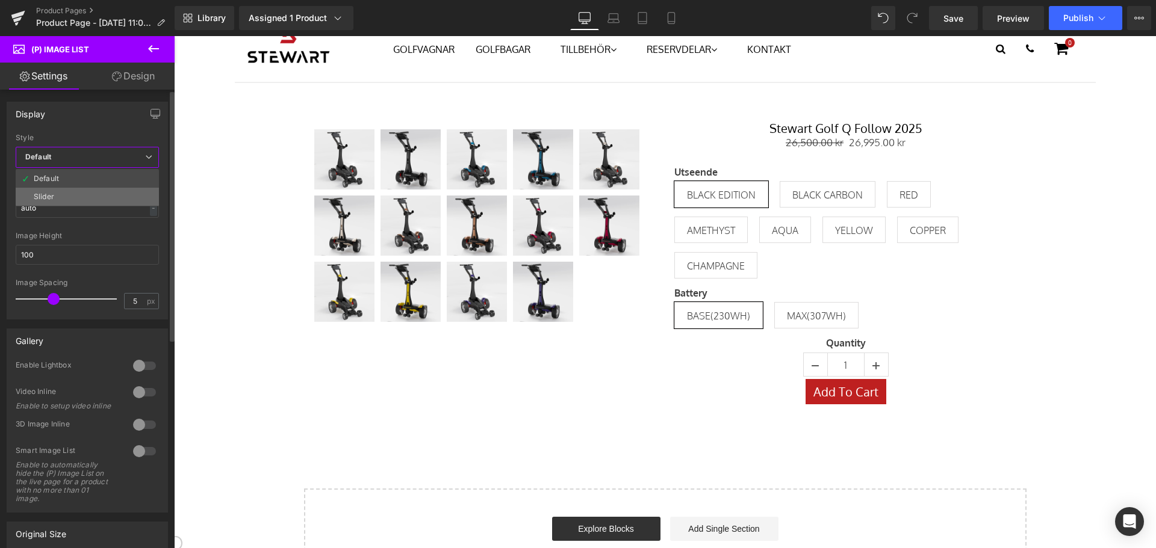
click at [97, 193] on li "Slider" at bounding box center [87, 197] width 143 height 18
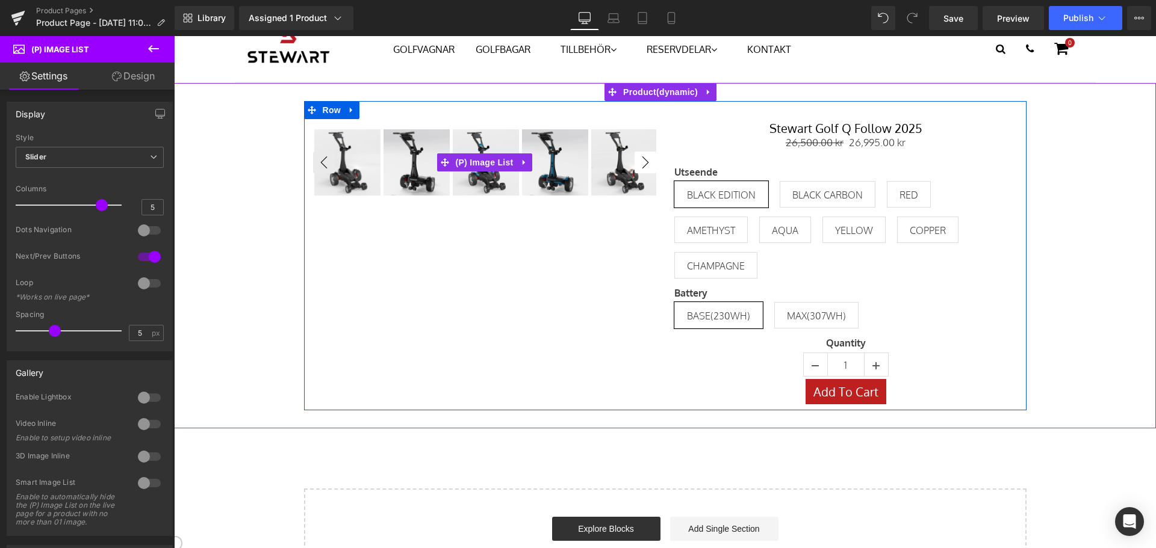
click at [640, 160] on button "›" at bounding box center [646, 163] width 22 height 22
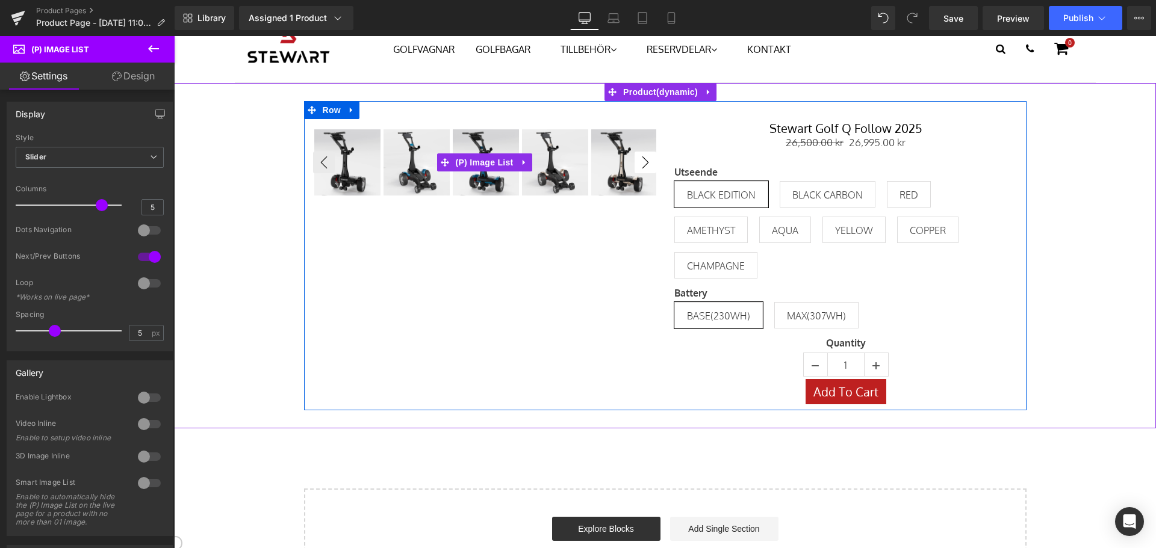
click at [640, 160] on button "›" at bounding box center [646, 163] width 22 height 22
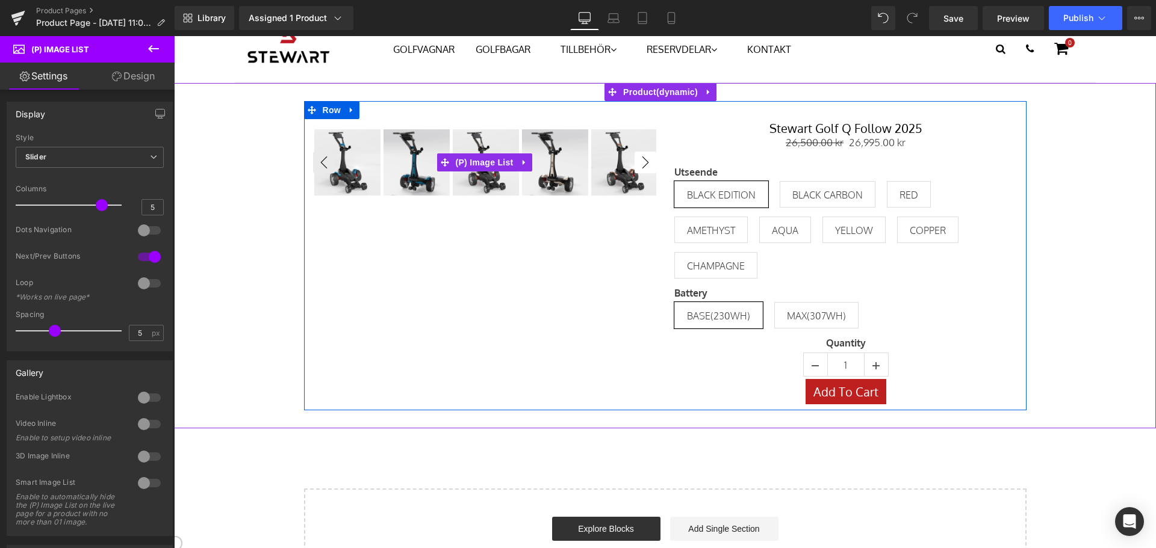
click at [640, 160] on button "›" at bounding box center [646, 163] width 22 height 22
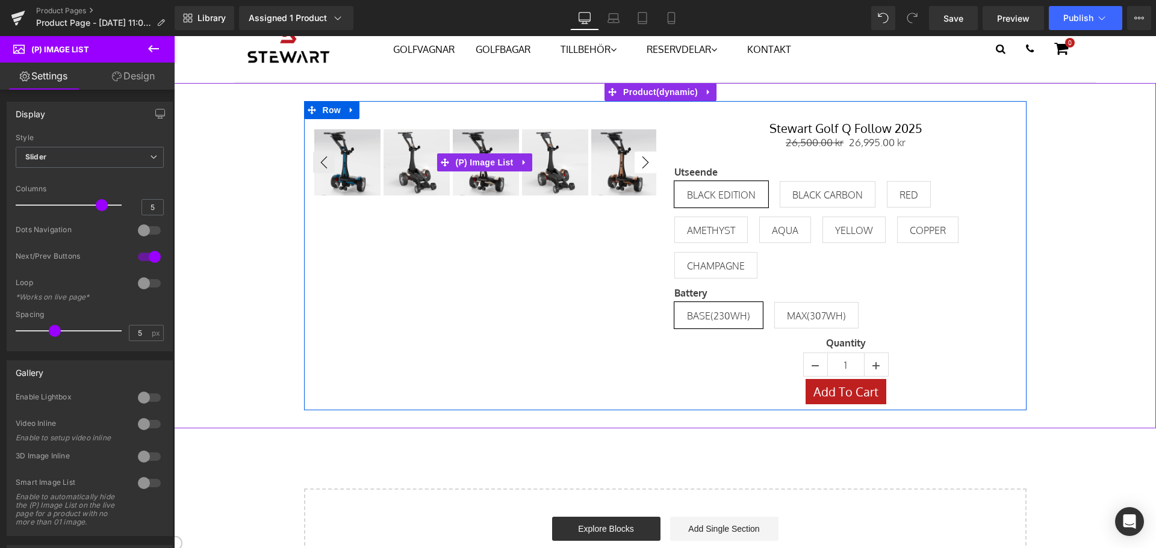
click at [641, 161] on button "›" at bounding box center [646, 163] width 22 height 22
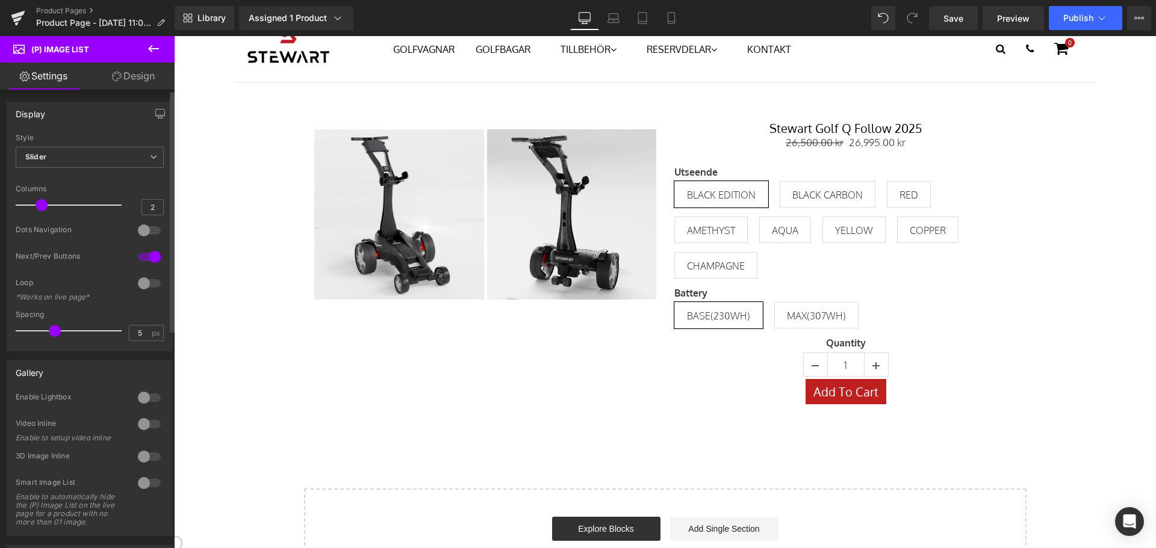
type input "1"
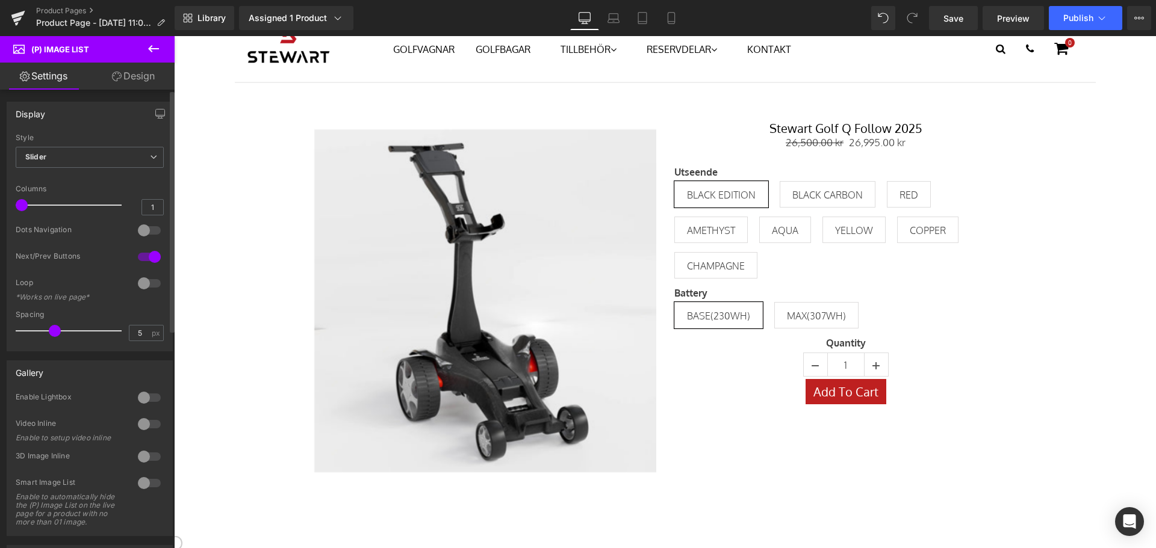
drag, startPoint x: 103, startPoint y: 208, endPoint x: 20, endPoint y: 219, distance: 83.9
click at [20, 219] on div "Columns 1" at bounding box center [90, 205] width 148 height 40
type input "4"
drag, startPoint x: 52, startPoint y: 332, endPoint x: 47, endPoint y: 337, distance: 7.2
click at [47, 337] on div at bounding box center [72, 331] width 100 height 24
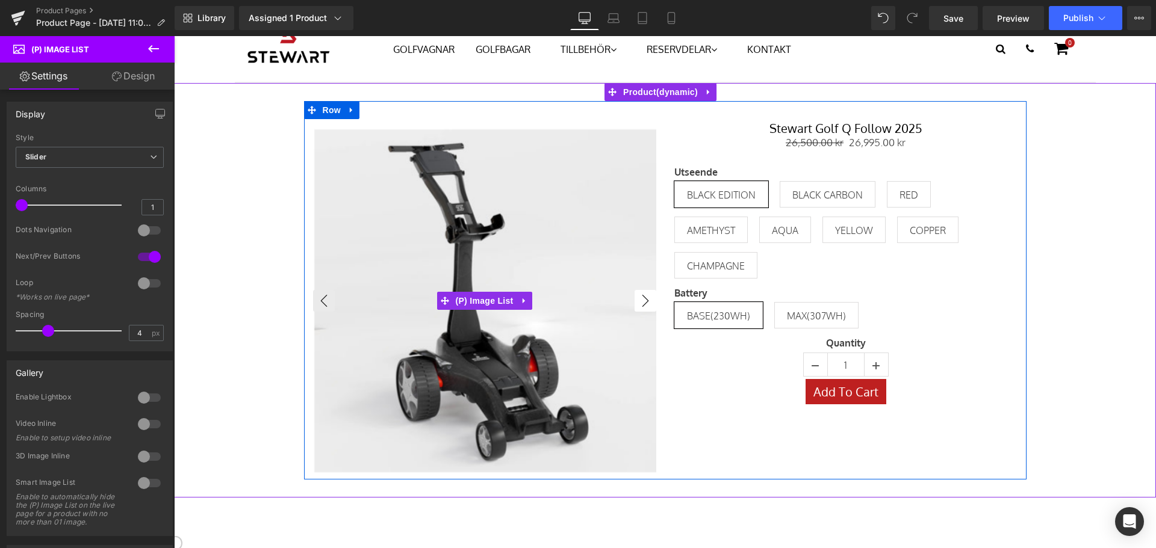
click at [644, 300] on button "›" at bounding box center [646, 301] width 22 height 22
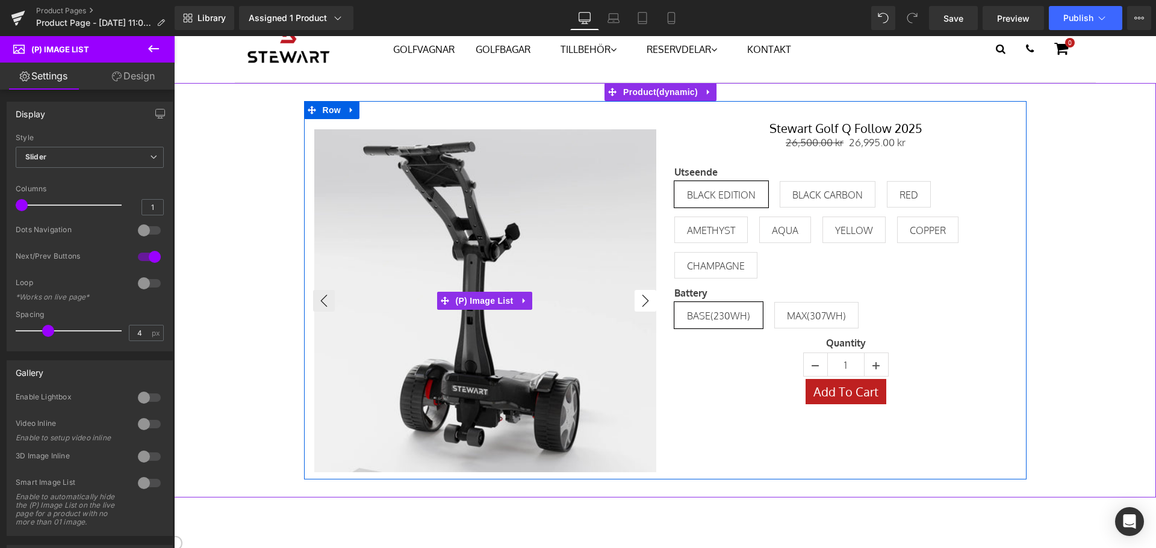
click at [644, 300] on button "›" at bounding box center [646, 301] width 22 height 22
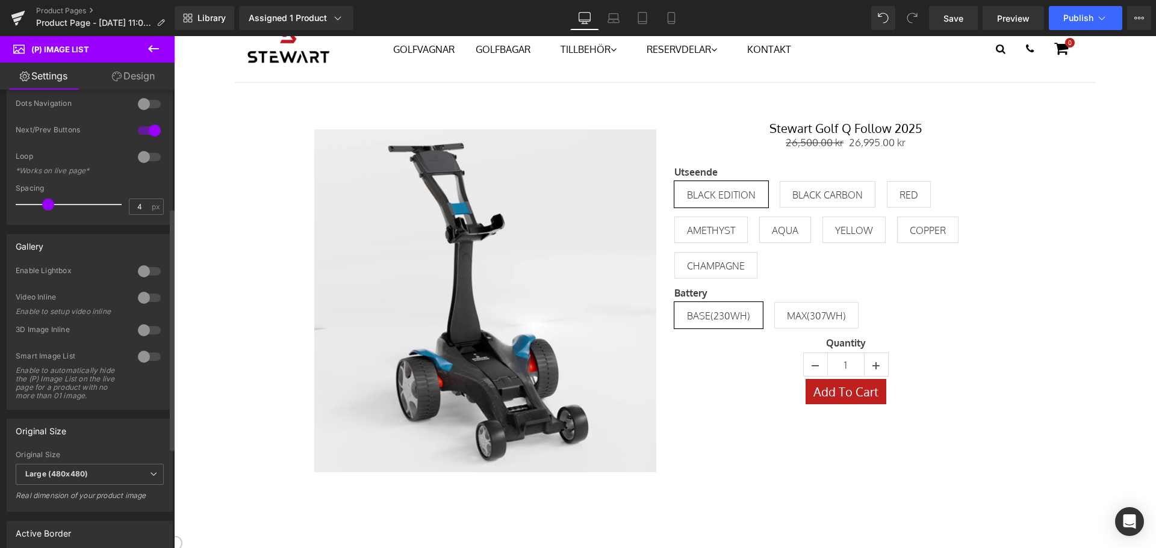
scroll to position [0, 0]
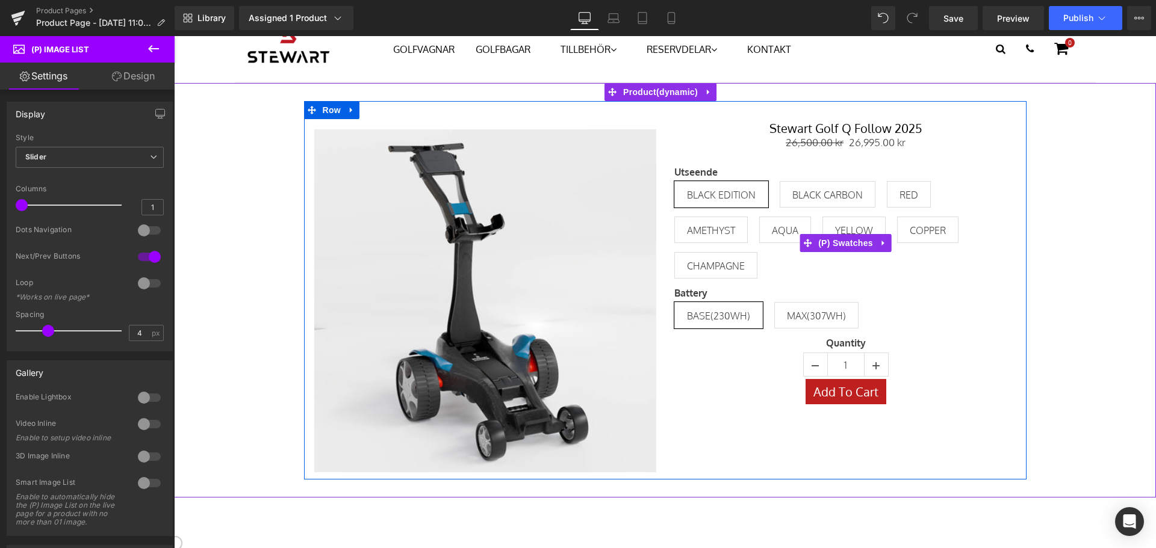
click at [745, 192] on span "BLACK EDITION" at bounding box center [721, 194] width 69 height 25
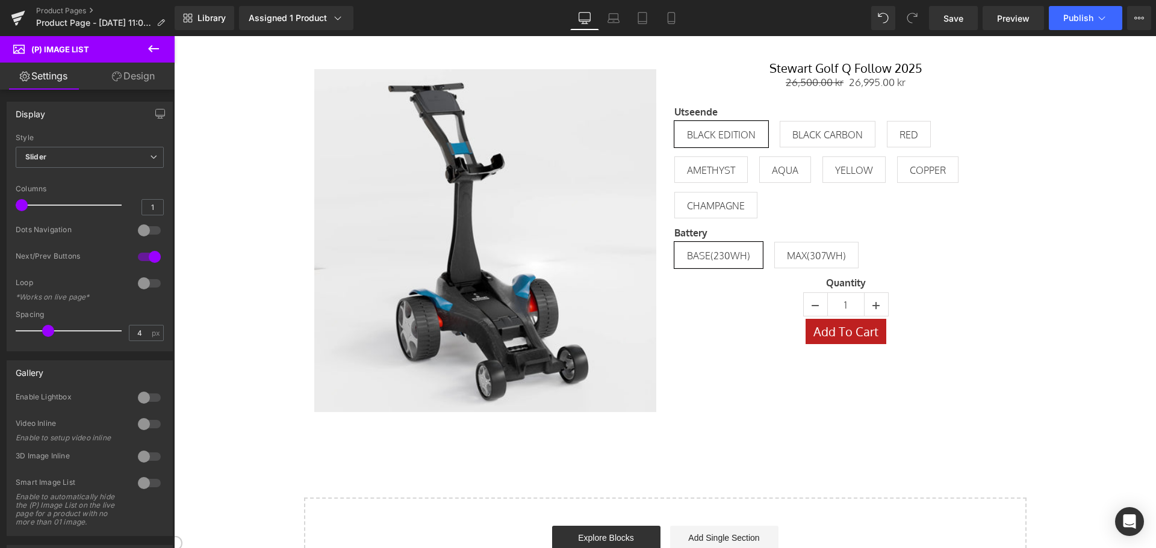
click at [146, 72] on link "Design" at bounding box center [133, 76] width 87 height 27
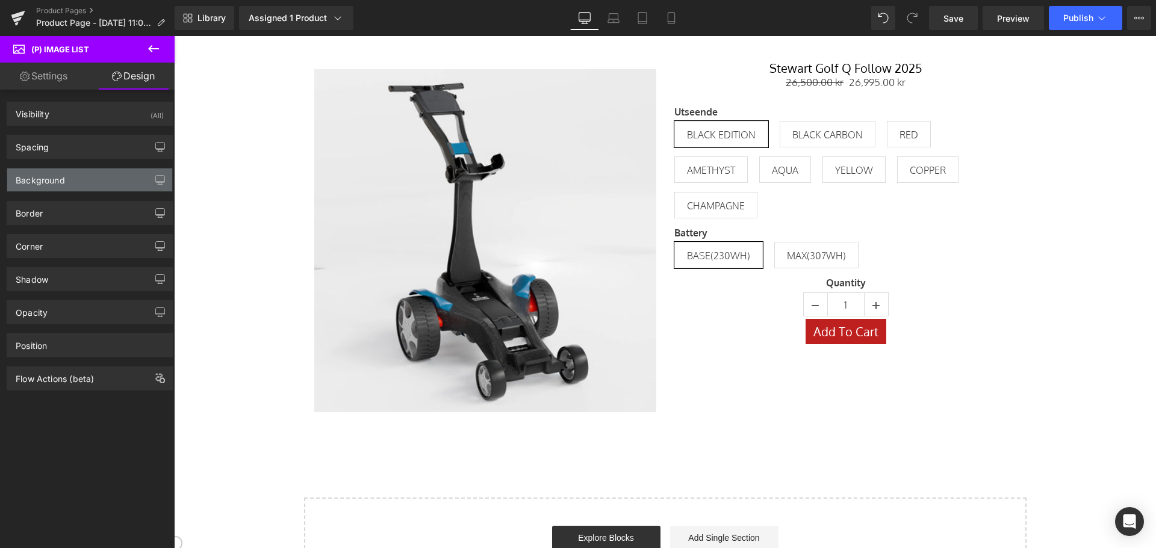
click at [96, 175] on div "Background" at bounding box center [89, 180] width 165 height 23
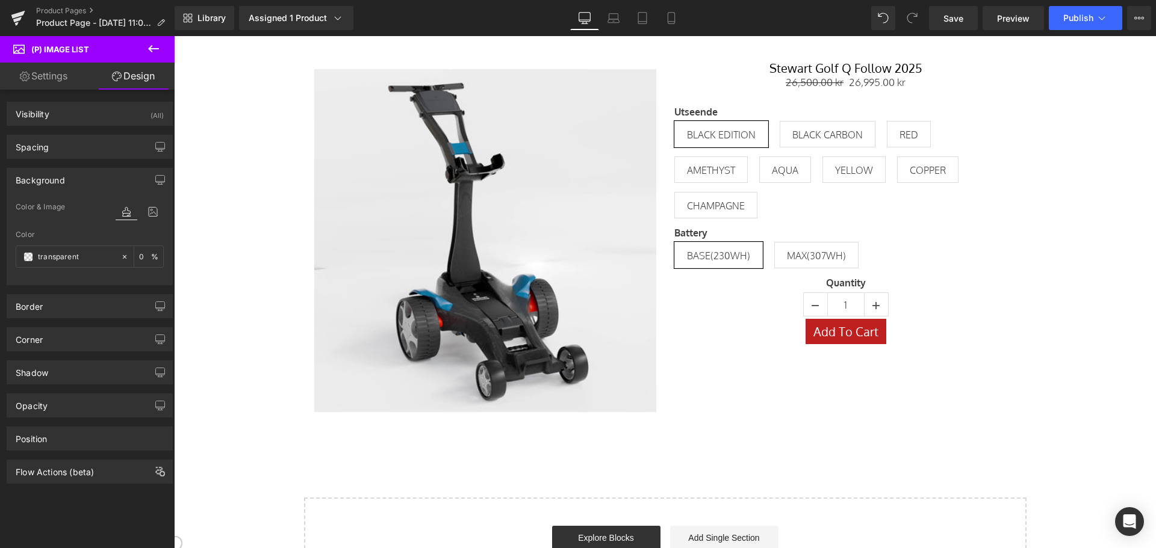
click at [63, 81] on link "Settings" at bounding box center [43, 76] width 87 height 27
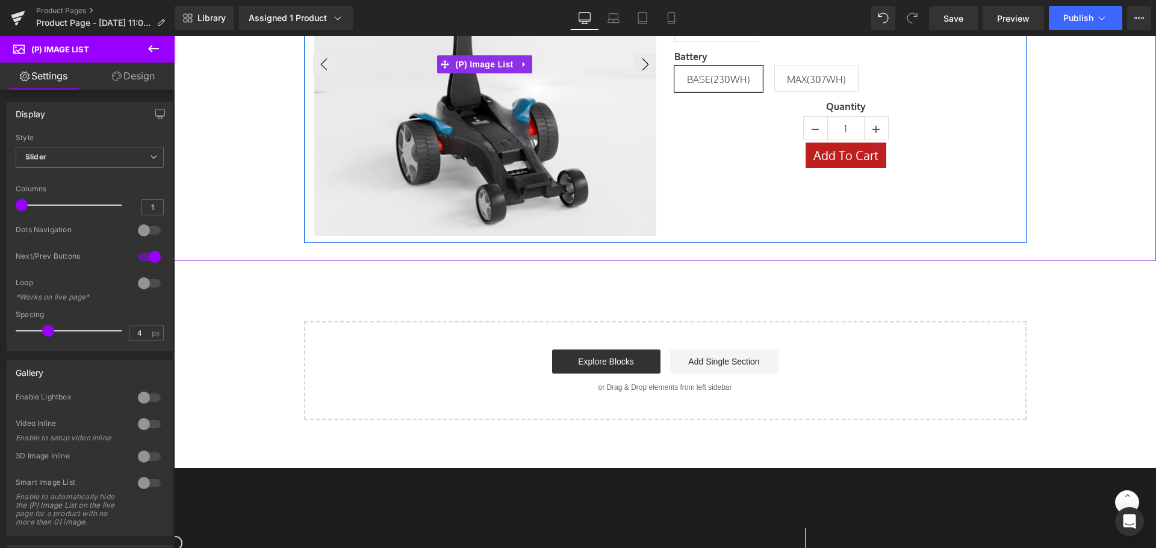
scroll to position [301, 0]
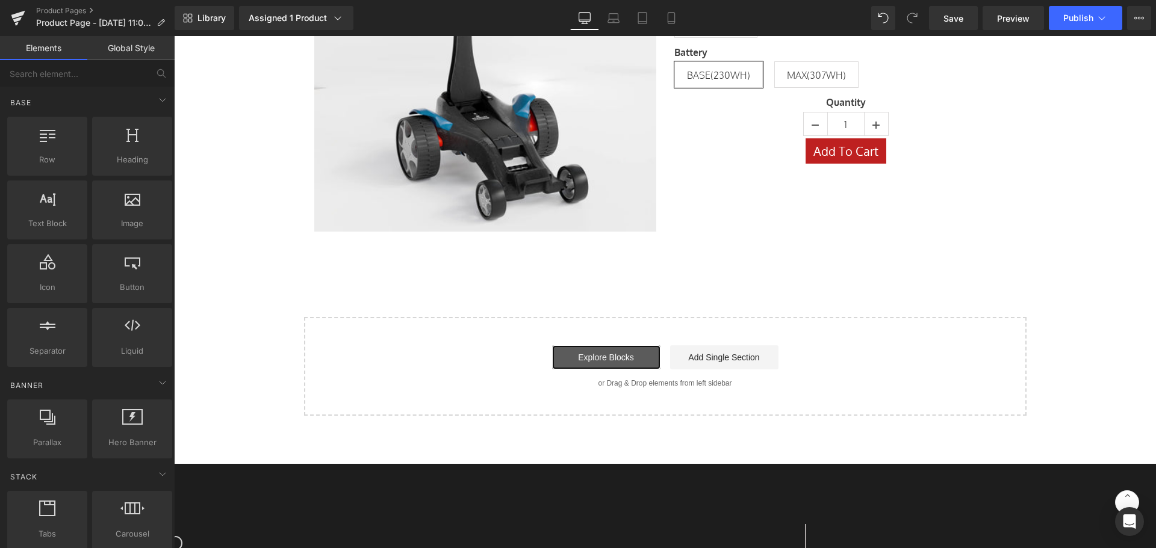
click at [589, 361] on link "Explore Blocks" at bounding box center [606, 358] width 108 height 24
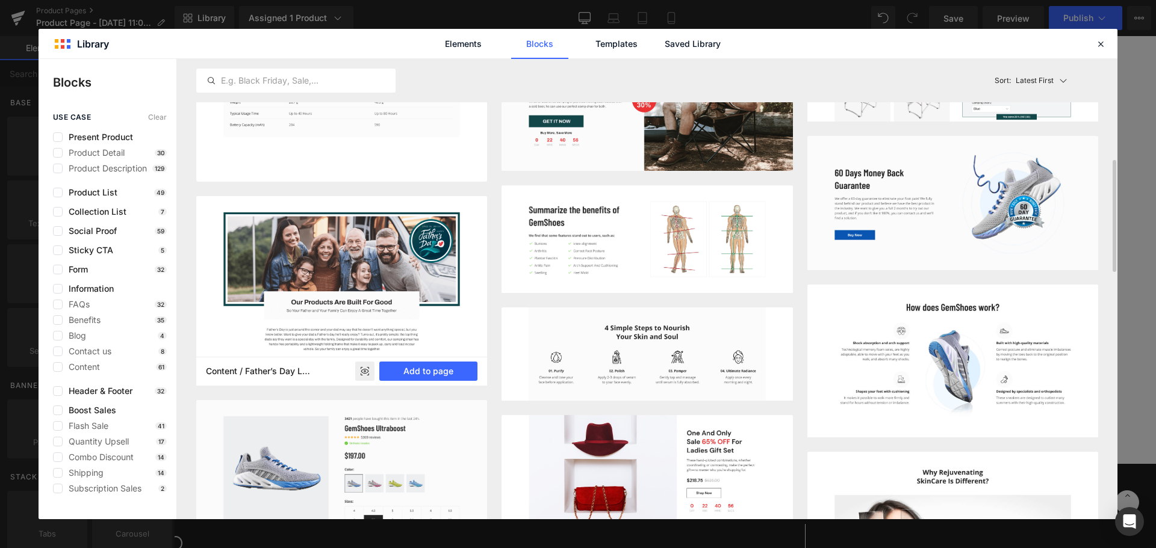
scroll to position [662, 0]
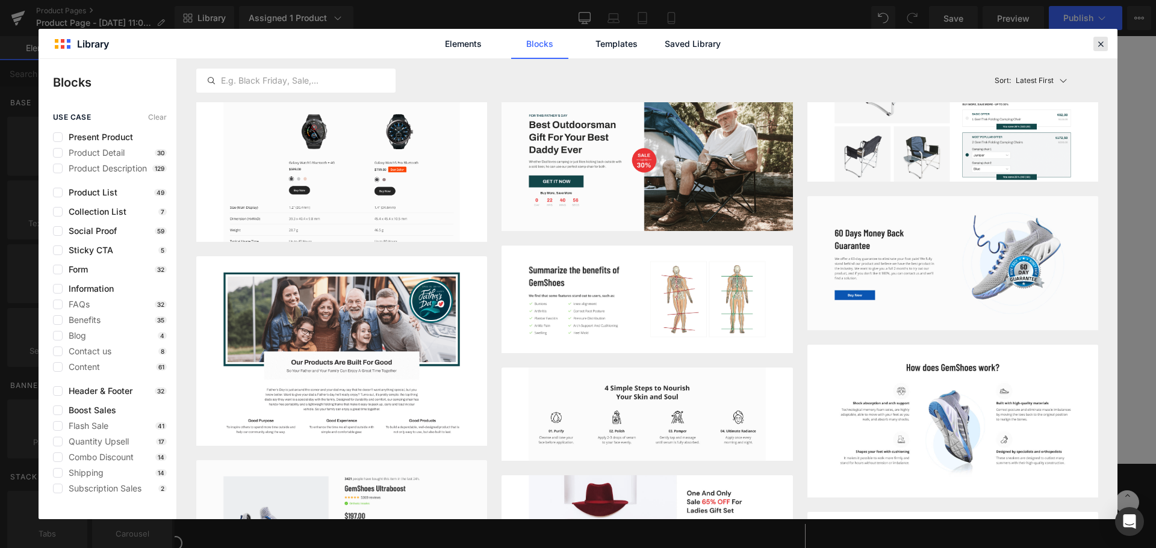
click at [1101, 46] on icon at bounding box center [1100, 44] width 11 height 11
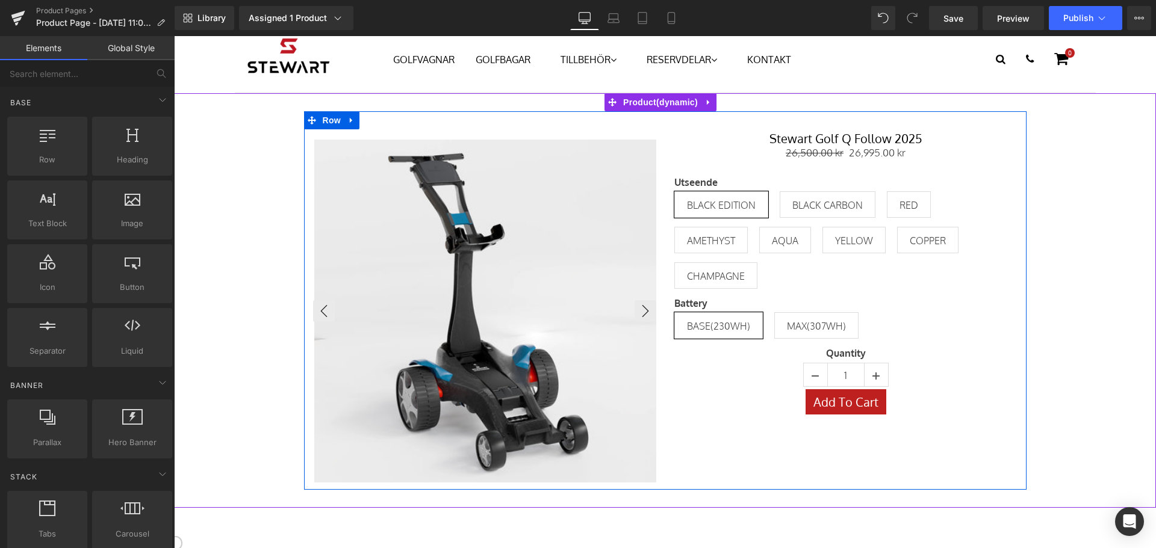
scroll to position [60, 0]
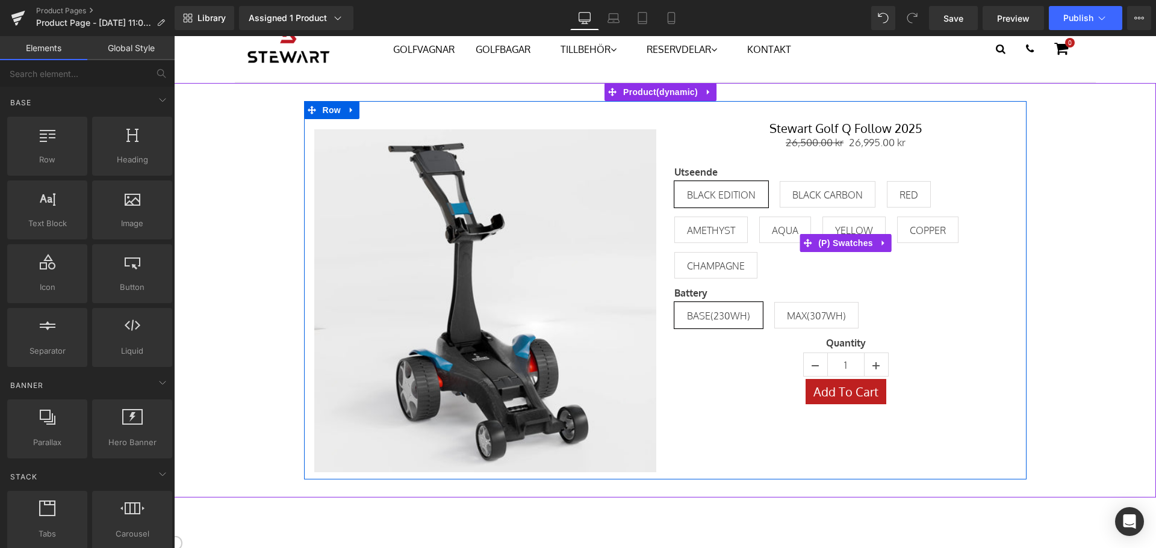
click at [808, 190] on span "BLACK CARBON" at bounding box center [827, 194] width 70 height 25
click at [791, 229] on span "AQUA" at bounding box center [785, 229] width 26 height 25
click at [772, 228] on span "AQUA" at bounding box center [785, 229] width 26 height 25
click at [701, 227] on span "AMETHYST" at bounding box center [711, 229] width 48 height 25
click at [727, 268] on span "CHAMPAGNE" at bounding box center [716, 265] width 58 height 25
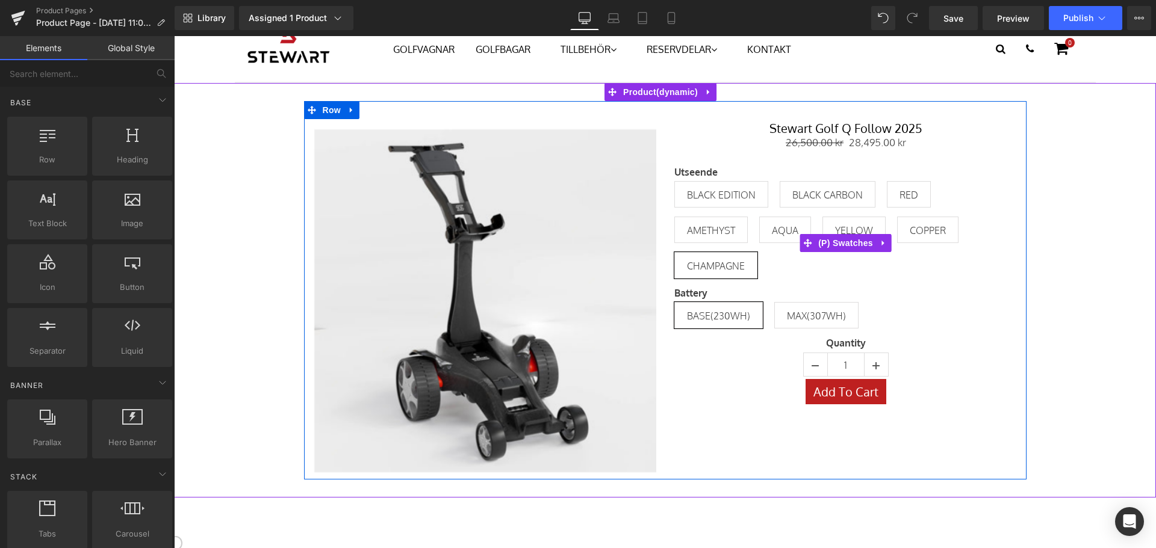
click at [718, 209] on div "Utseende BLACK EDITION BLACK CARBON RED AMETHYST AQUA YELLOW COPPER [GEOGRAPHIC…" at bounding box center [845, 227] width 343 height 121
click at [722, 191] on span "BLACK EDITION" at bounding box center [721, 194] width 69 height 25
click at [899, 197] on span "RED" at bounding box center [908, 194] width 19 height 25
click at [867, 194] on span "BLACK CARBON" at bounding box center [828, 194] width 96 height 26
click at [918, 226] on span "COPPER" at bounding box center [928, 229] width 36 height 25
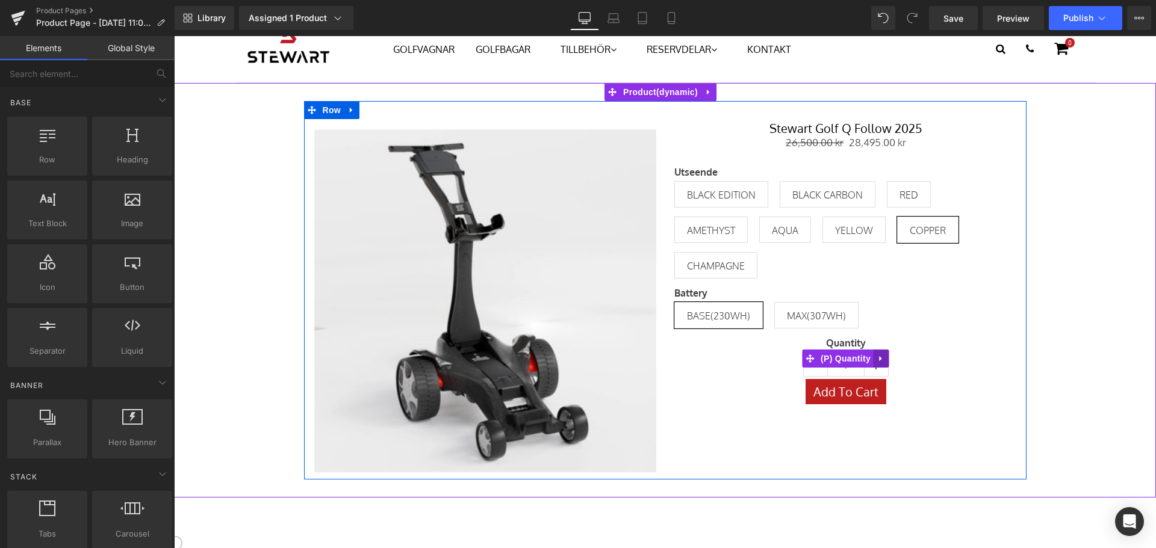
click at [875, 365] on link at bounding box center [882, 359] width 16 height 18
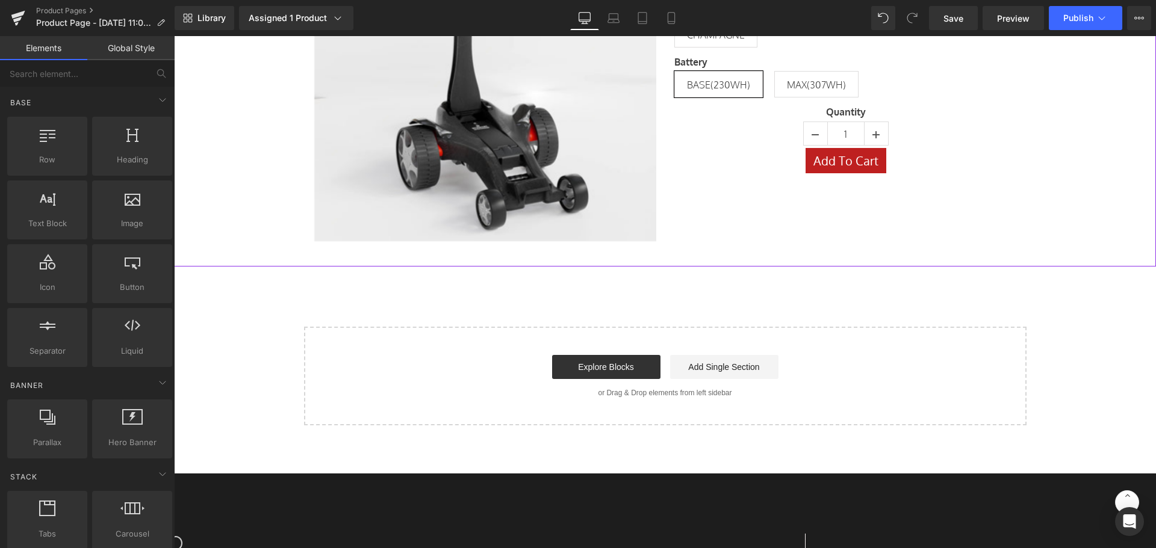
scroll to position [301, 0]
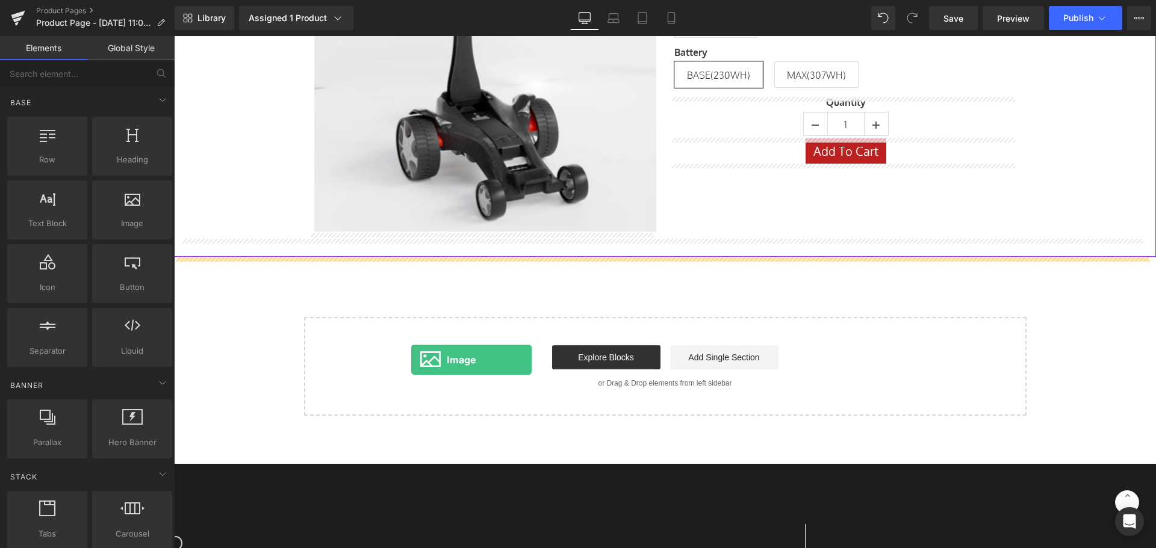
drag, startPoint x: 312, startPoint y: 249, endPoint x: 416, endPoint y: 363, distance: 154.2
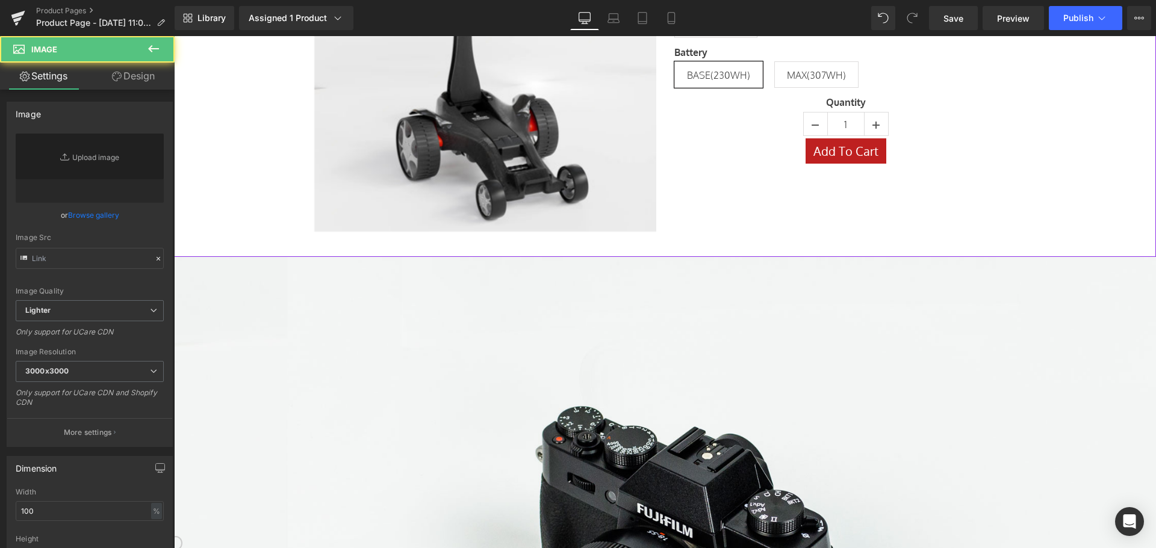
type input "//[DOMAIN_NAME][URL]"
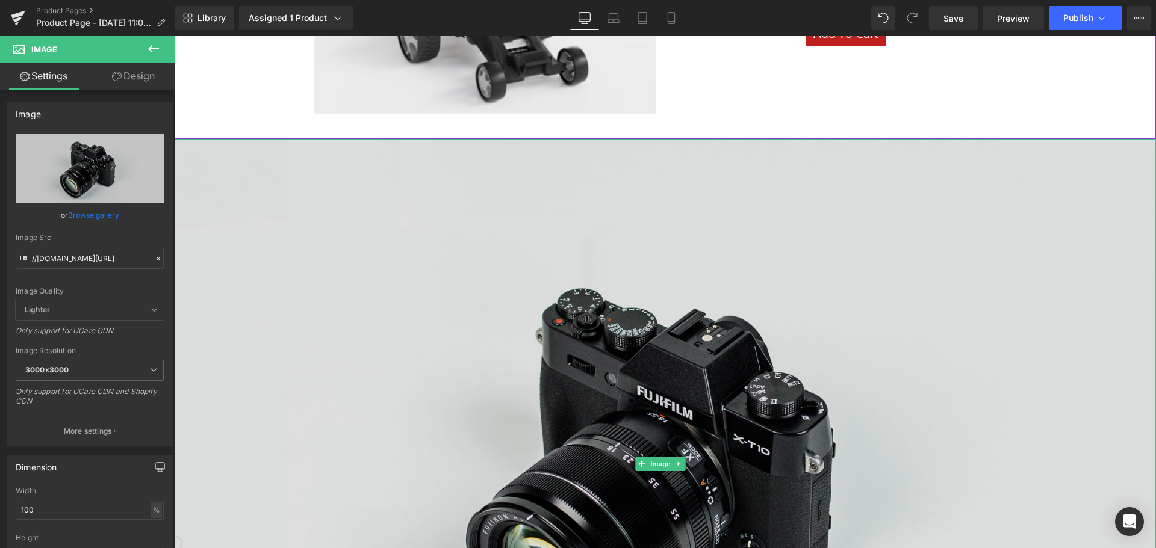
scroll to position [421, 0]
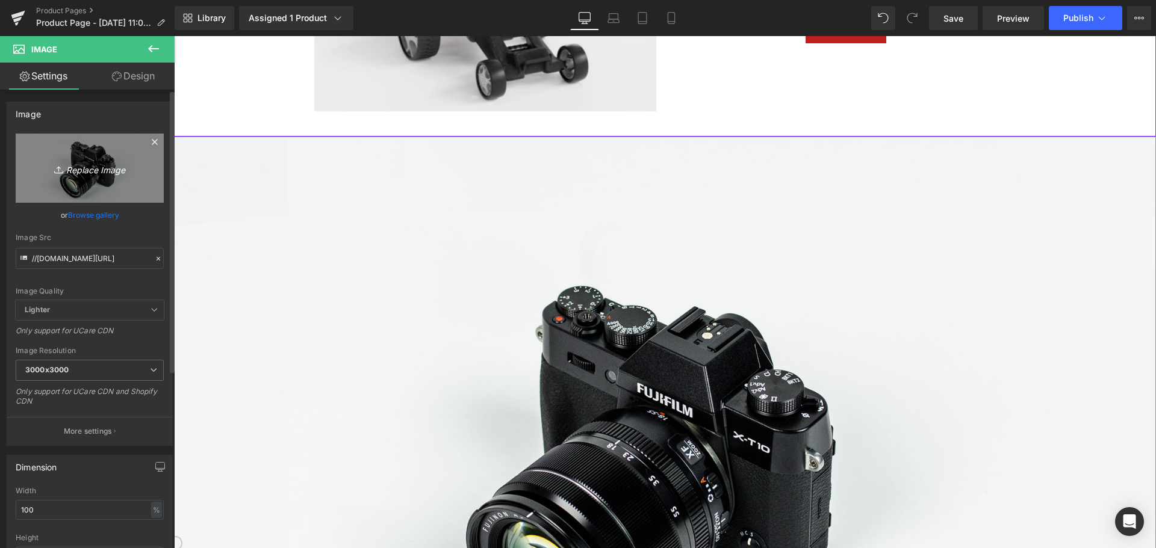
click at [84, 175] on icon "Replace Image" at bounding box center [90, 168] width 96 height 15
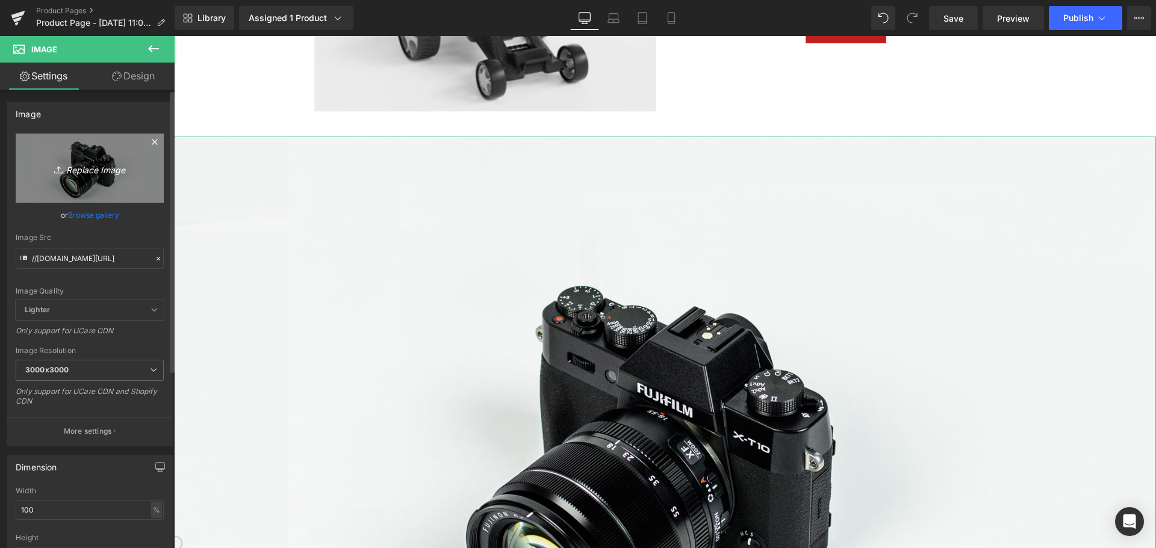
click at [110, 176] on link "Replace Image" at bounding box center [90, 168] width 148 height 69
type input "C:\fakepath\q followtemplate 1.png"
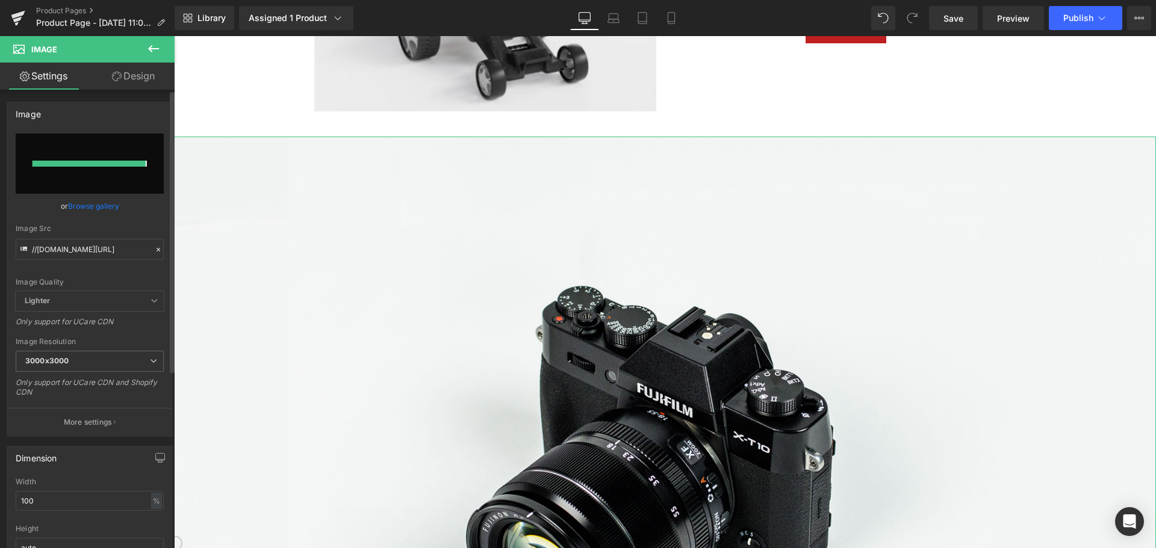
type input "[URL][DOMAIN_NAME]"
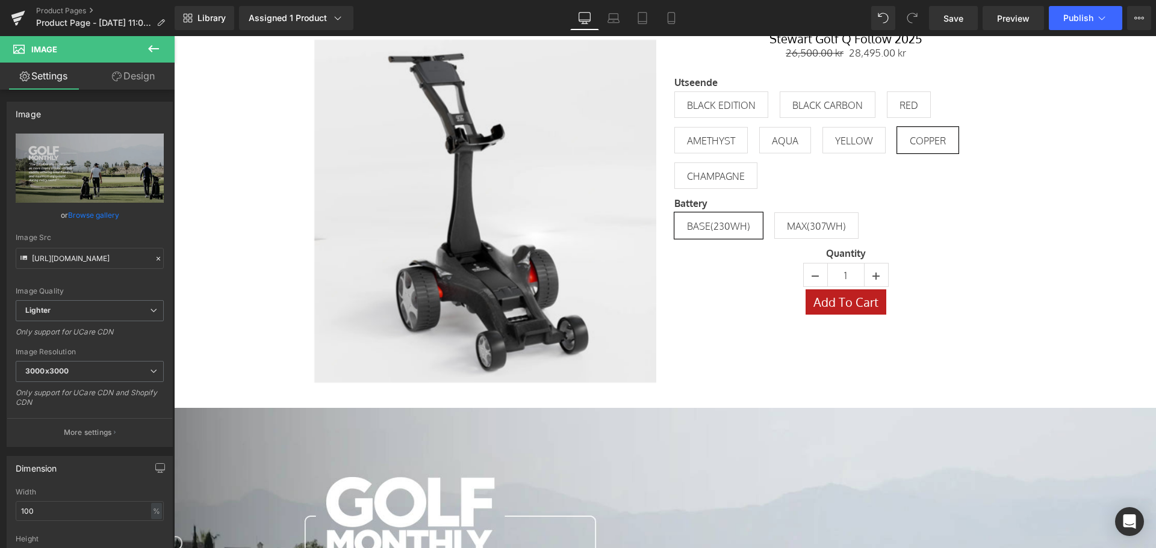
scroll to position [120, 0]
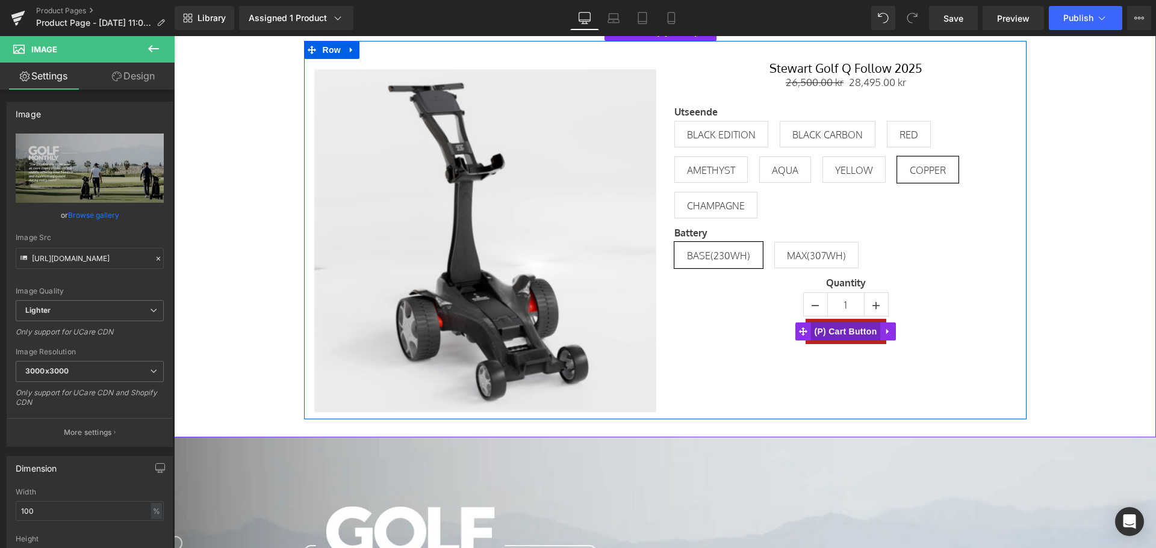
click at [852, 332] on span "(P) Cart Button" at bounding box center [845, 332] width 69 height 18
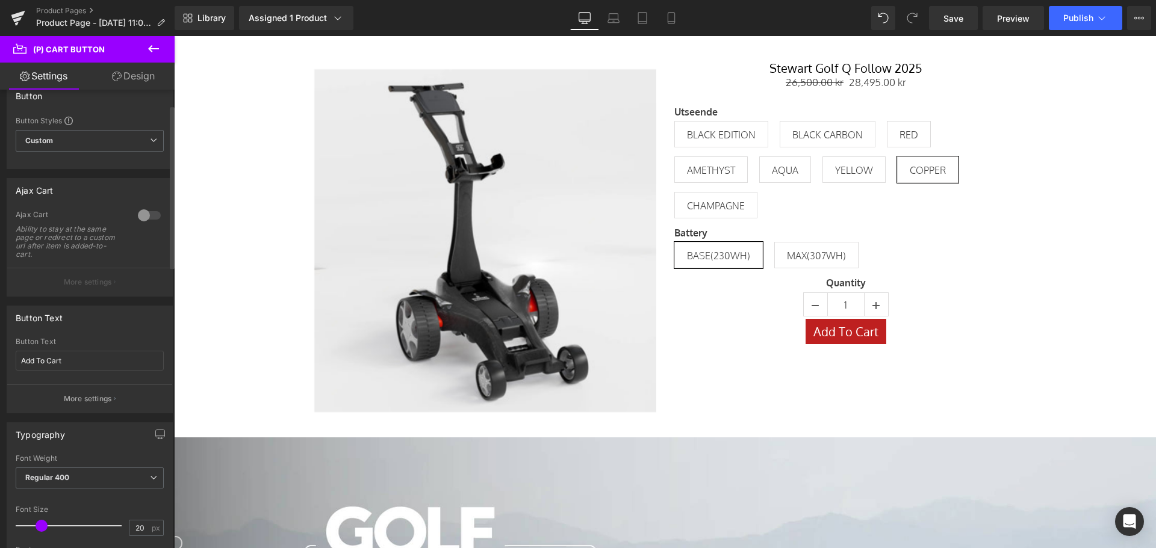
scroll to position [60, 0]
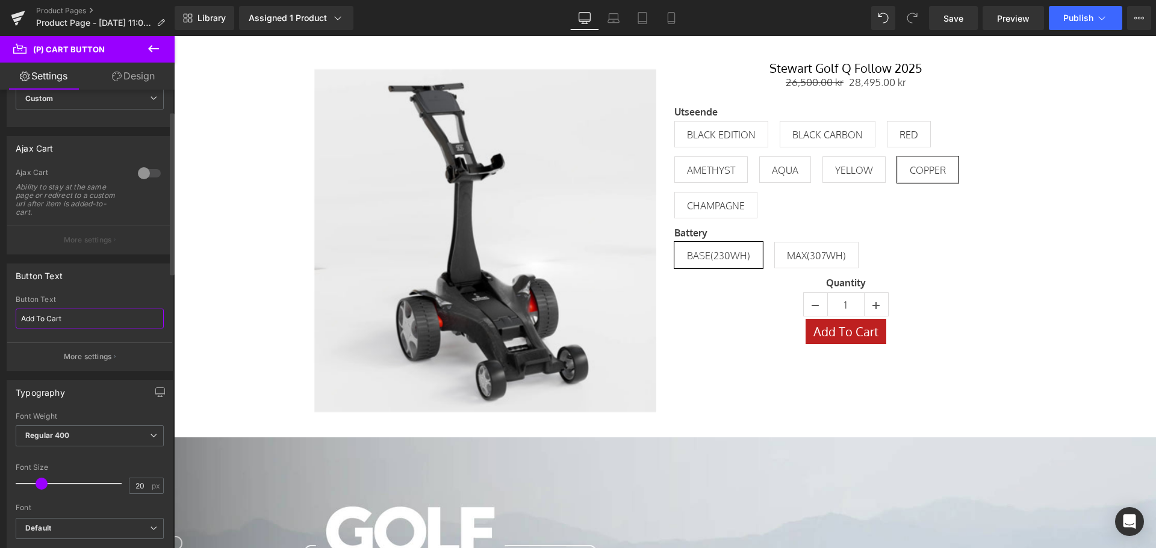
drag, startPoint x: 50, startPoint y: 311, endPoint x: 0, endPoint y: 293, distance: 53.3
click at [0, 293] on div "Button Text Add To Cart Button Text Add To Cart More settings" at bounding box center [90, 313] width 180 height 117
type input "Lägg i varukorg"
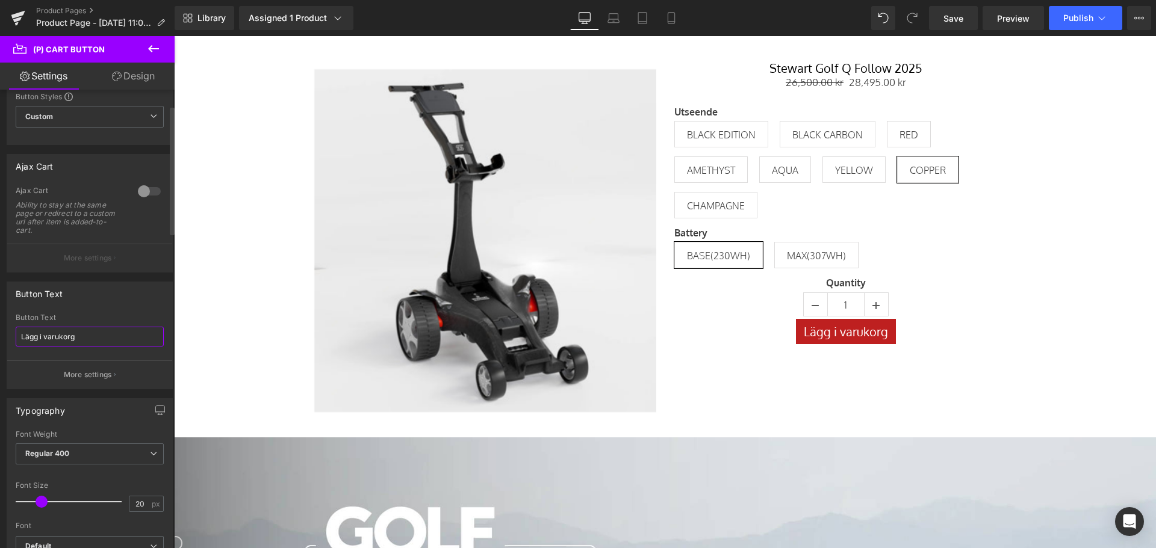
scroll to position [0, 0]
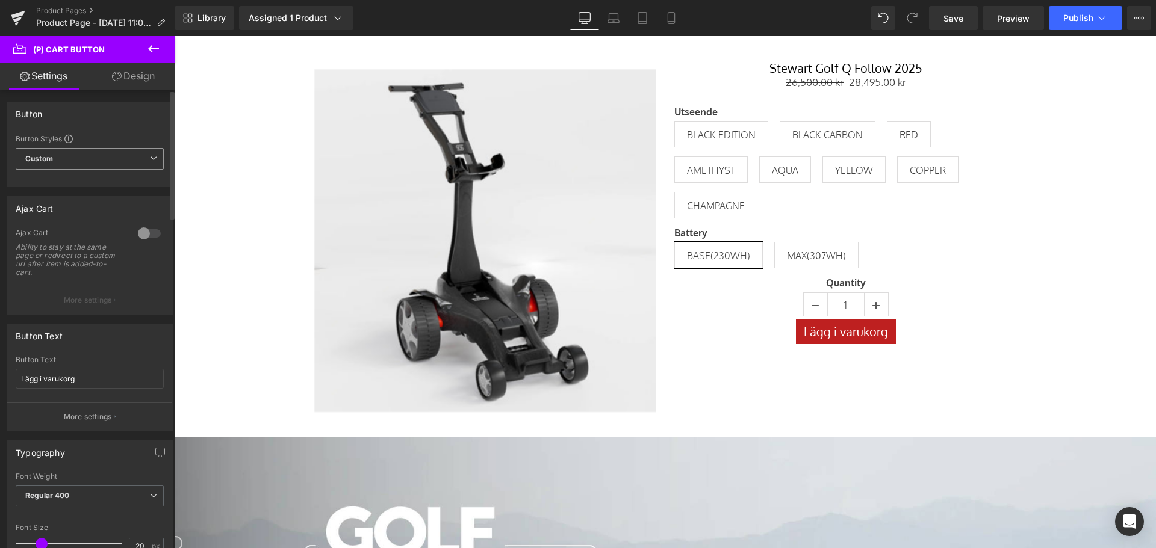
click at [99, 158] on span "Custom Setup Global Style" at bounding box center [90, 159] width 148 height 22
click at [101, 208] on div "Setup Global Style" at bounding box center [87, 207] width 143 height 28
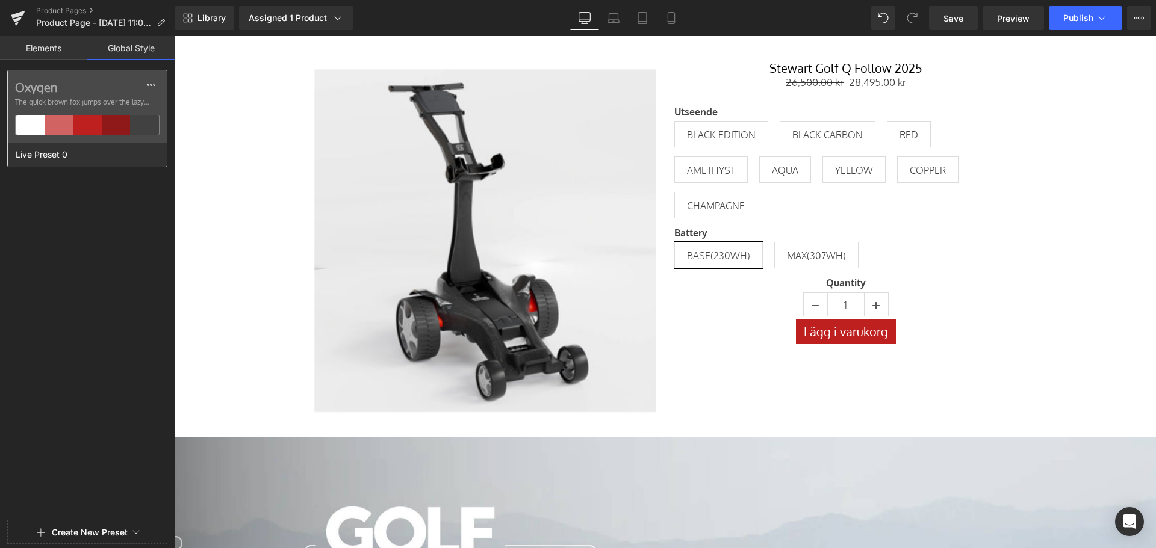
click at [154, 128] on div at bounding box center [144, 125] width 29 height 19
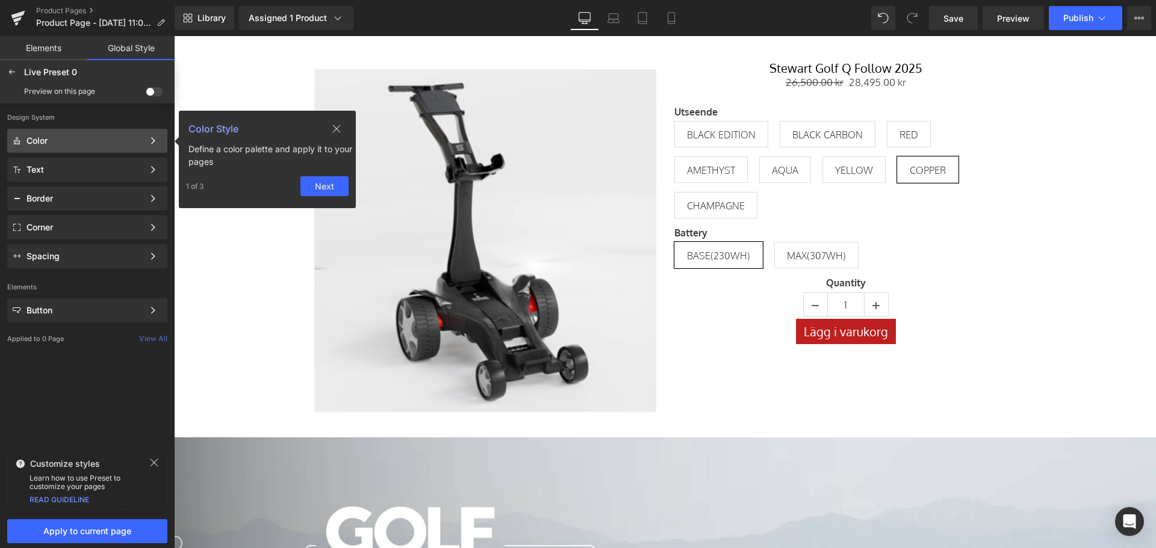
click at [119, 140] on div "Color" at bounding box center [84, 141] width 117 height 10
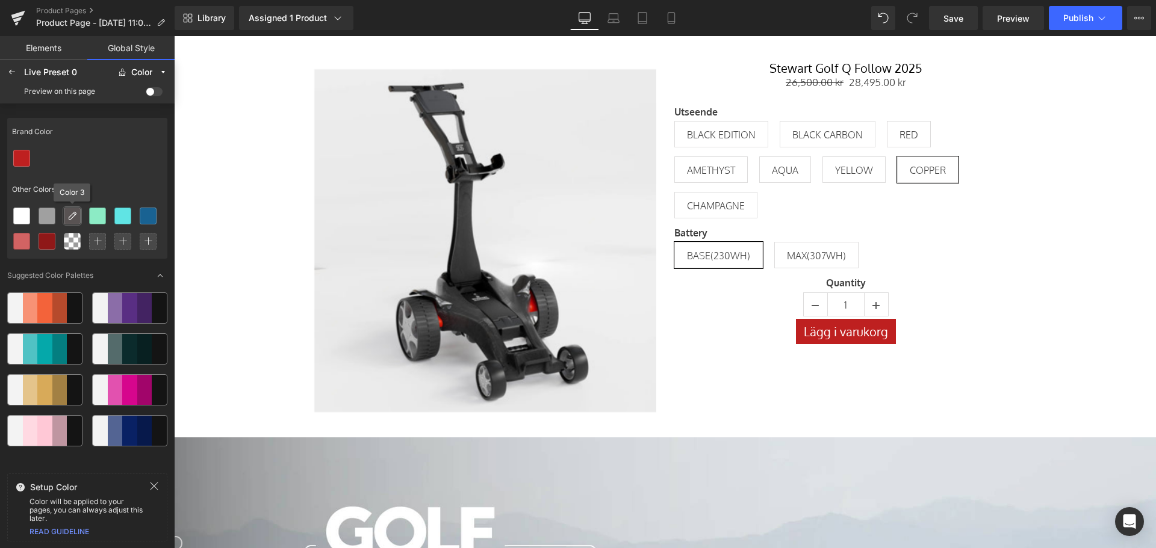
click at [73, 219] on icon at bounding box center [72, 216] width 10 height 10
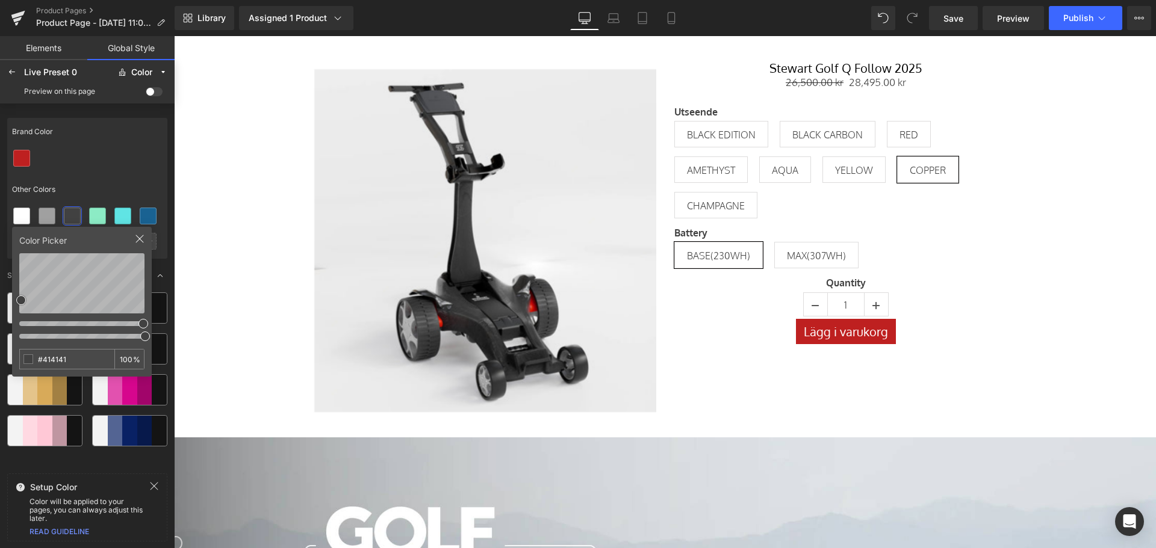
click at [117, 138] on div "Brand Color" at bounding box center [87, 132] width 160 height 28
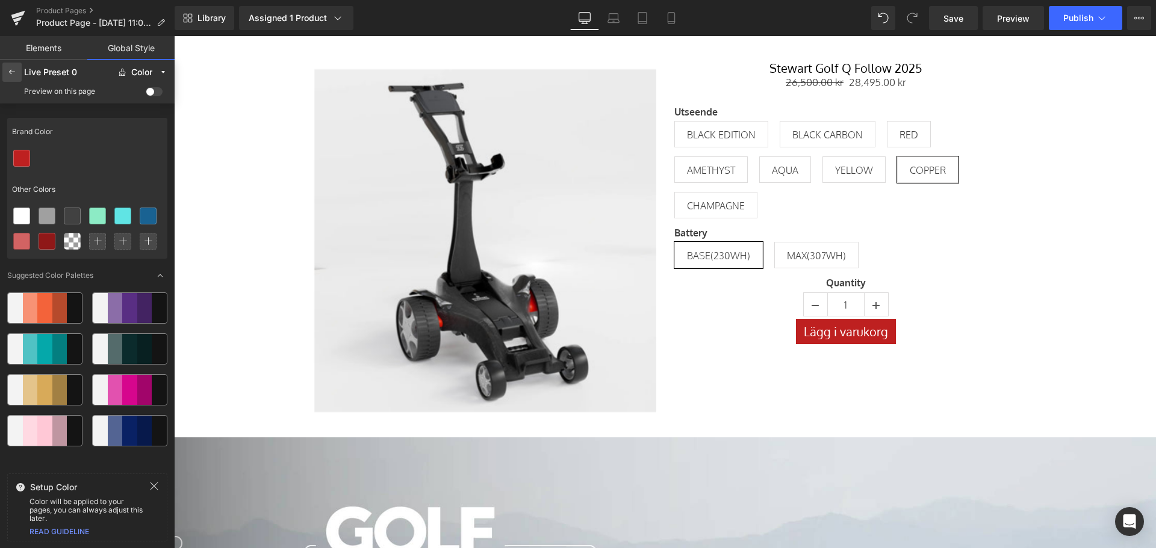
click at [6, 76] on div at bounding box center [11, 72] width 19 height 19
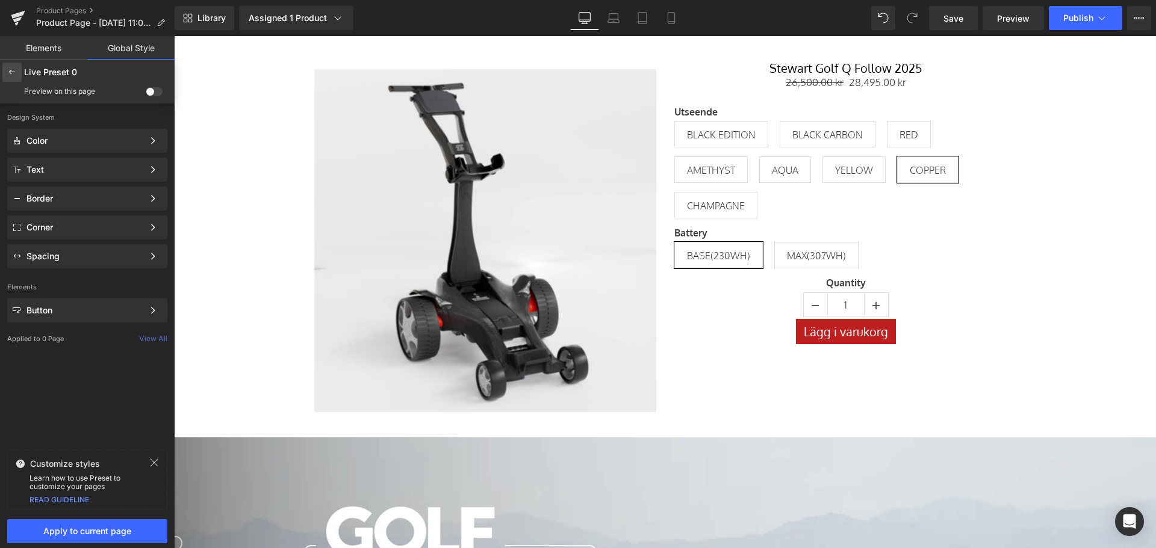
click at [16, 74] on icon at bounding box center [12, 72] width 10 height 10
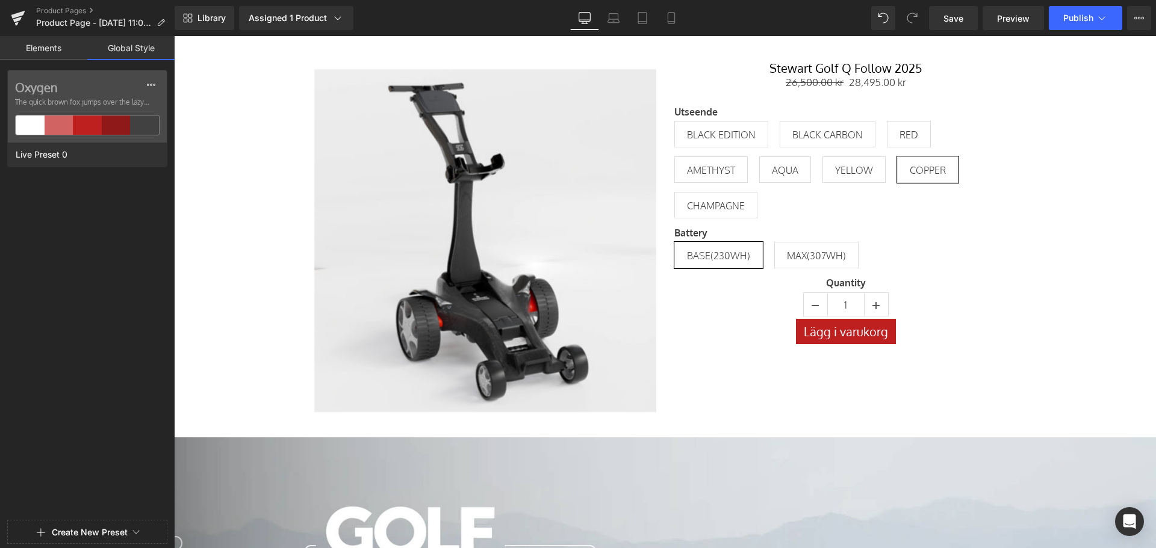
click at [42, 42] on link "Elements" at bounding box center [43, 48] width 87 height 24
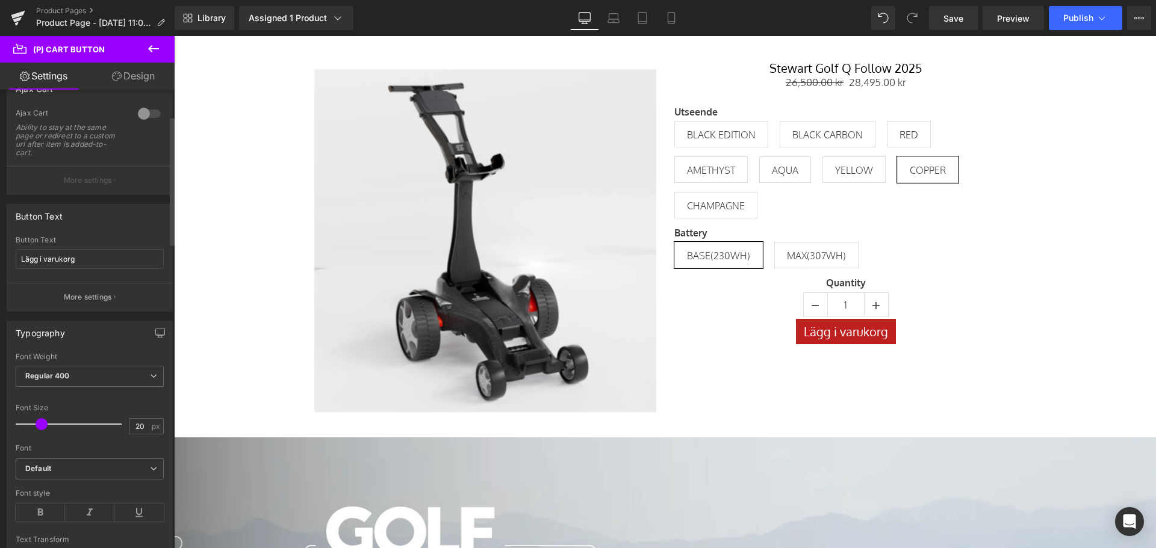
scroll to position [120, 0]
click at [105, 296] on p "More settings" at bounding box center [88, 296] width 48 height 11
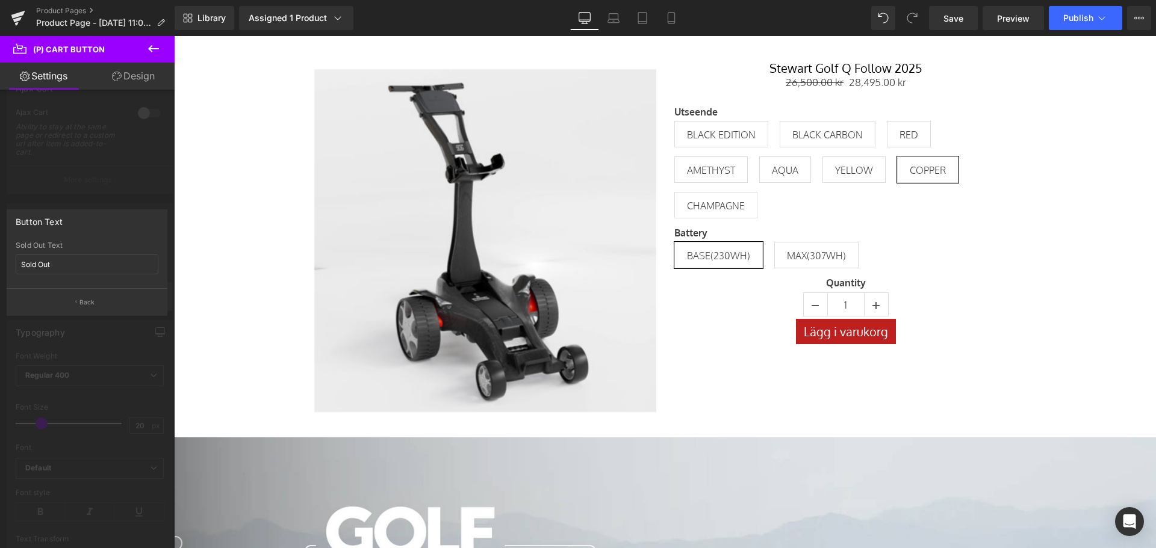
click at [93, 306] on button "Back" at bounding box center [87, 301] width 161 height 27
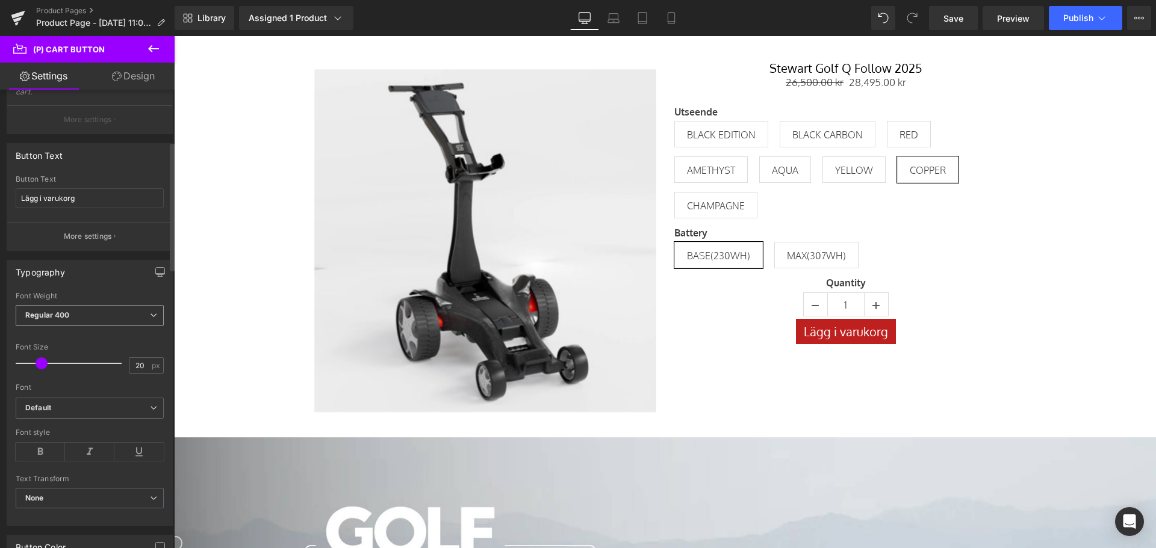
scroll to position [241, 0]
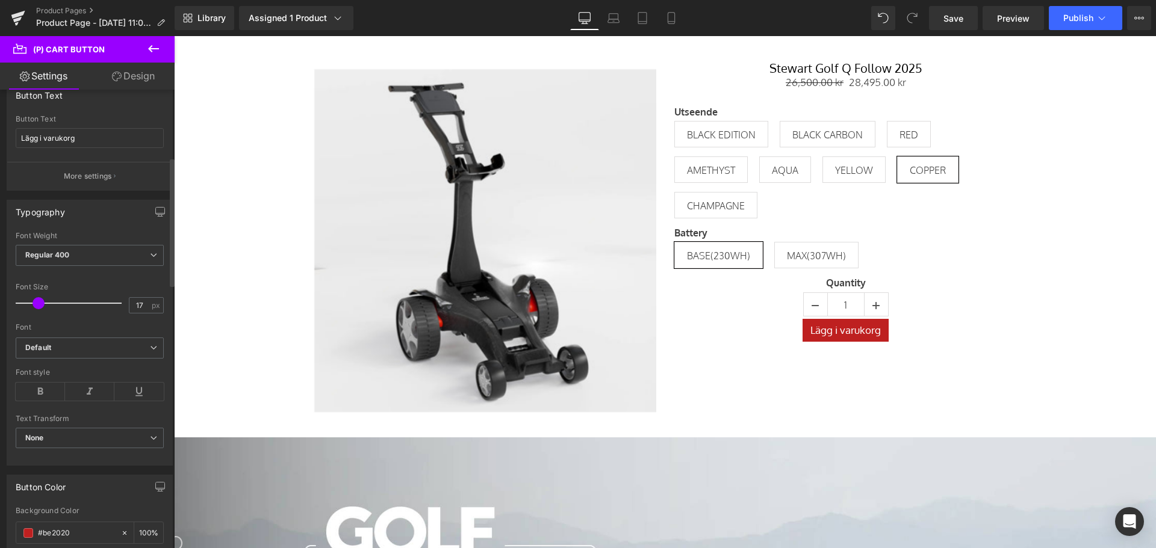
type input "16"
drag, startPoint x: 42, startPoint y: 304, endPoint x: 37, endPoint y: 312, distance: 9.4
click at [37, 312] on div at bounding box center [72, 303] width 100 height 24
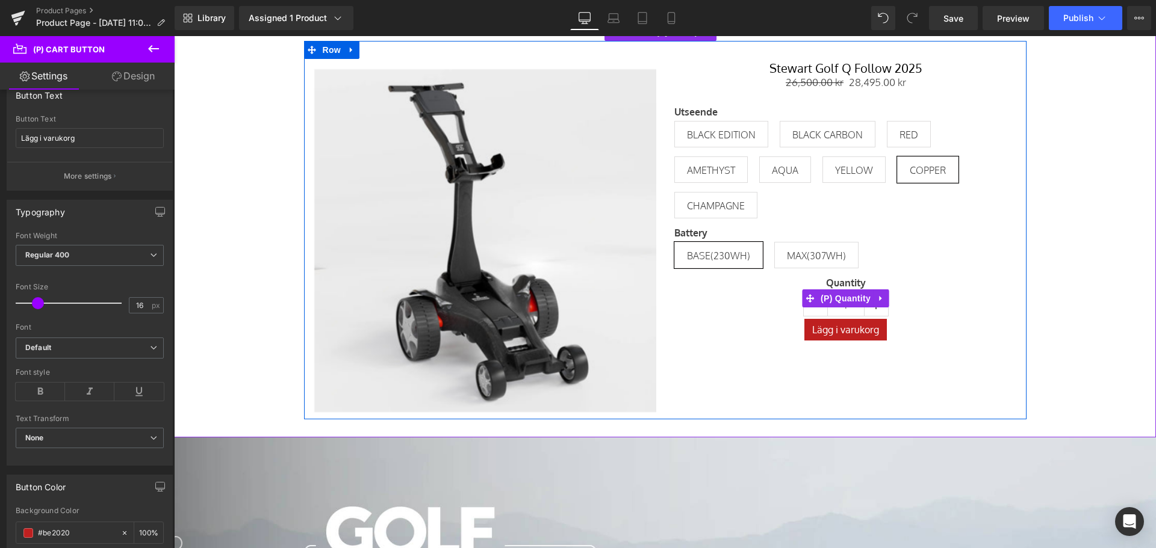
click at [782, 299] on div "Quantity 1 (P) Quantity" at bounding box center [845, 298] width 343 height 41
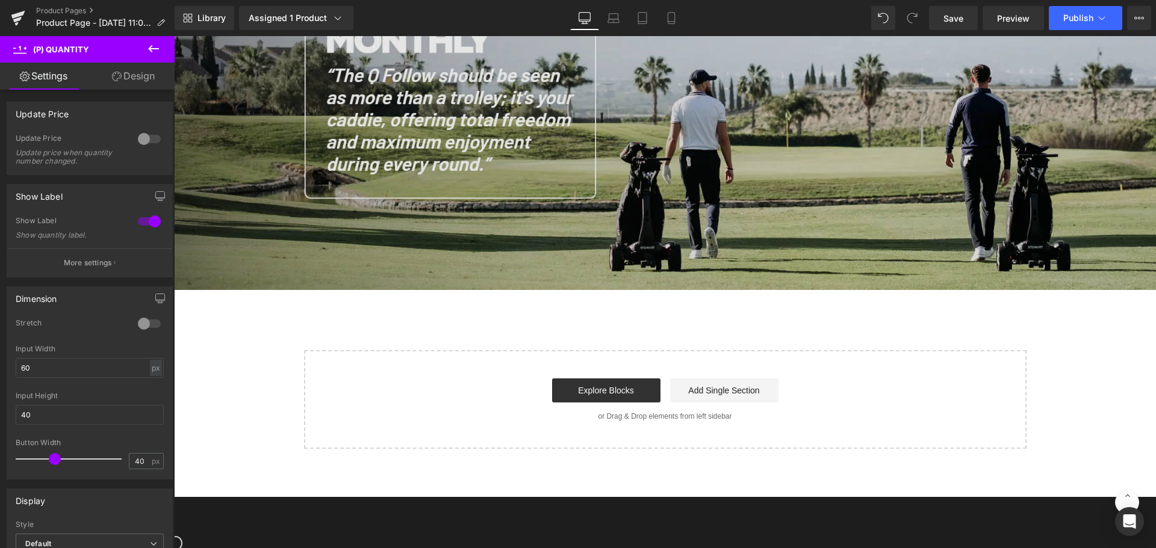
scroll to position [662, 0]
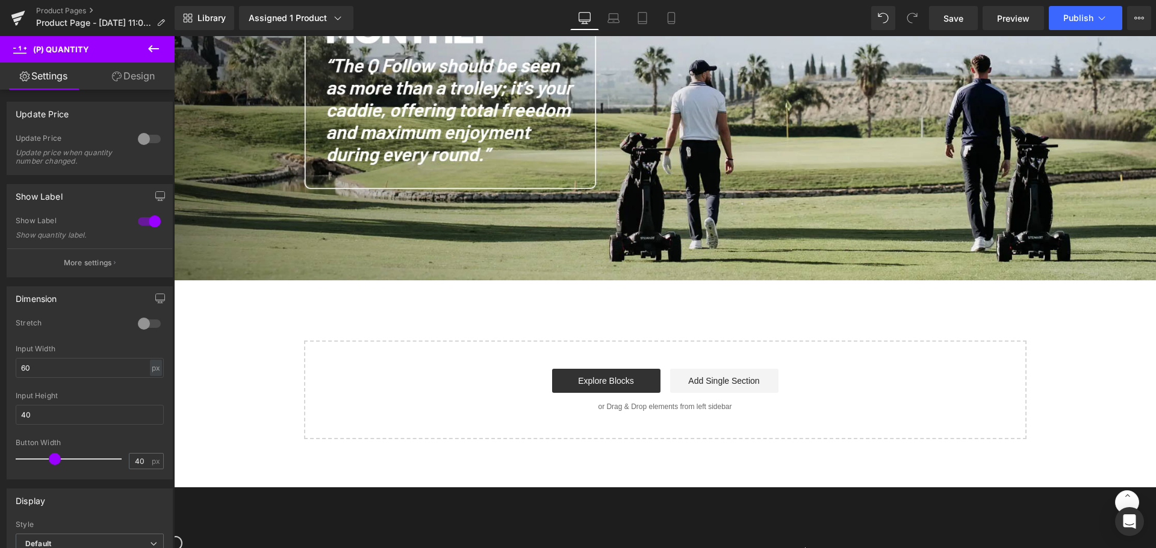
click at [154, 46] on icon at bounding box center [153, 49] width 14 height 14
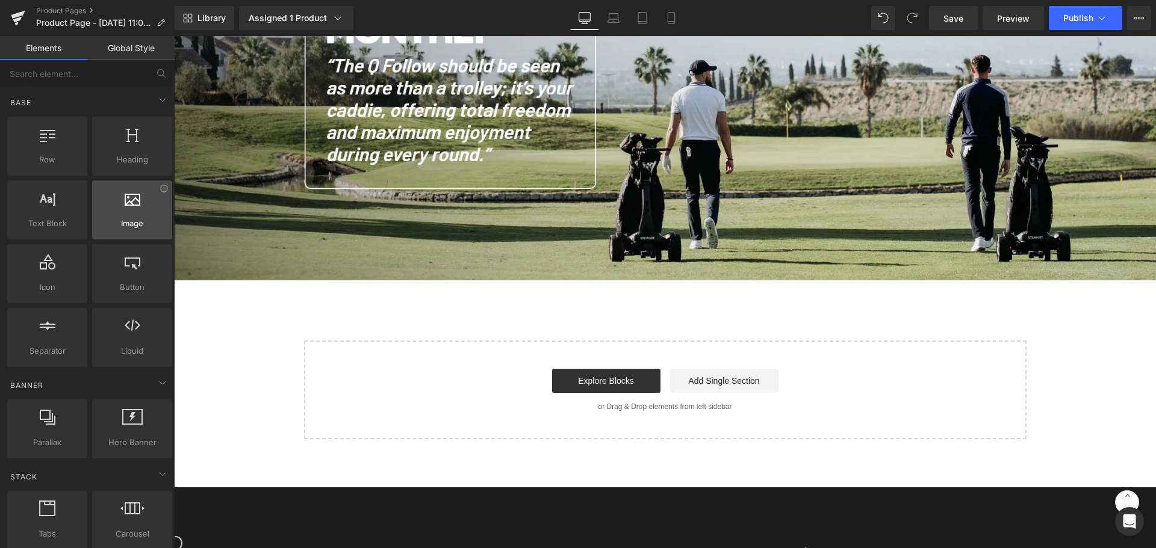
click at [125, 203] on icon at bounding box center [133, 198] width 16 height 16
click at [130, 216] on div at bounding box center [132, 203] width 73 height 27
drag, startPoint x: 128, startPoint y: 217, endPoint x: 133, endPoint y: 223, distance: 7.2
click at [133, 223] on div "Image images, photos, alts, uploads" at bounding box center [132, 210] width 80 height 59
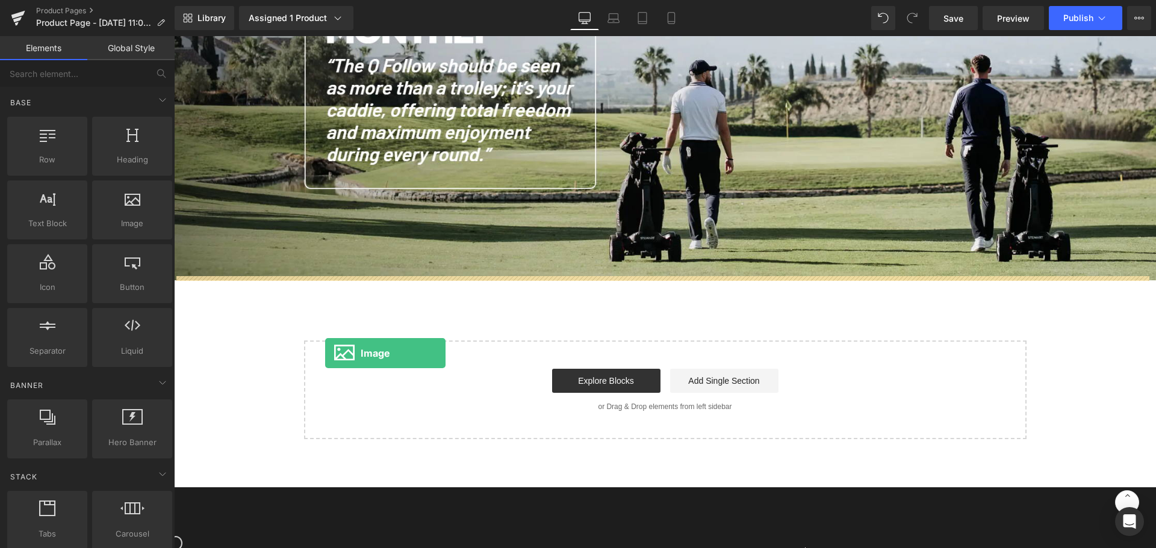
drag, startPoint x: 304, startPoint y: 255, endPoint x: 337, endPoint y: 360, distance: 110.4
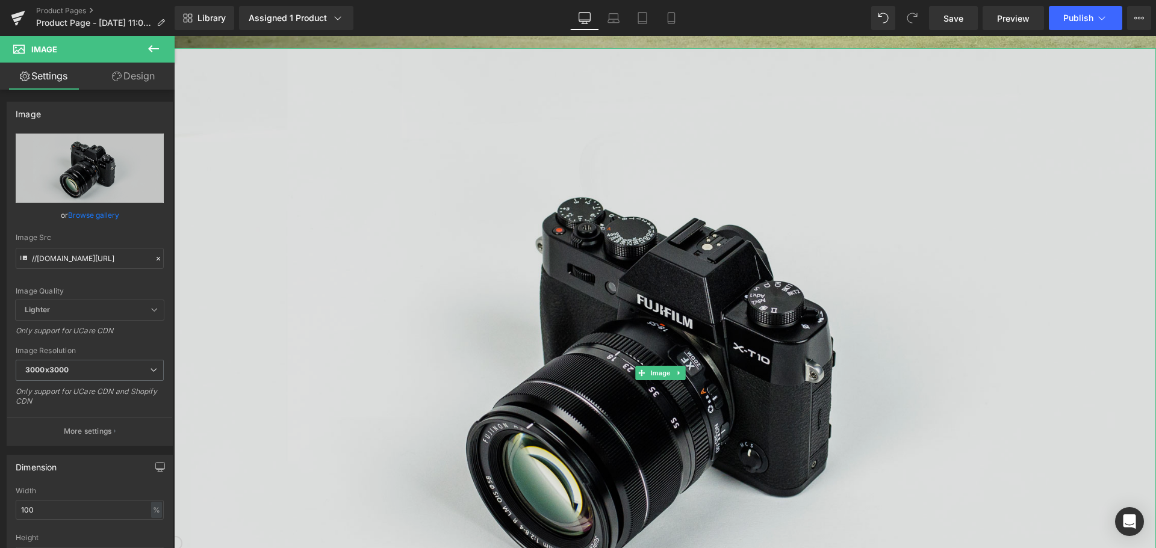
scroll to position [903, 0]
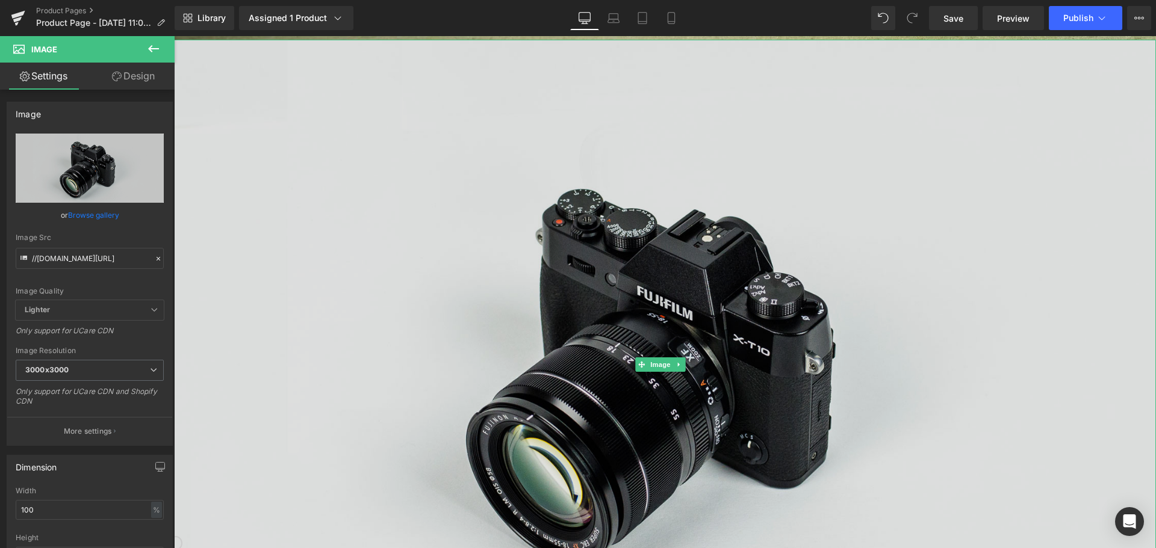
click at [647, 272] on img at bounding box center [665, 365] width 982 height 651
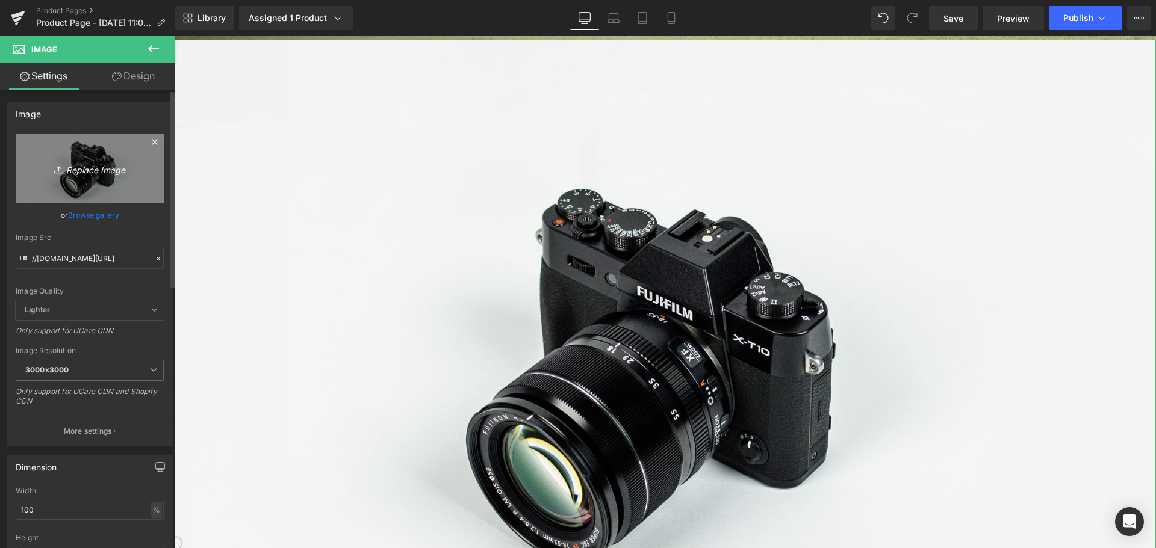
click at [94, 169] on icon "Replace Image" at bounding box center [90, 168] width 96 height 15
type input "C:\fakepath\Skärmbild [DATE] 103136.png"
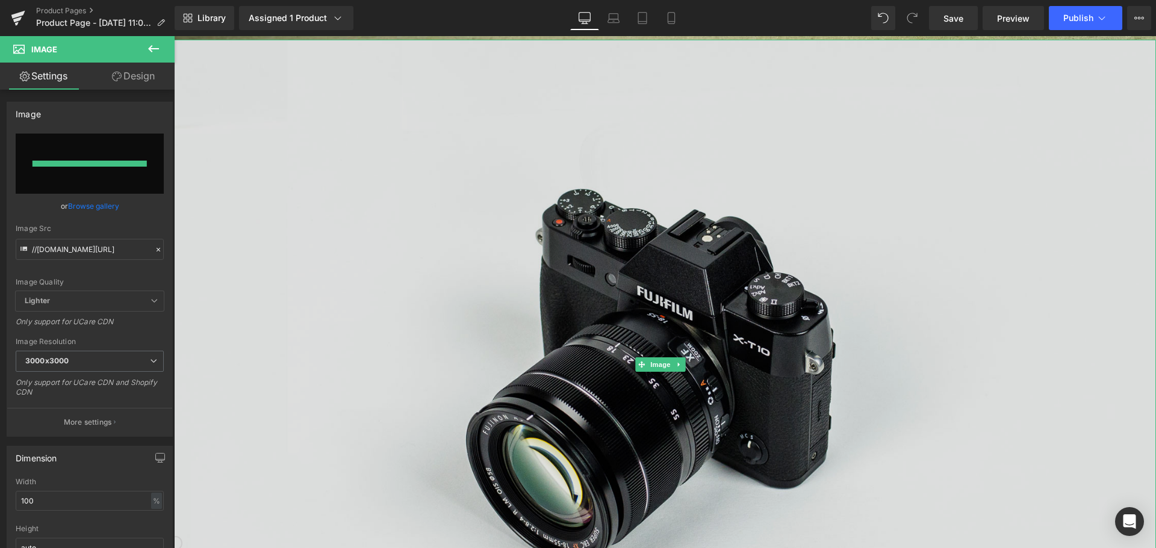
type input "[URL][DOMAIN_NAME]"
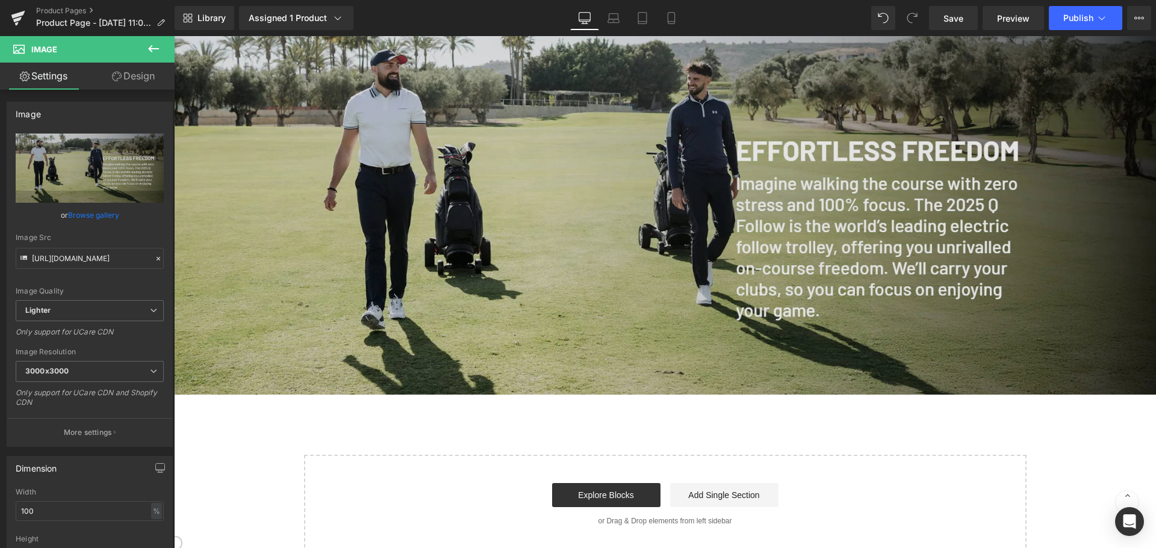
scroll to position [963, 0]
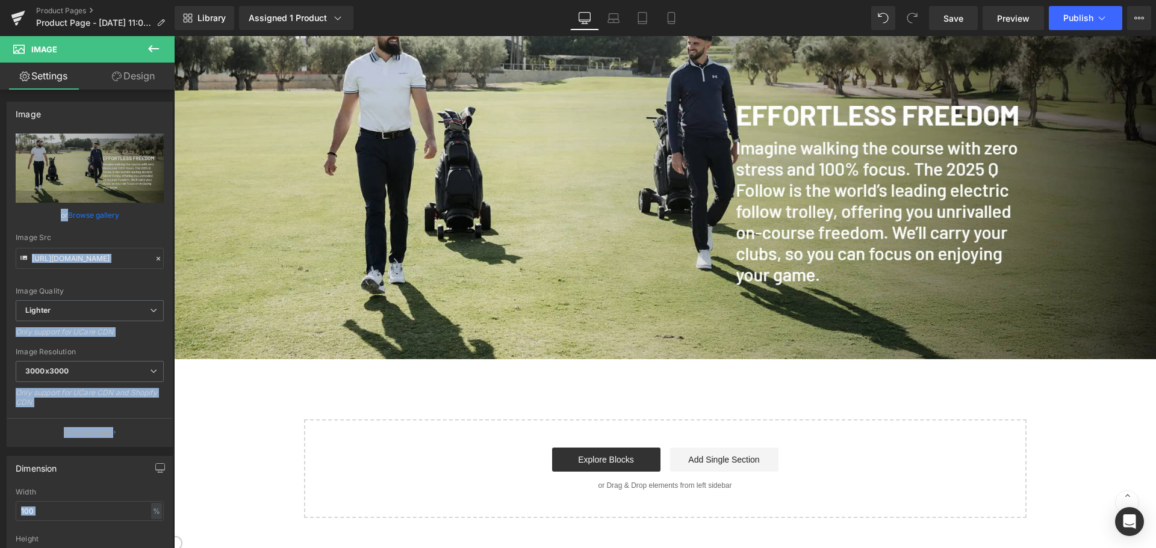
drag, startPoint x: 268, startPoint y: 200, endPoint x: 297, endPoint y: 402, distance: 203.1
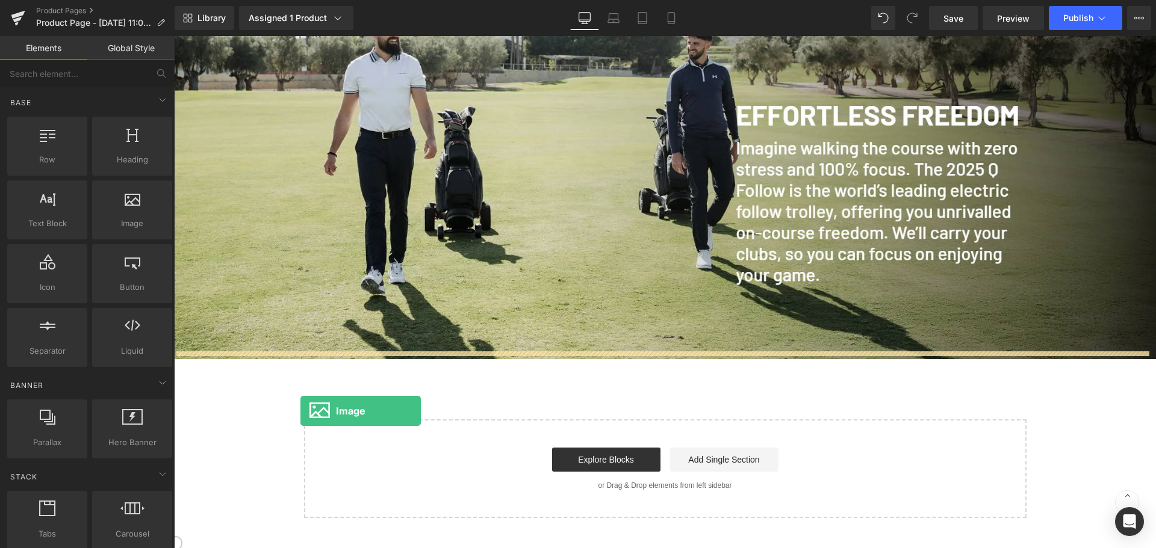
drag, startPoint x: 316, startPoint y: 272, endPoint x: 302, endPoint y: 414, distance: 142.8
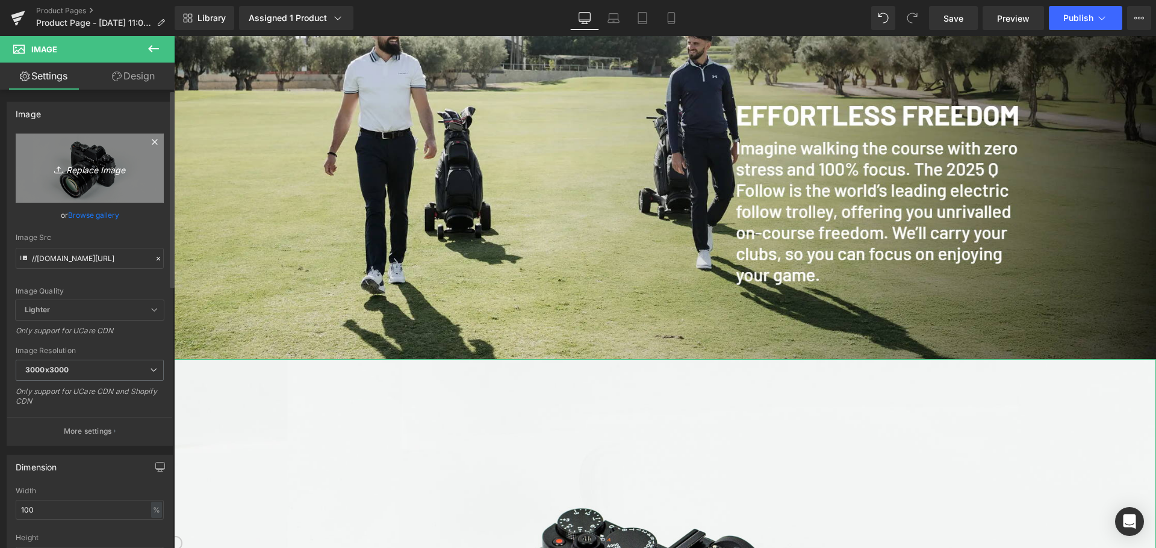
click at [85, 154] on link "Replace Image" at bounding box center [90, 168] width 148 height 69
type input "C:\fakepath\Skärmbild [DATE] 103656.png"
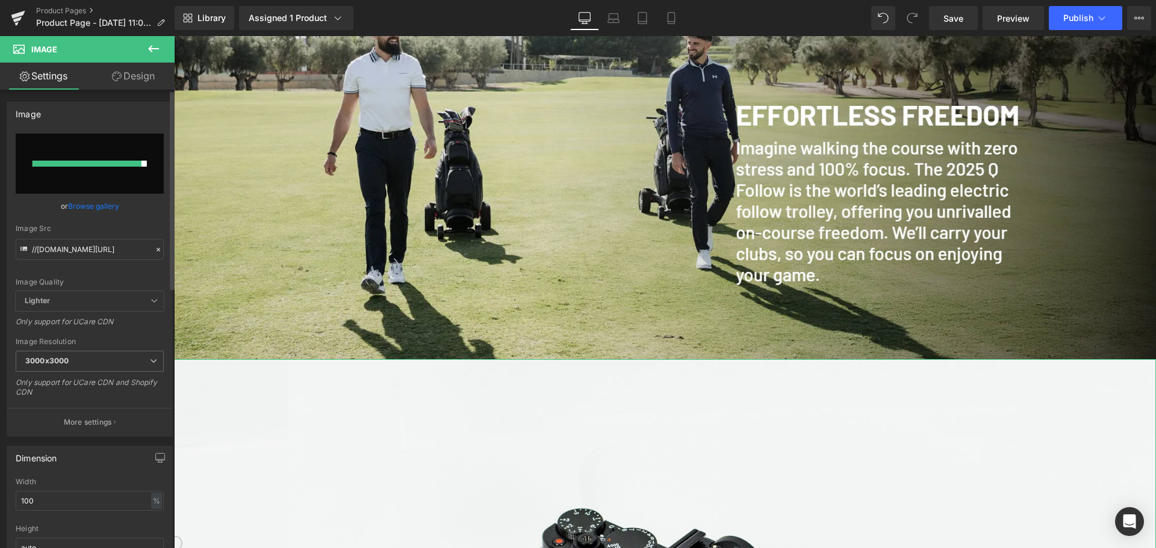
type input "[URL][DOMAIN_NAME]"
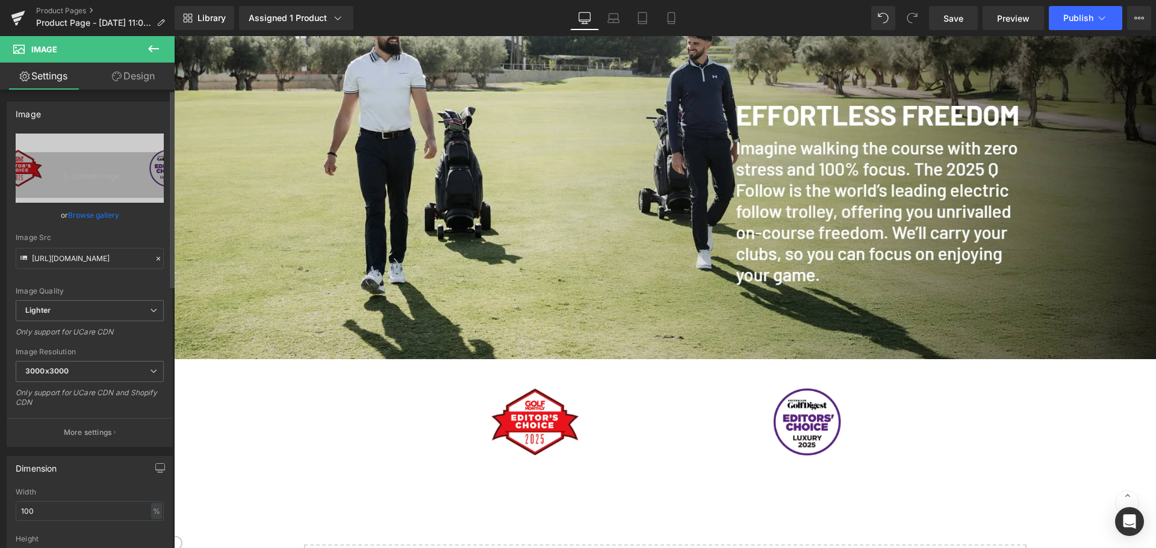
click at [158, 47] on icon at bounding box center [153, 49] width 14 height 14
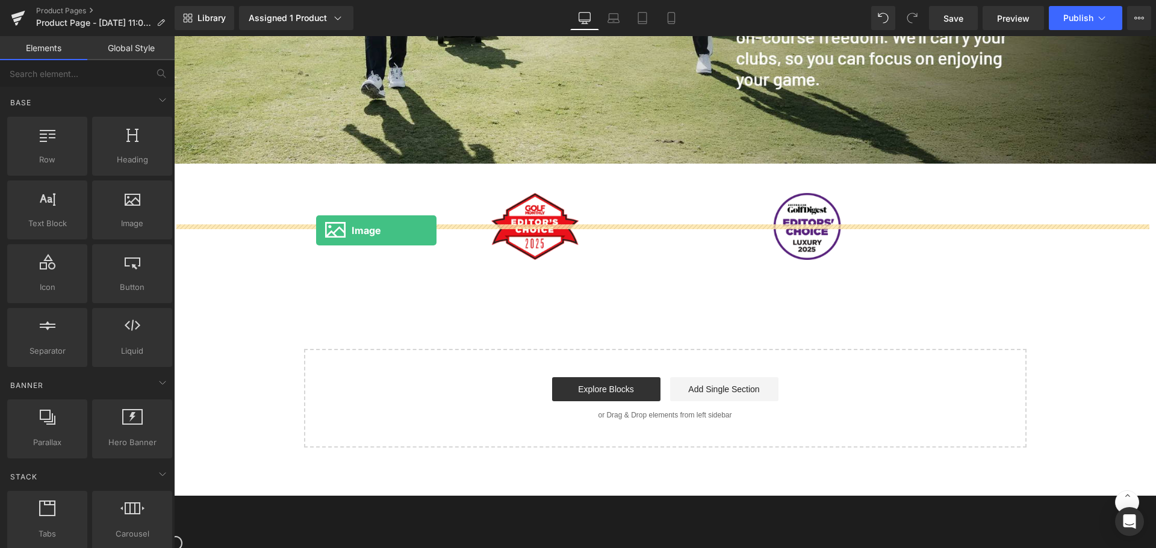
scroll to position [1264, 0]
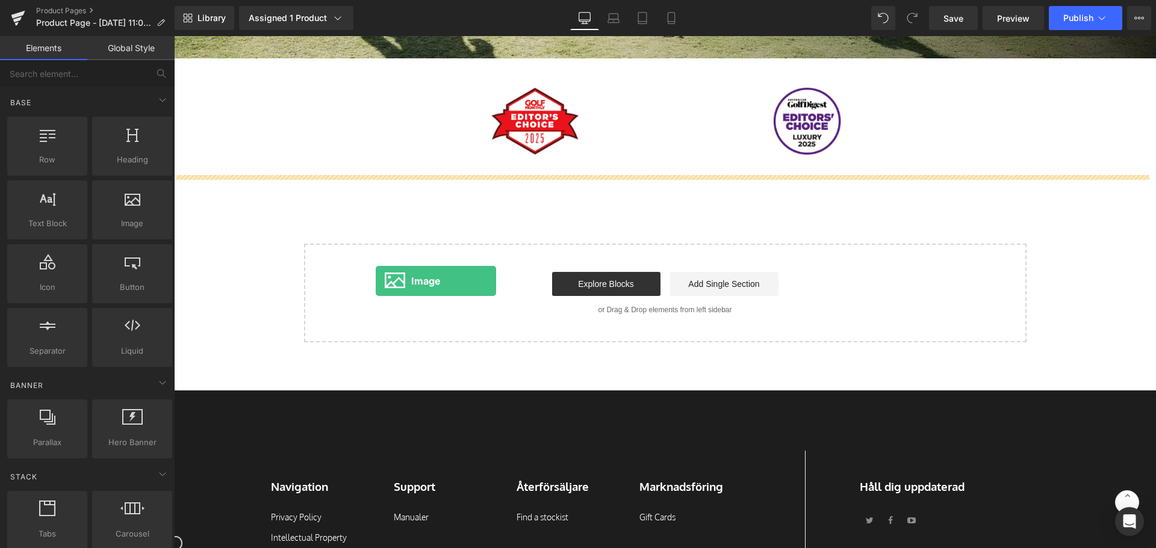
drag, startPoint x: 303, startPoint y: 258, endPoint x: 376, endPoint y: 281, distance: 76.5
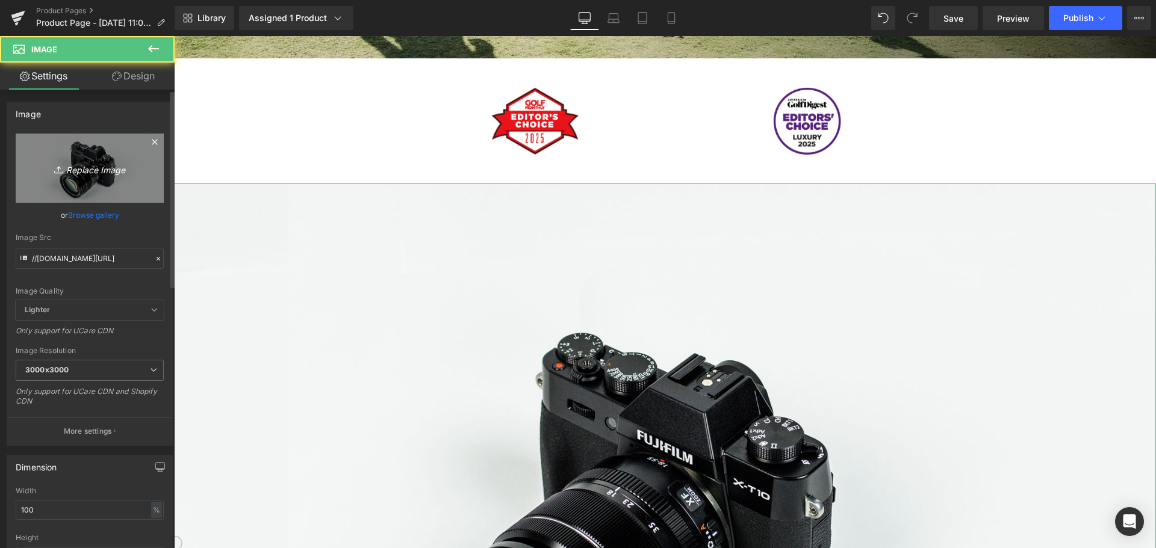
click at [99, 166] on icon "Replace Image" at bounding box center [90, 168] width 96 height 15
type input "C:\fakepath\Skärmbild [DATE] 104241.png"
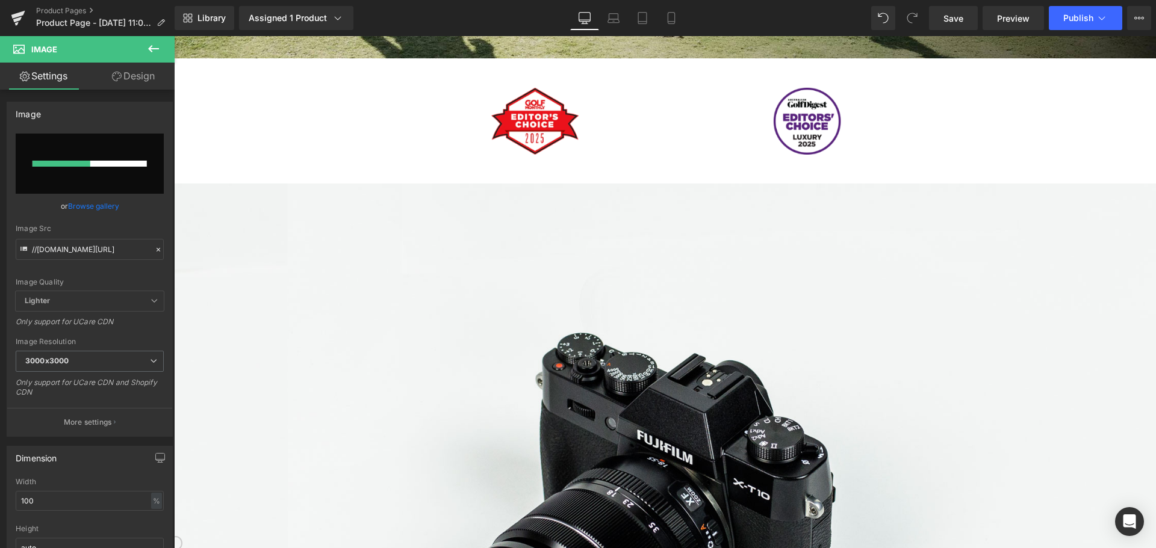
click at [155, 47] on icon at bounding box center [153, 49] width 14 height 14
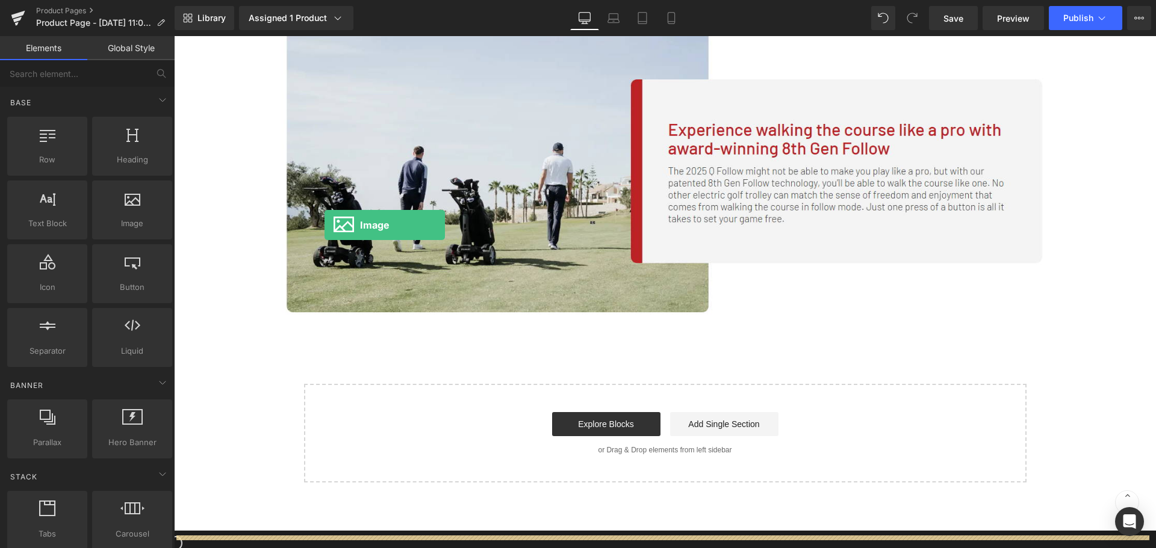
scroll to position [1565, 0]
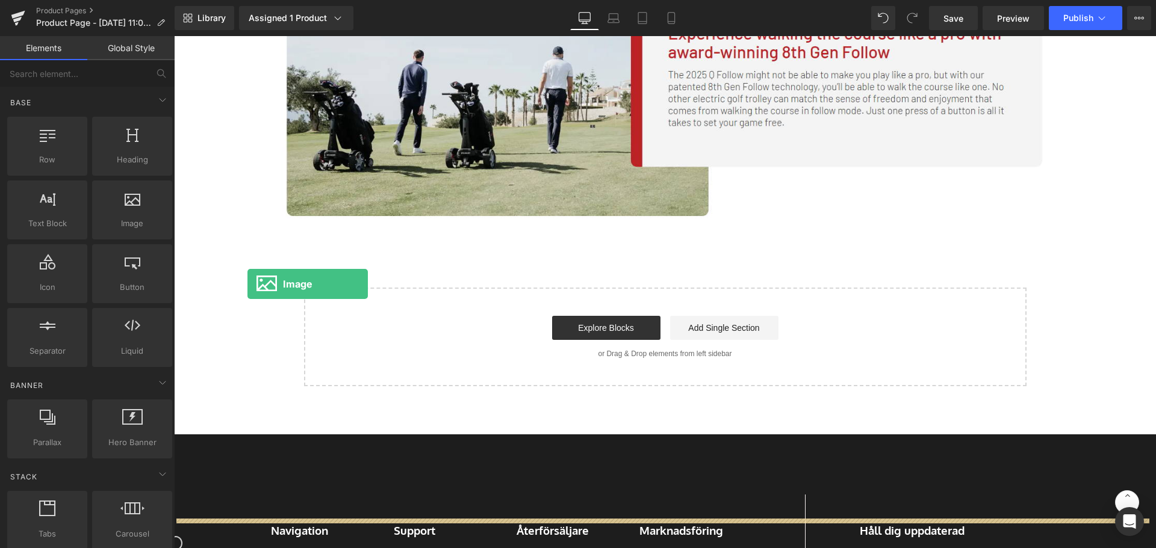
drag, startPoint x: 300, startPoint y: 244, endPoint x: 246, endPoint y: 283, distance: 67.0
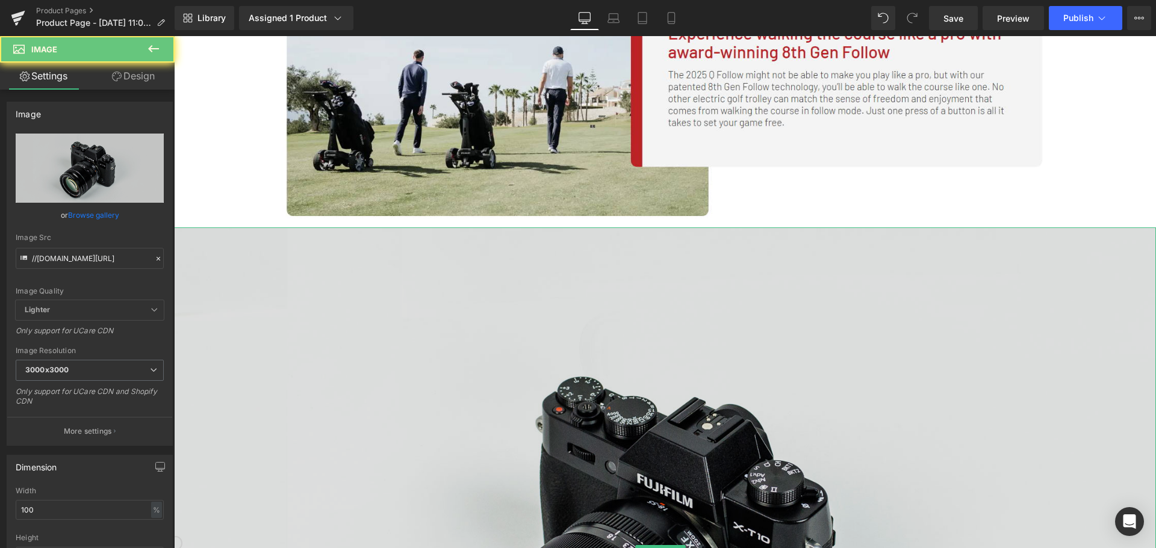
click at [277, 311] on img at bounding box center [665, 553] width 982 height 651
click at [565, 346] on img at bounding box center [665, 553] width 982 height 651
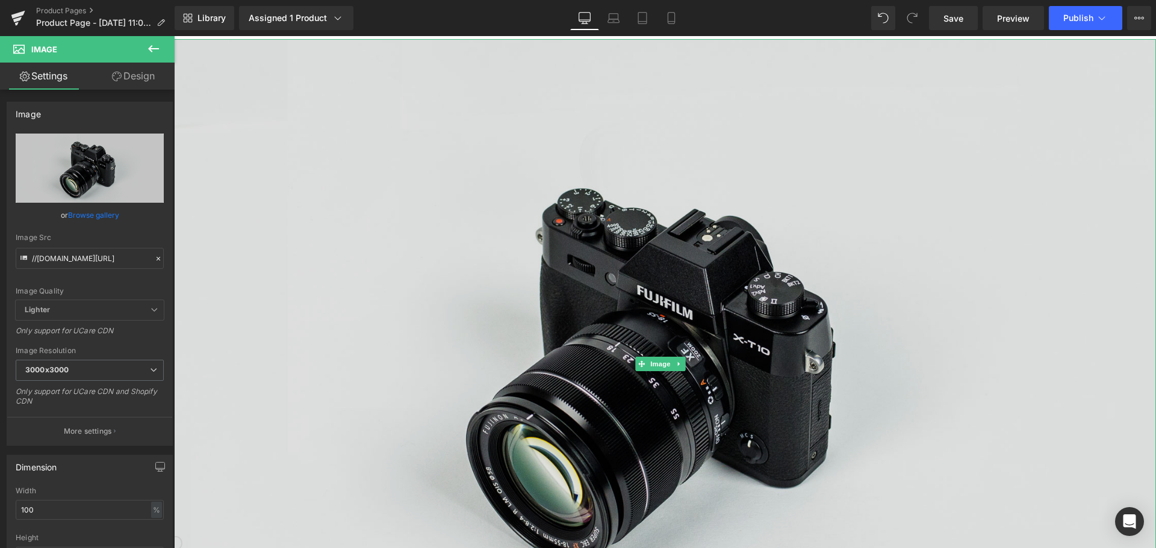
scroll to position [1746, 0]
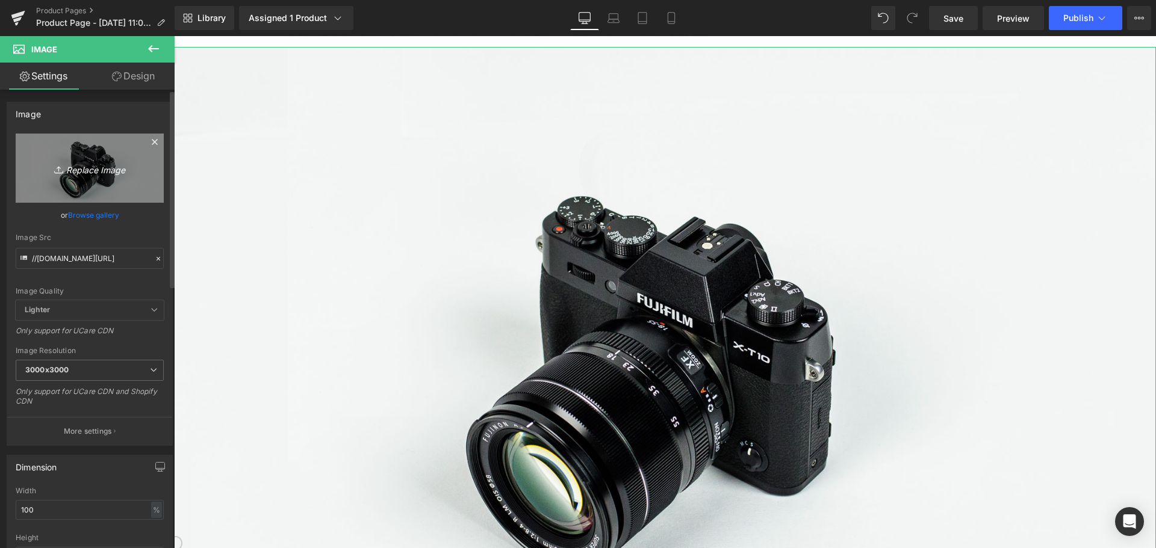
click at [119, 170] on icon "Replace Image" at bounding box center [90, 168] width 96 height 15
type input "C:\fakepath\Skärmbild [DATE] 104339.png"
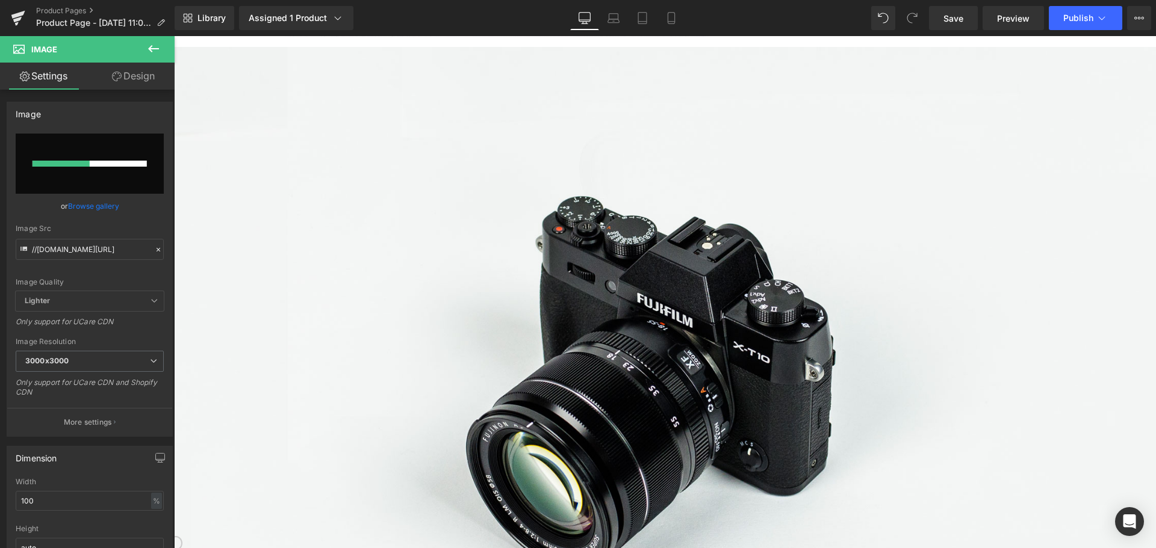
click at [161, 46] on button at bounding box center [153, 49] width 42 height 26
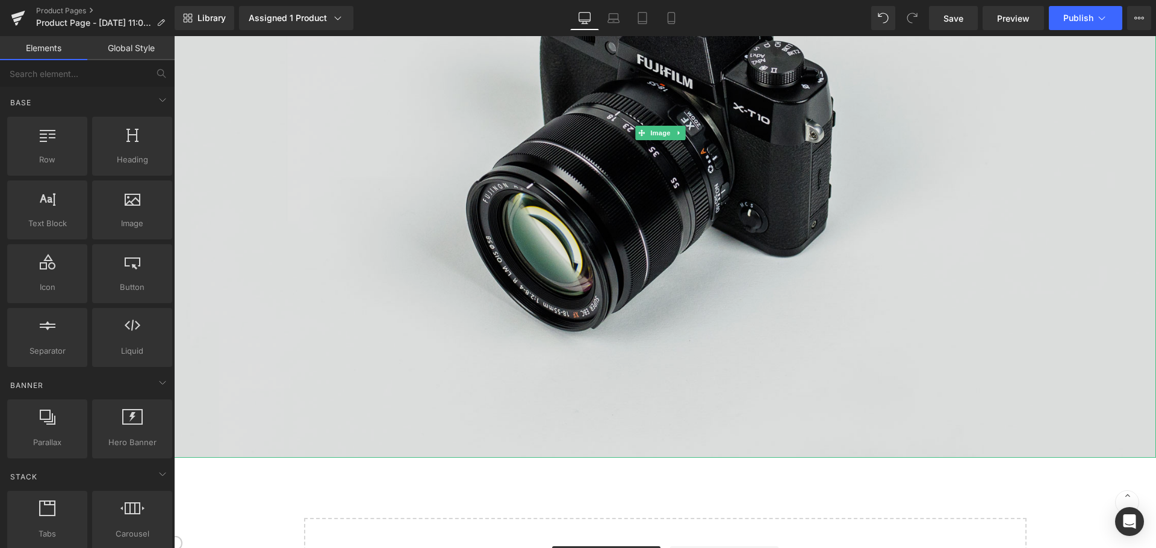
scroll to position [1987, 0]
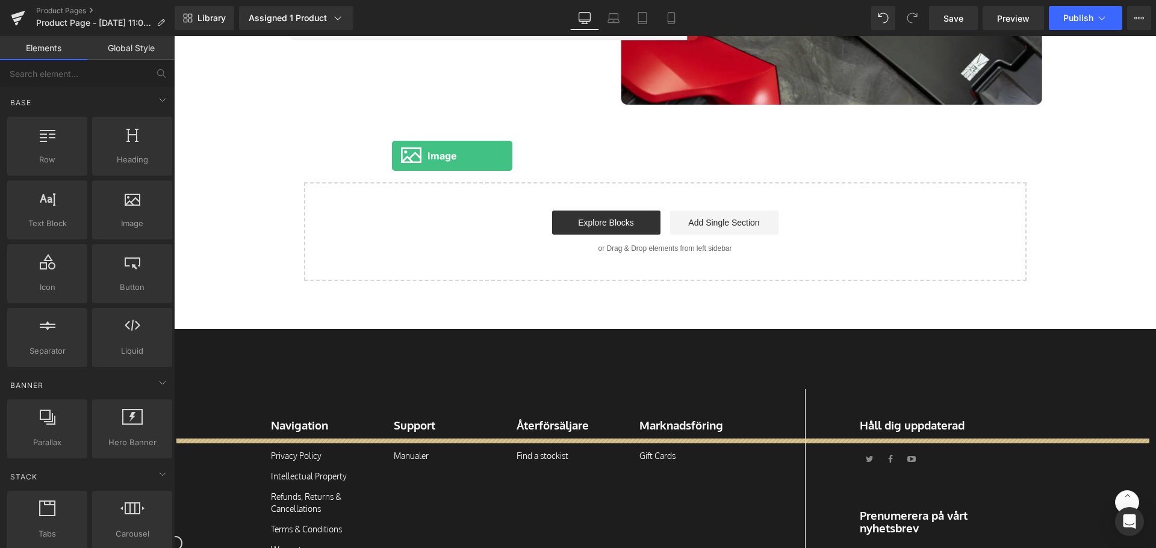
drag, startPoint x: 307, startPoint y: 247, endPoint x: 392, endPoint y: 156, distance: 124.4
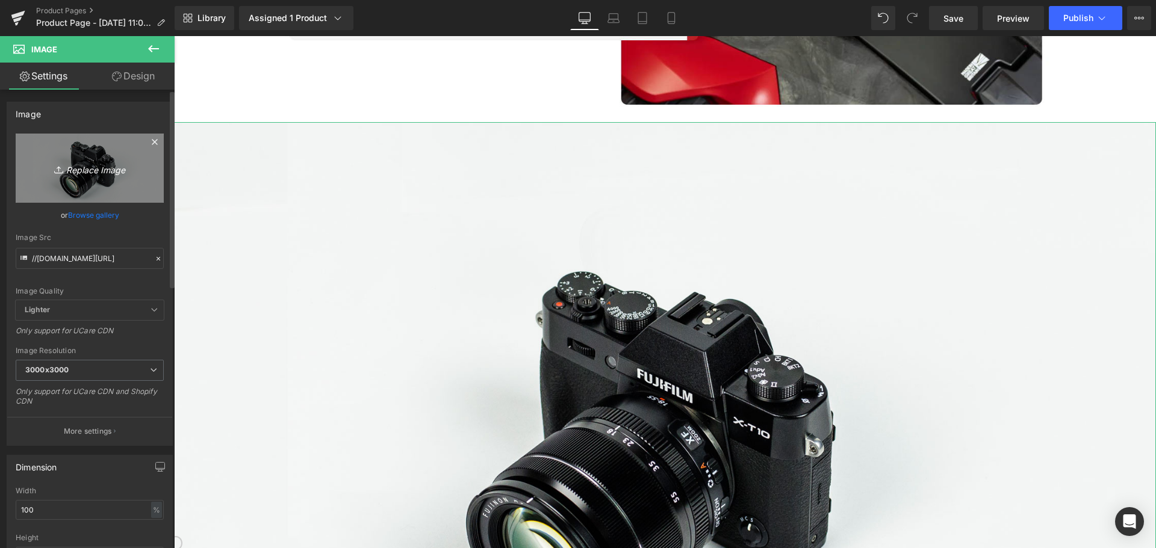
click at [100, 169] on icon "Replace Image" at bounding box center [90, 168] width 96 height 15
type input "C:\fakepath\Skärmbild [DATE] 104404.png"
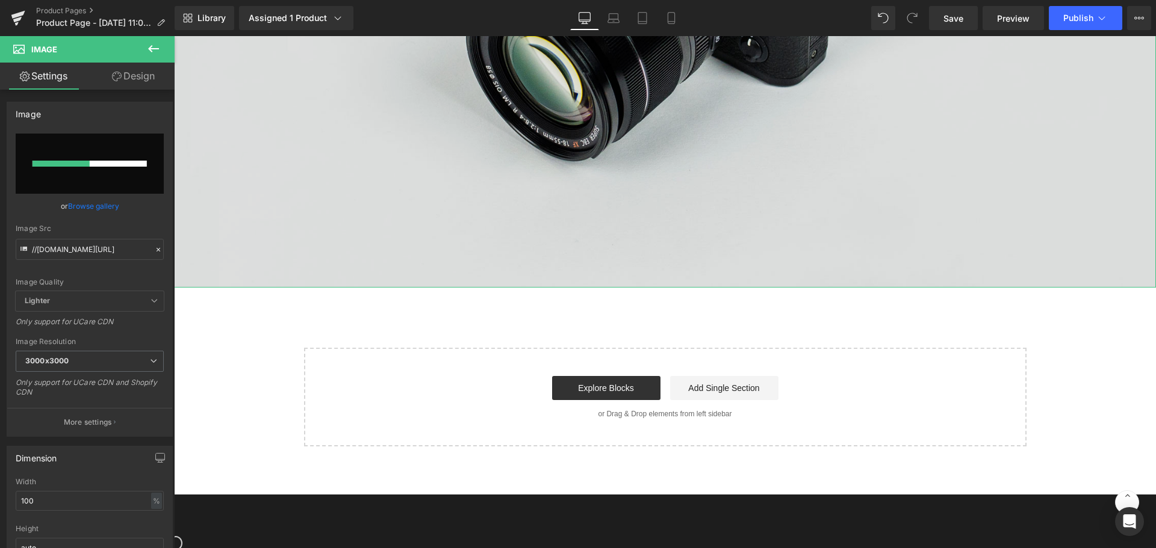
scroll to position [2528, 0]
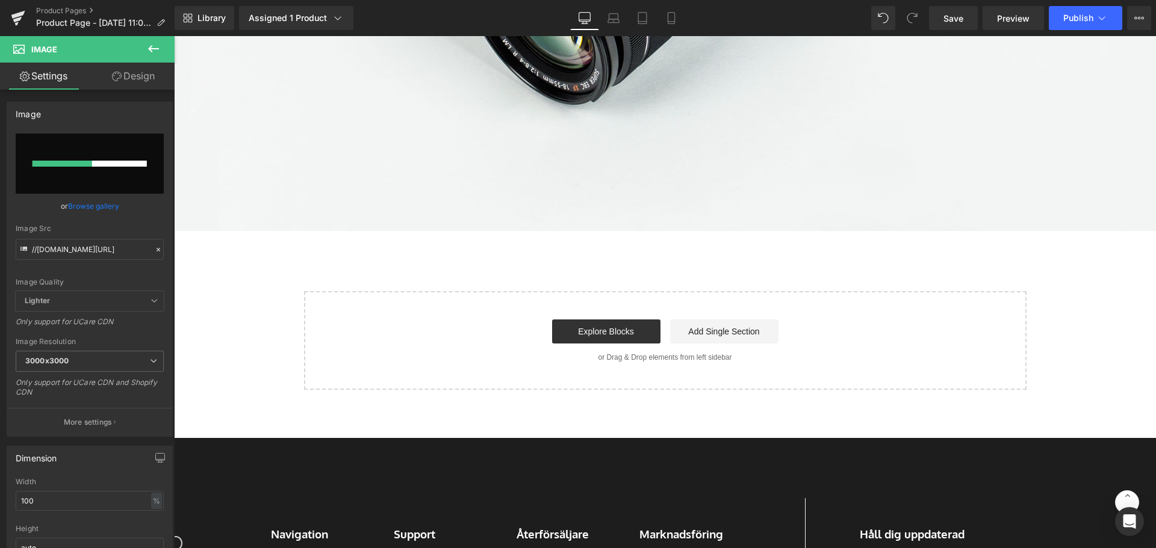
click at [158, 53] on button at bounding box center [153, 49] width 42 height 26
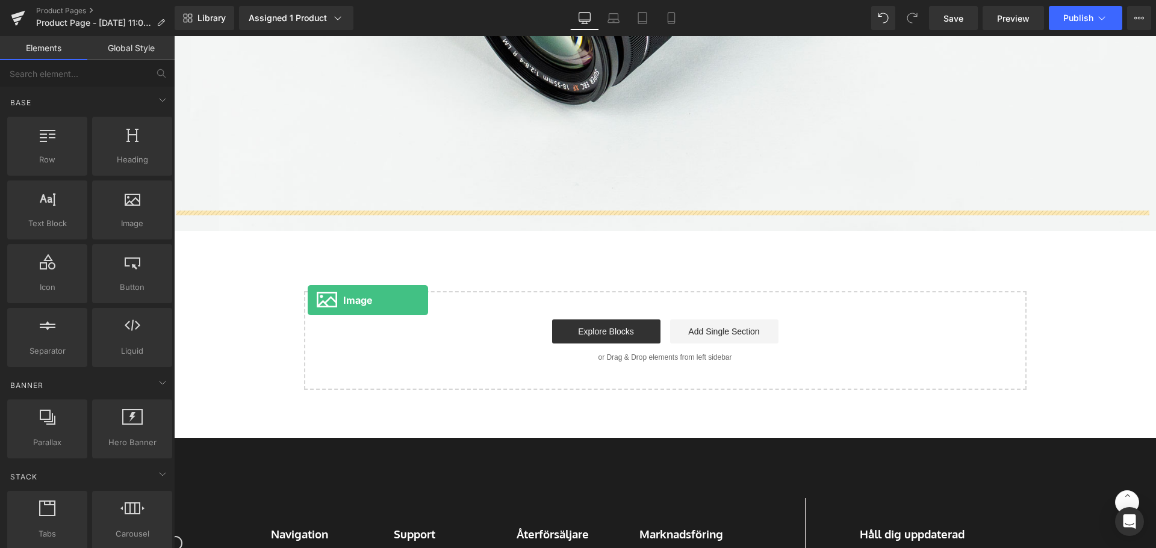
drag, startPoint x: 303, startPoint y: 241, endPoint x: 327, endPoint y: 308, distance: 70.7
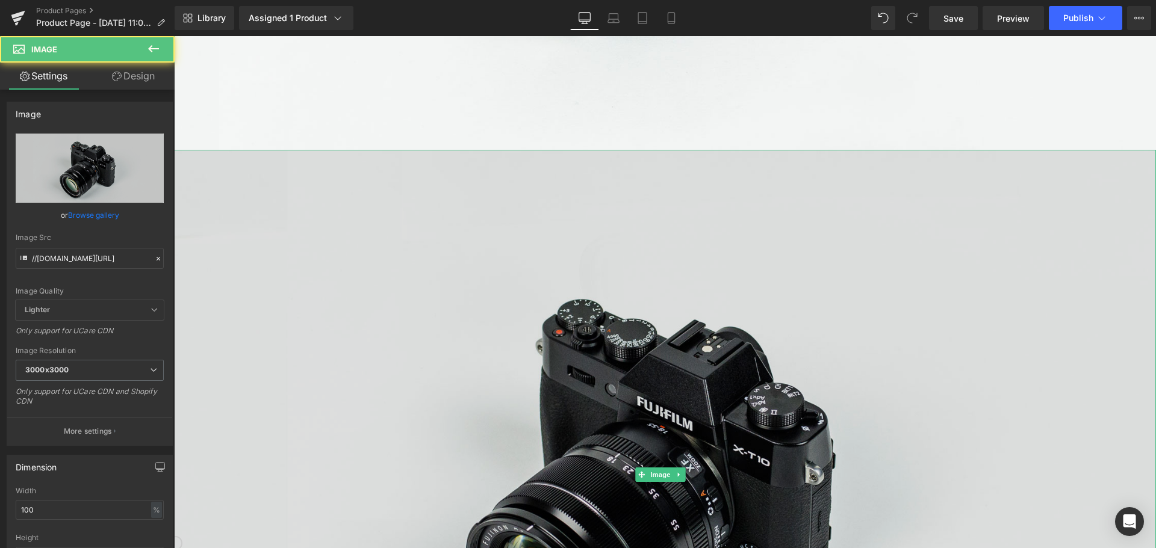
scroll to position [2709, 0]
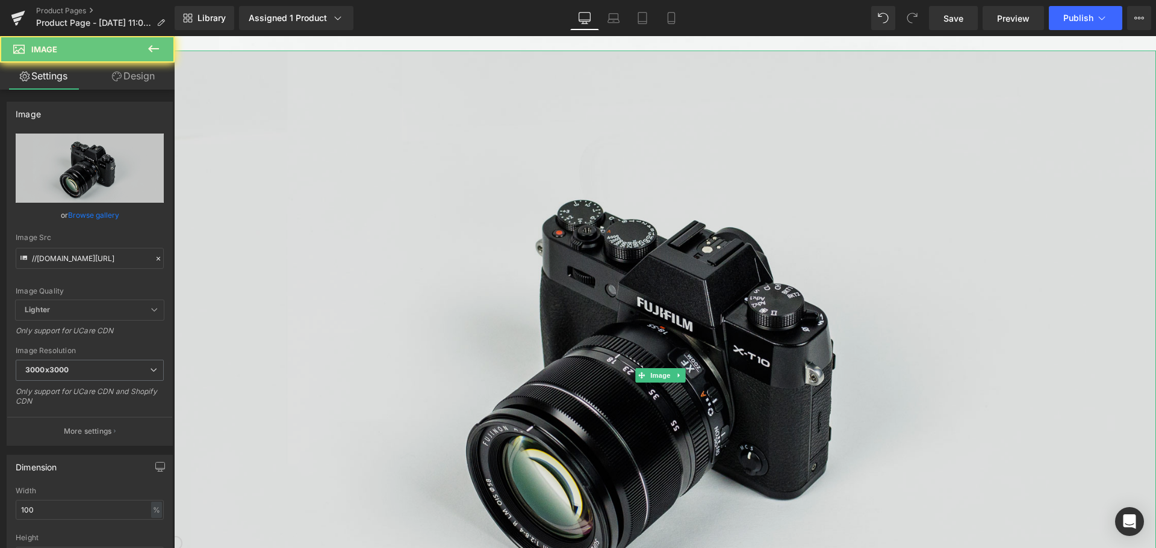
click at [455, 245] on img at bounding box center [665, 376] width 982 height 651
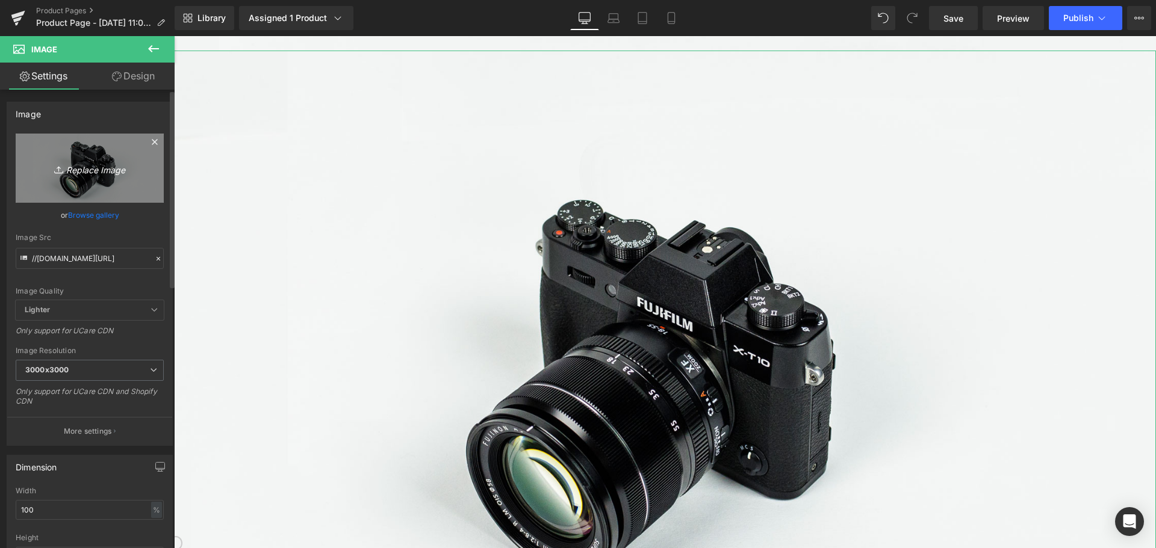
click at [109, 158] on link "Replace Image" at bounding box center [90, 168] width 148 height 69
type input "C:\fakepath\Skärmbild [DATE] 104645.png"
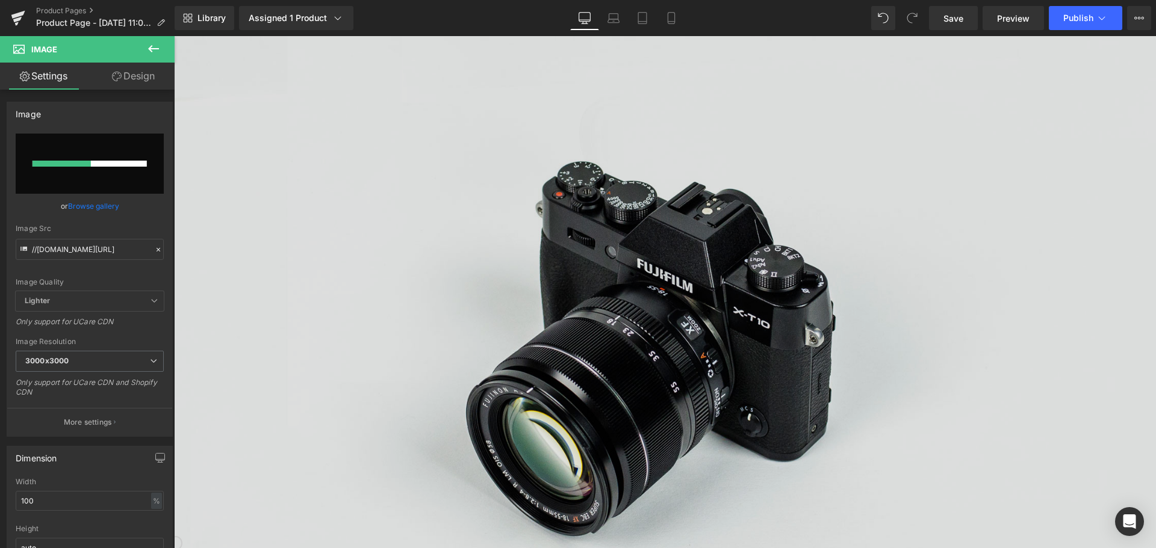
scroll to position [2047, 0]
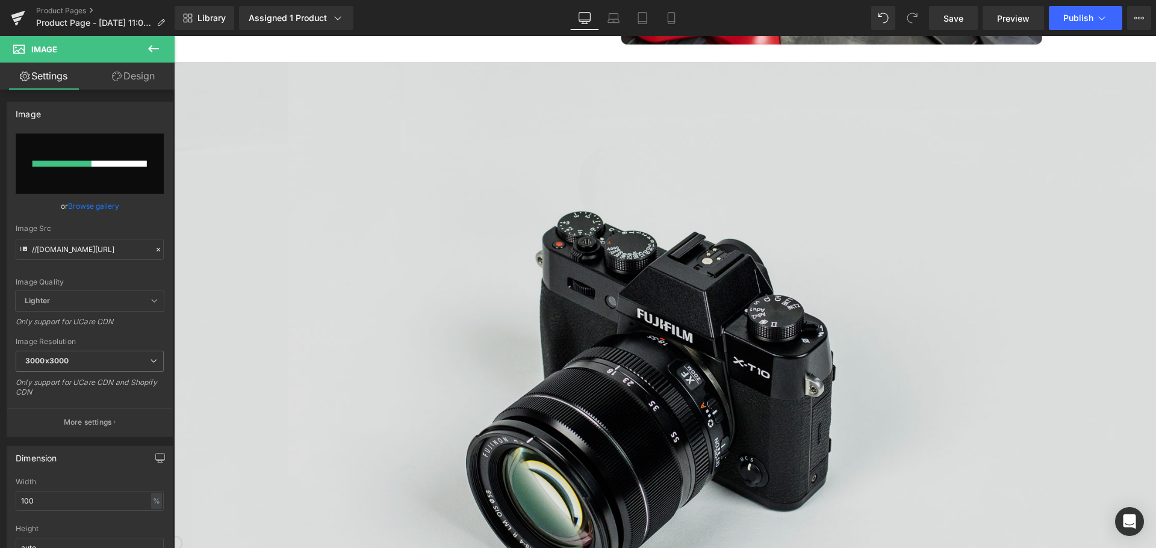
click at [582, 215] on img at bounding box center [665, 387] width 982 height 651
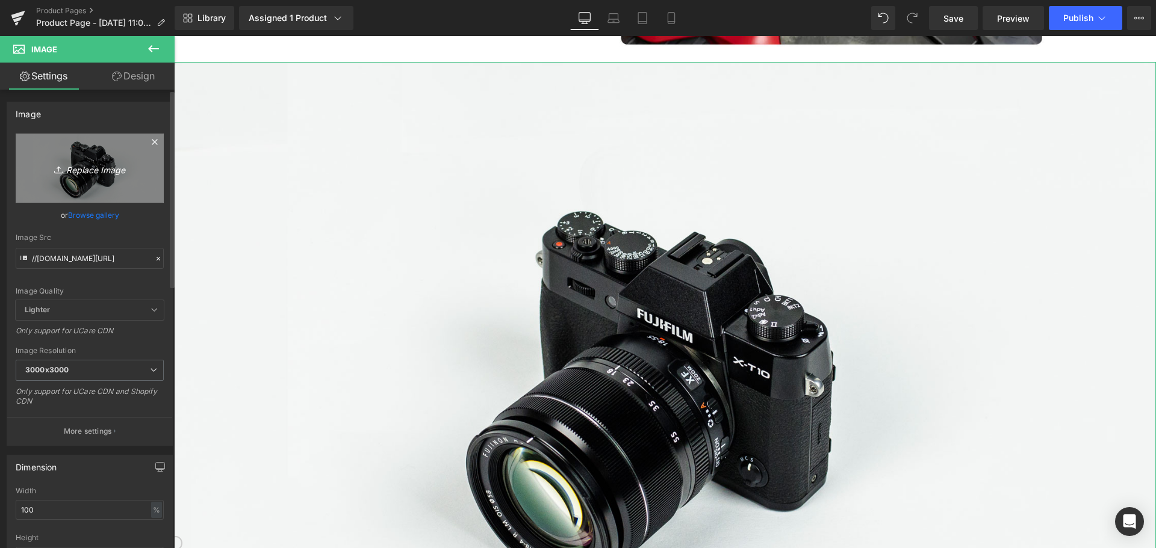
click at [110, 151] on link "Replace Image" at bounding box center [90, 168] width 148 height 69
type input "C:\fakepath\Skärmbild [DATE] 104404.png"
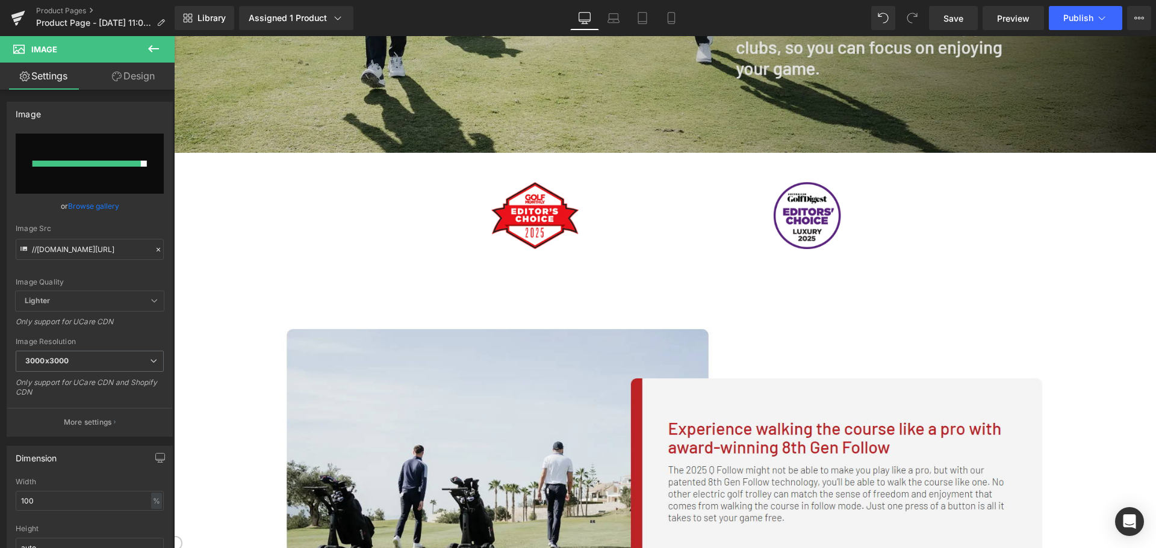
type input "[URL][DOMAIN_NAME]"
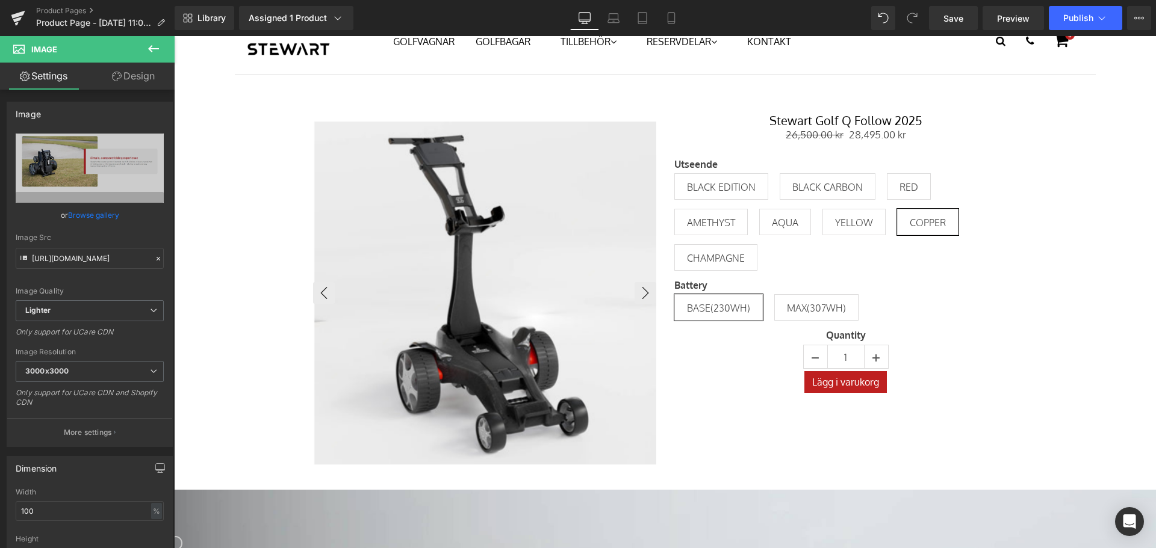
scroll to position [60, 0]
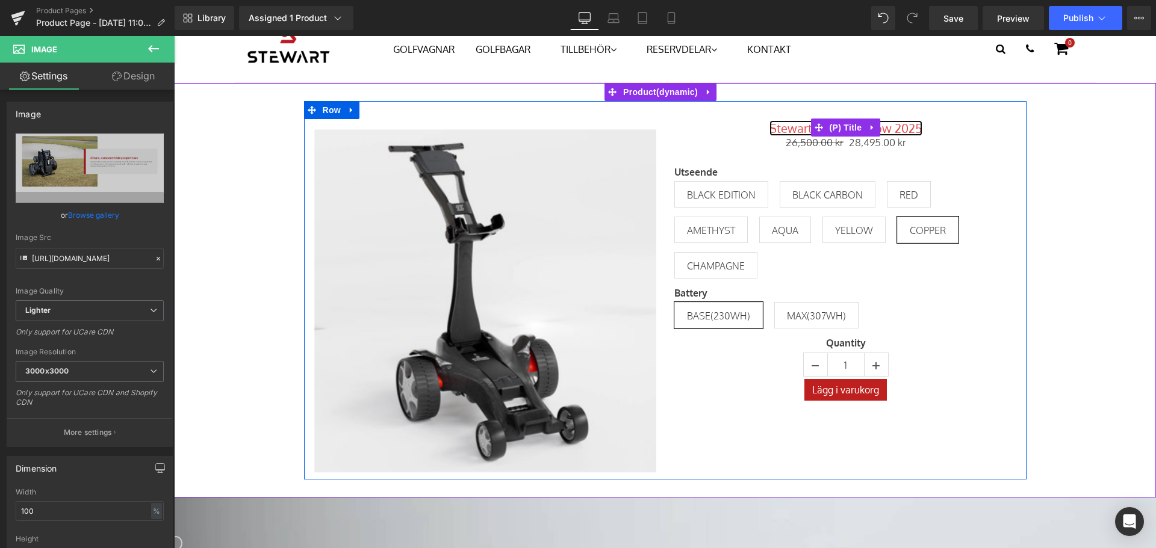
click at [776, 129] on link "Stewart Golf Q Follow 2025" at bounding box center [845, 128] width 153 height 14
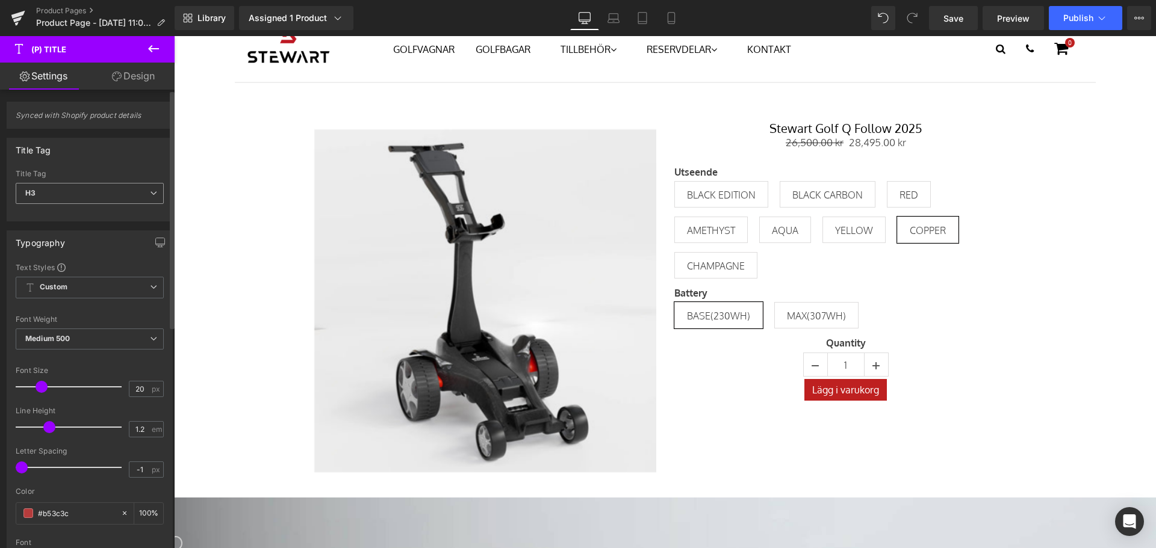
click at [100, 191] on span "H3" at bounding box center [90, 193] width 148 height 21
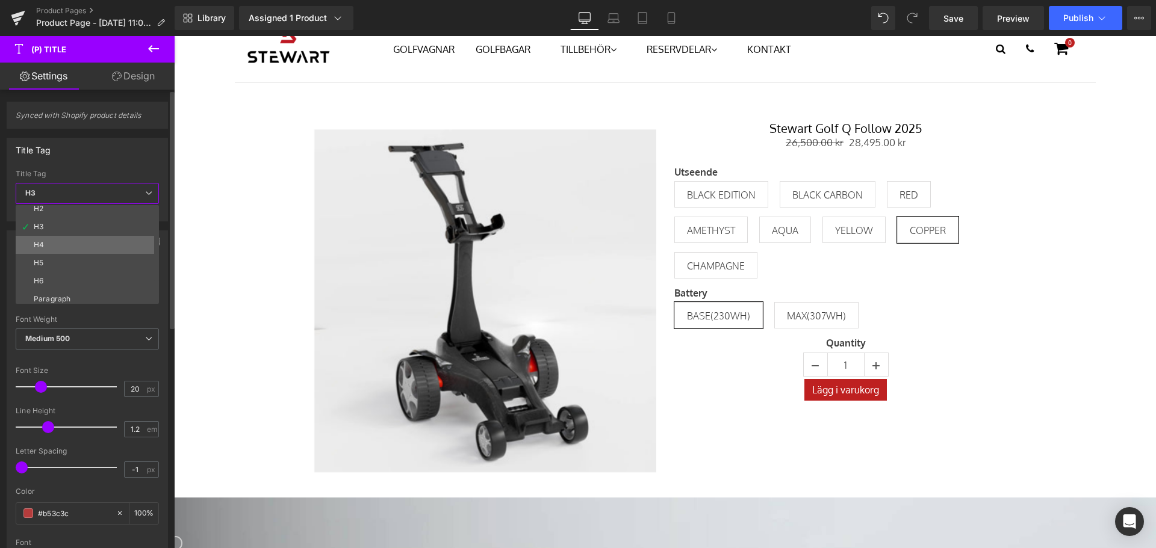
scroll to position [28, 0]
click at [80, 290] on li "Paragraph" at bounding box center [90, 295] width 149 height 18
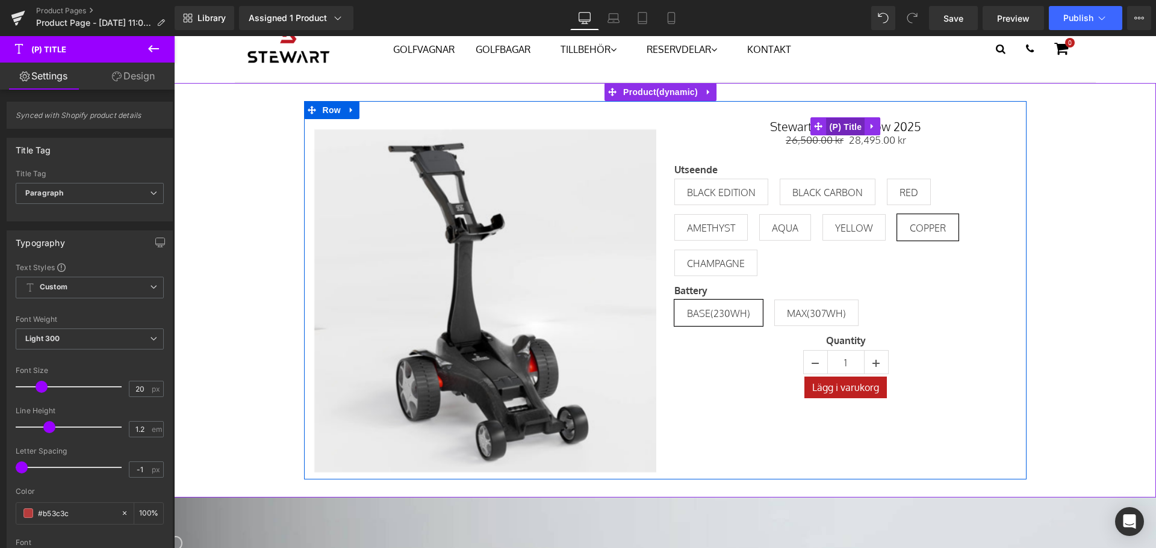
click at [845, 120] on span "(P) Title" at bounding box center [846, 127] width 39 height 18
click at [923, 118] on div at bounding box center [665, 110] width 722 height 18
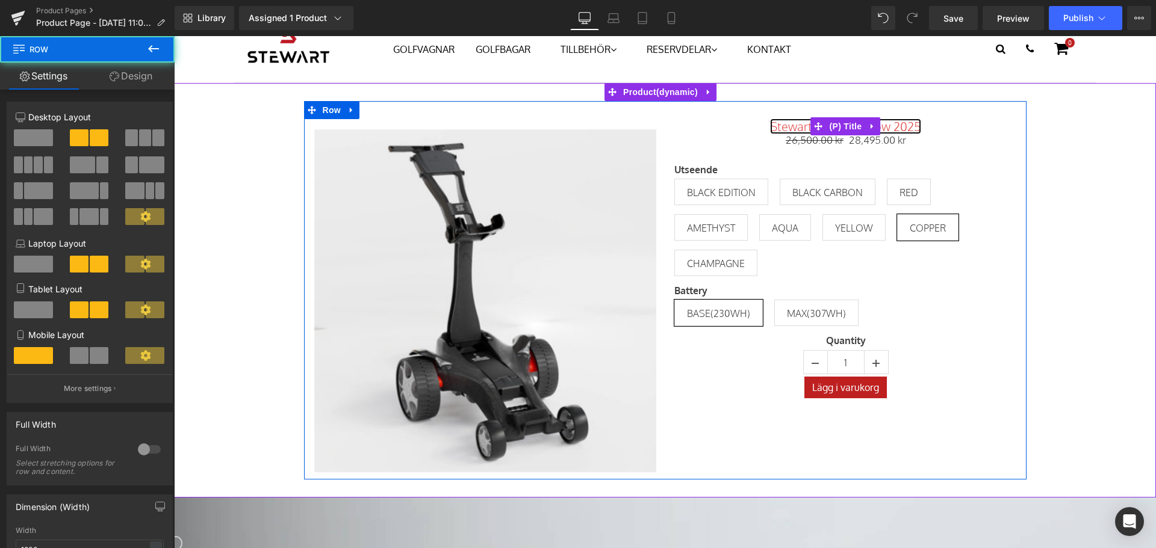
click at [908, 125] on link "Stewart Golf Q Follow 2025" at bounding box center [845, 126] width 151 height 14
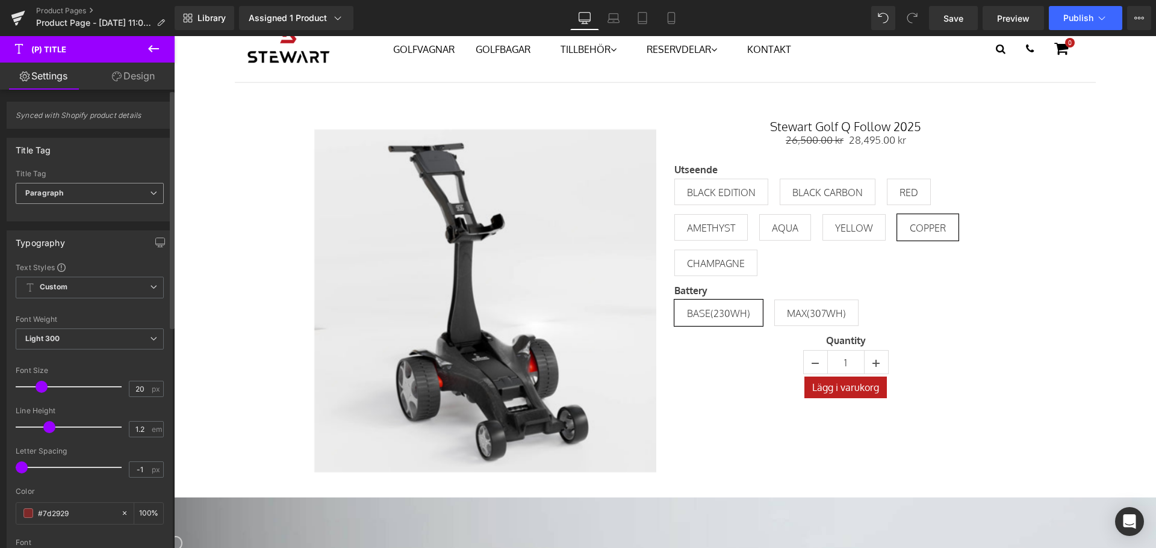
click at [115, 201] on span "Paragraph" at bounding box center [90, 193] width 148 height 21
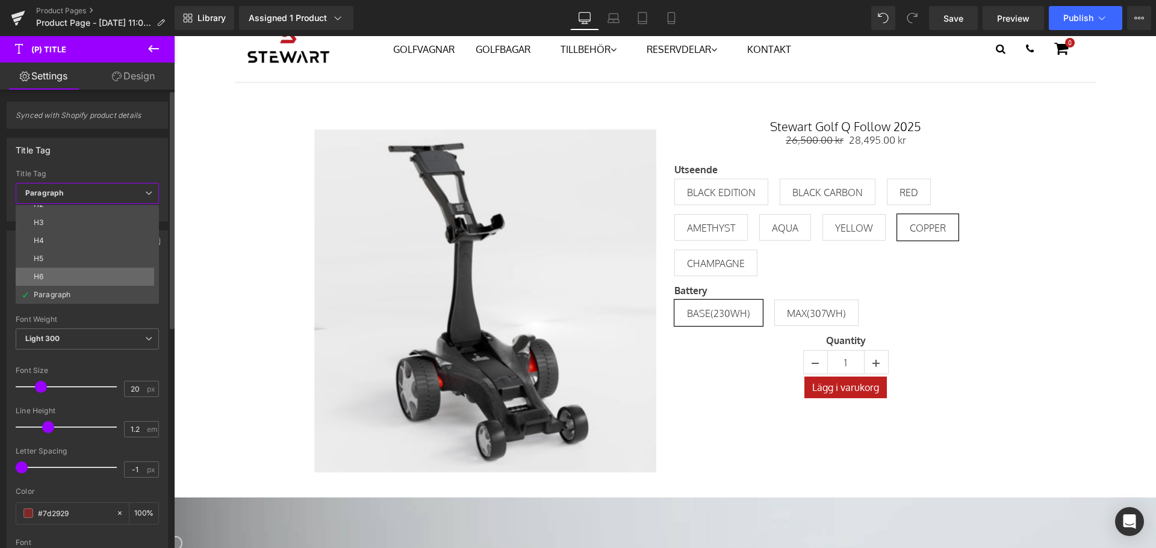
click at [87, 272] on li "H6" at bounding box center [90, 277] width 149 height 18
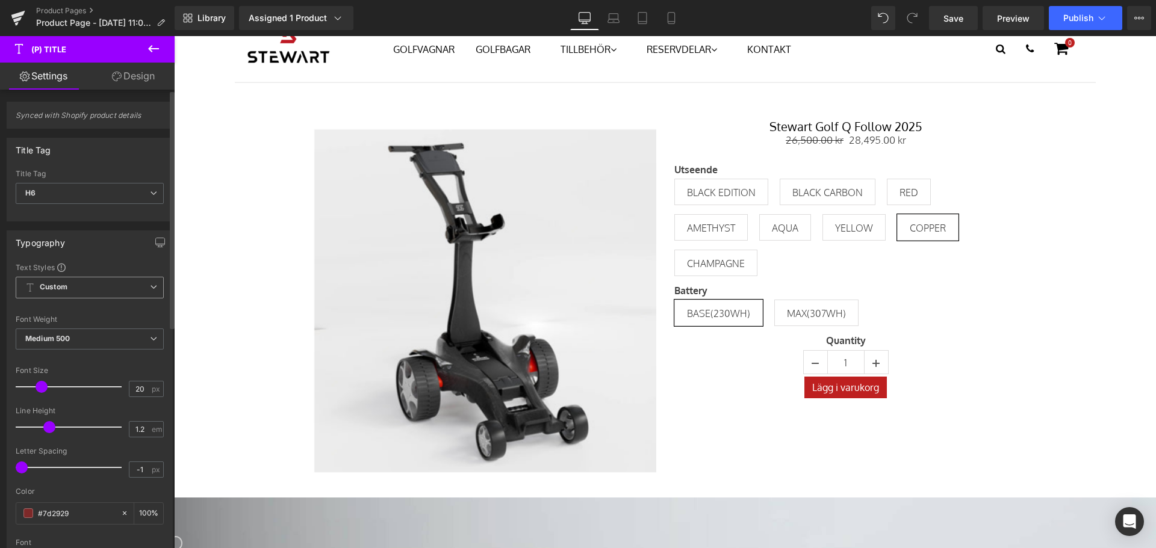
click at [88, 285] on span "Custom Setup Global Style" at bounding box center [90, 288] width 148 height 22
click at [96, 262] on div "Text Styles" at bounding box center [87, 267] width 143 height 10
click at [63, 268] on span at bounding box center [61, 268] width 8 height 8
click at [90, 341] on span "Medium 500" at bounding box center [90, 339] width 148 height 21
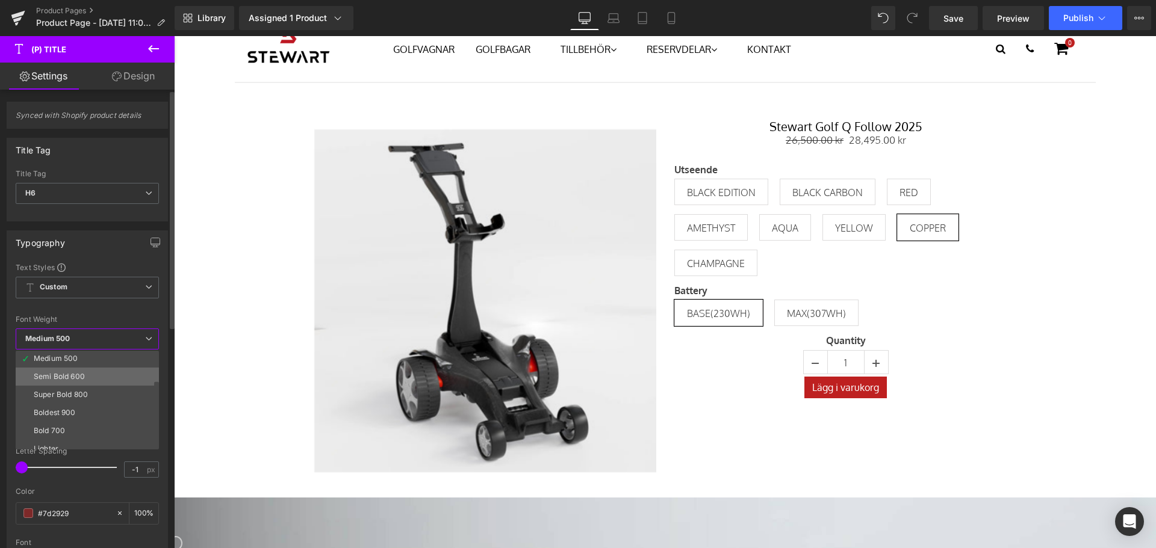
scroll to position [100, 0]
click at [89, 383] on li "Boldest 900" at bounding box center [90, 386] width 149 height 18
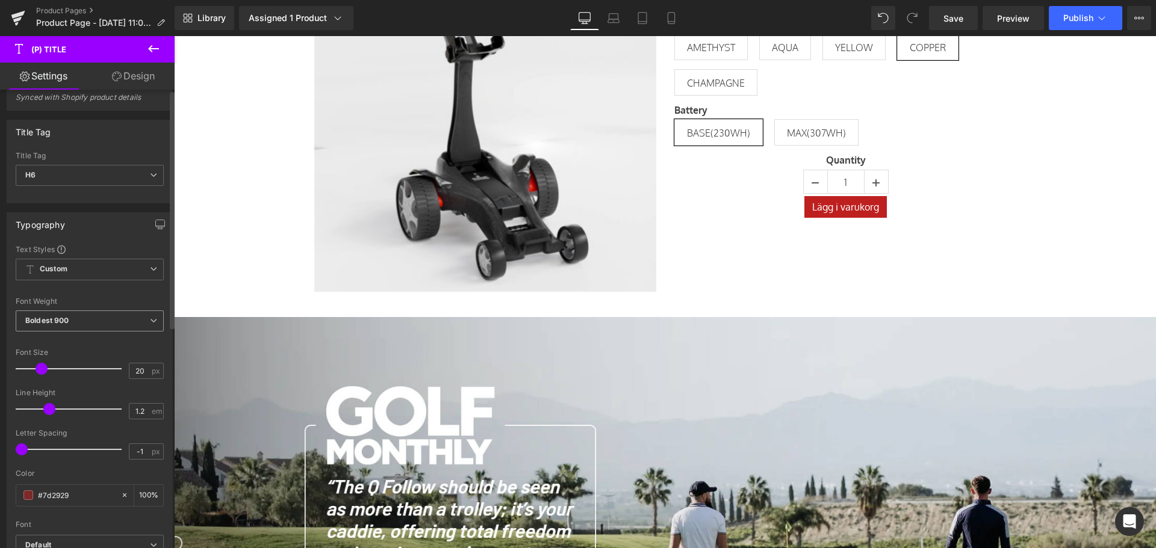
scroll to position [60, 0]
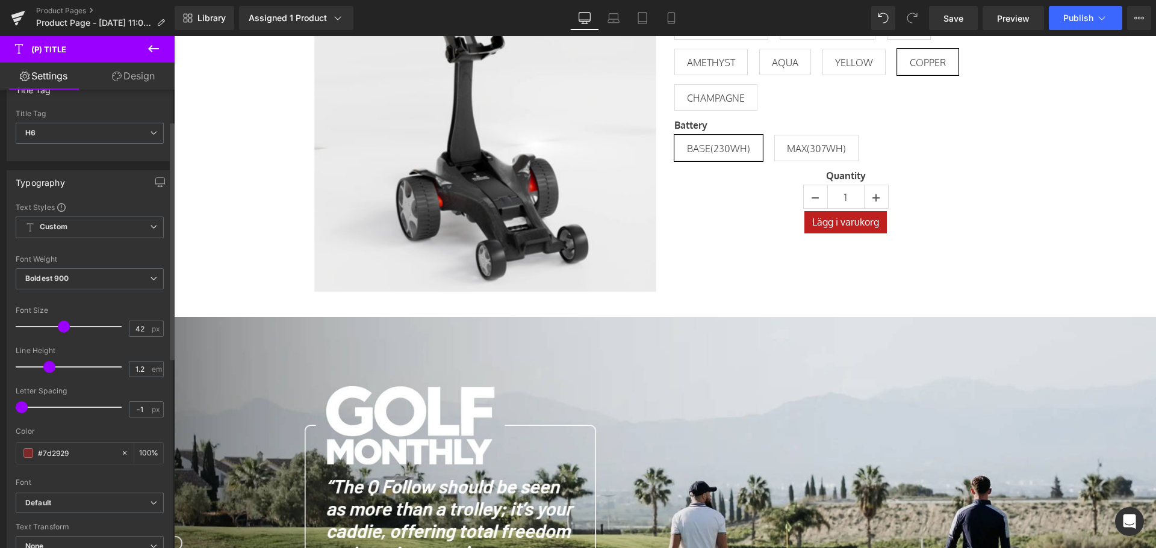
type input "43"
drag, startPoint x: 43, startPoint y: 324, endPoint x: 66, endPoint y: 324, distance: 22.3
click at [66, 324] on span at bounding box center [64, 327] width 12 height 12
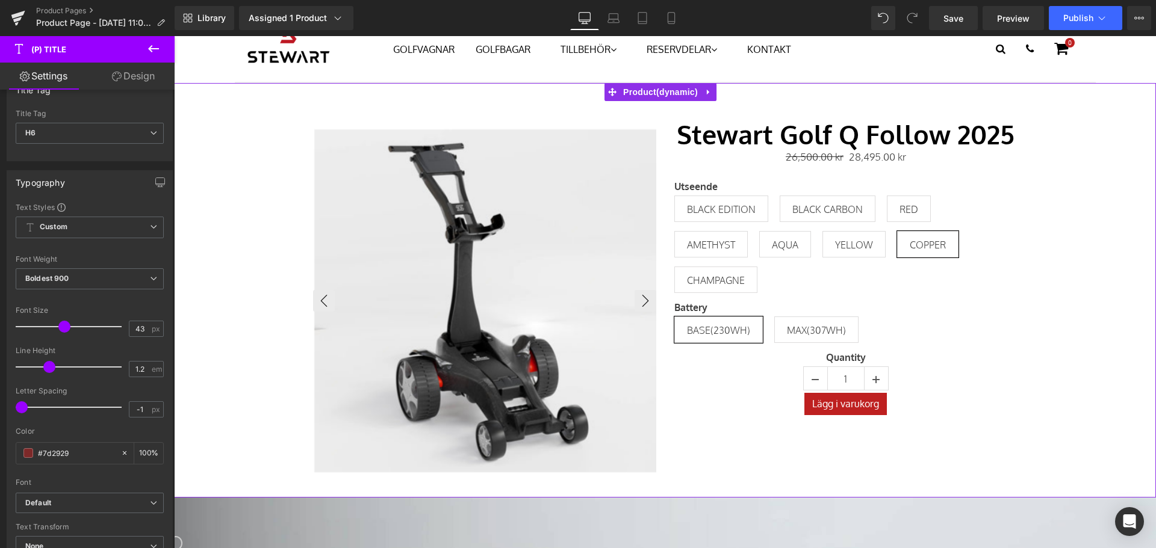
scroll to position [120, 0]
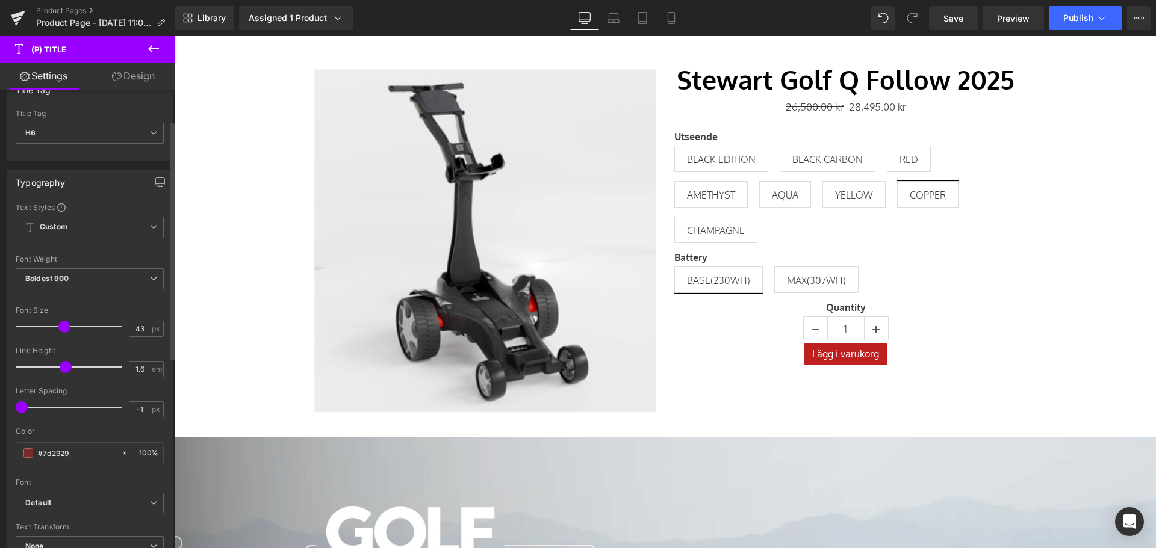
type input "1.5"
drag, startPoint x: 49, startPoint y: 367, endPoint x: 61, endPoint y: 370, distance: 12.6
click at [61, 370] on span at bounding box center [61, 367] width 12 height 12
type input "-1"
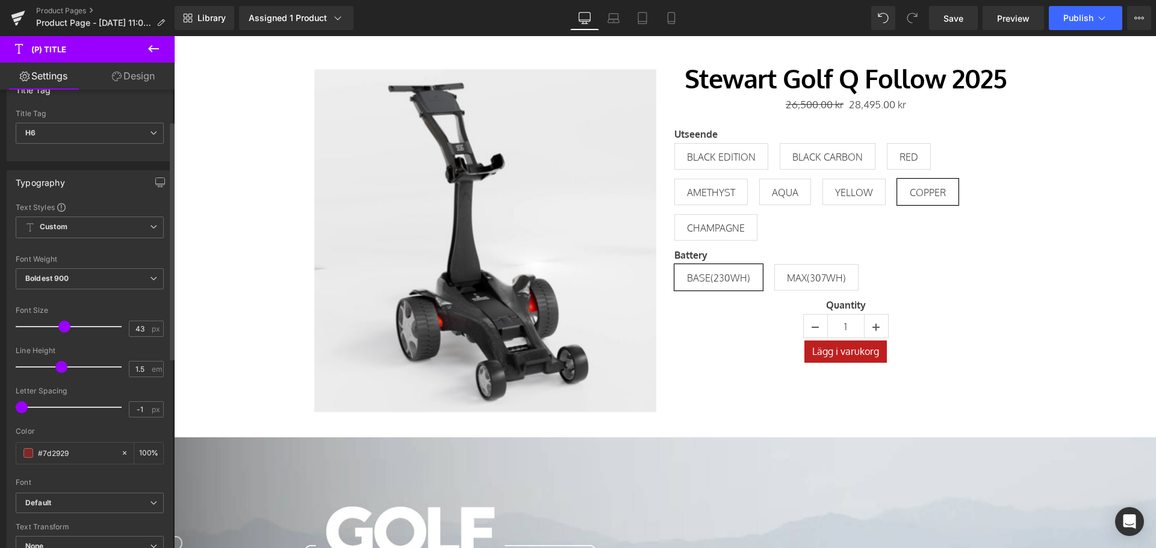
drag, startPoint x: 20, startPoint y: 405, endPoint x: 0, endPoint y: 406, distance: 20.5
click at [0, 406] on div "Typography Text Styles Custom Custom Setup Global Style Custom Setup Global Sty…" at bounding box center [90, 368] width 180 height 414
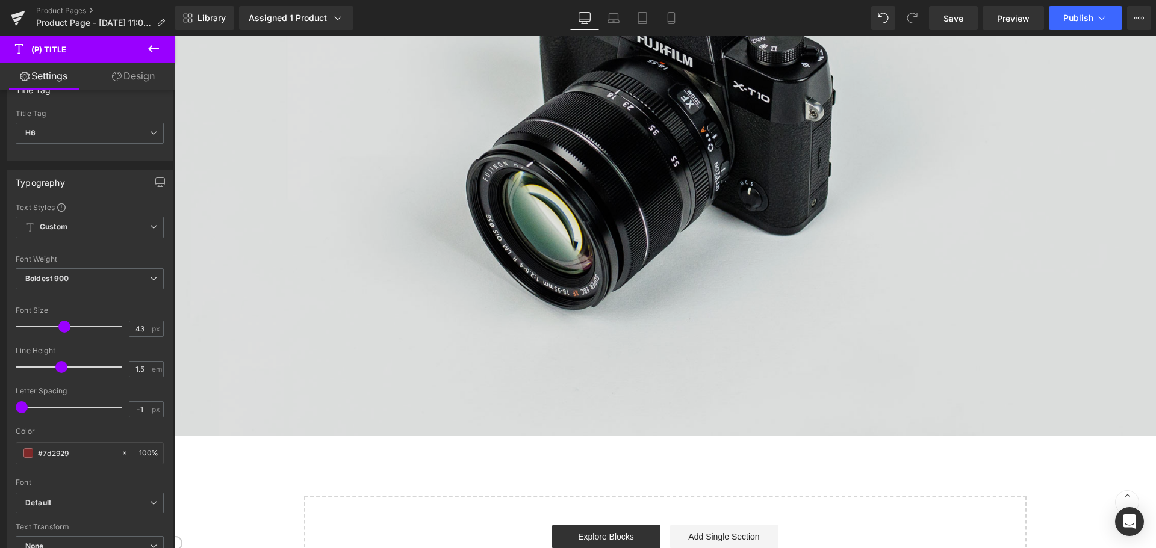
scroll to position [2468, 0]
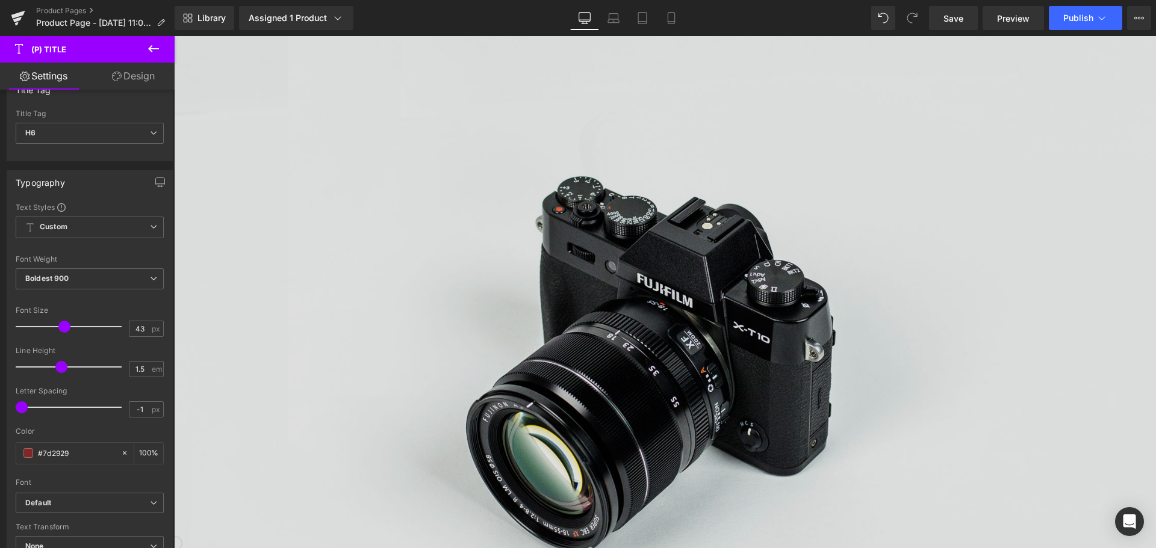
click at [450, 287] on img at bounding box center [665, 352] width 982 height 651
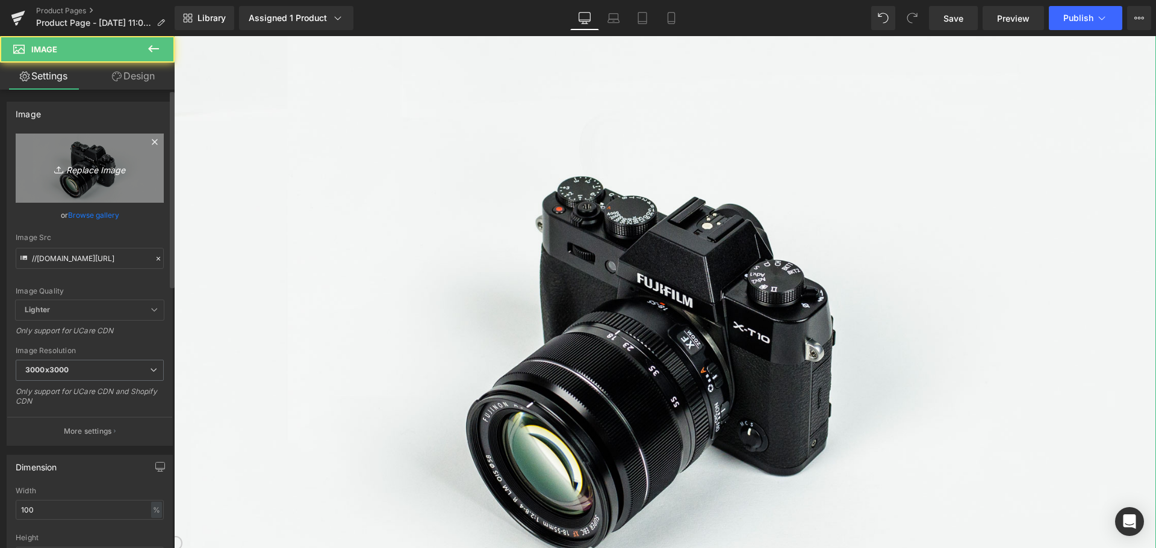
click at [112, 176] on link "Replace Image" at bounding box center [90, 168] width 148 height 69
type input "C:\fakepath\Skärmbild [DATE] 104645.png"
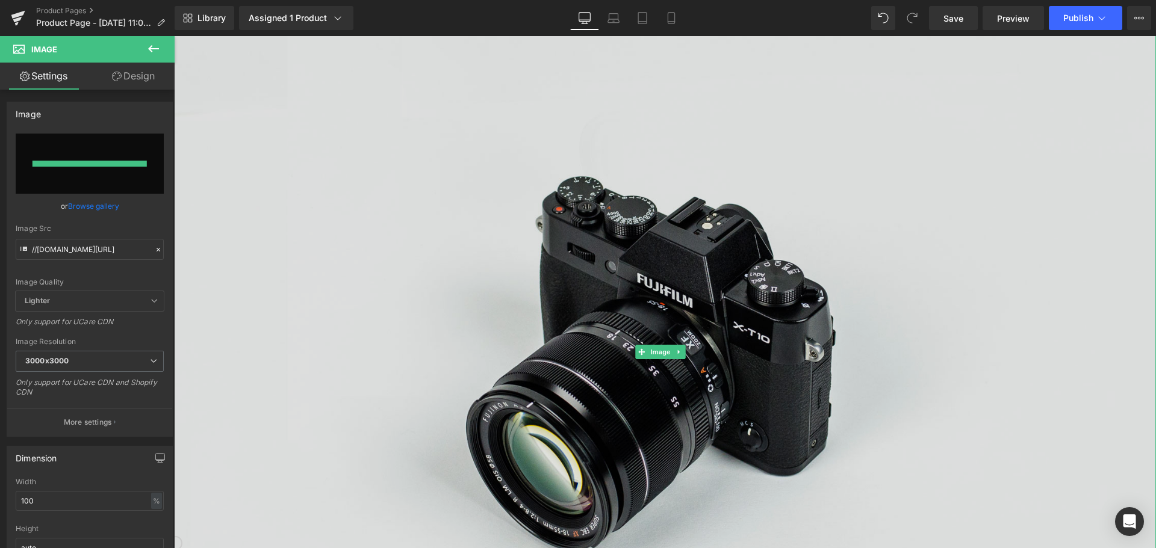
type input "[URL][DOMAIN_NAME]"
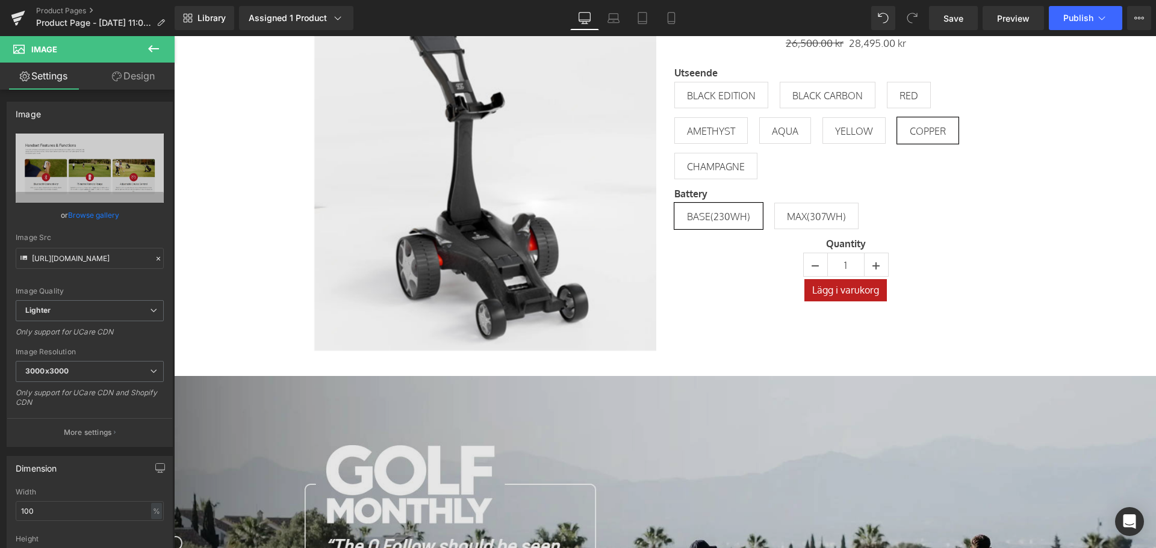
scroll to position [181, 0]
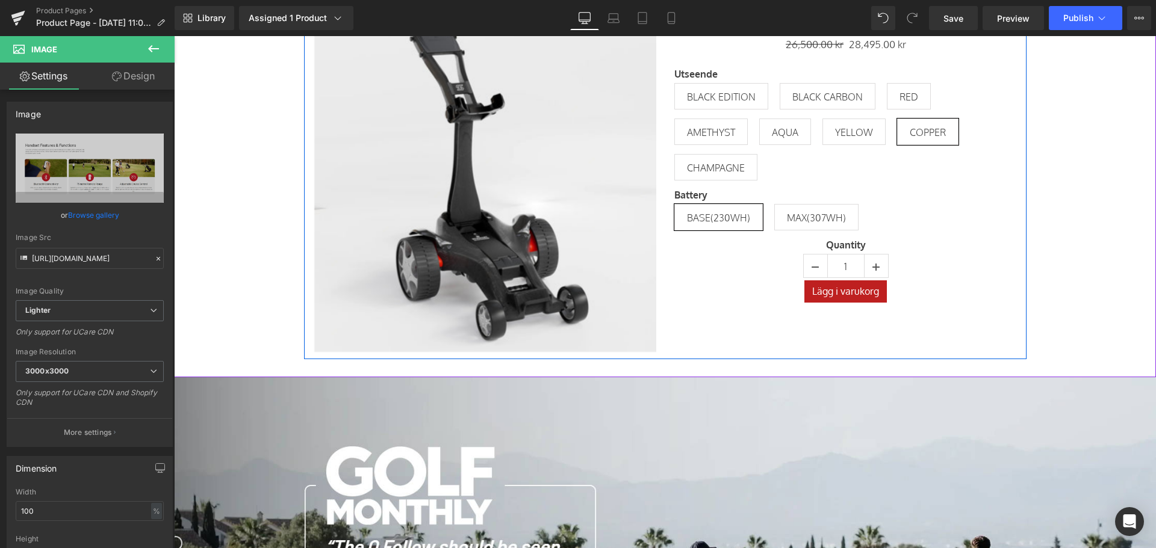
click at [760, 294] on div "Lägg i varukorg" at bounding box center [845, 292] width 343 height 22
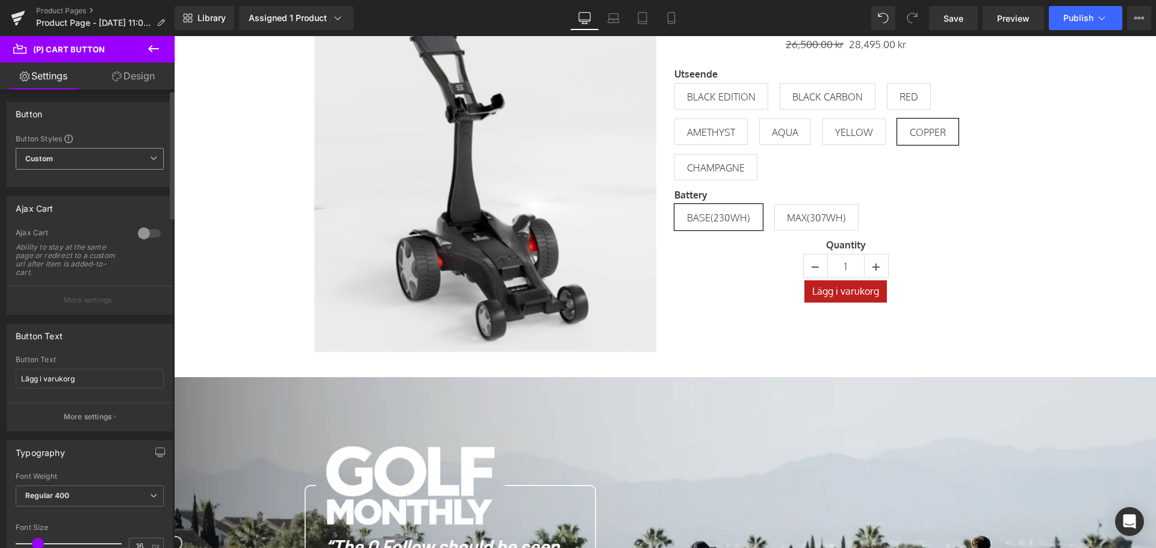
click at [127, 159] on span "Custom Setup Global Style" at bounding box center [90, 159] width 148 height 22
click at [110, 203] on div "Setup Global Style" at bounding box center [87, 207] width 143 height 28
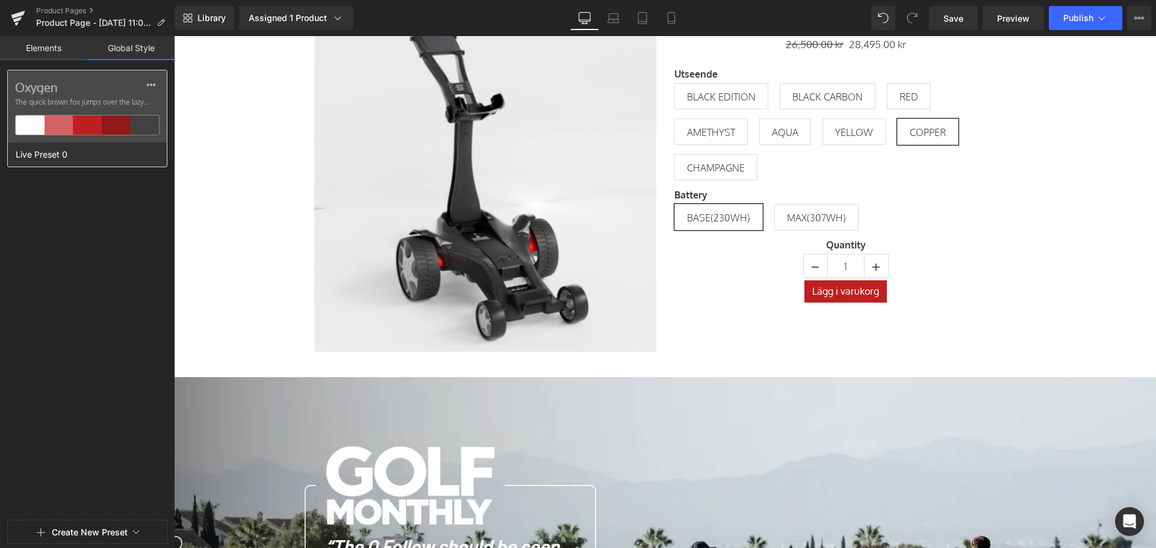
click at [111, 125] on div at bounding box center [116, 125] width 29 height 19
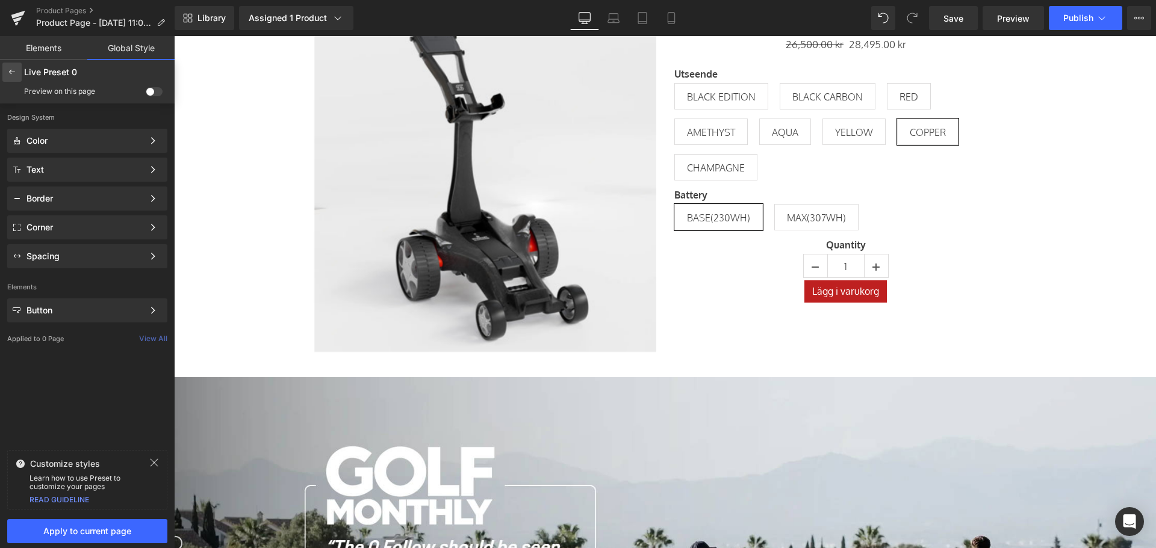
click at [13, 65] on div at bounding box center [11, 72] width 19 height 19
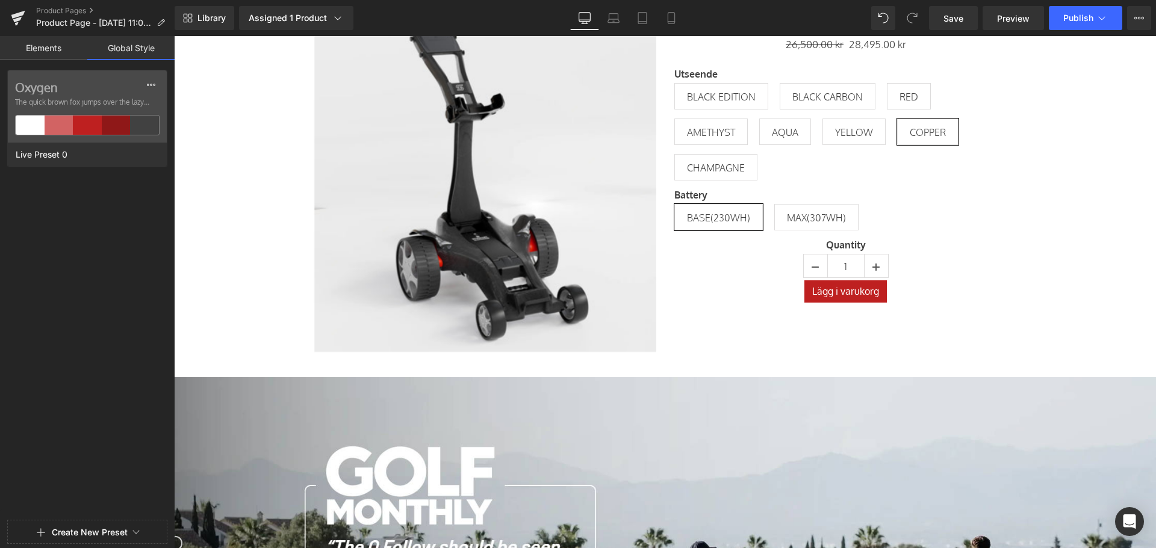
click at [58, 50] on link "Elements" at bounding box center [43, 48] width 87 height 24
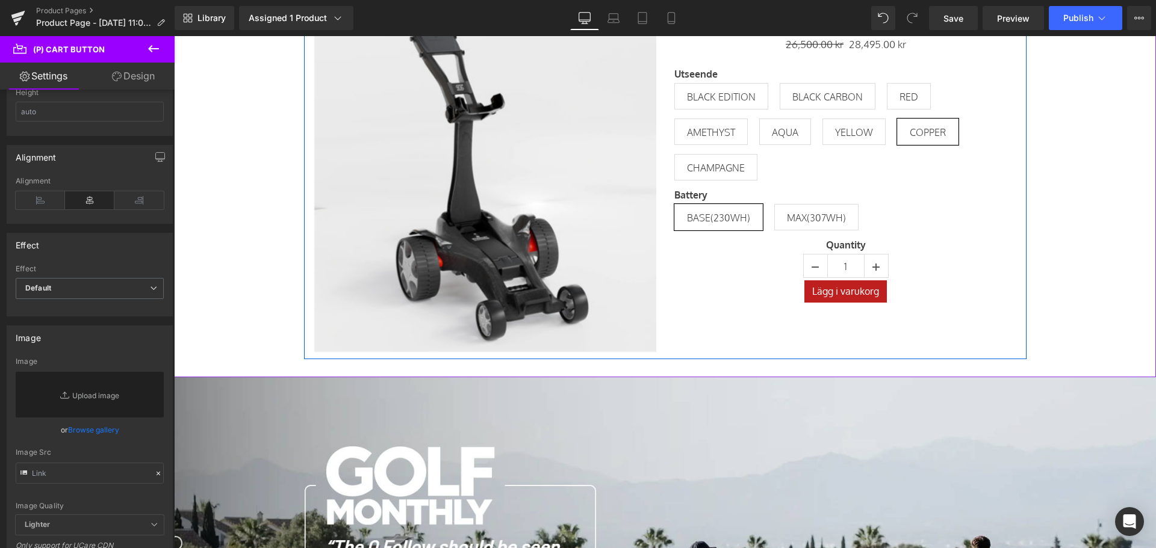
click at [796, 319] on div "‹" at bounding box center [665, 170] width 722 height 379
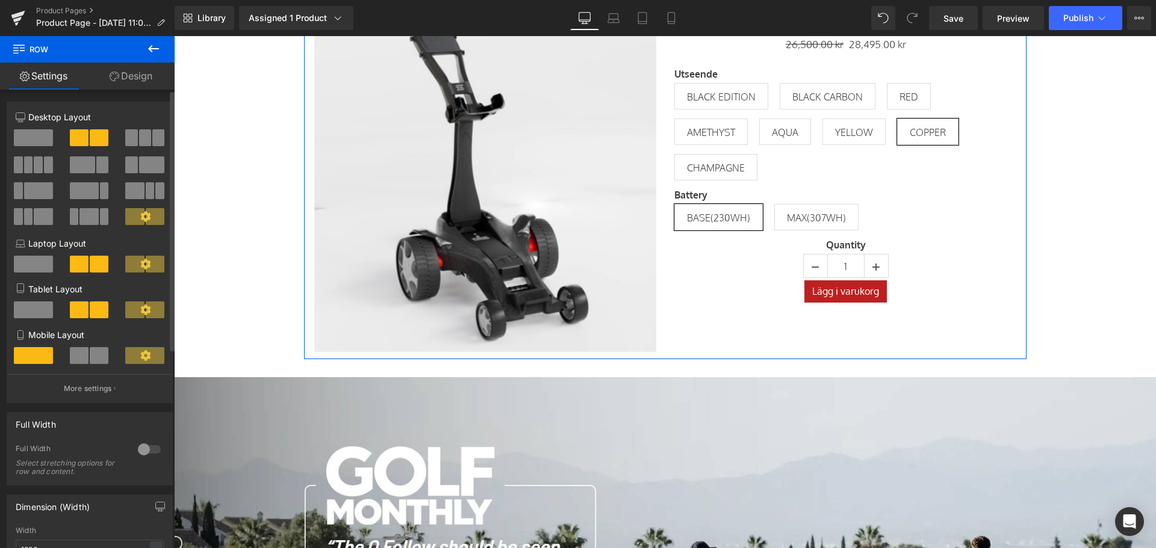
click at [36, 355] on span at bounding box center [33, 355] width 39 height 17
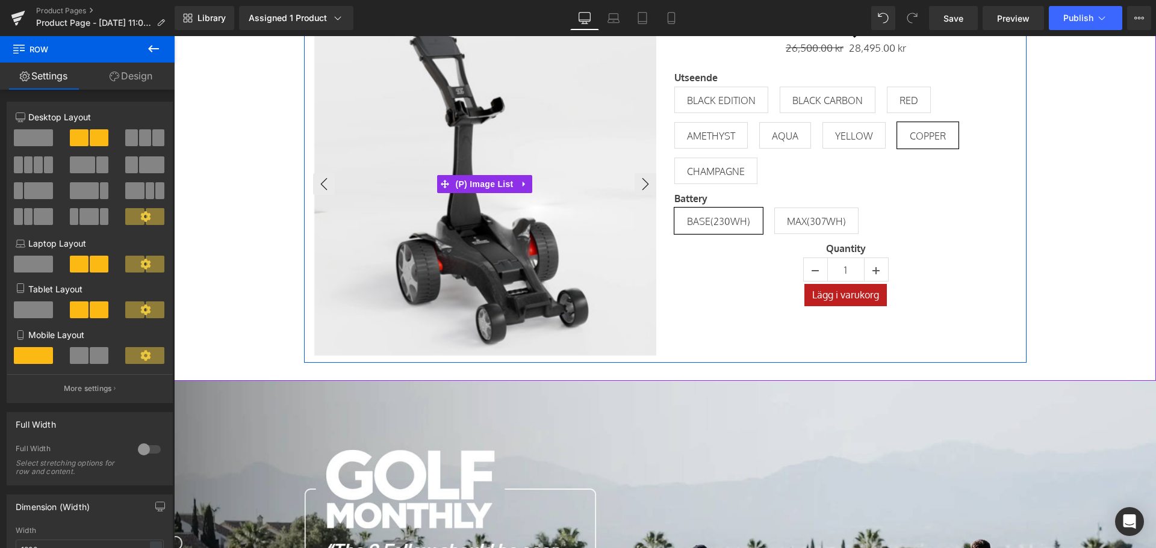
scroll to position [0, 0]
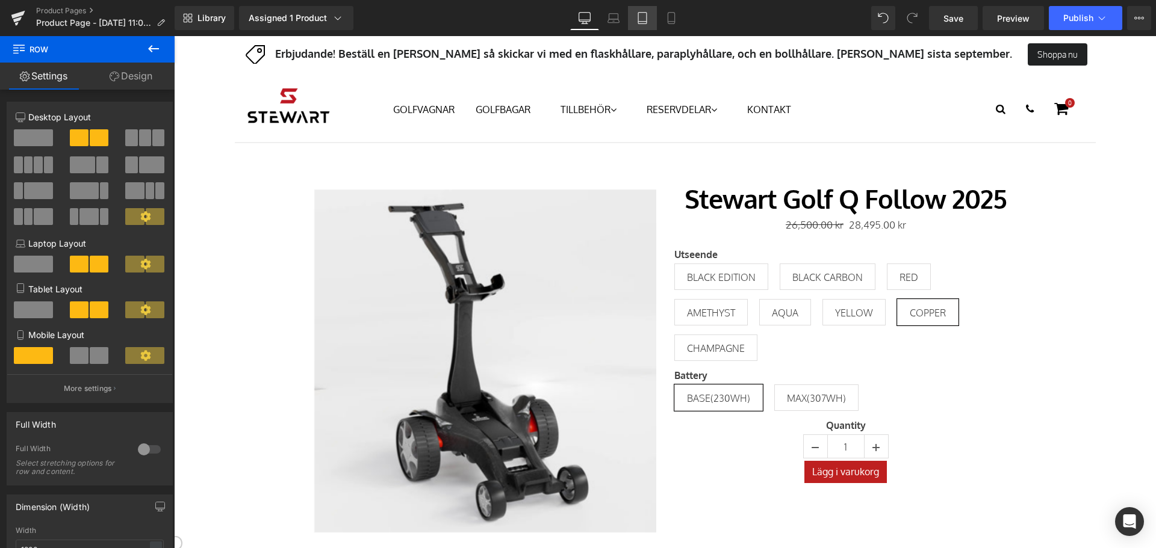
click at [641, 13] on icon at bounding box center [642, 18] width 12 height 12
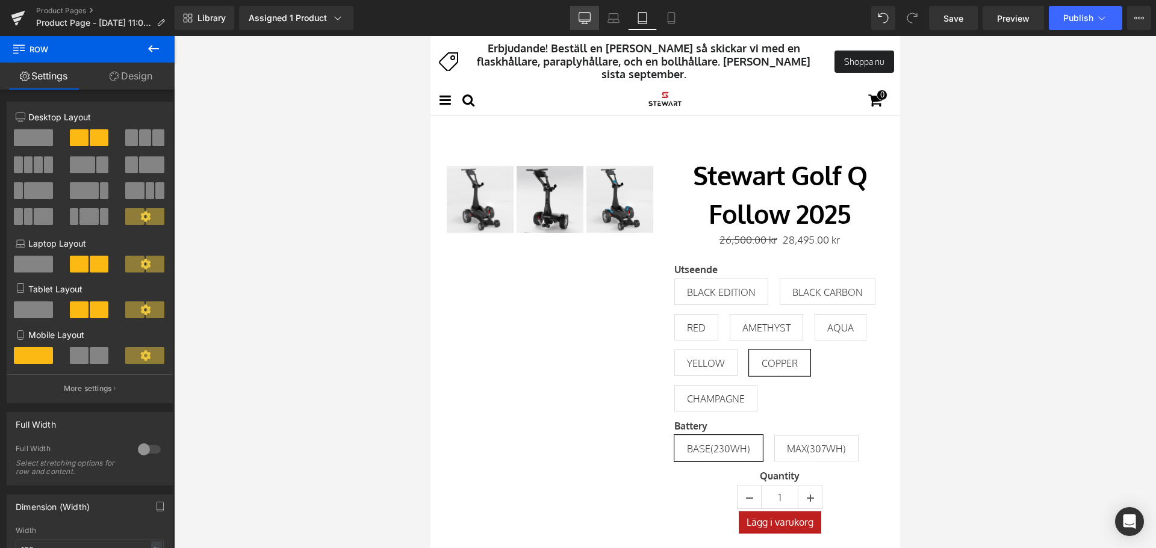
click at [582, 16] on icon at bounding box center [585, 18] width 12 height 12
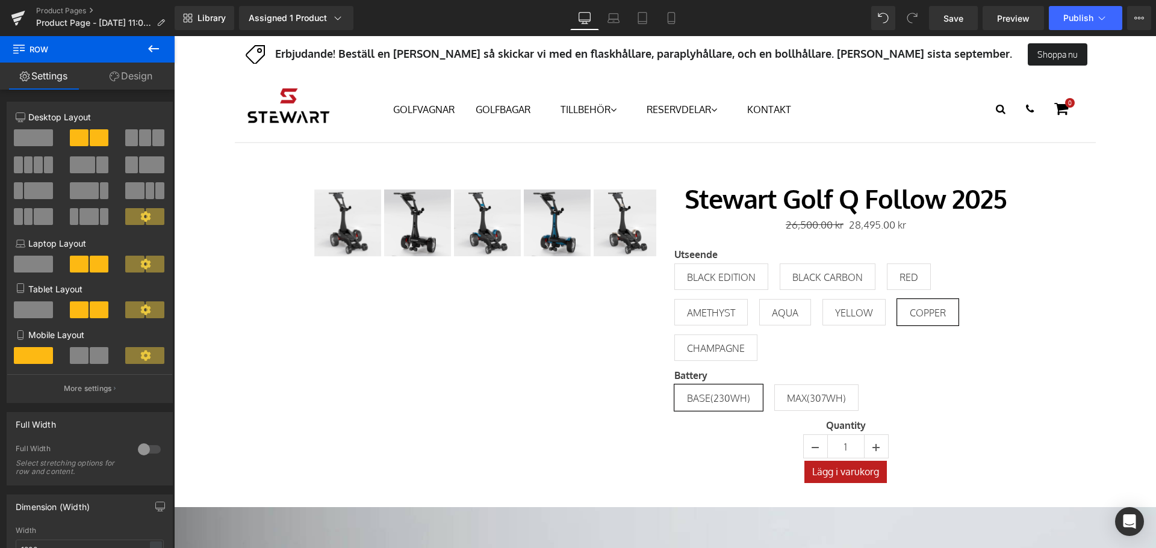
scroll to position [23, 0]
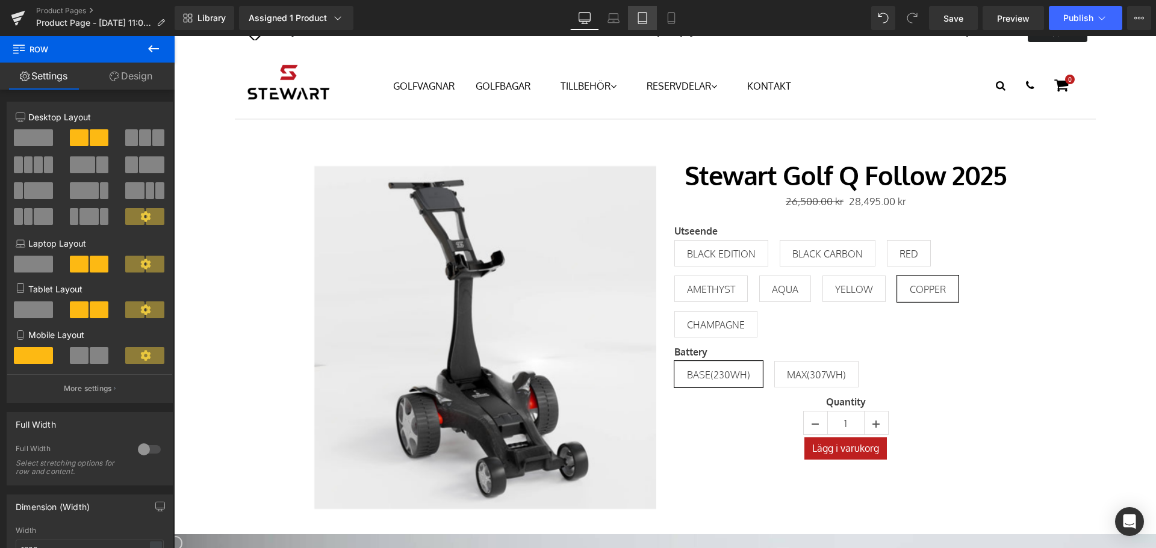
click at [644, 20] on icon at bounding box center [642, 18] width 12 height 12
type input "100"
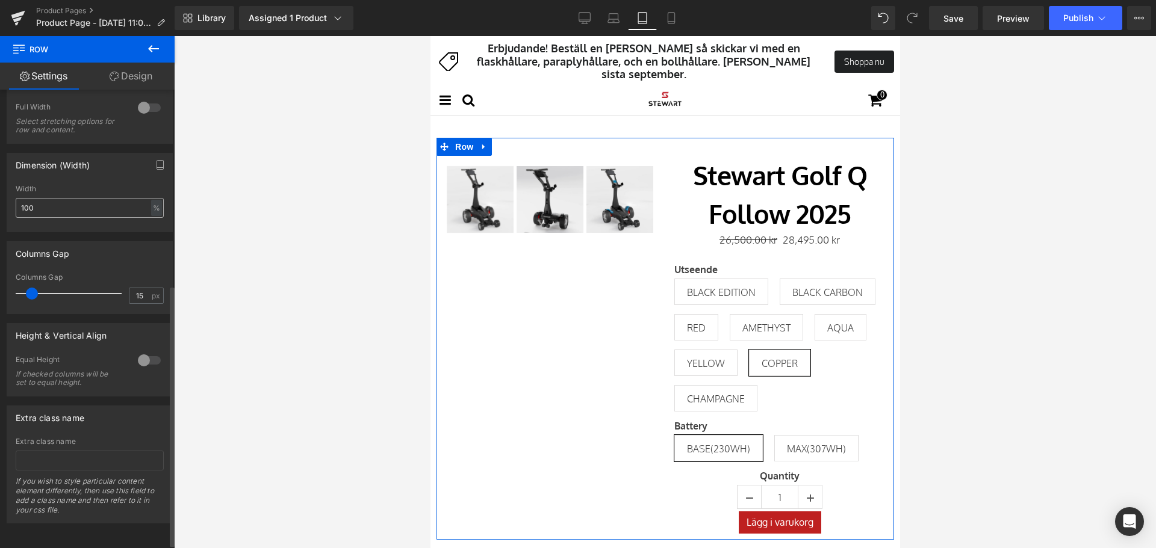
scroll to position [351, 0]
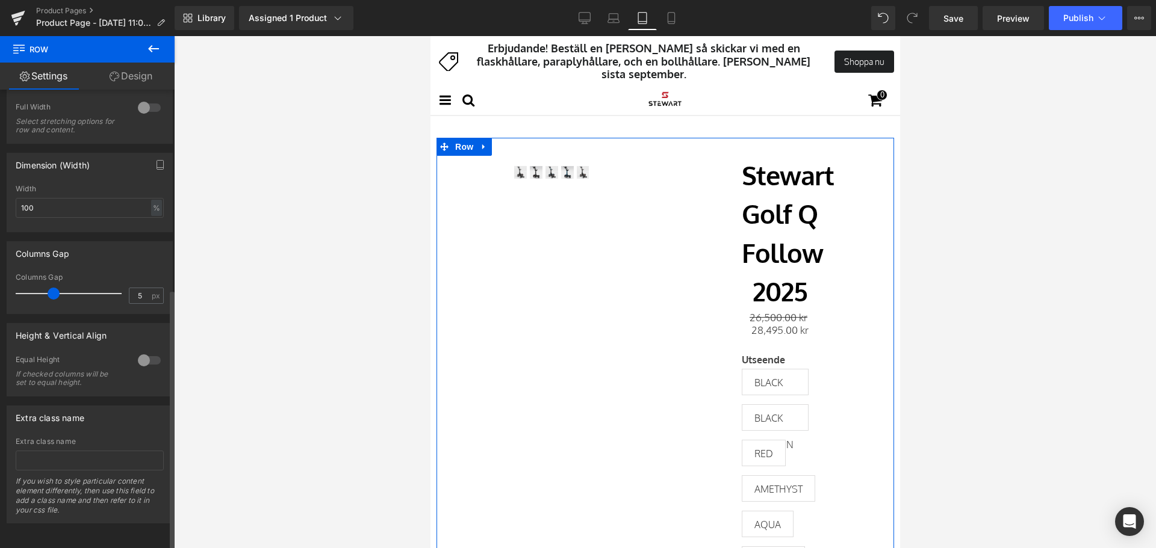
type input "0"
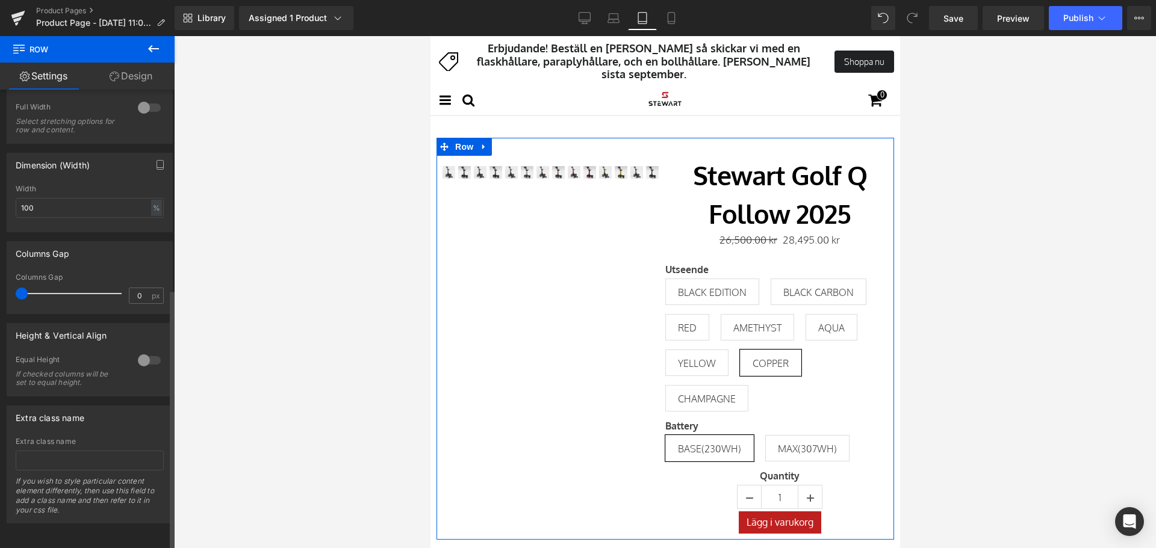
drag, startPoint x: 29, startPoint y: 286, endPoint x: 0, endPoint y: 294, distance: 30.5
click at [0, 294] on div "Columns Gap 0px Columns Gap 0 px" at bounding box center [90, 273] width 180 height 82
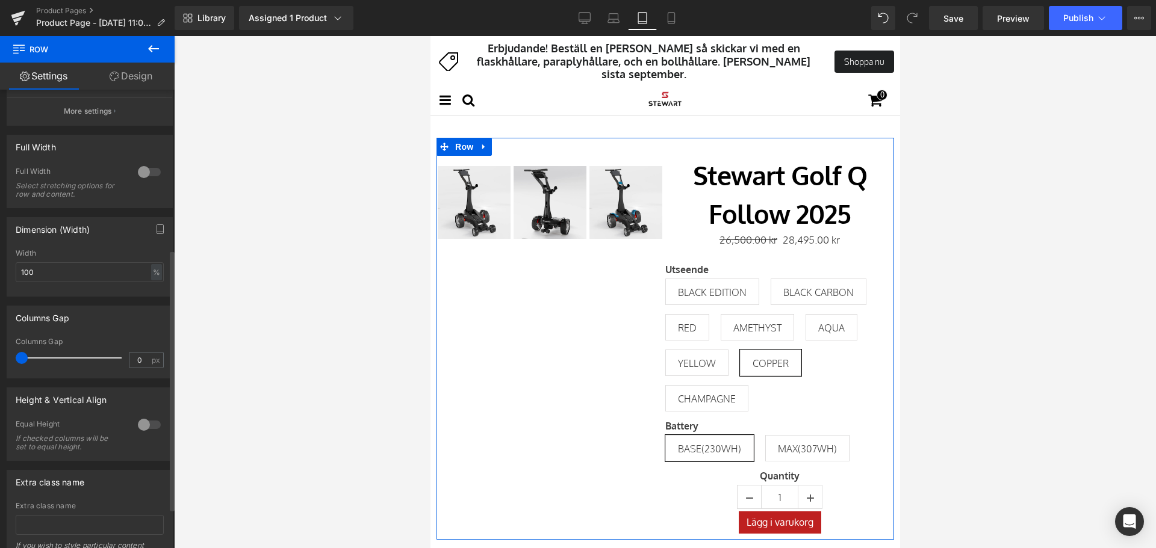
scroll to position [231, 0]
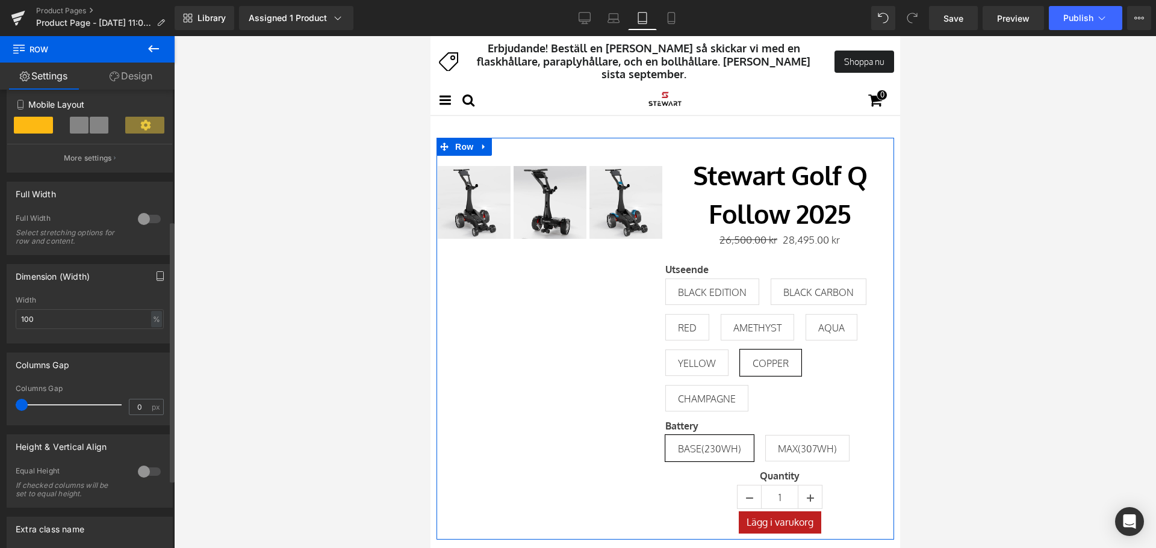
click at [160, 280] on icon "button" at bounding box center [160, 277] width 10 height 10
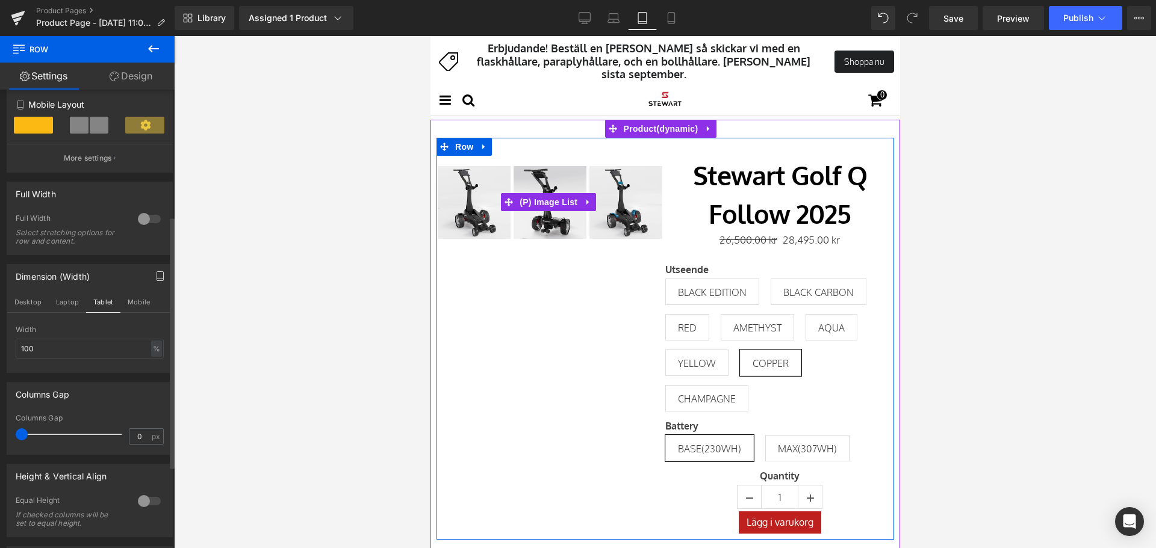
click at [479, 193] on img at bounding box center [473, 202] width 73 height 73
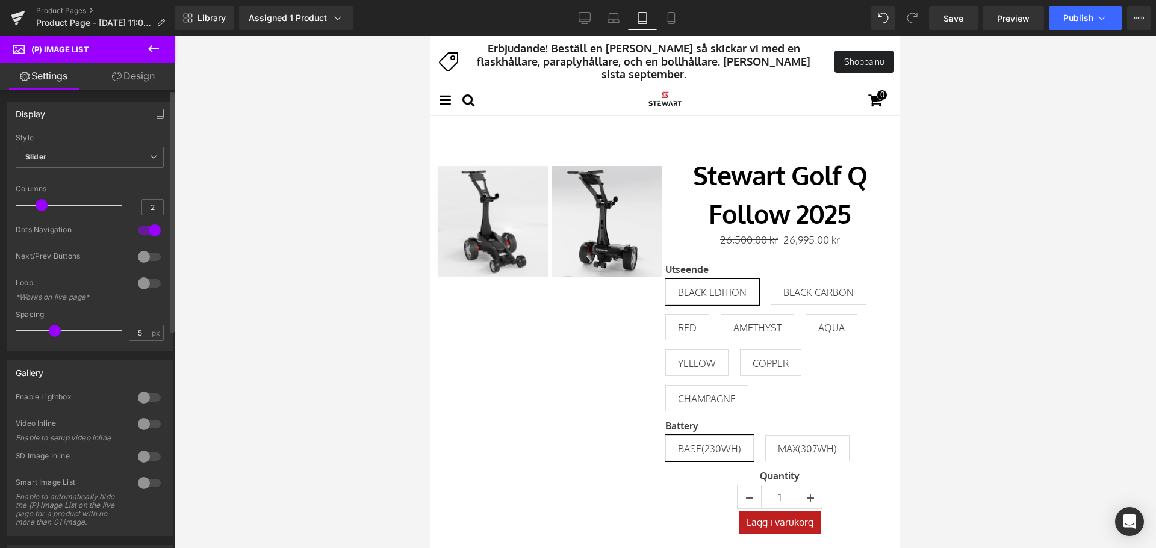
type input "1"
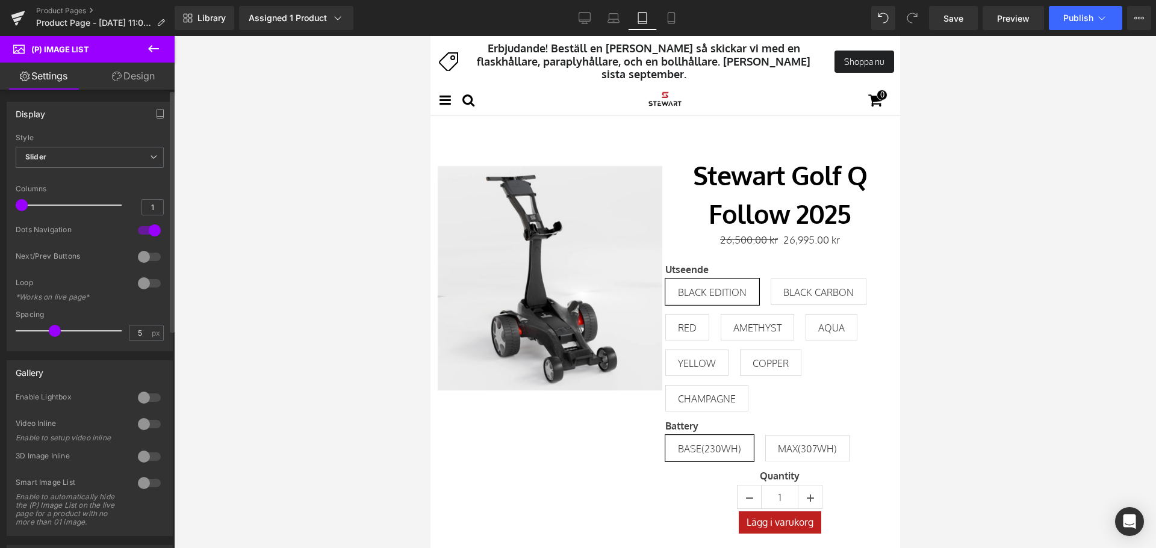
drag, startPoint x: 60, startPoint y: 201, endPoint x: 10, endPoint y: 203, distance: 50.0
click at [10, 203] on div "Default Slider Style Slider Default Slider 1 Columns 1 4 Columns 4 1 Columns 1 …" at bounding box center [89, 242] width 165 height 217
type input "0"
drag, startPoint x: 50, startPoint y: 333, endPoint x: 17, endPoint y: 341, distance: 33.6
click at [14, 341] on div "Default Slider Style Slider Default Slider 1 Columns 1 4 Columns 4 1 Columns 1 …" at bounding box center [89, 242] width 165 height 217
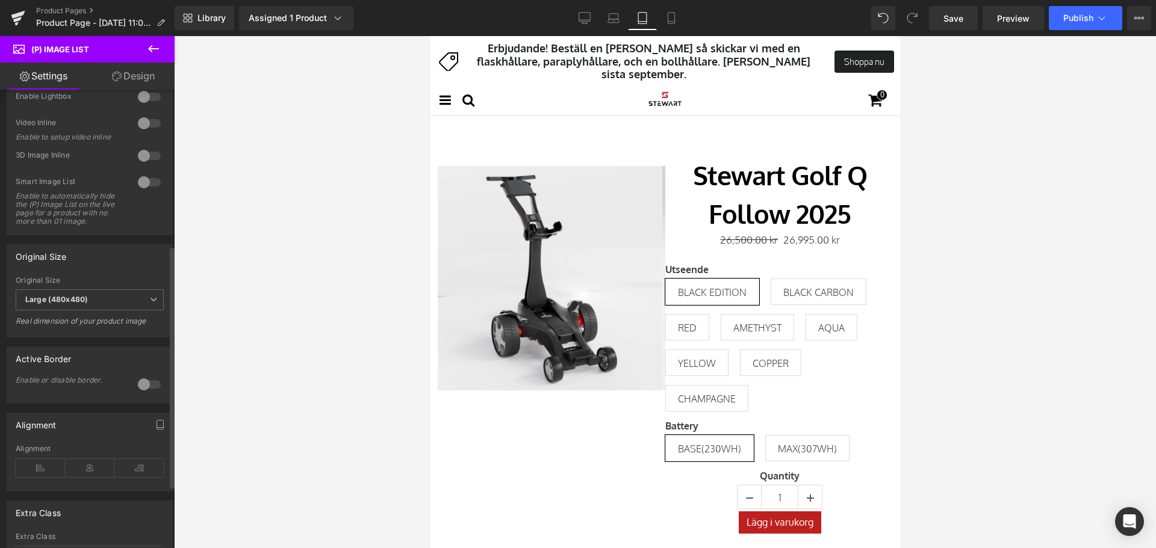
scroll to position [0, 0]
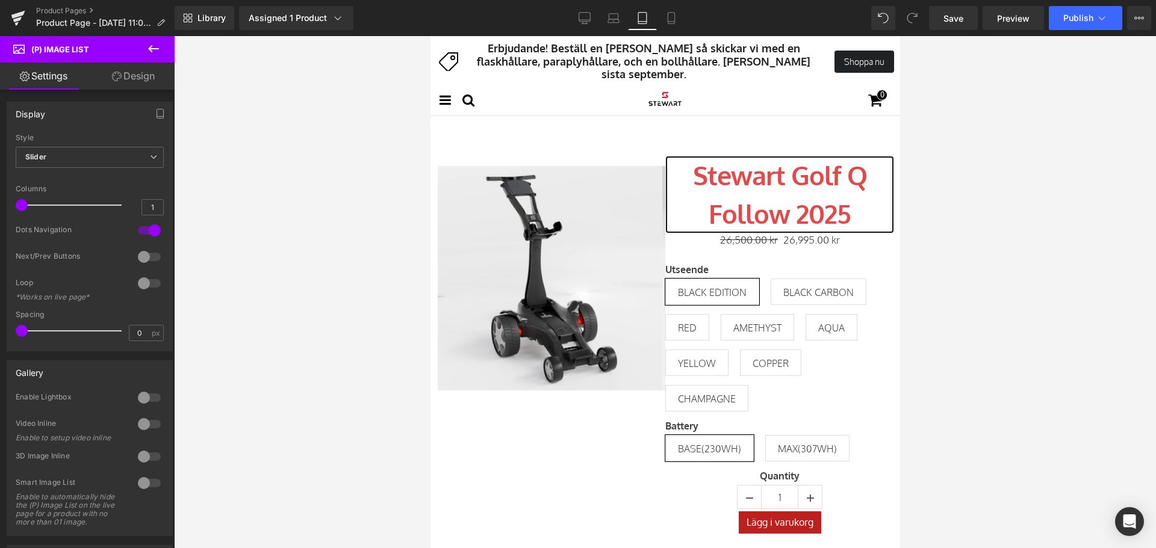
click at [728, 179] on link "Stewart Golf Q Follow 2025" at bounding box center [779, 195] width 229 height 78
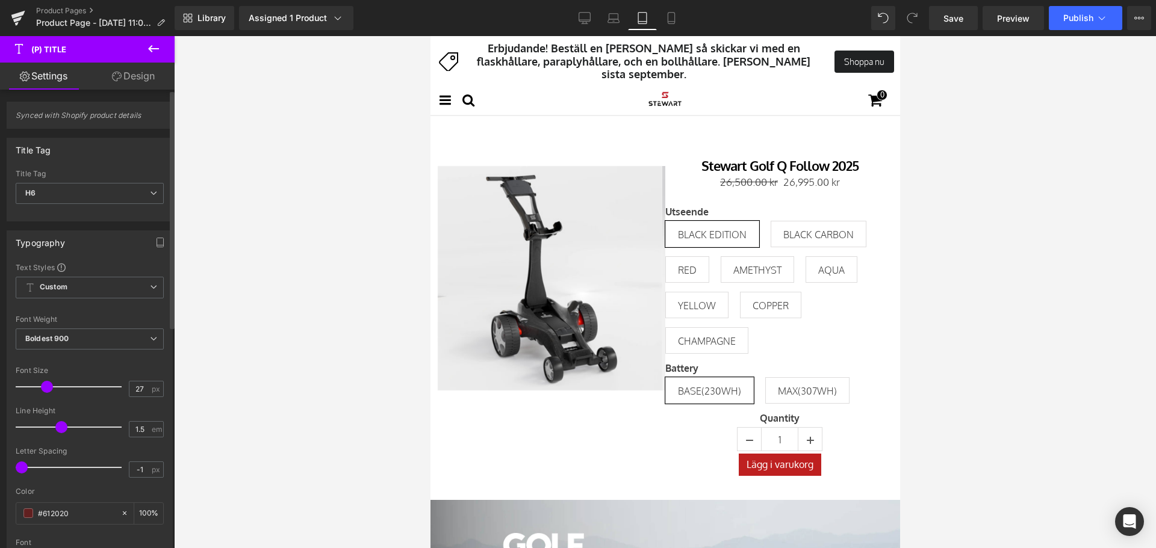
type input "28"
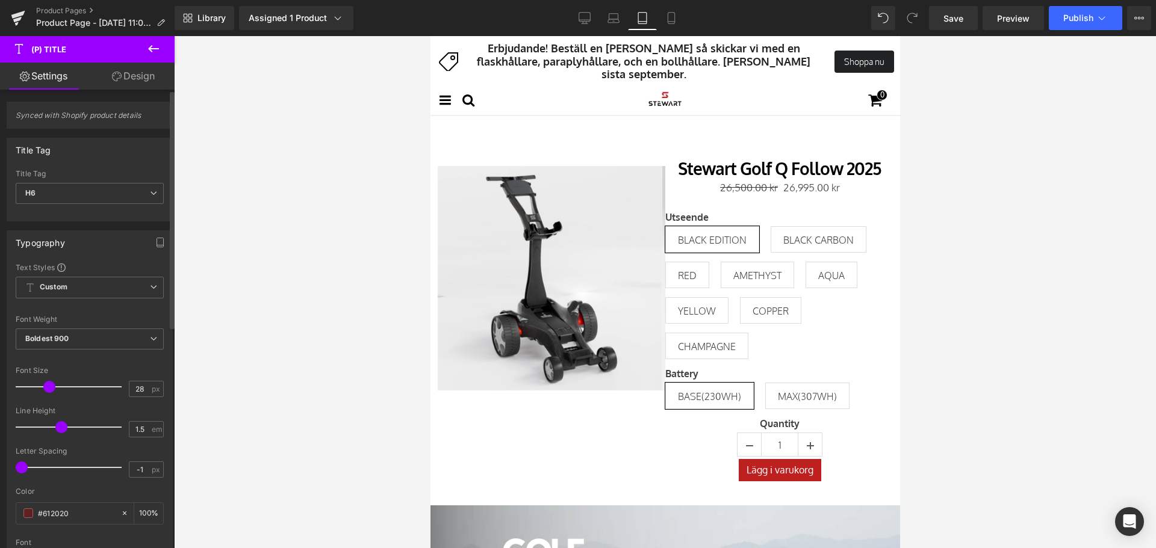
drag, startPoint x: 64, startPoint y: 385, endPoint x: 51, endPoint y: 393, distance: 15.6
click at [51, 393] on span at bounding box center [49, 387] width 12 height 12
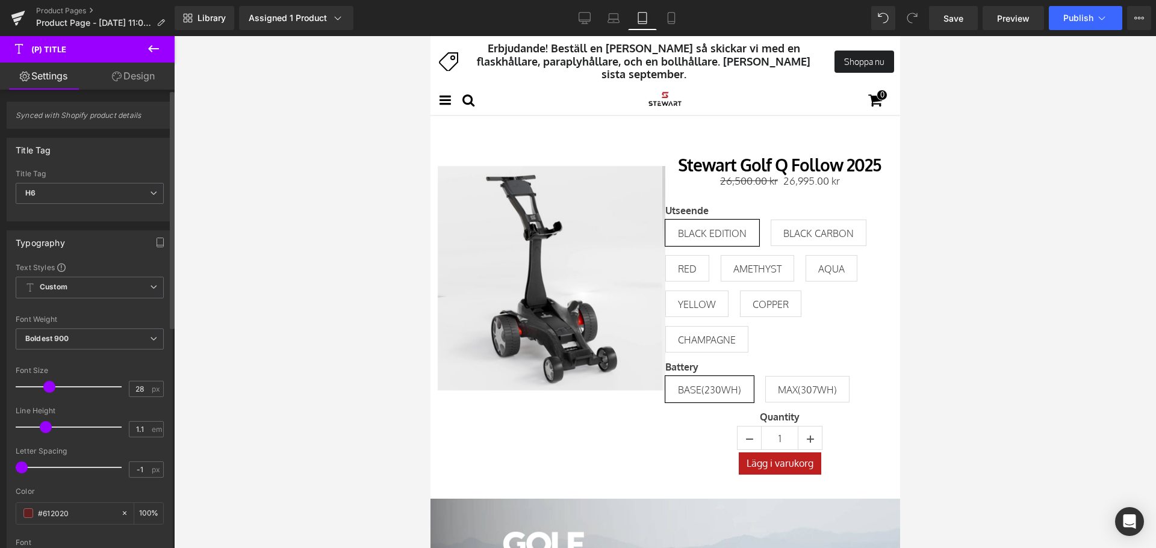
type input "1.2"
drag, startPoint x: 54, startPoint y: 426, endPoint x: 43, endPoint y: 431, distance: 12.1
click at [43, 431] on span at bounding box center [49, 427] width 12 height 12
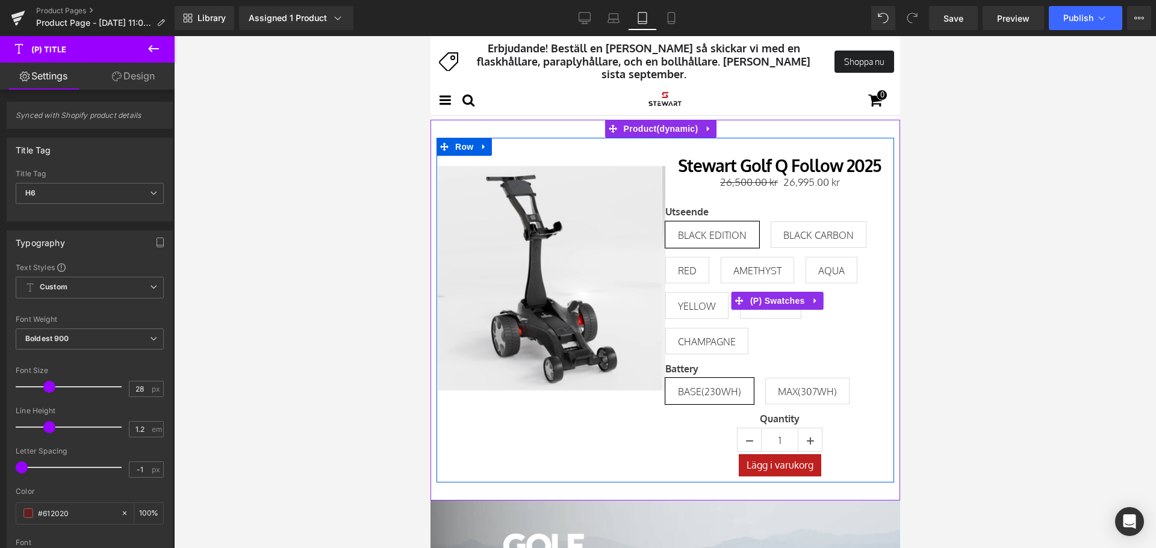
click at [770, 237] on span "BLACK CARBON" at bounding box center [818, 235] width 96 height 26
click at [731, 230] on span "BLACK EDITION" at bounding box center [711, 234] width 69 height 25
click at [681, 209] on label "Utseende" at bounding box center [779, 213] width 229 height 14
click at [718, 208] on label "Utseende" at bounding box center [779, 213] width 229 height 14
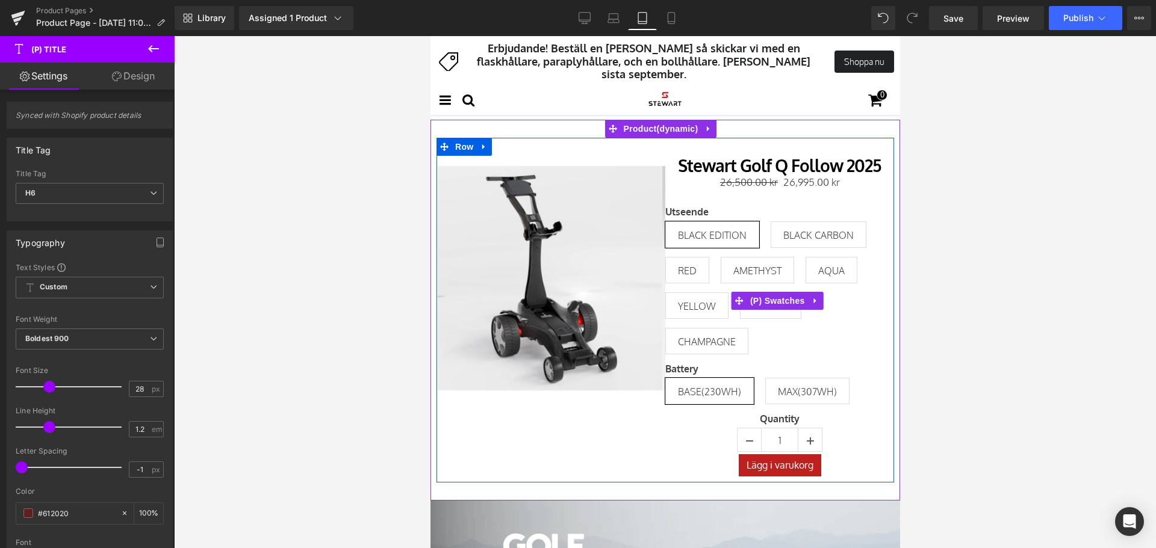
click at [816, 346] on div "Utseende BLACK EDITION BLACK CARBON RED AMETHYST AQUA YELLOW COPPER [GEOGRAPHIC…" at bounding box center [779, 284] width 229 height 157
click at [754, 301] on span "(P) Swatches" at bounding box center [776, 301] width 61 height 18
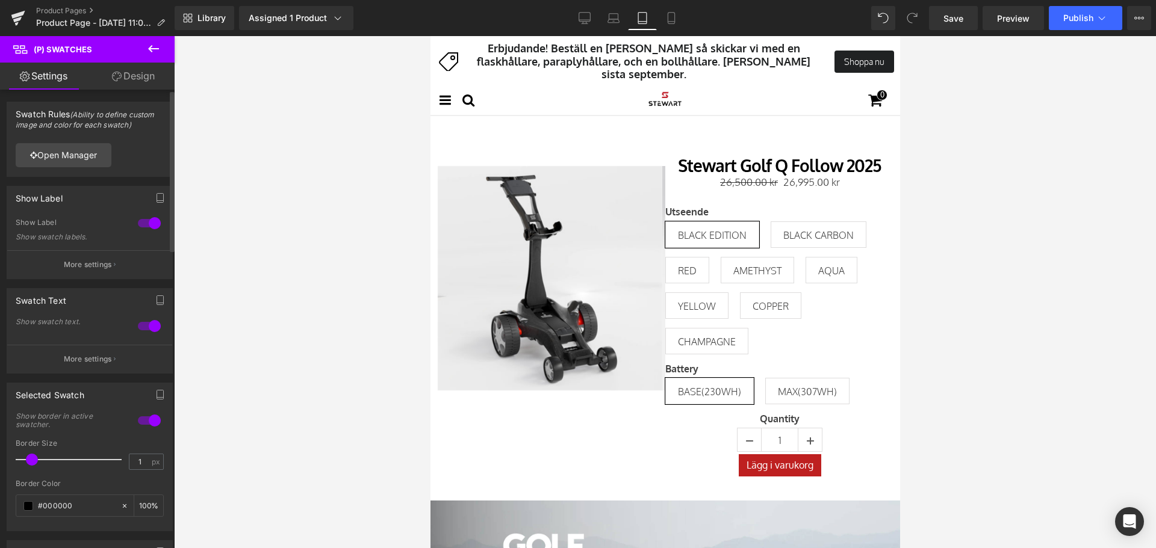
type input "2"
drag, startPoint x: 31, startPoint y: 463, endPoint x: 37, endPoint y: 467, distance: 7.3
click at [37, 467] on div at bounding box center [72, 460] width 100 height 24
click at [87, 306] on div "Swatch Text" at bounding box center [89, 300] width 165 height 23
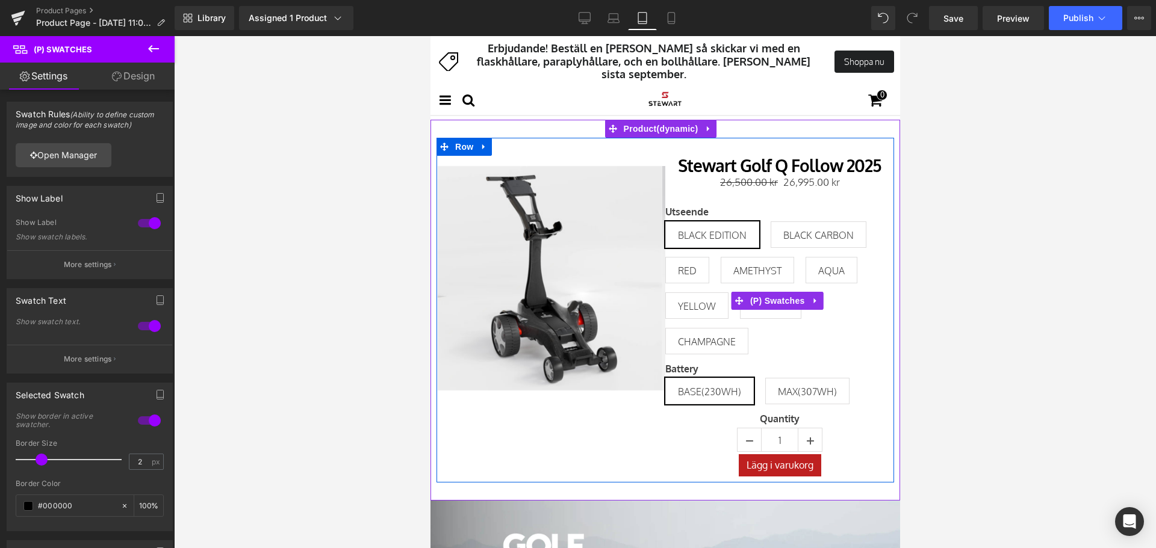
click at [799, 304] on div "Utseende BLACK EDITION BLACK CARBON RED AMETHYST AQUA YELLOW COPPER [GEOGRAPHIC…" at bounding box center [779, 300] width 229 height 225
click at [832, 300] on div "Utseende BLACK EDITION BLACK CARBON RED AMETHYST AQUA YELLOW COPPER [GEOGRAPHIC…" at bounding box center [779, 284] width 229 height 157
click at [813, 300] on icon at bounding box center [814, 301] width 2 height 5
click at [864, 318] on div "Utseende BLACK EDITION BLACK CARBON RED AMETHYST AQUA YELLOW COPPER [GEOGRAPHIC…" at bounding box center [779, 284] width 229 height 157
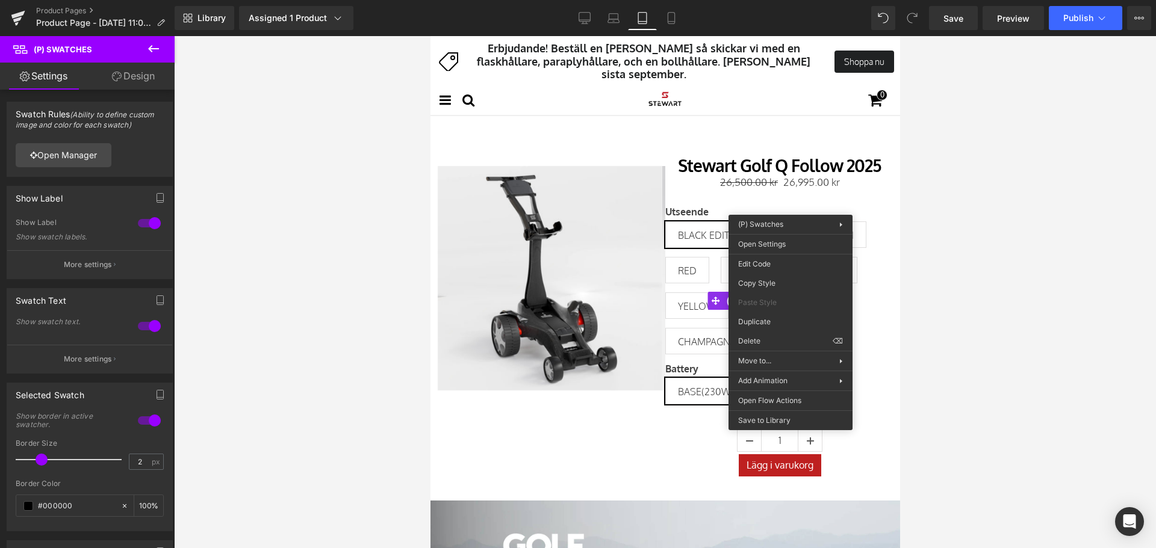
click at [686, 441] on div "Quantity 1" at bounding box center [779, 434] width 229 height 41
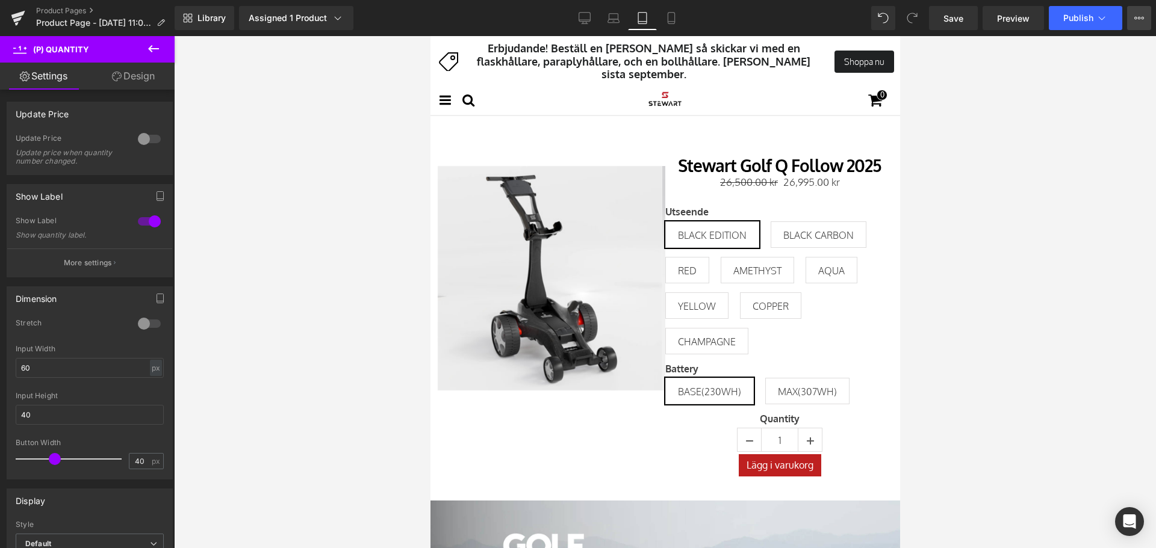
click at [1128, 22] on button "View Live Page View with current Template Save Template to Library Schedule Pub…" at bounding box center [1139, 18] width 24 height 24
